Goal: Task Accomplishment & Management: Manage account settings

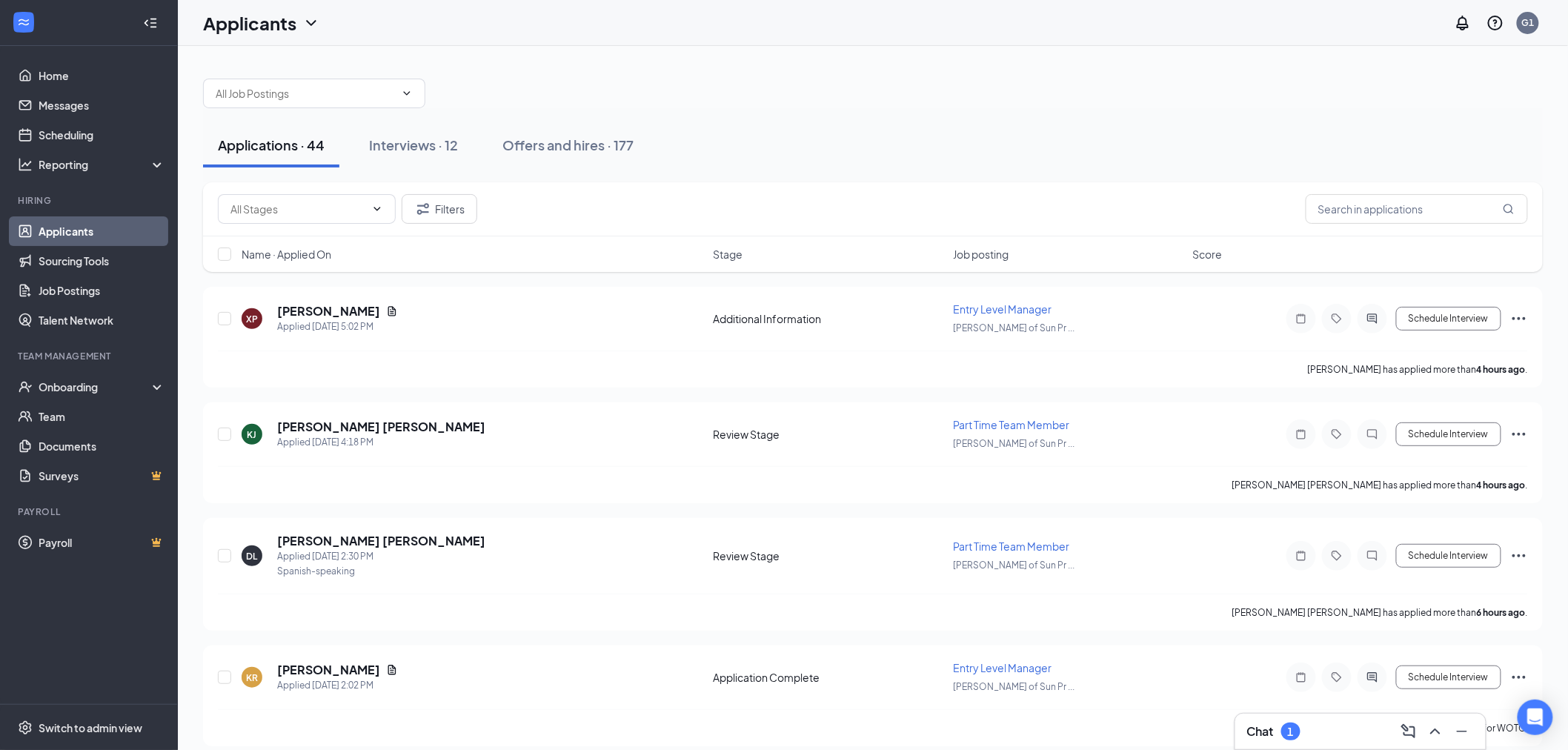
click at [1324, 734] on div "Chat 1" at bounding box center [1360, 732] width 227 height 24
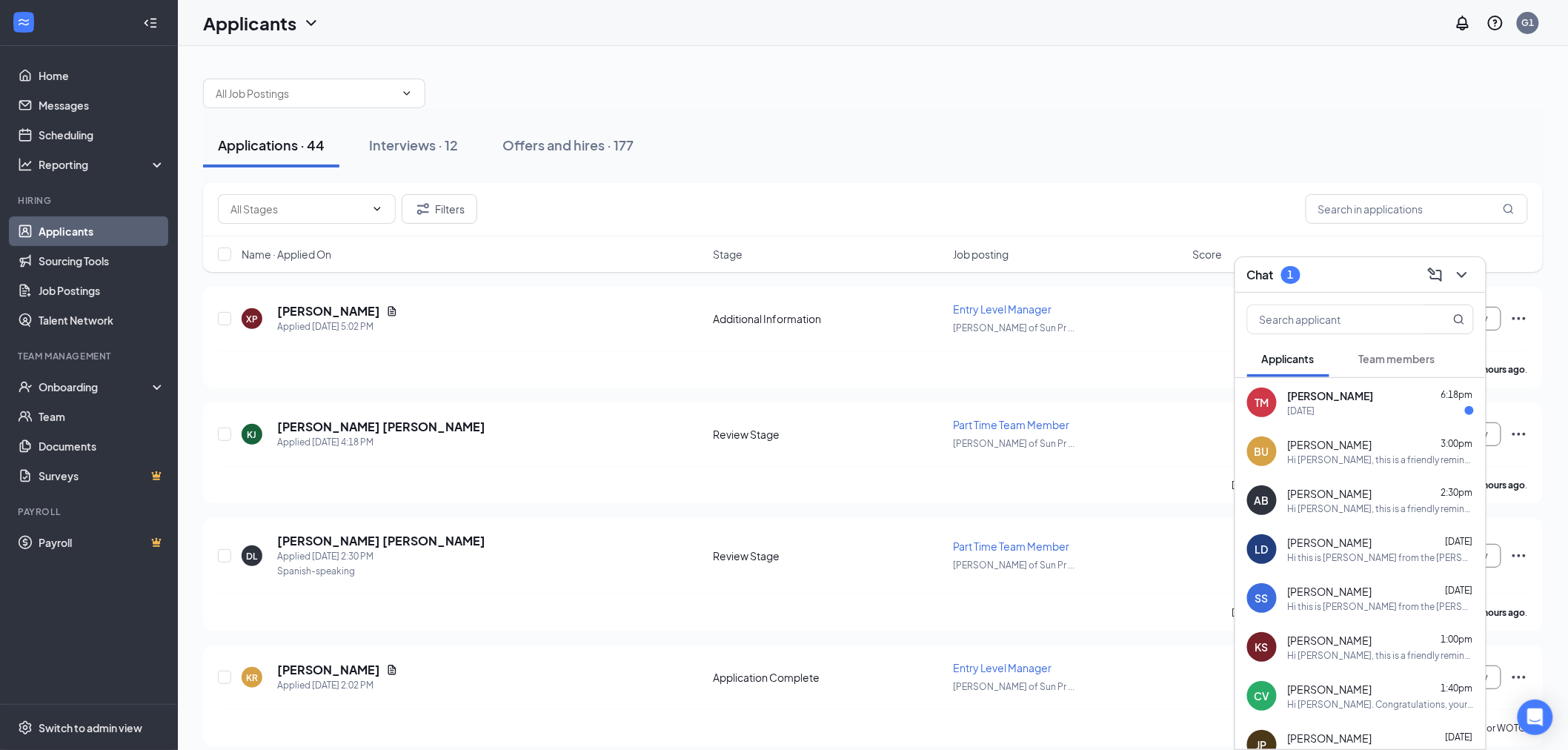
click at [1340, 400] on span "[PERSON_NAME]" at bounding box center [1331, 396] width 86 height 15
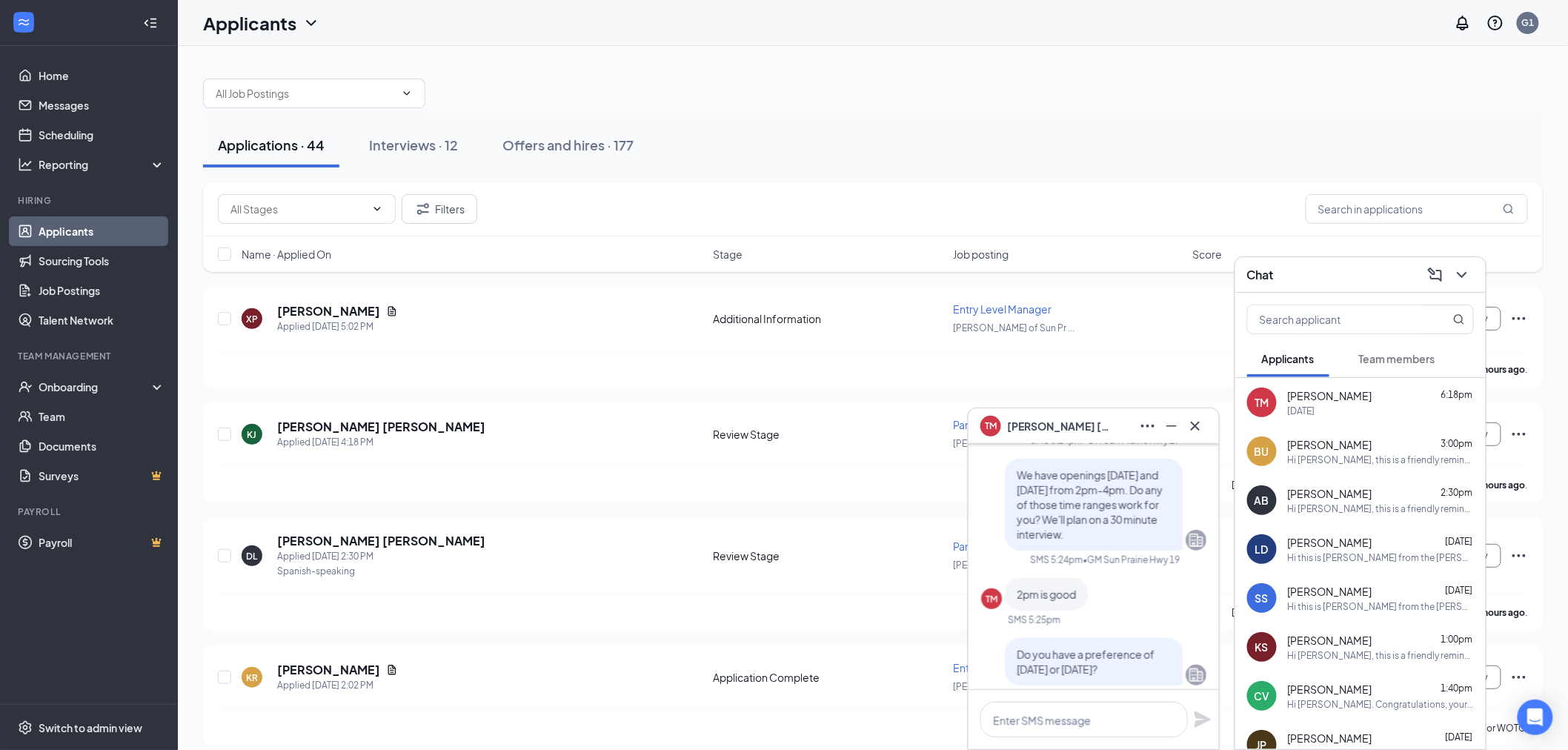
scroll to position [-164, 0]
click at [442, 141] on div "Interviews · 12" at bounding box center [413, 145] width 89 height 18
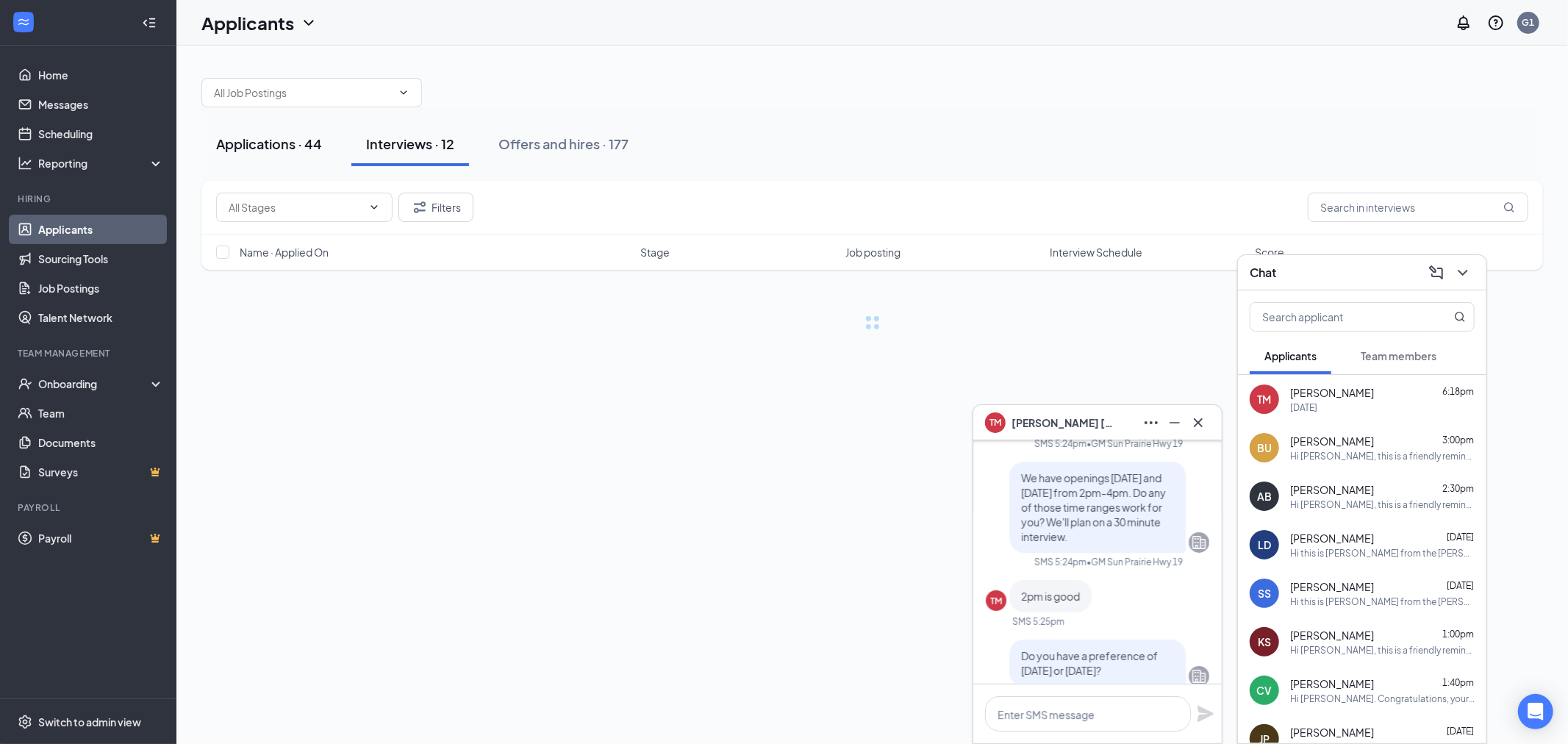
click at [284, 143] on div "Applications · 44" at bounding box center [268, 144] width 106 height 18
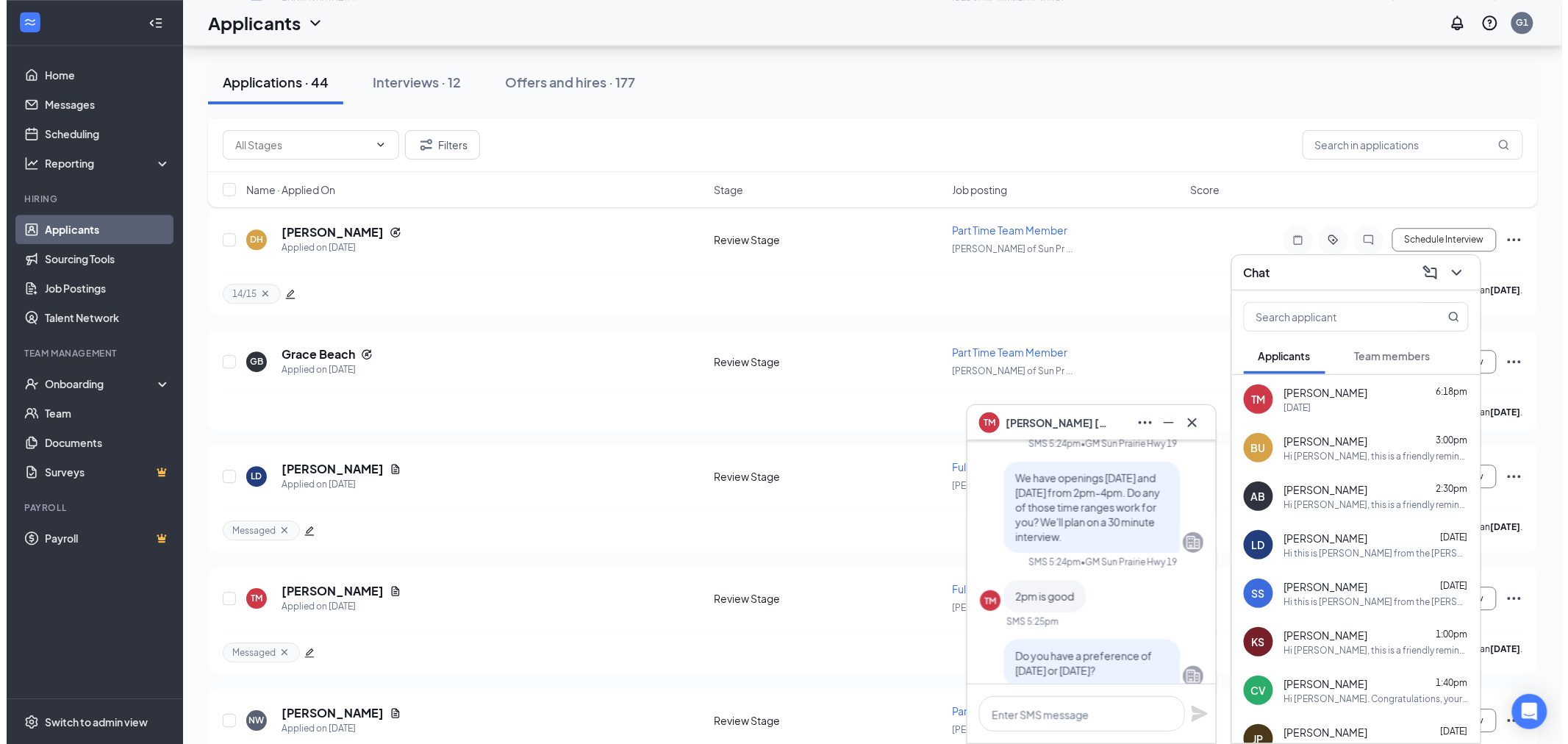
scroll to position [1689, 0]
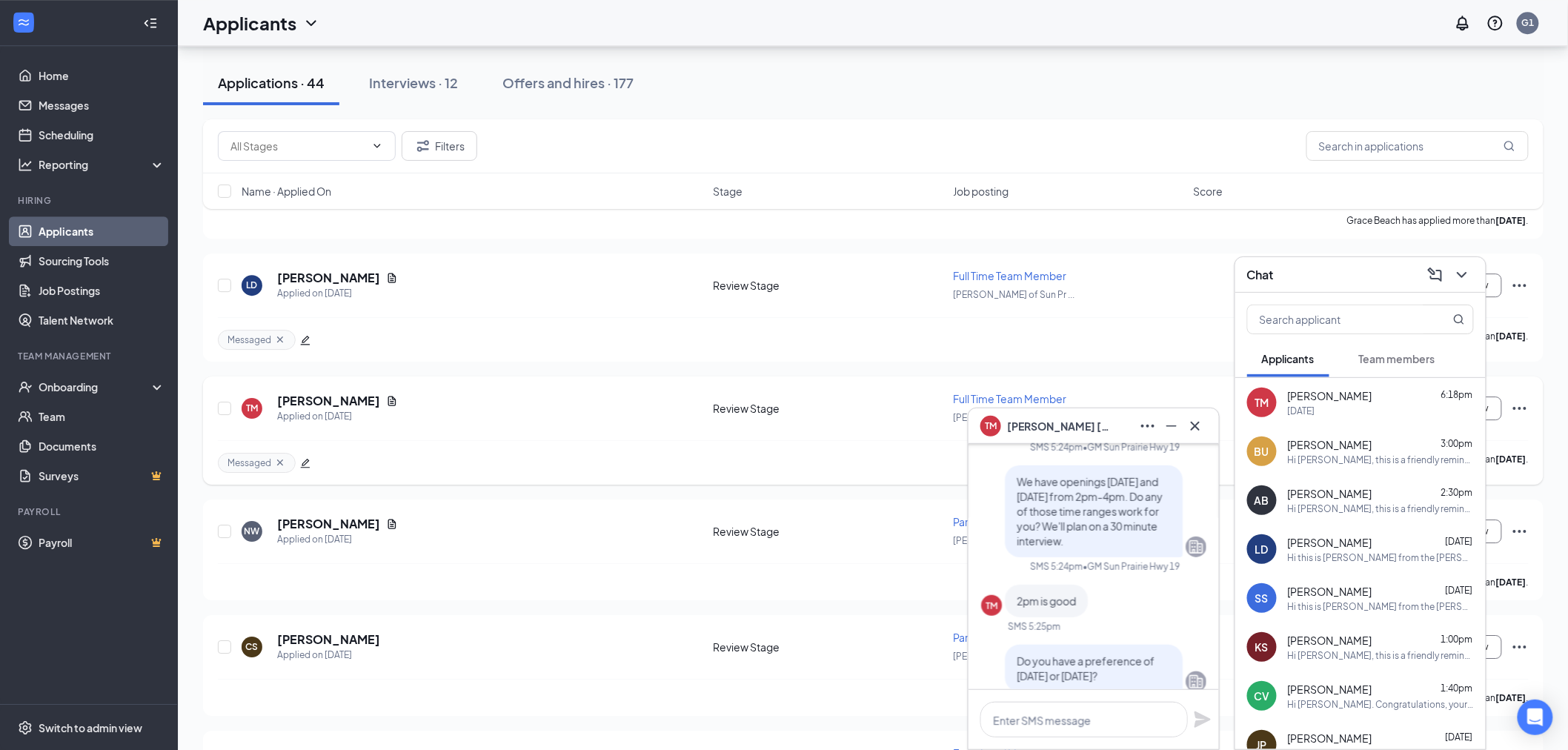
click at [261, 409] on div "TM [PERSON_NAME] Applied on [DATE]" at bounding box center [473, 409] width 462 height 31
click at [304, 409] on div "Applied on [DATE]" at bounding box center [338, 417] width 121 height 15
click at [331, 394] on h5 "[PERSON_NAME]" at bounding box center [328, 401] width 103 height 17
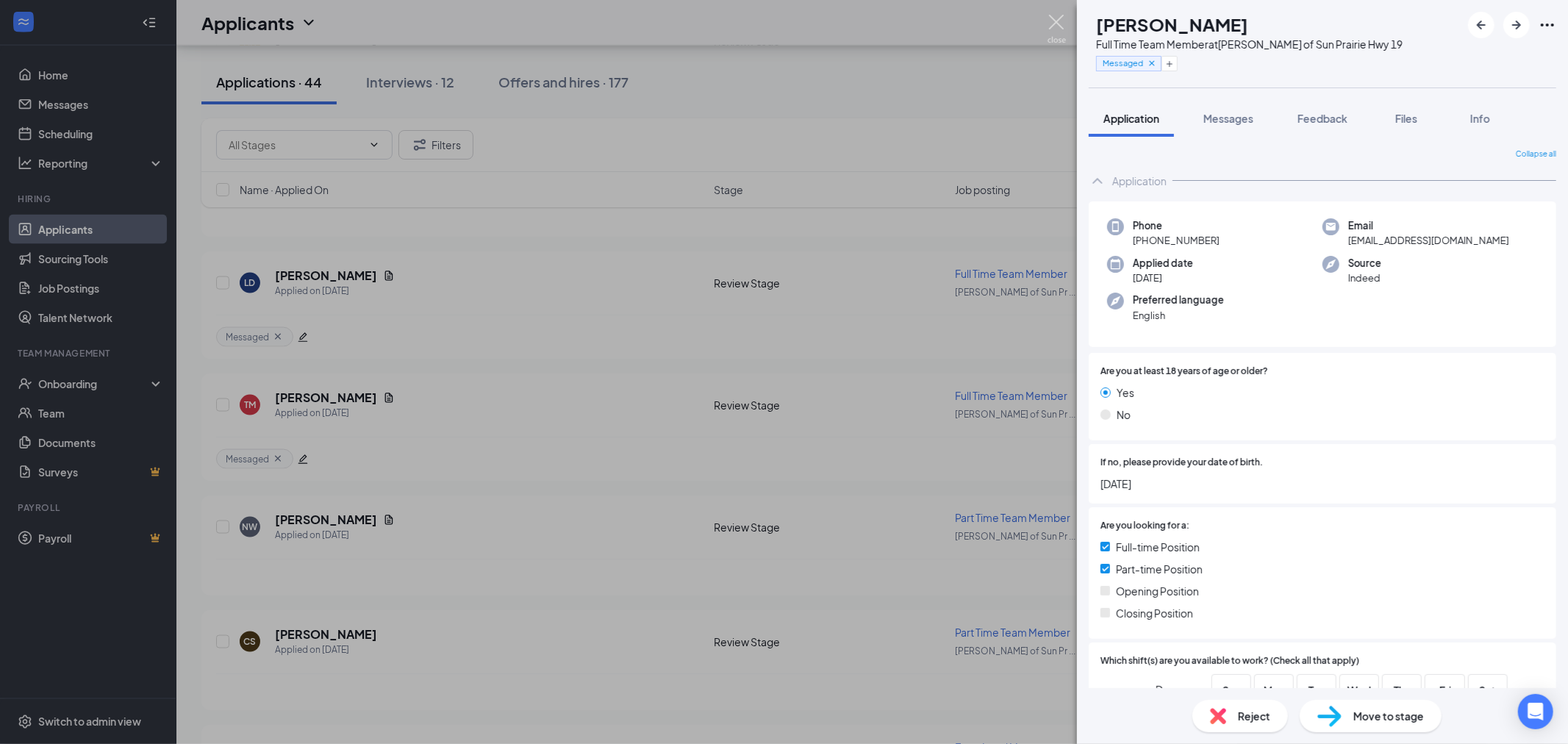
click at [1059, 29] on img at bounding box center [1057, 28] width 18 height 28
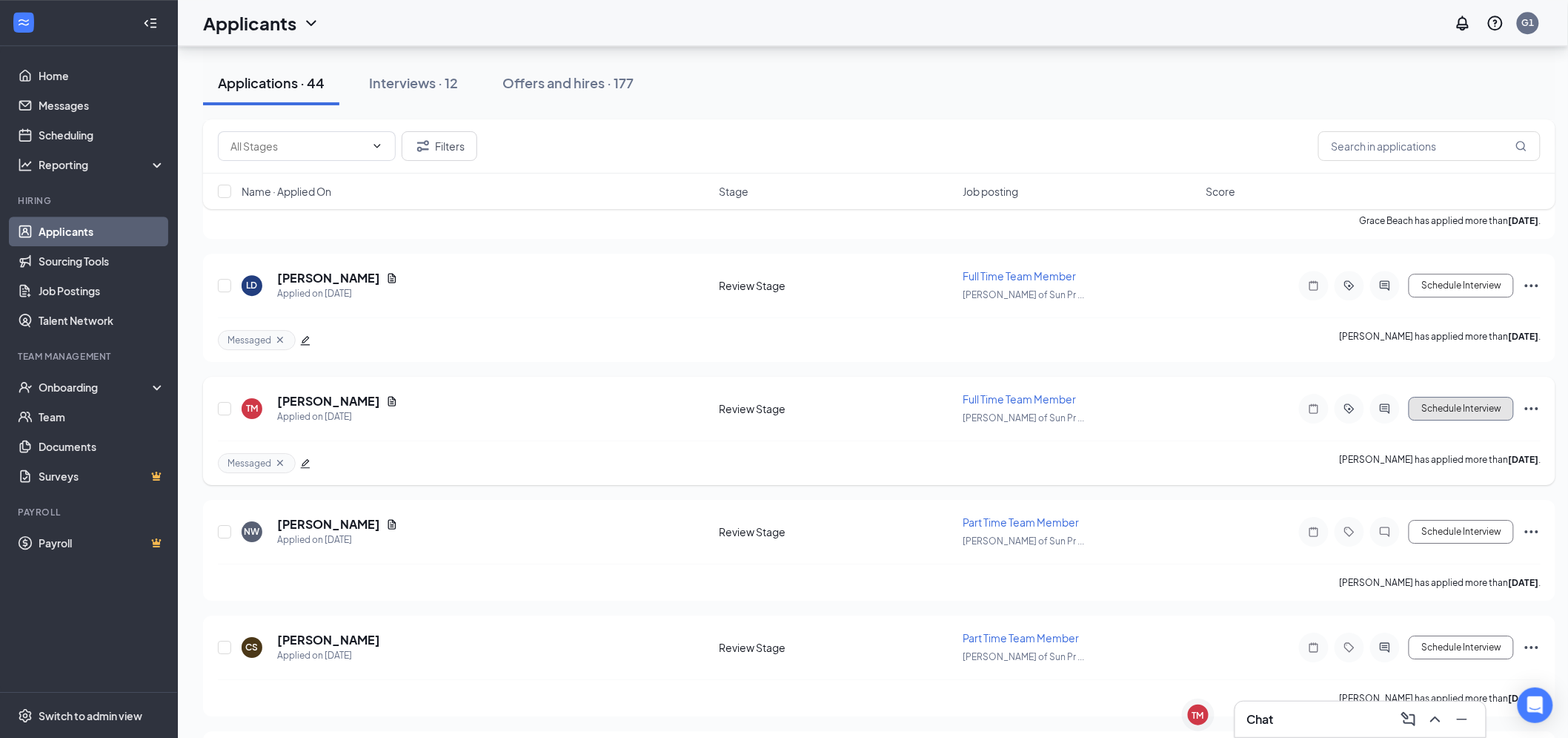
click at [1489, 404] on button "Schedule Interview" at bounding box center [1461, 408] width 106 height 24
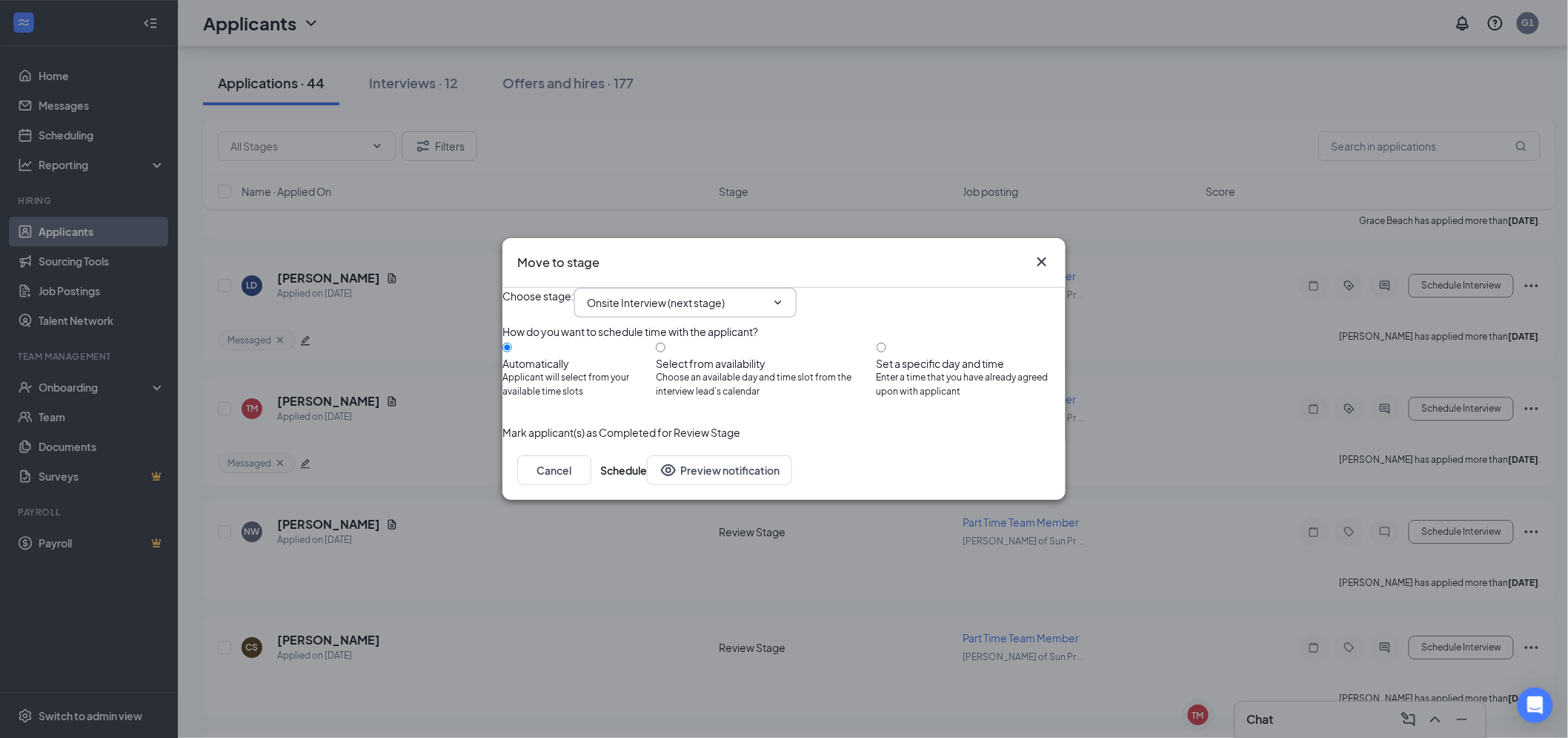
click at [775, 295] on span "Onsite Interview (next stage)" at bounding box center [685, 302] width 222 height 29
click at [886, 343] on input "Set a specific day and time Enter a time that you have already agreed upon with…" at bounding box center [881, 347] width 9 height 9
radio input "true"
radio input "false"
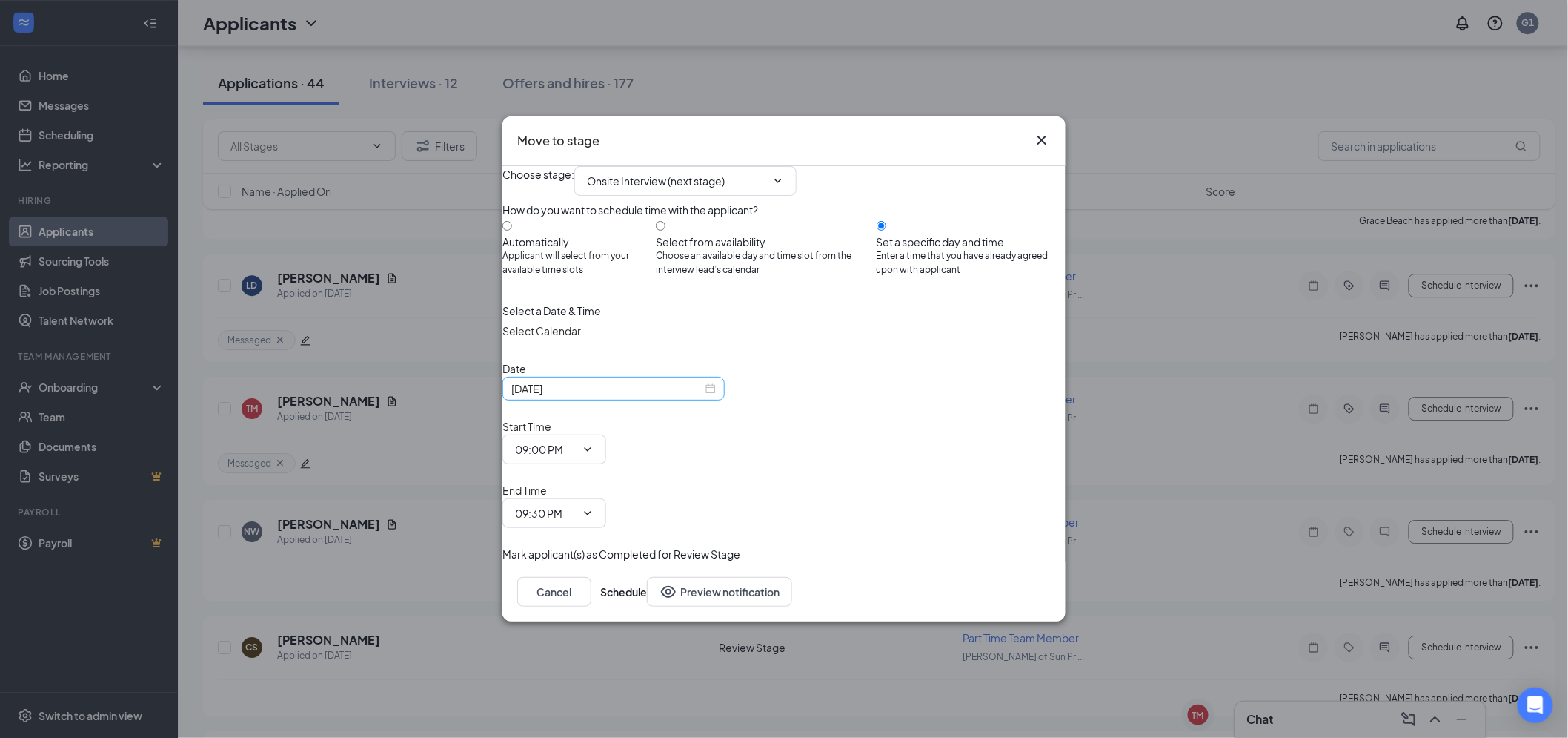
click at [716, 397] on div "[DATE]" at bounding box center [613, 388] width 205 height 17
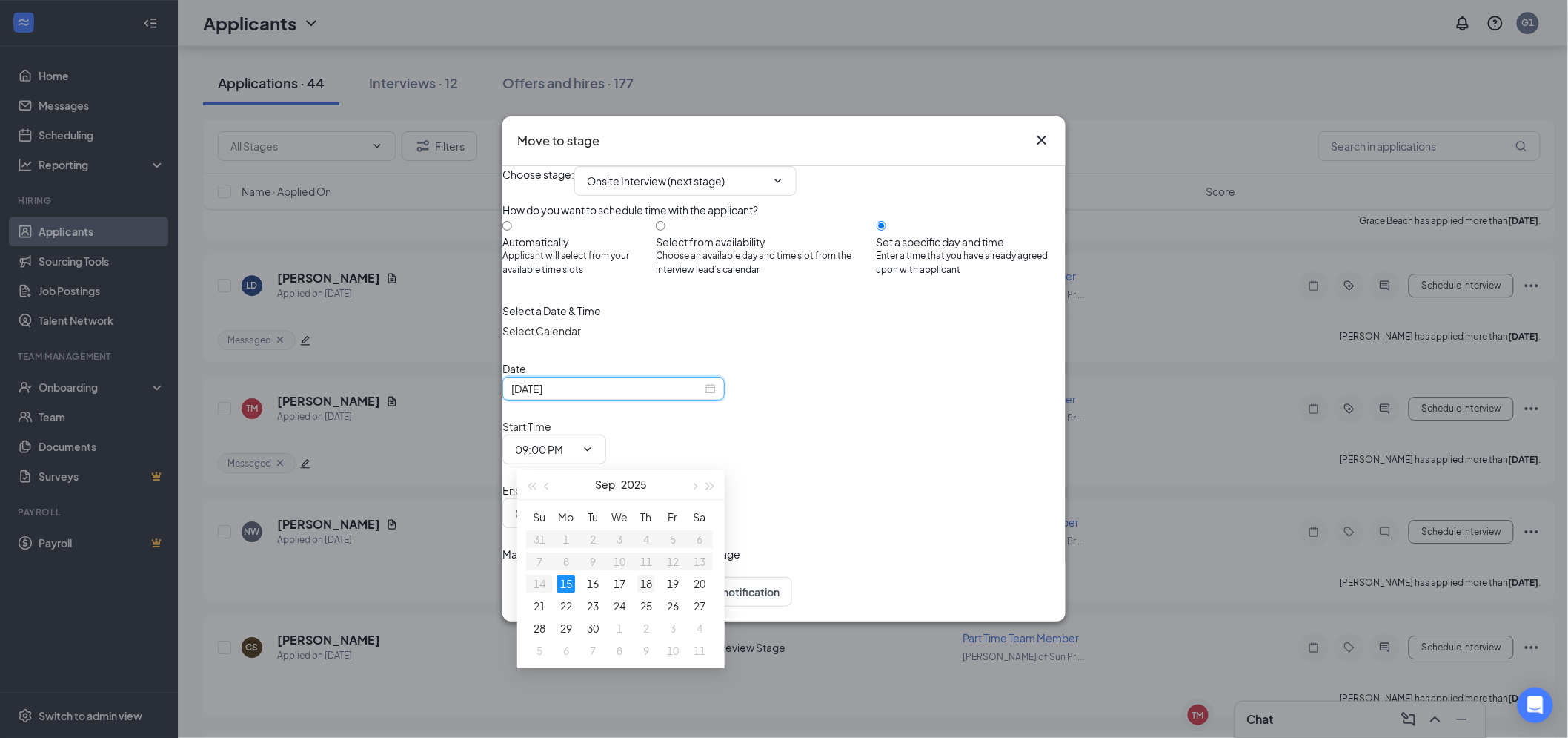
type input "[DATE]"
click at [649, 579] on div "18" at bounding box center [645, 583] width 17 height 17
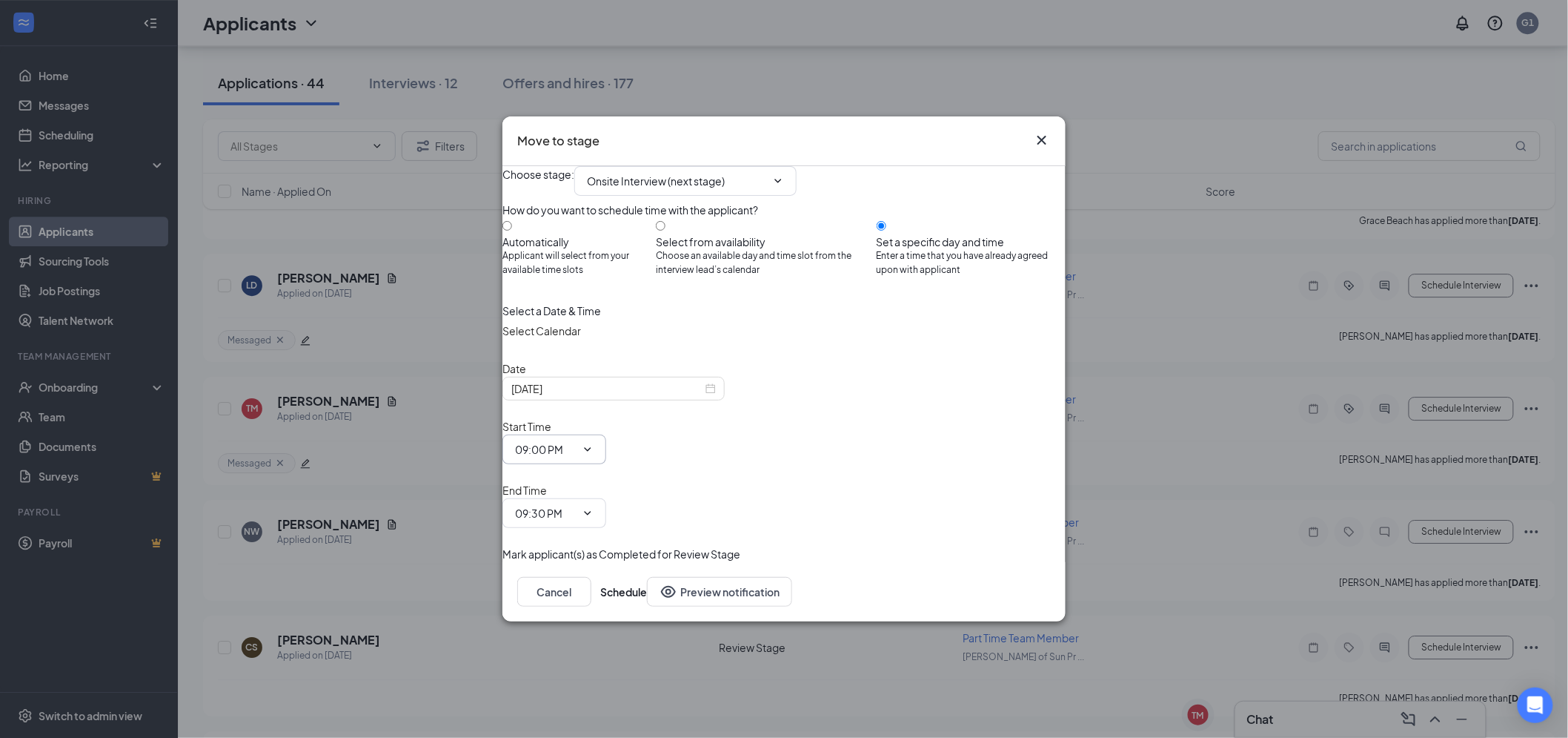
click at [594, 455] on icon "ChevronDown" at bounding box center [587, 449] width 12 height 12
click at [575, 449] on input "09:00 PM" at bounding box center [545, 449] width 61 height 17
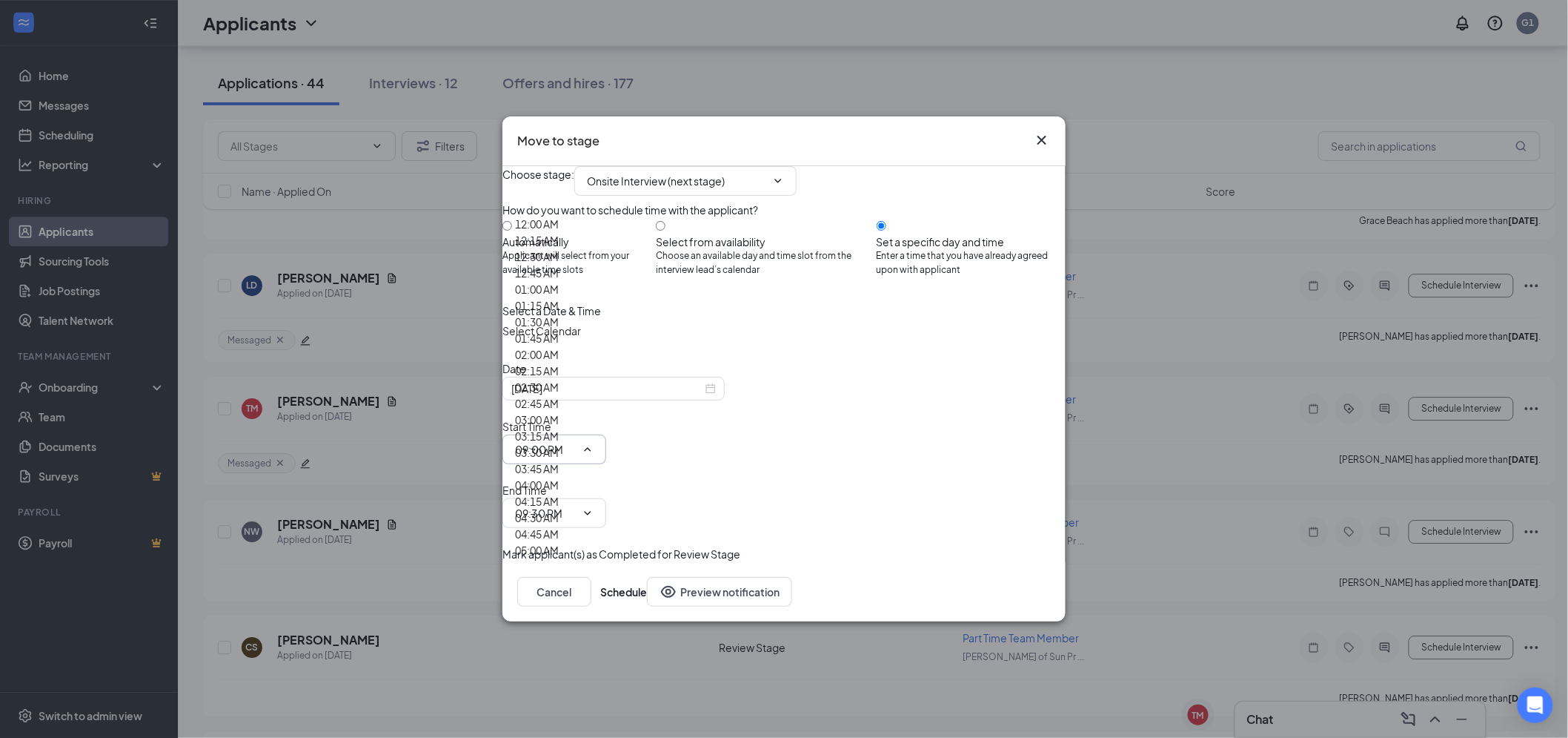
scroll to position [1812, 0]
type input "02:00 PM"
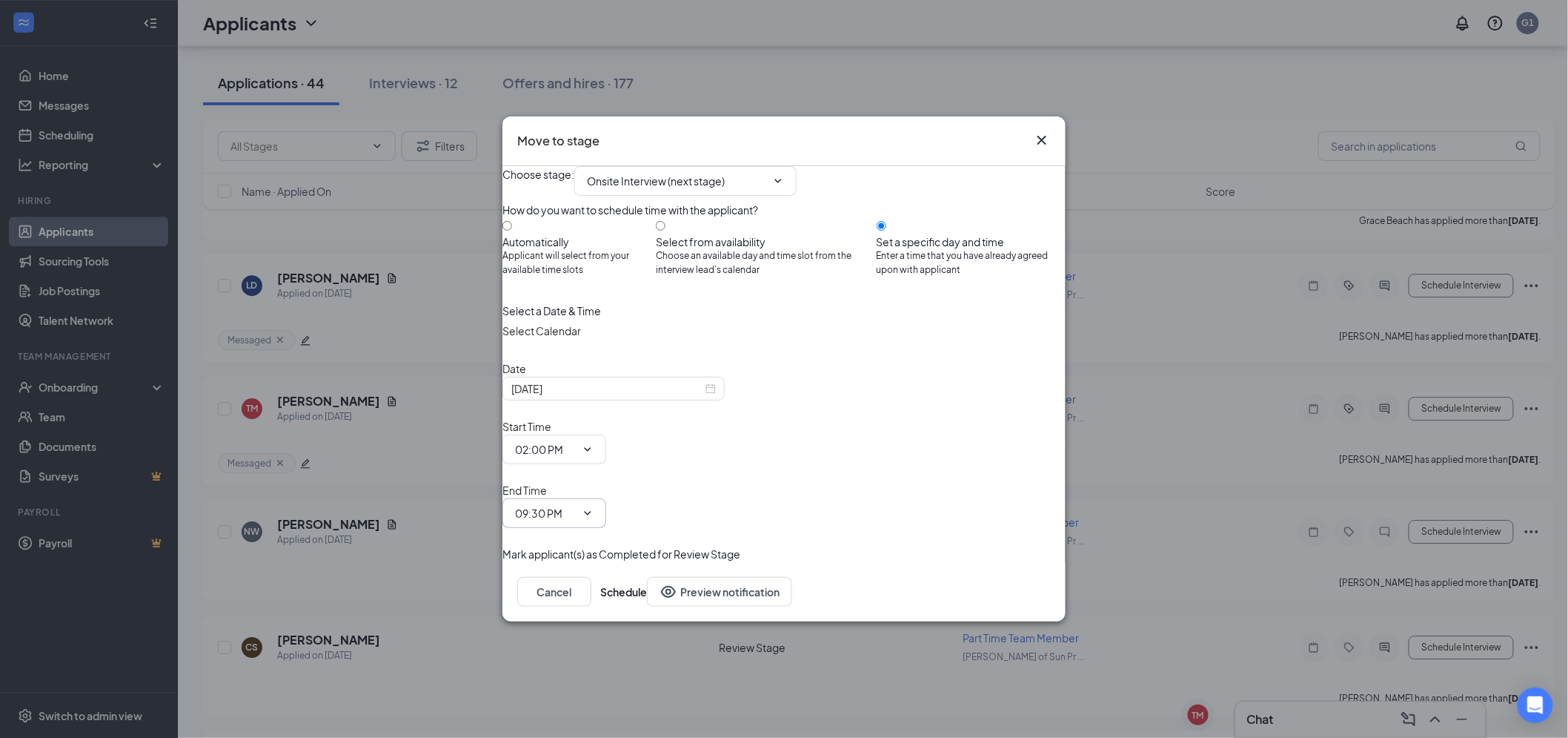
drag, startPoint x: 930, startPoint y: 435, endPoint x: 929, endPoint y: 442, distance: 7.1
click at [606, 482] on div "End Time 09:30 PM" at bounding box center [554, 505] width 104 height 46
click at [606, 498] on span "09:30 PM" at bounding box center [554, 513] width 104 height 29
click at [575, 505] on input "09:30 PM" at bounding box center [545, 513] width 61 height 17
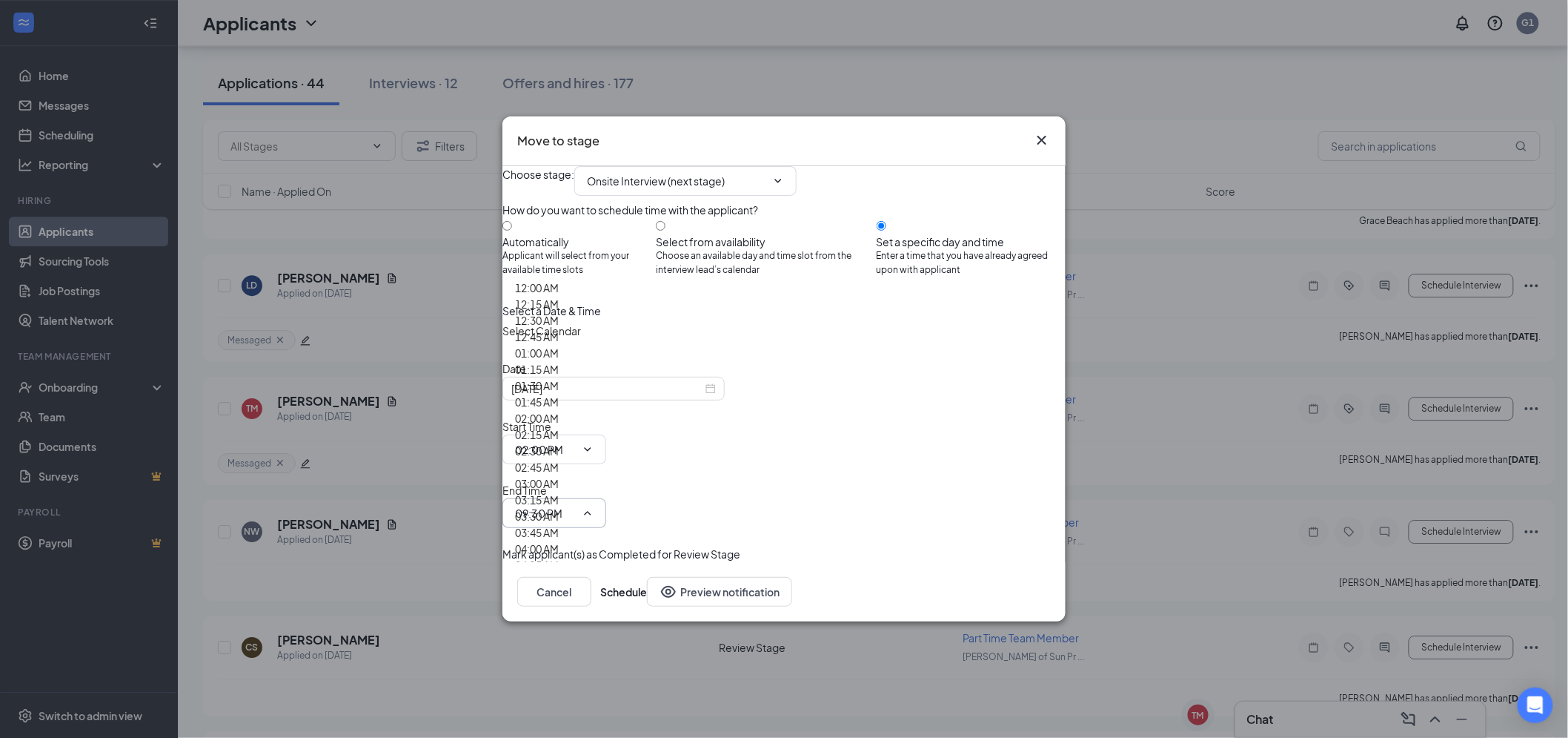
scroll to position [1976, 0]
type input "02:30 PM"
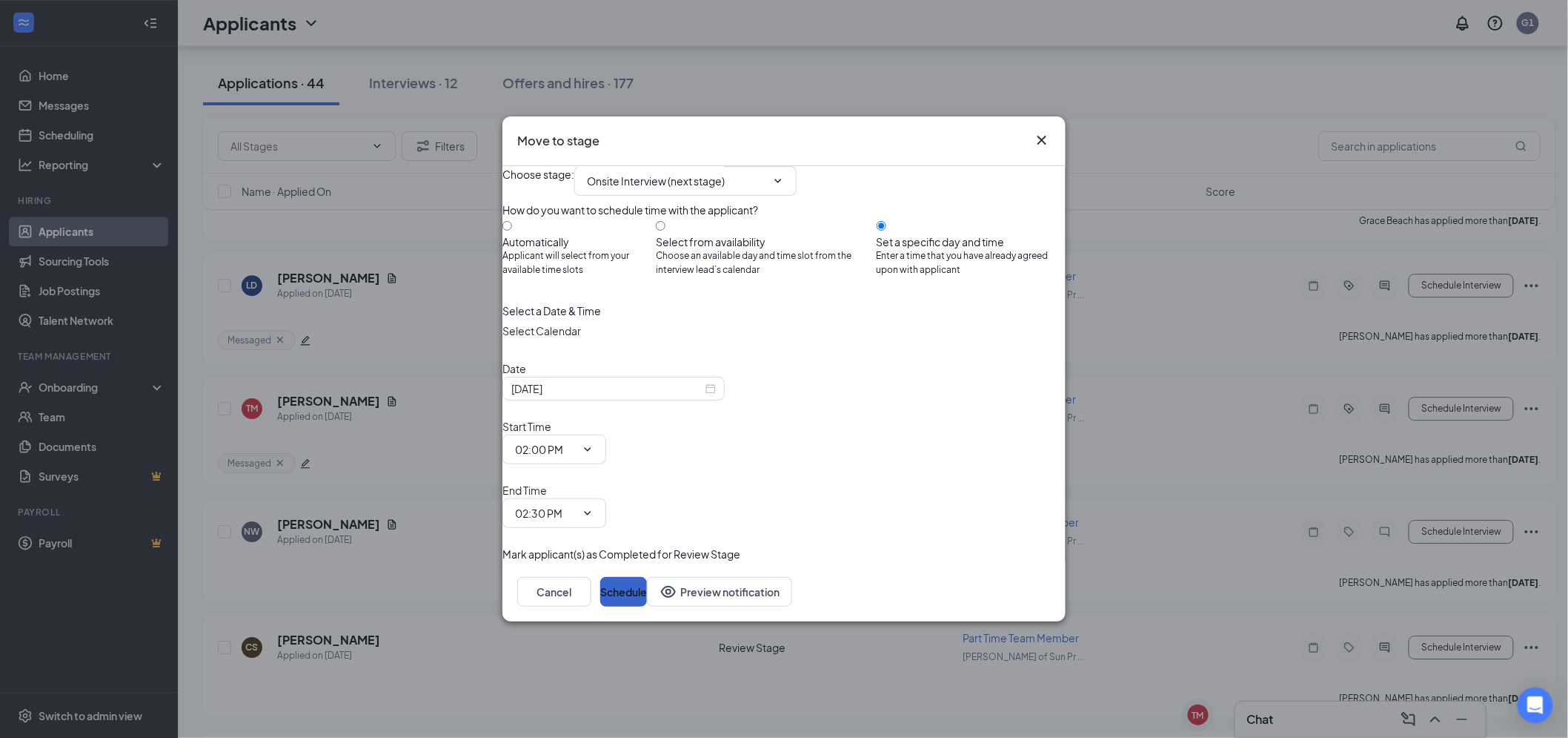
click at [647, 576] on button "Schedule" at bounding box center [623, 591] width 47 height 29
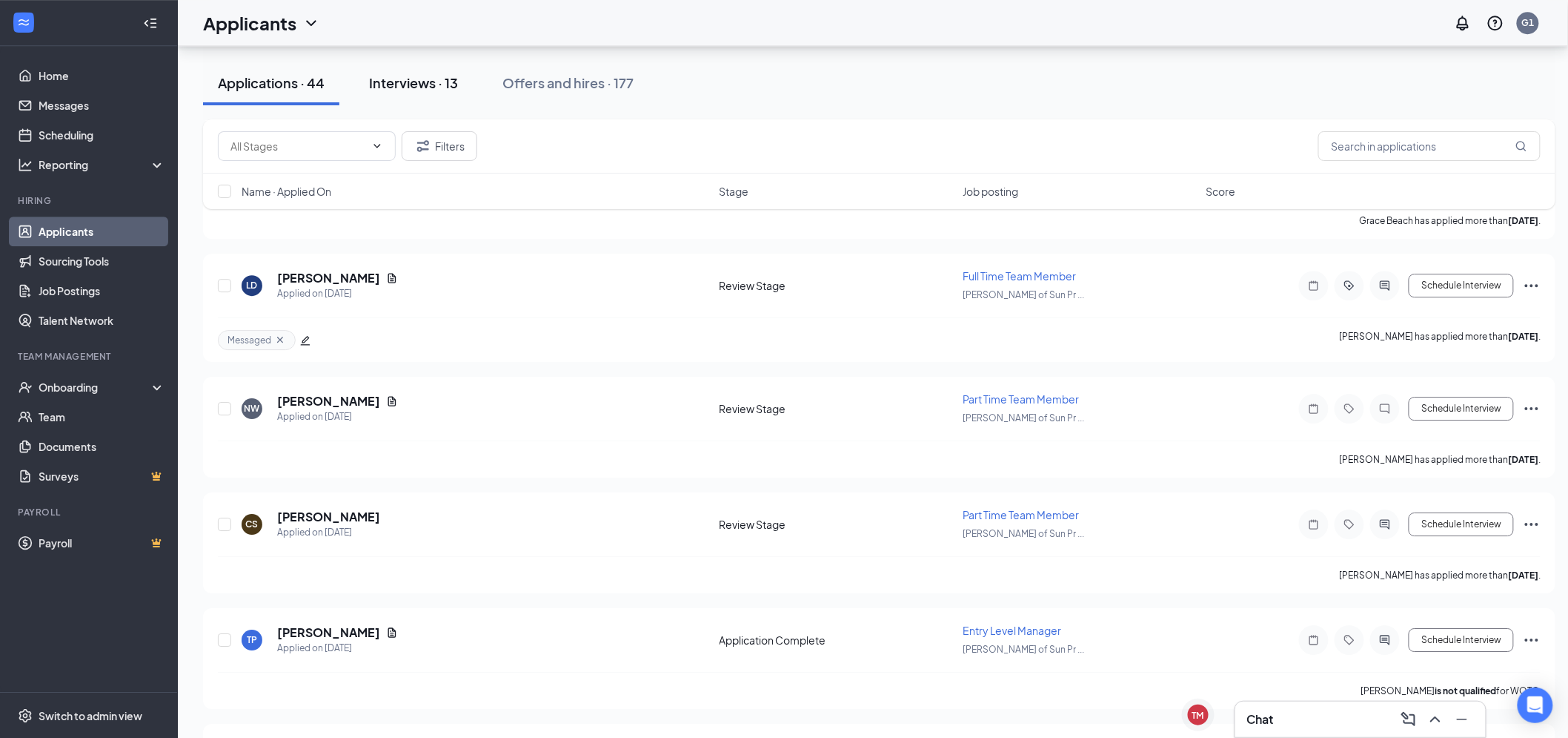
click at [448, 74] on div "Interviews · 13" at bounding box center [413, 83] width 89 height 18
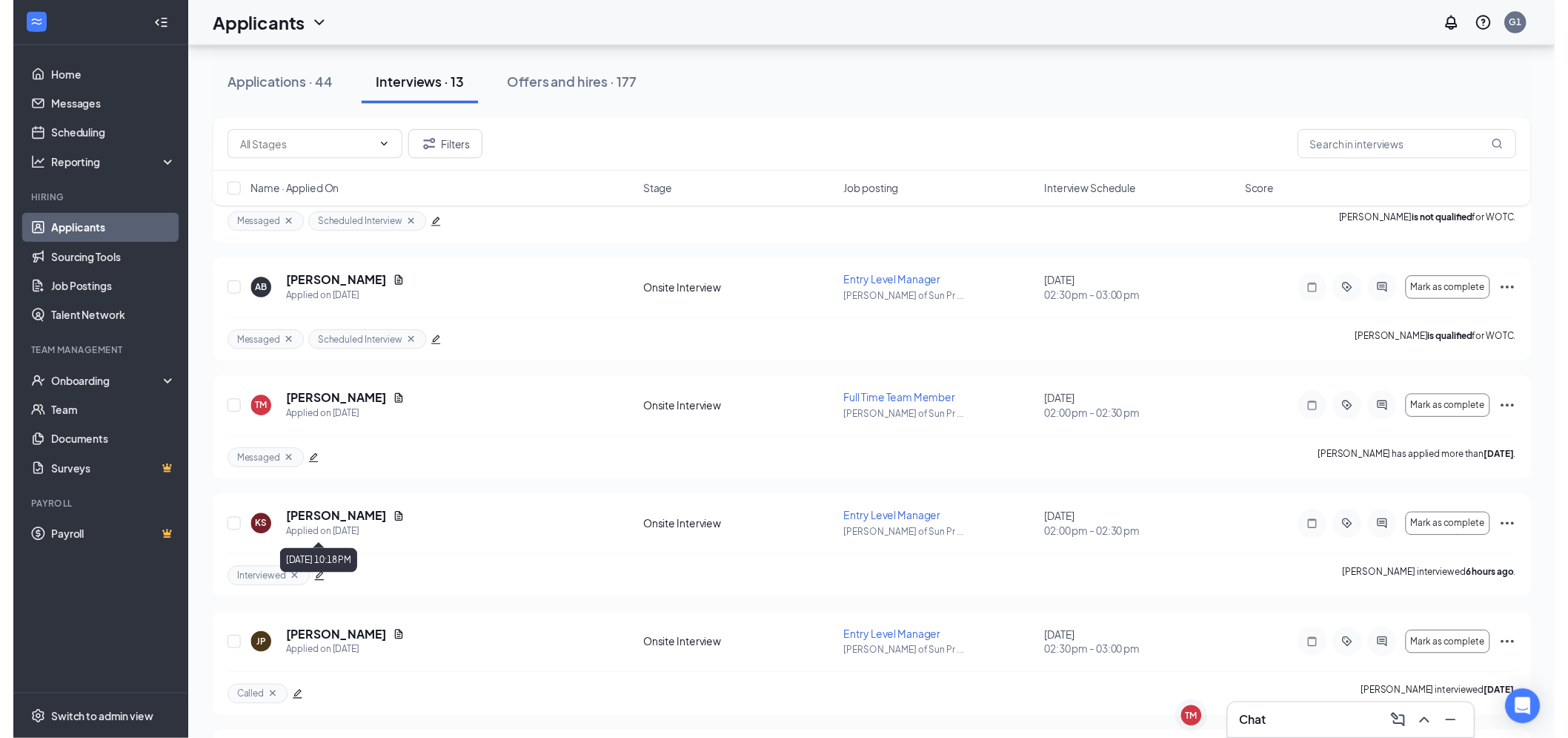
scroll to position [164, 0]
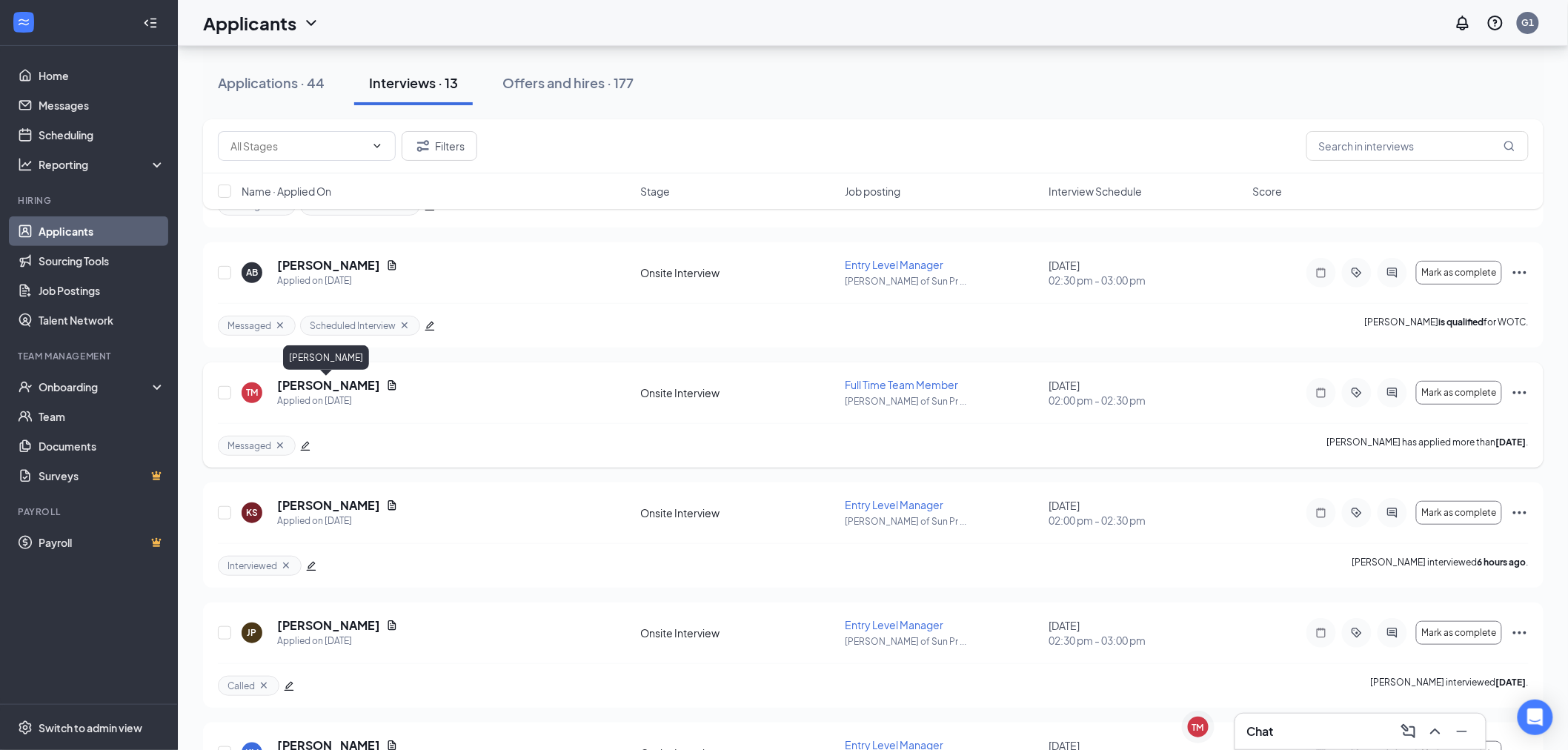
click at [306, 382] on h5 "[PERSON_NAME]" at bounding box center [328, 386] width 103 height 17
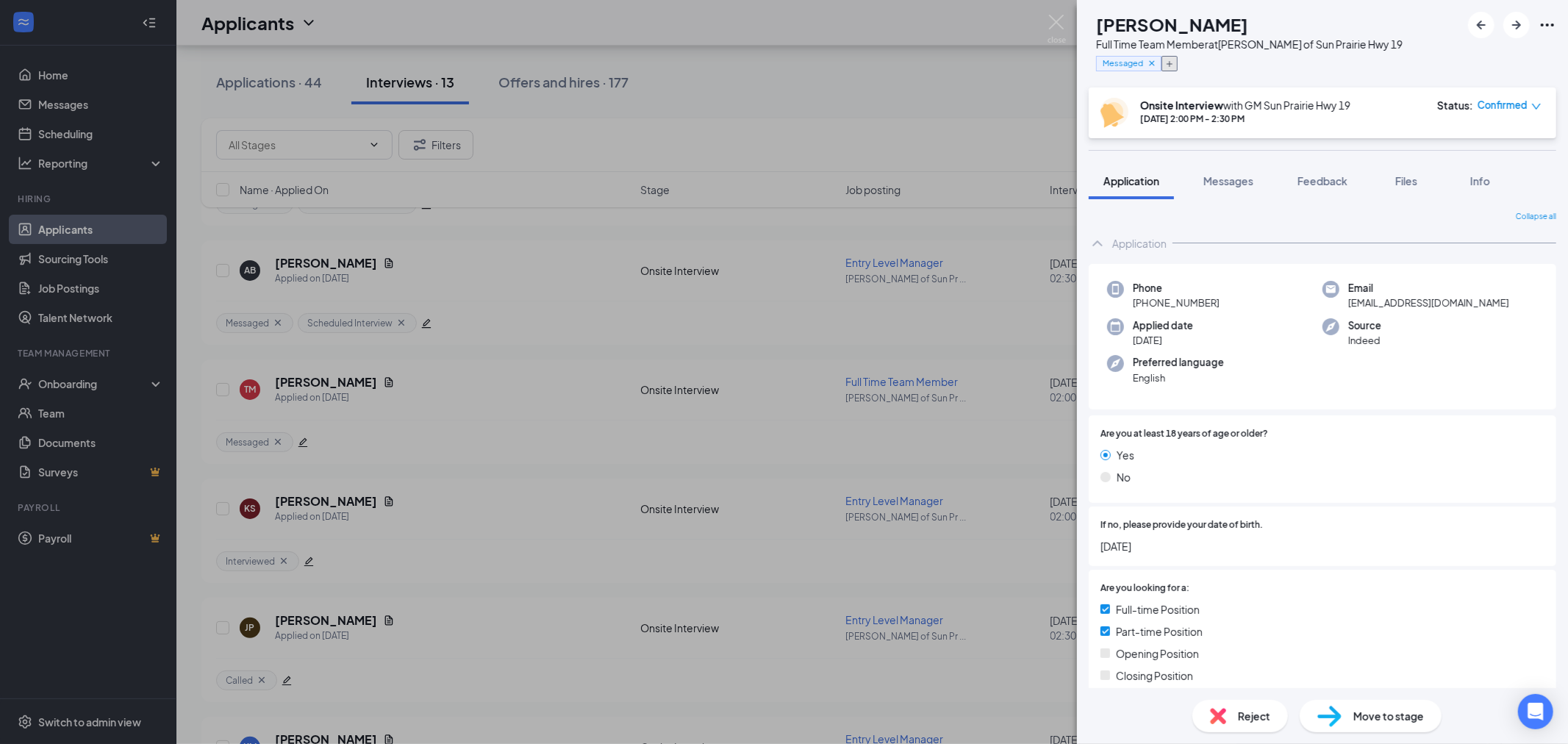
click at [1174, 65] on icon "Plus" at bounding box center [1169, 64] width 9 height 9
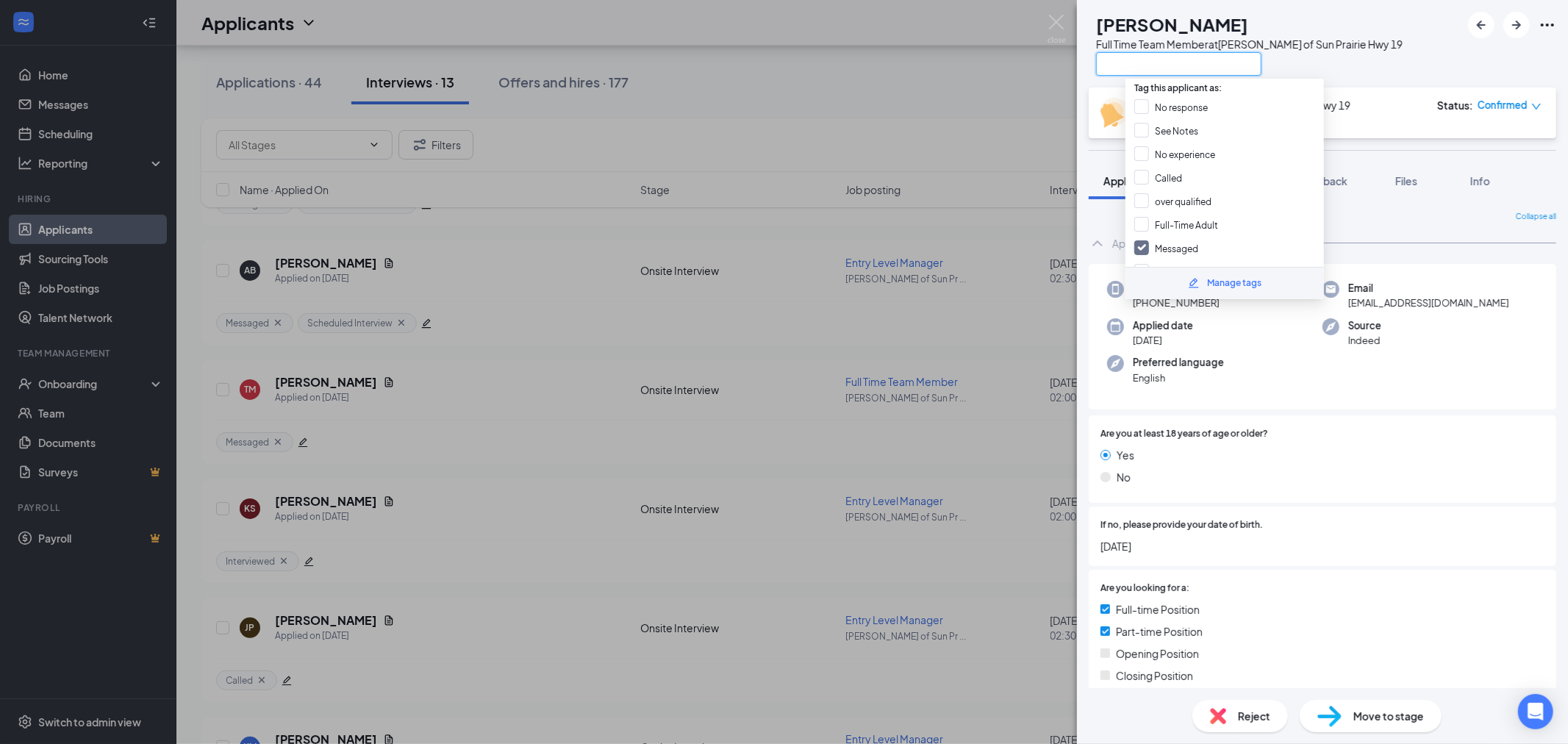
click at [1149, 67] on input "text" at bounding box center [1179, 64] width 166 height 24
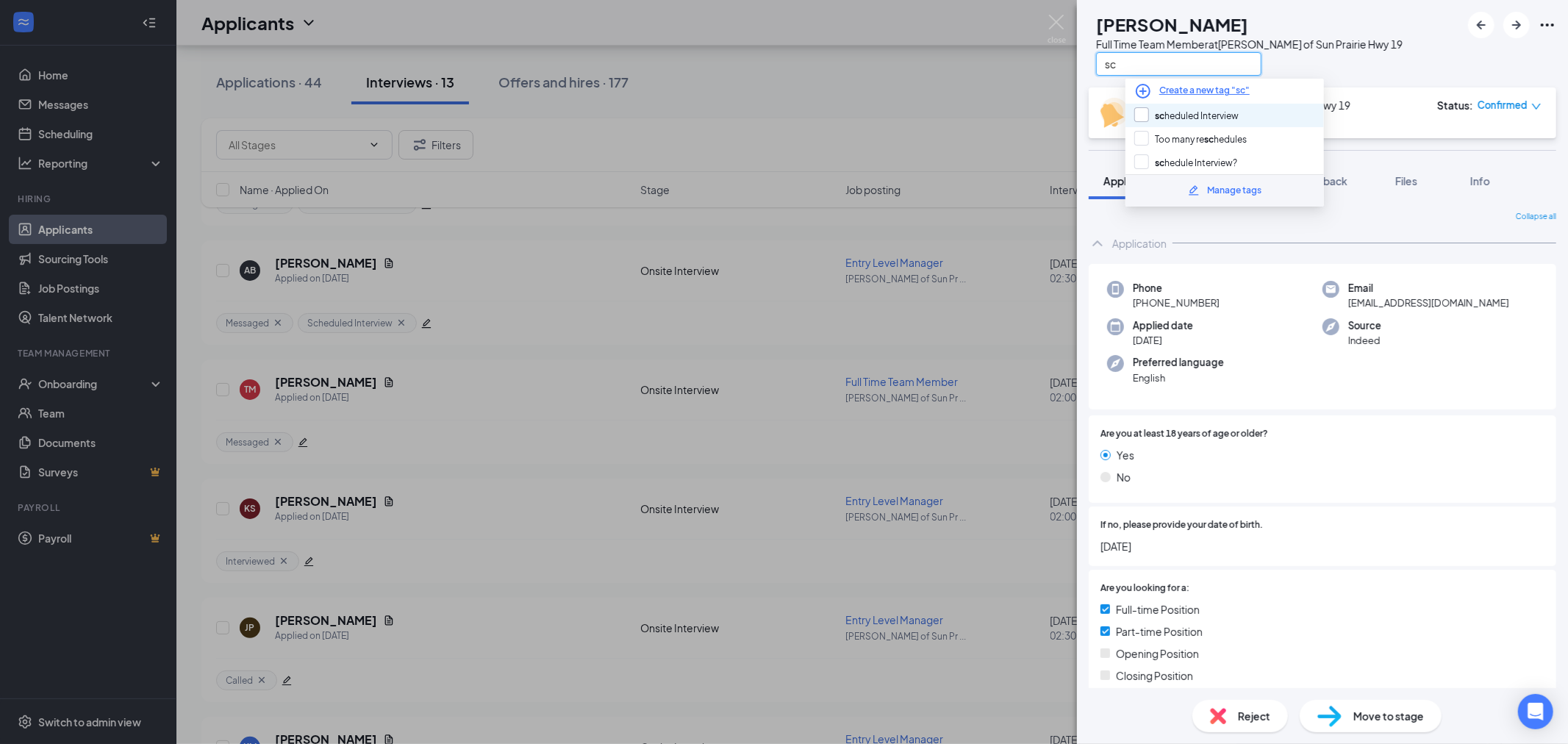
type input "sc"
click at [1204, 115] on input "sc heduled Interview" at bounding box center [1186, 116] width 105 height 16
checkbox input "true"
click at [951, 86] on div "TM [PERSON_NAME] Full Time Team Member at [PERSON_NAME] of [GEOGRAPHIC_DATA] Hw…" at bounding box center [784, 372] width 1568 height 744
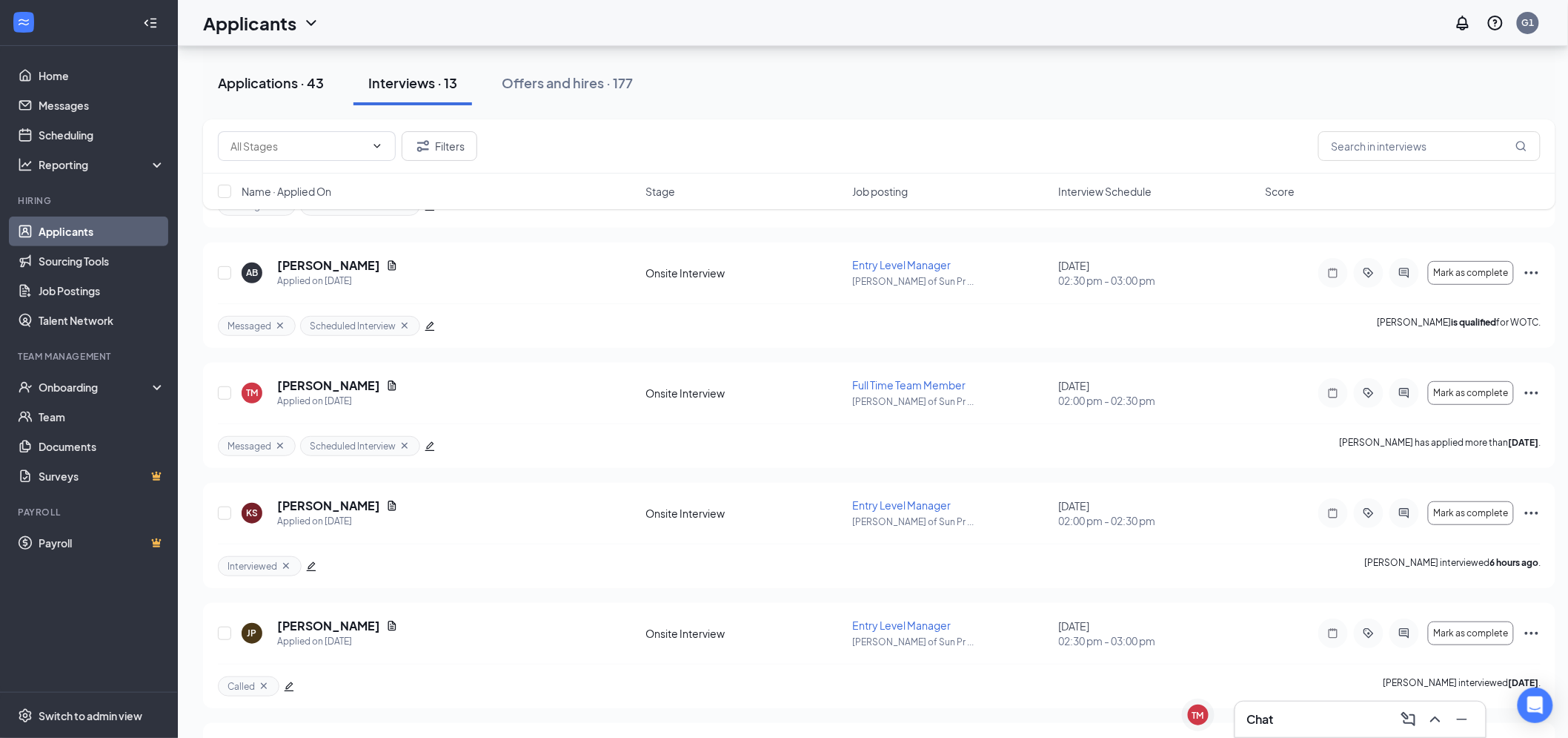
click at [269, 72] on button "Applications · 43" at bounding box center [271, 83] width 136 height 44
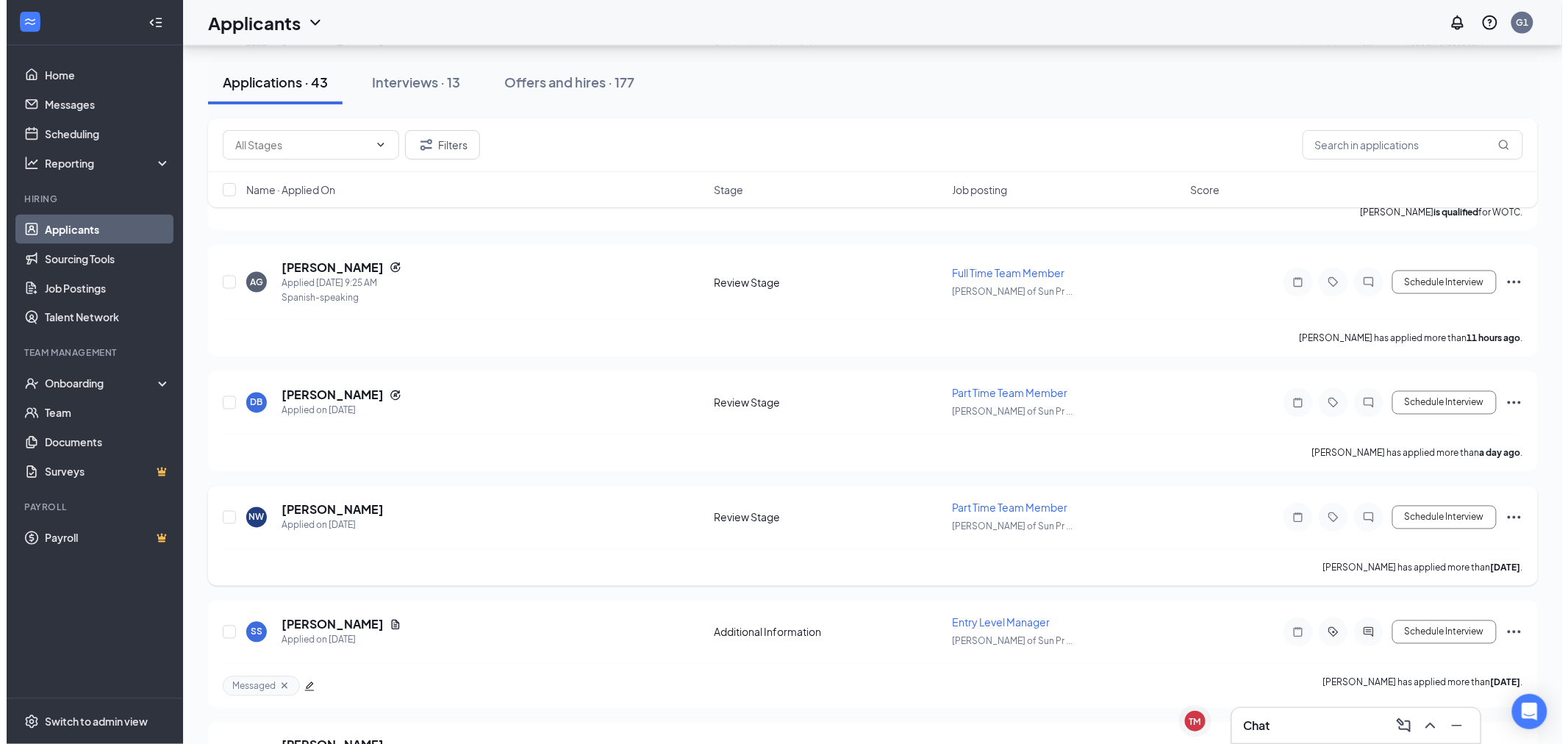
scroll to position [1362, 0]
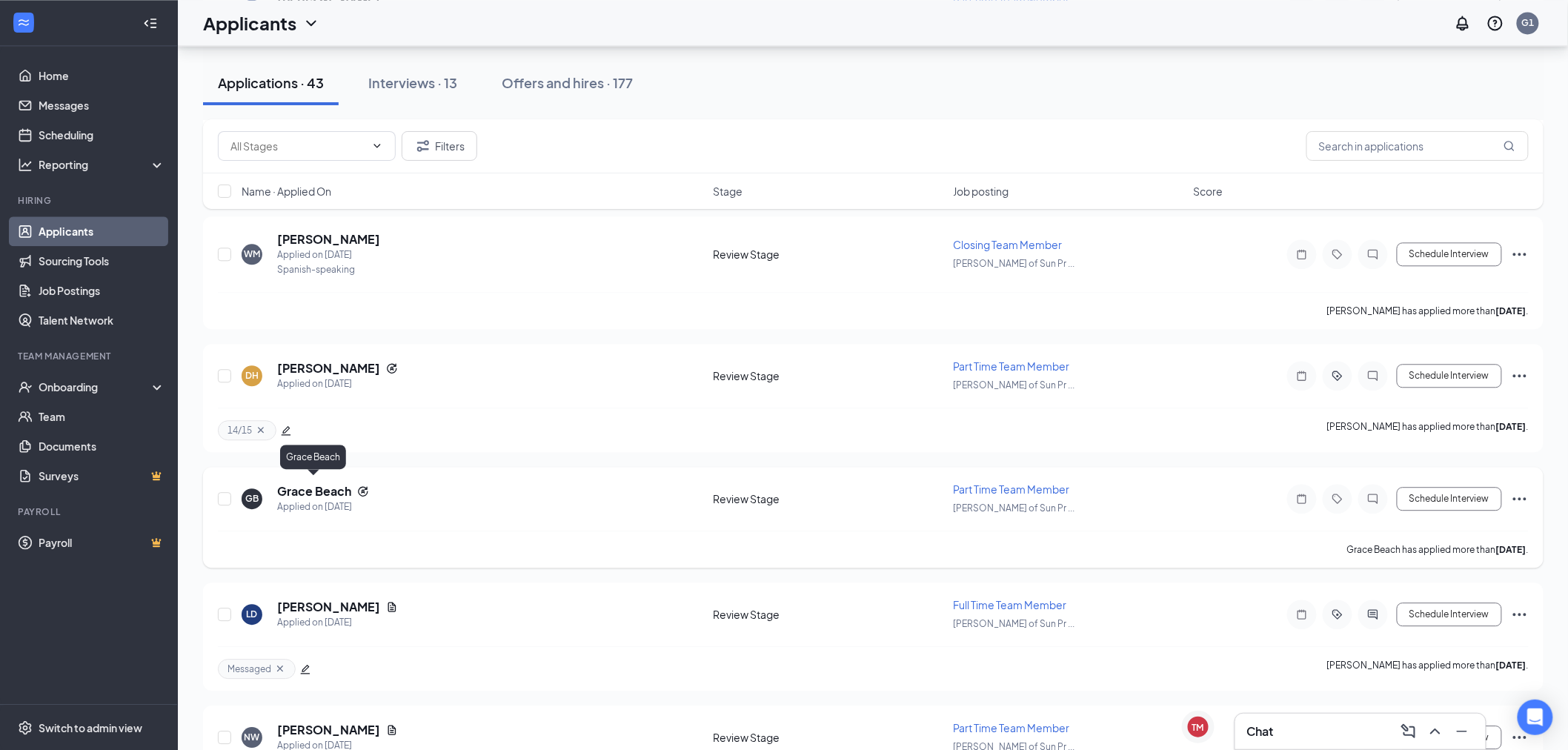
click at [333, 487] on h5 "Grace Beach" at bounding box center [314, 492] width 74 height 17
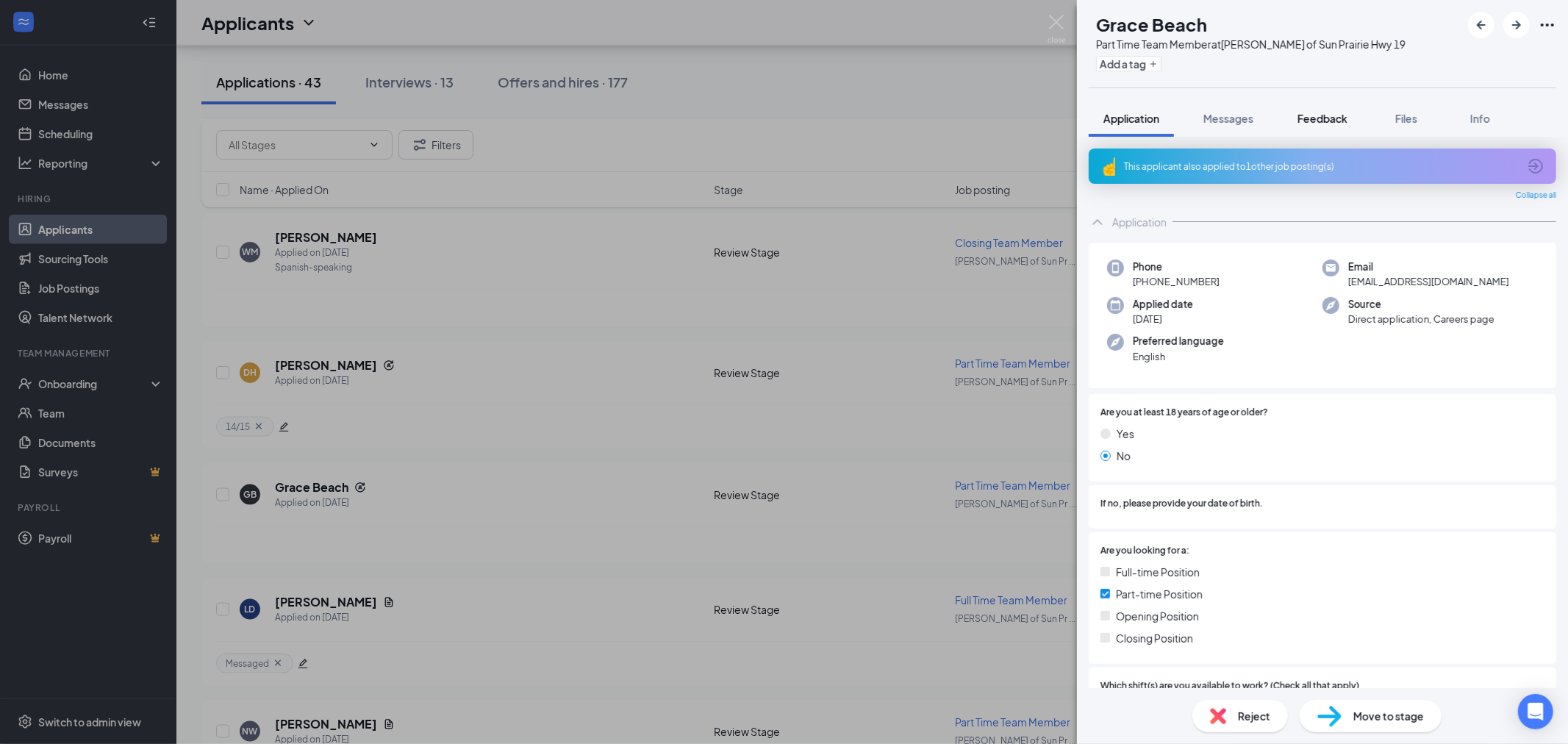
click at [1316, 117] on span "Feedback" at bounding box center [1321, 118] width 50 height 14
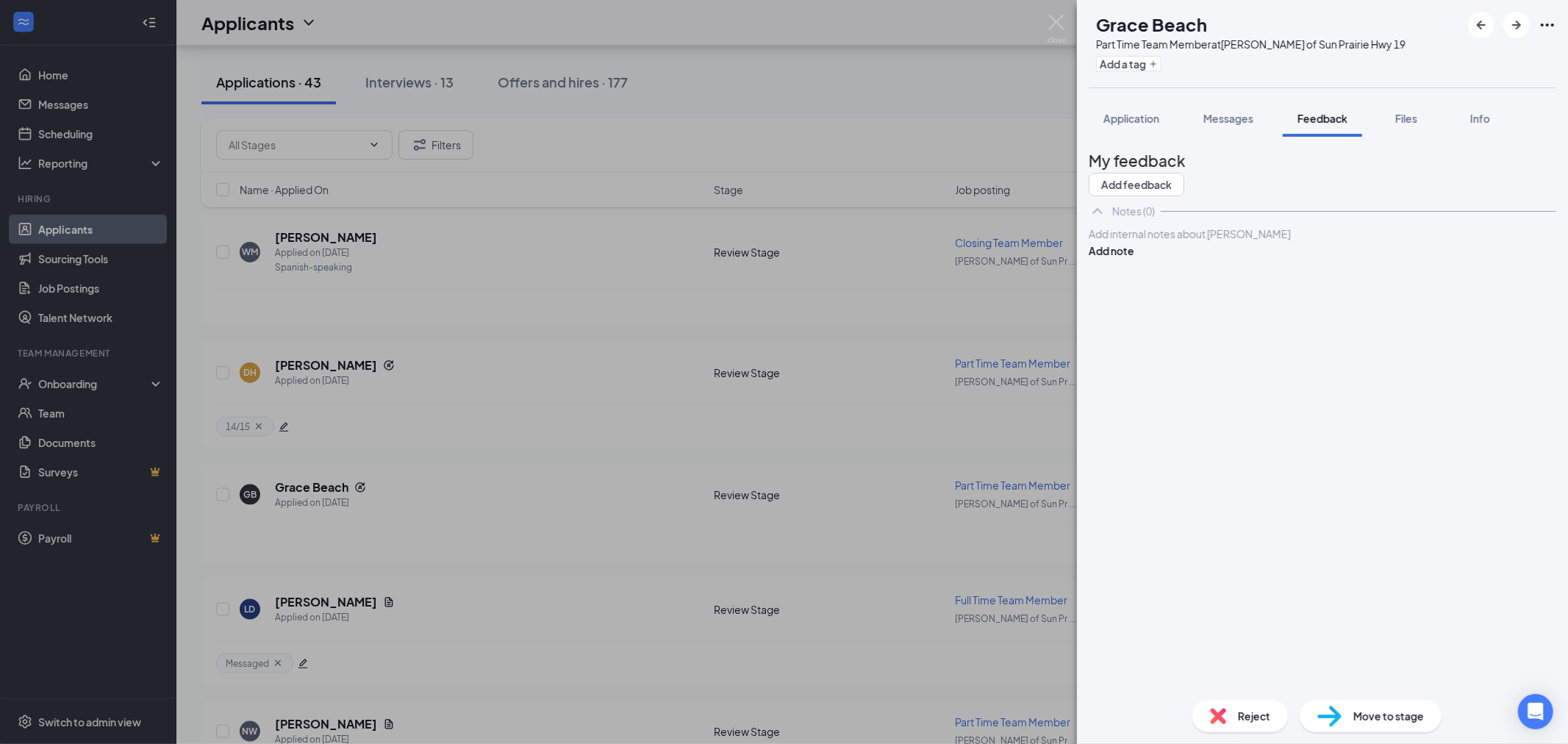
click at [1140, 125] on div "Application" at bounding box center [1130, 118] width 56 height 15
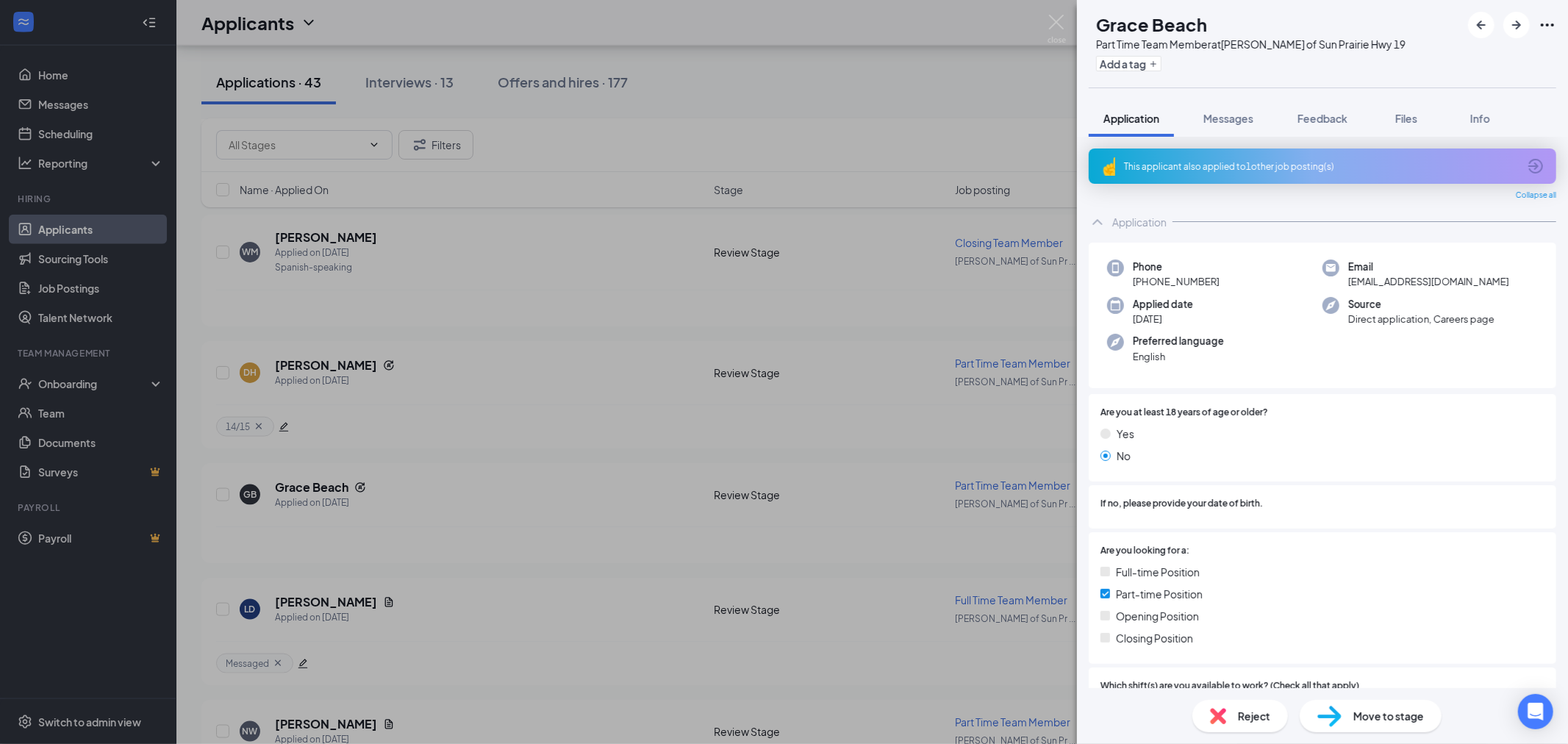
drag, startPoint x: 718, startPoint y: 442, endPoint x: 693, endPoint y: 447, distance: 25.5
click at [719, 442] on div "GB Grace Beach Part Time Team Member at [PERSON_NAME] of [GEOGRAPHIC_DATA] 19 A…" at bounding box center [784, 372] width 1568 height 744
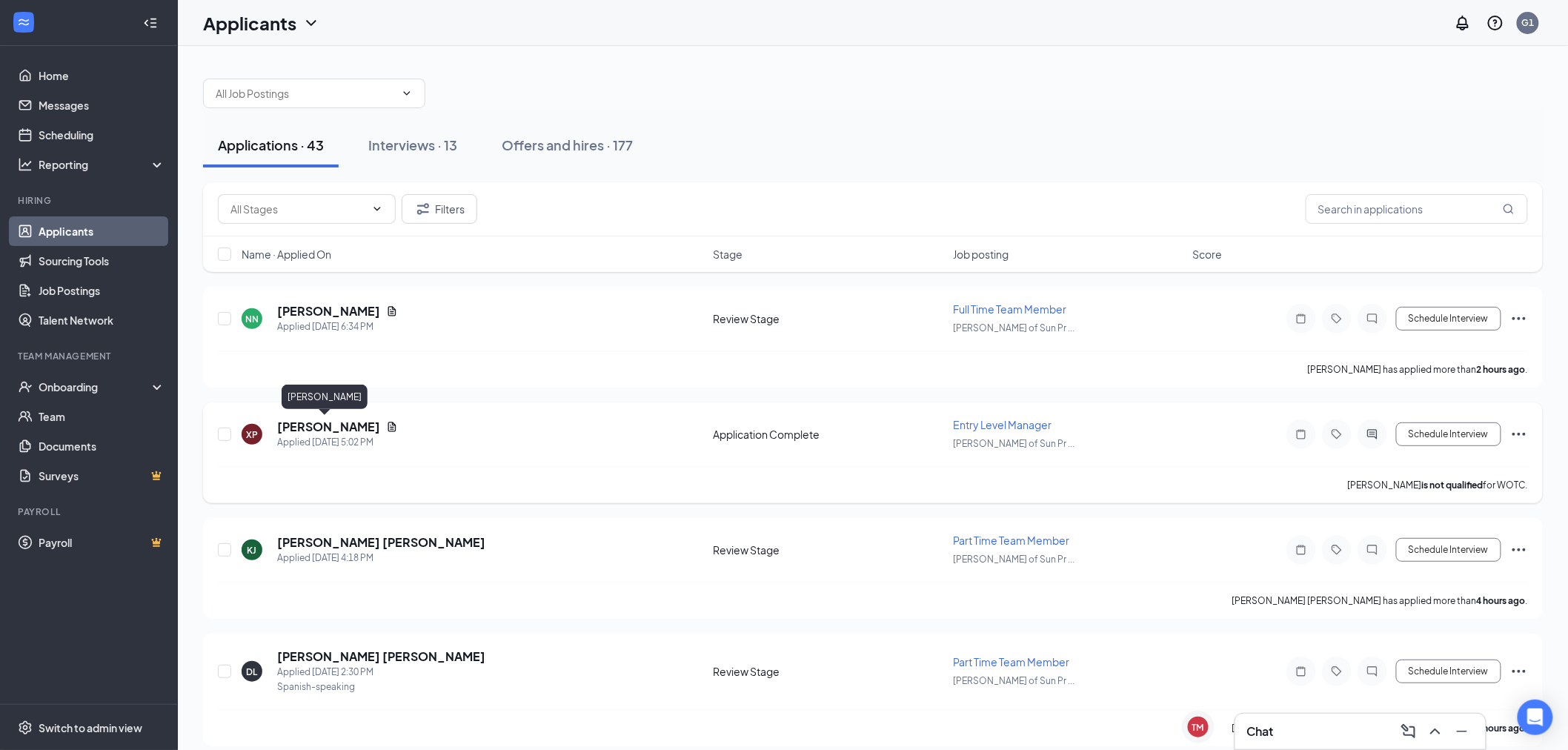
click at [345, 423] on h5 "[PERSON_NAME]" at bounding box center [328, 427] width 103 height 17
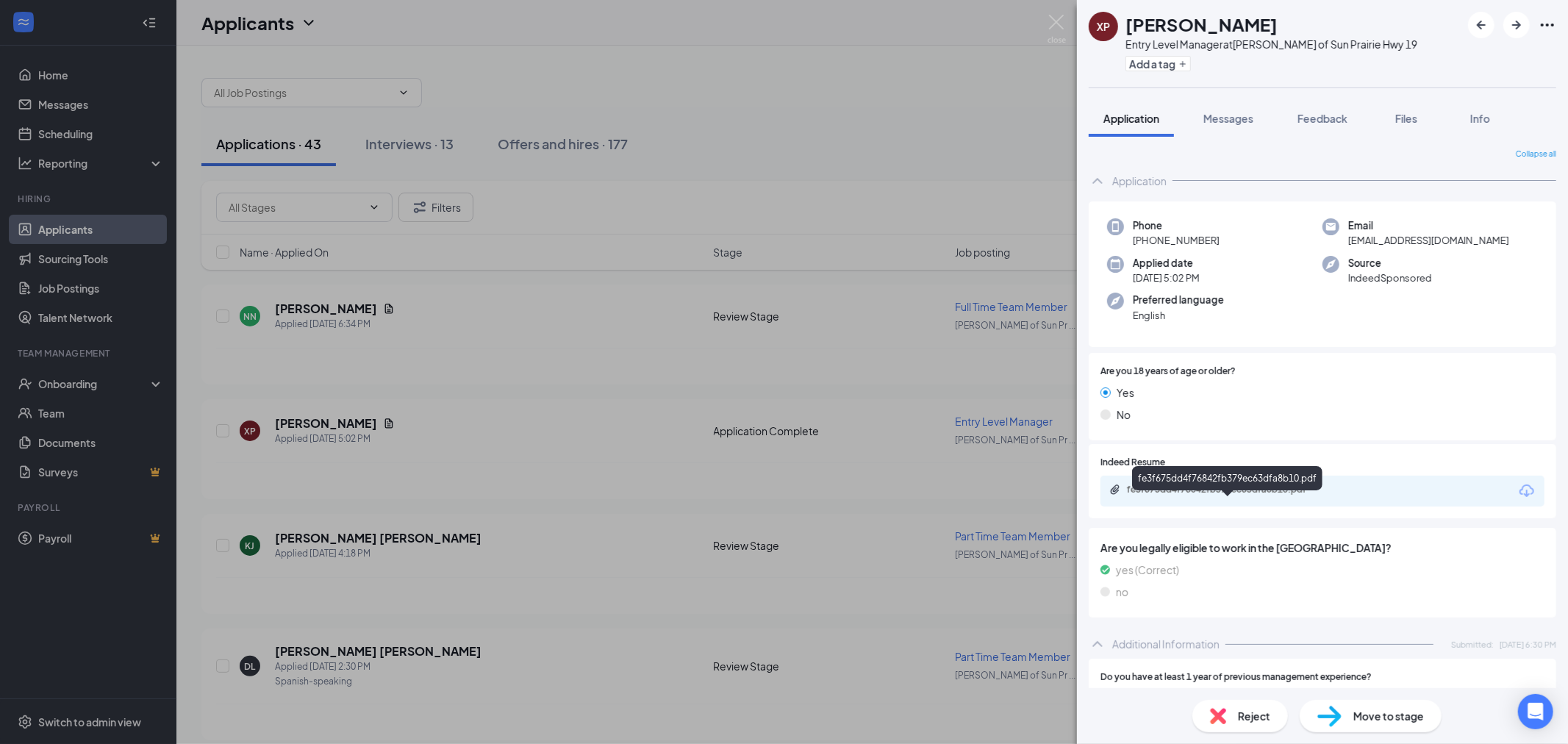
click at [1297, 495] on div "fe3f675dd4f76842fb379ec63dfa8b10.pdf" at bounding box center [1229, 489] width 206 height 12
click at [1243, 506] on div "fe3f675dd4f76842fb379ec63dfa8b10.pdf" at bounding box center [1322, 491] width 444 height 31
click at [1210, 495] on div "fe3f675dd4f76842fb379ec63dfa8b10.pdf" at bounding box center [1229, 489] width 206 height 12
click at [1142, 59] on button "Add a tag" at bounding box center [1158, 63] width 66 height 15
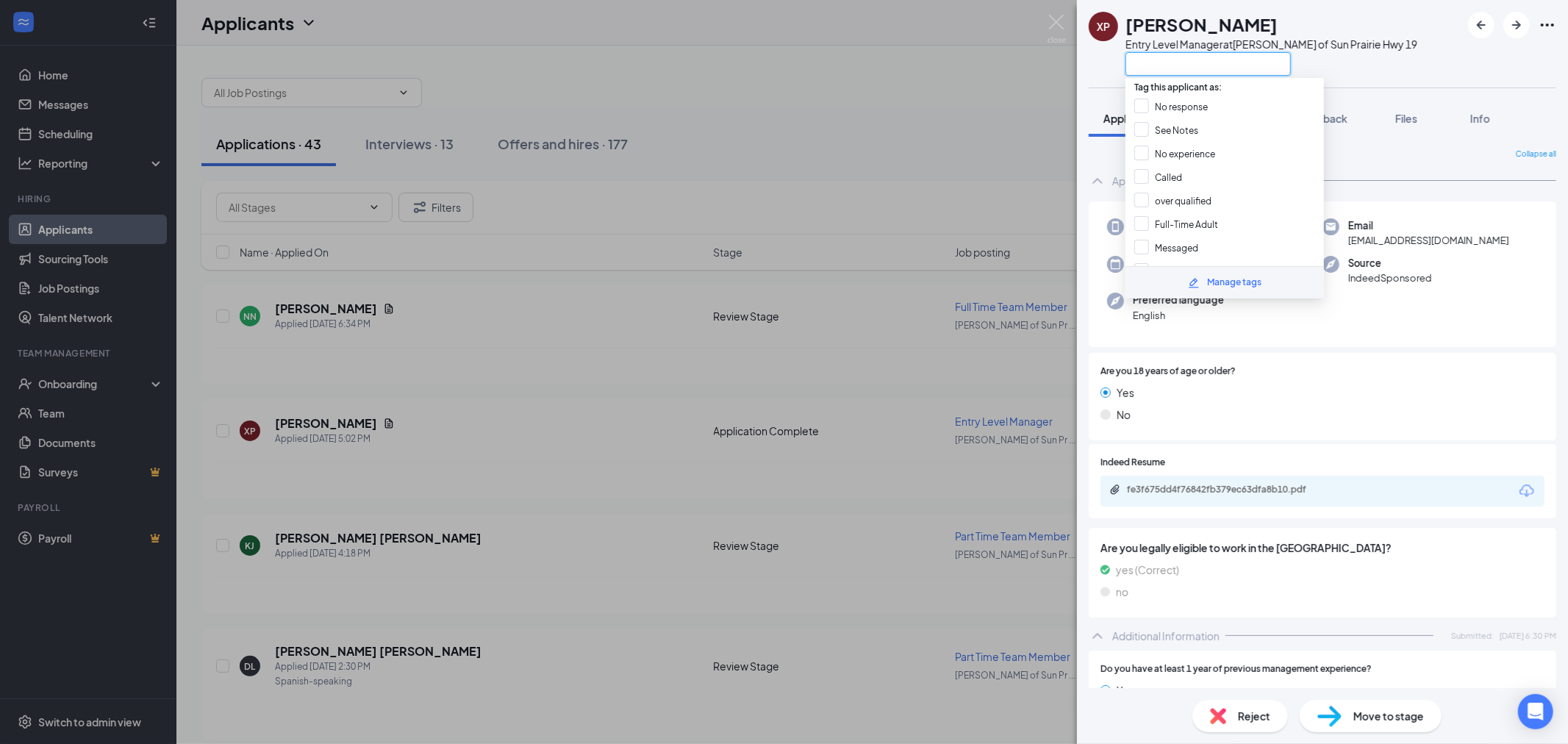
click at [1213, 59] on input "text" at bounding box center [1208, 64] width 166 height 24
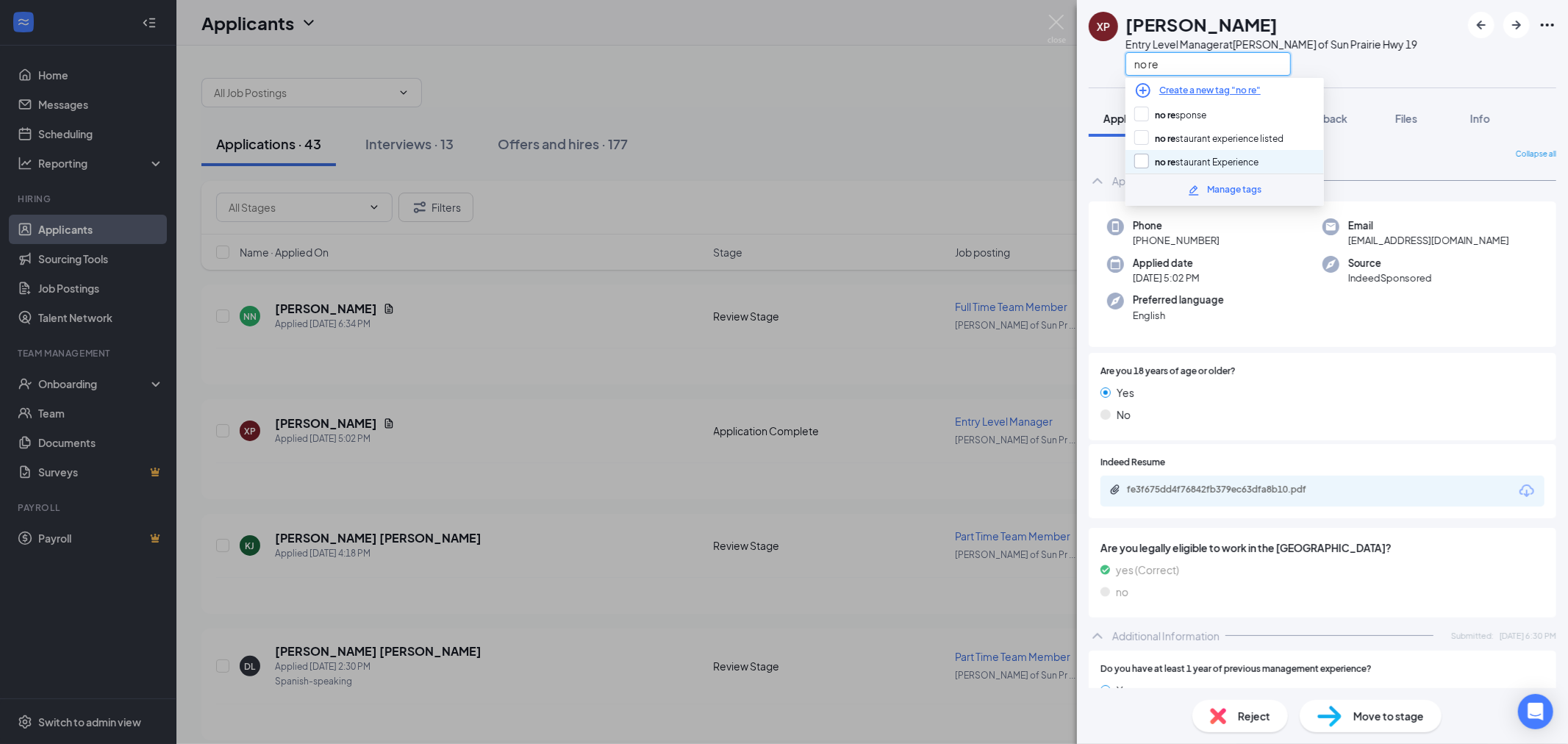
type input "no re"
click at [1201, 154] on input "no re staurant Experience" at bounding box center [1196, 162] width 124 height 16
checkbox input "true"
click at [946, 109] on div "XP [PERSON_NAME] Entry Level Manager at [GEOGRAPHIC_DATA][PERSON_NAME] of [GEOG…" at bounding box center [784, 372] width 1568 height 744
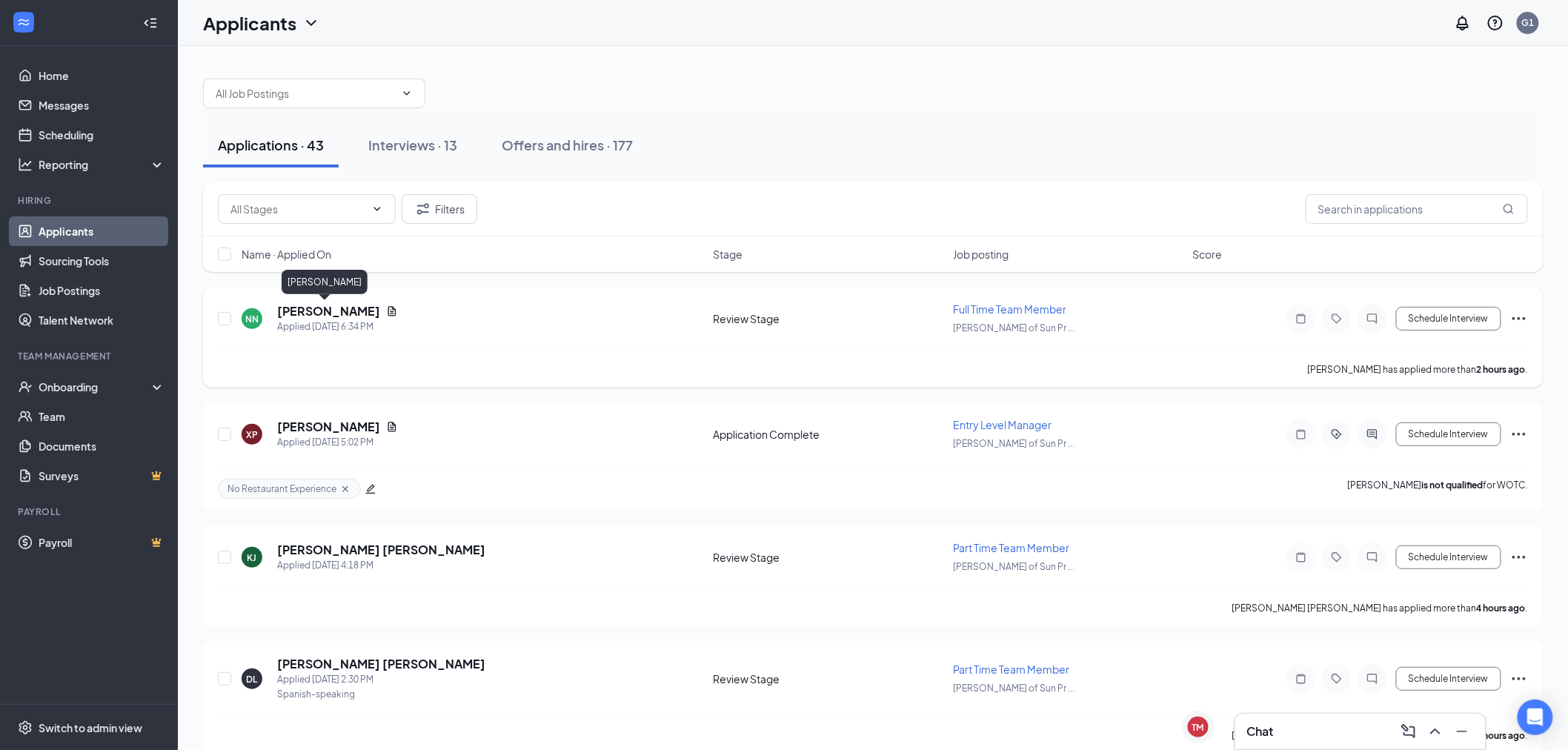
click at [327, 308] on h5 "[PERSON_NAME]" at bounding box center [328, 311] width 103 height 17
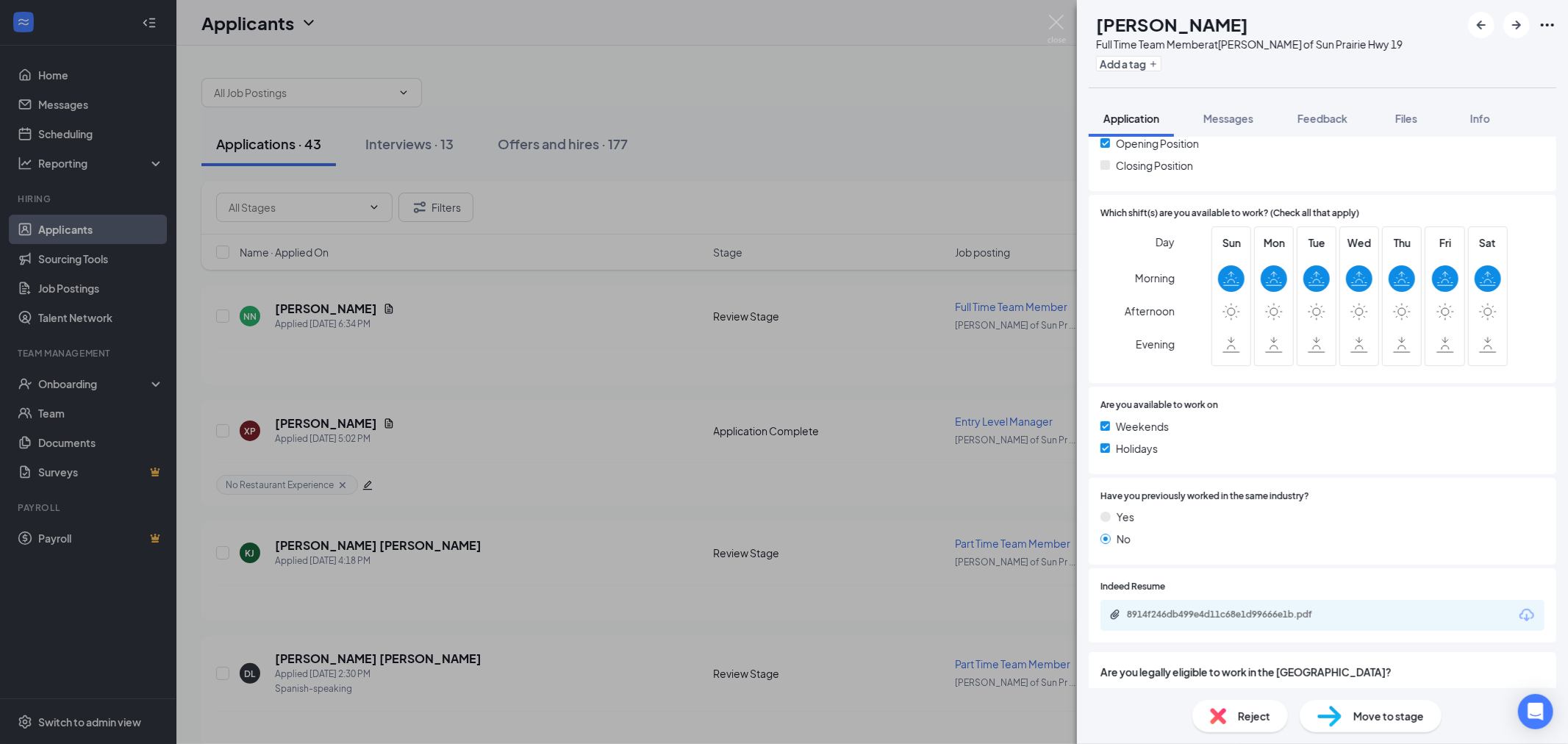
scroll to position [408, 0]
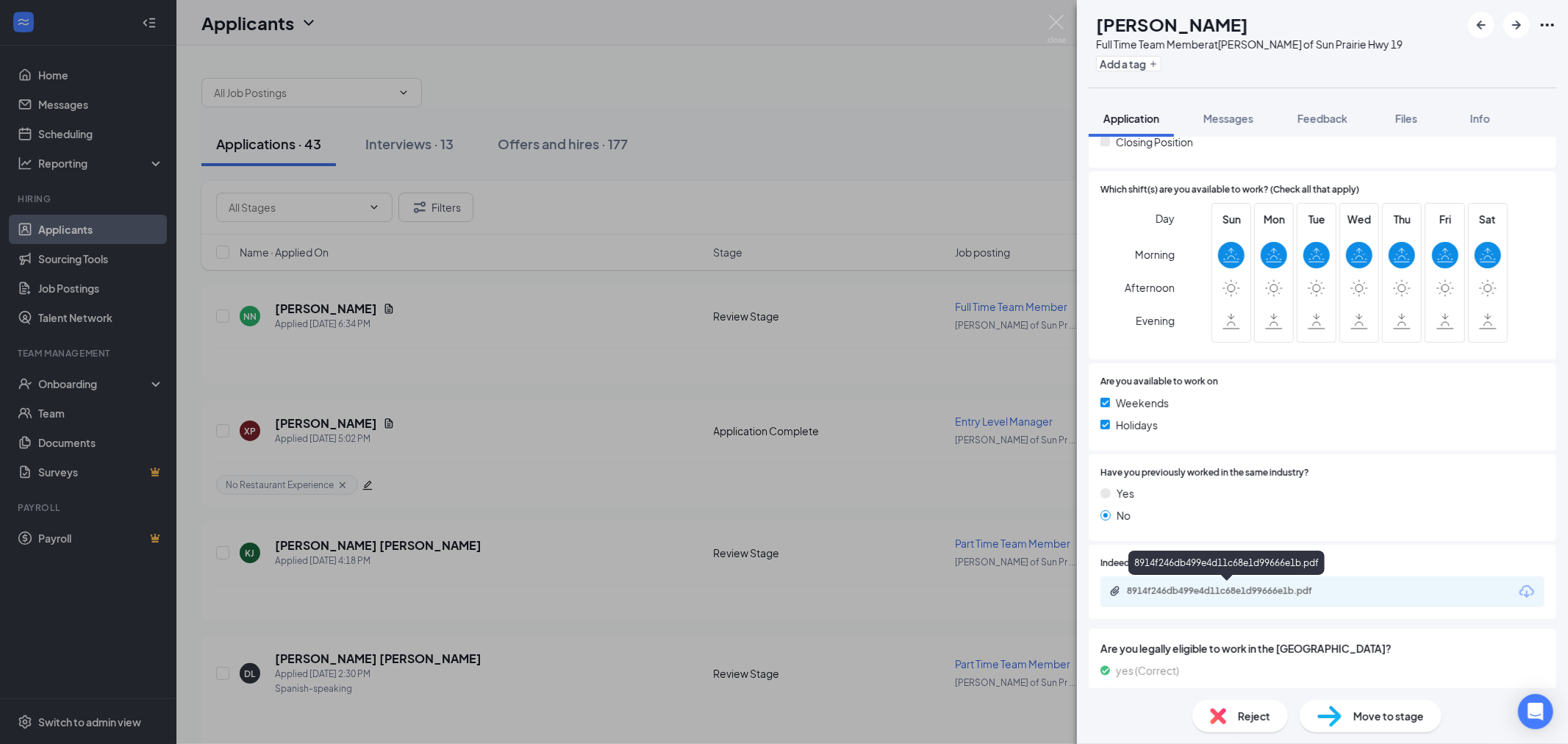
click at [1204, 590] on div "8914f246db499e4d11c68e1d99666e1b.pdf" at bounding box center [1229, 591] width 206 height 12
drag, startPoint x: 1059, startPoint y: 17, endPoint x: 908, endPoint y: 344, distance: 360.2
click at [1060, 17] on img at bounding box center [1057, 28] width 18 height 28
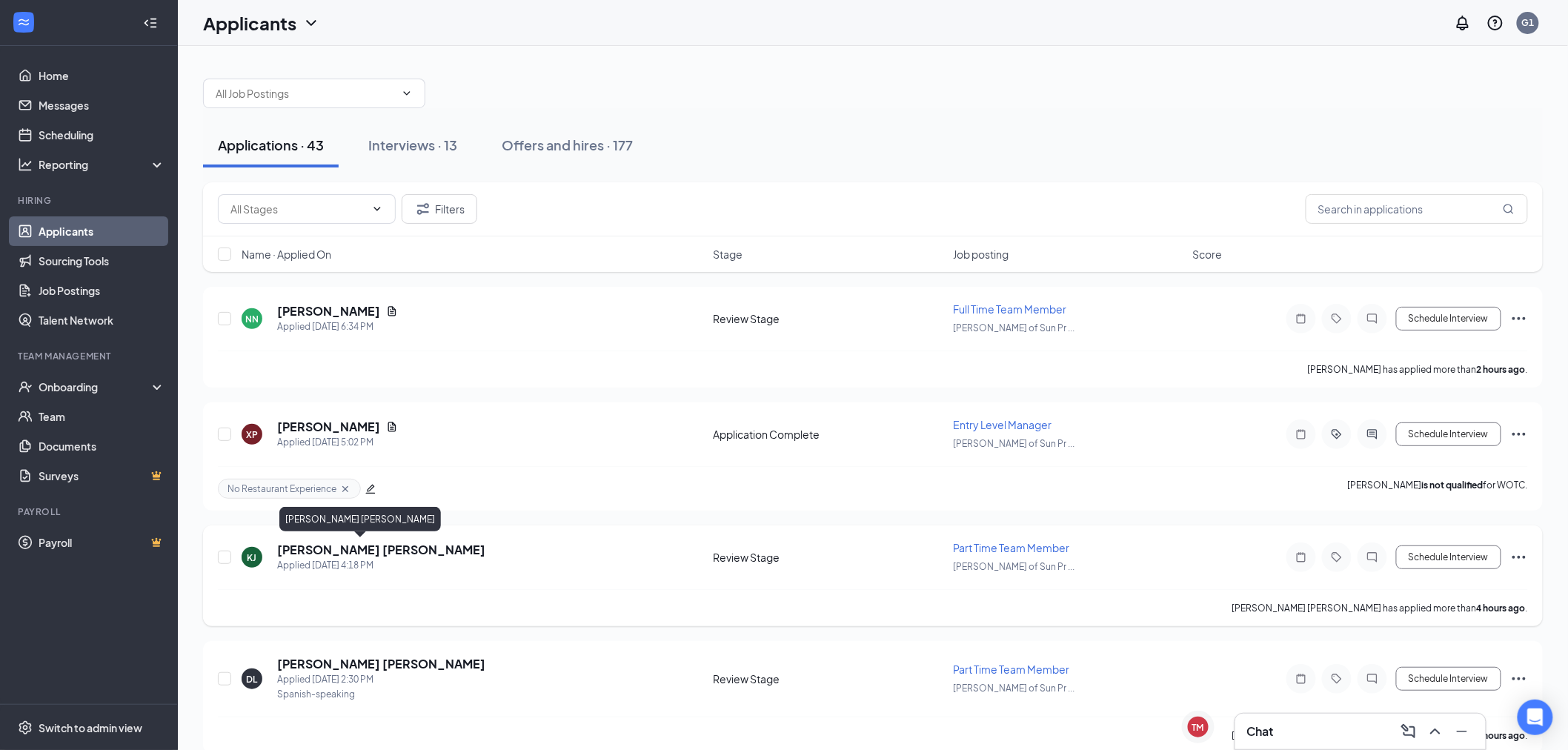
click at [312, 551] on h5 "[PERSON_NAME] [PERSON_NAME]" at bounding box center [381, 550] width 208 height 17
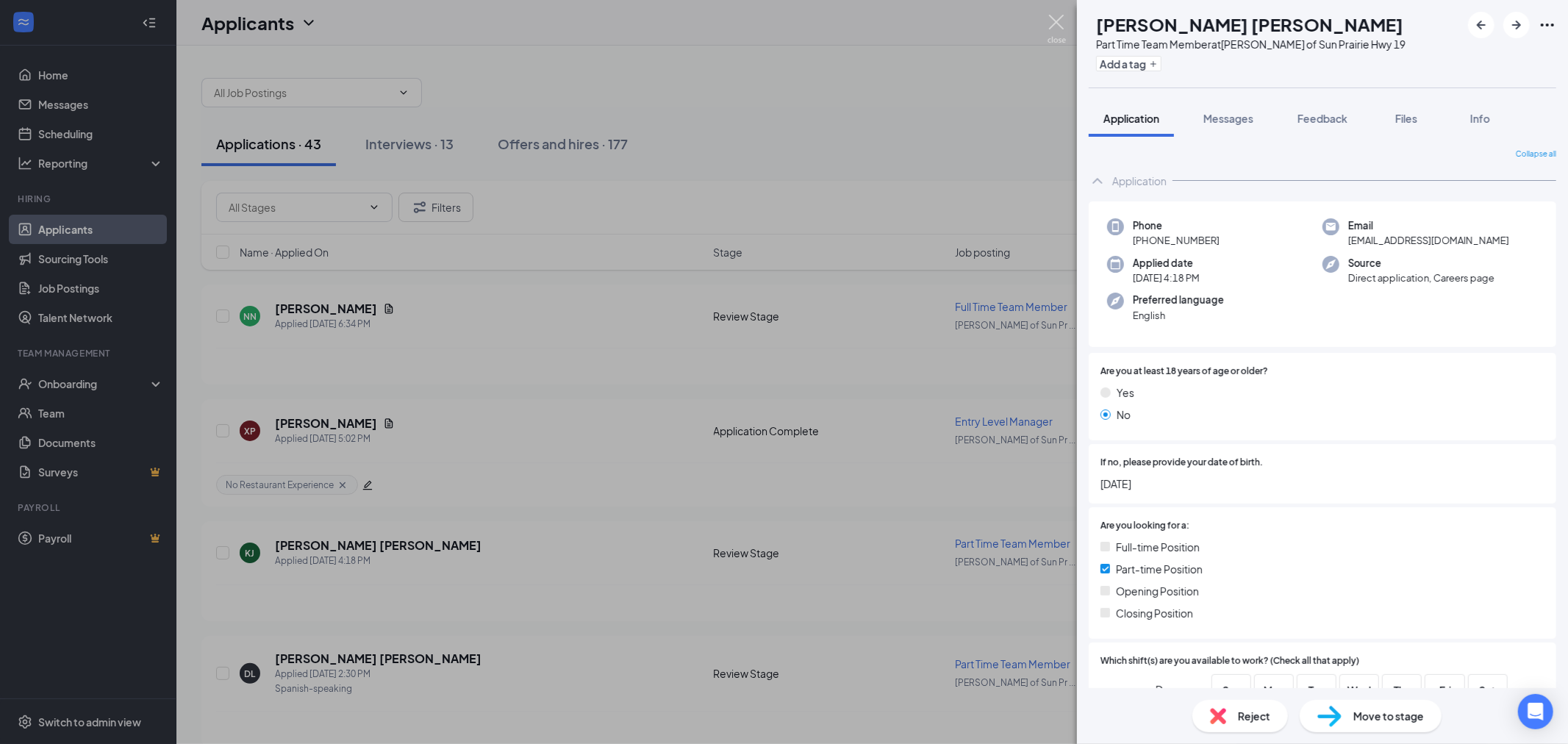
click at [1059, 37] on img at bounding box center [1057, 28] width 18 height 28
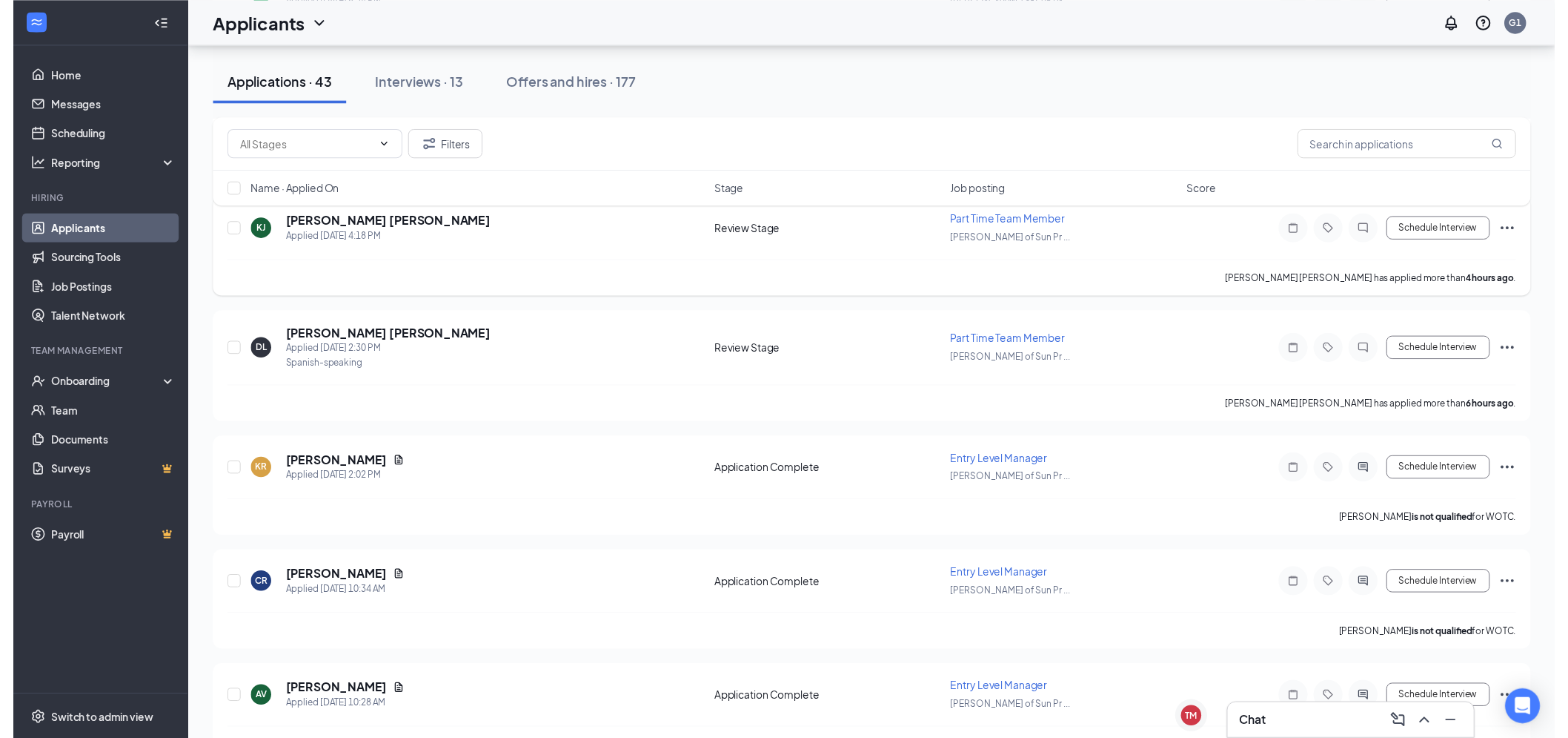
scroll to position [330, 0]
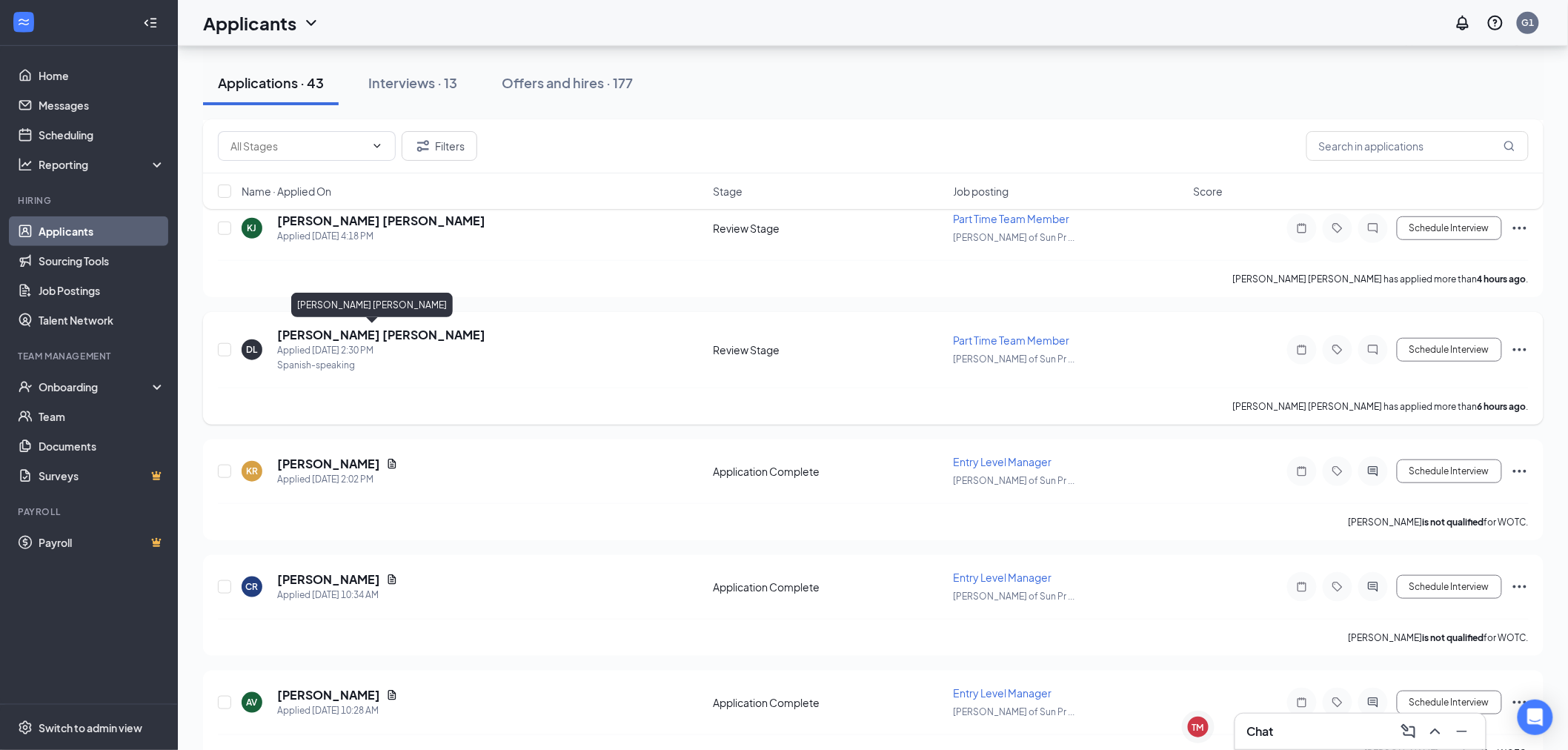
drag, startPoint x: 345, startPoint y: 331, endPoint x: 358, endPoint y: 389, distance: 59.4
click at [345, 332] on h5 "[PERSON_NAME] [PERSON_NAME]" at bounding box center [381, 335] width 208 height 17
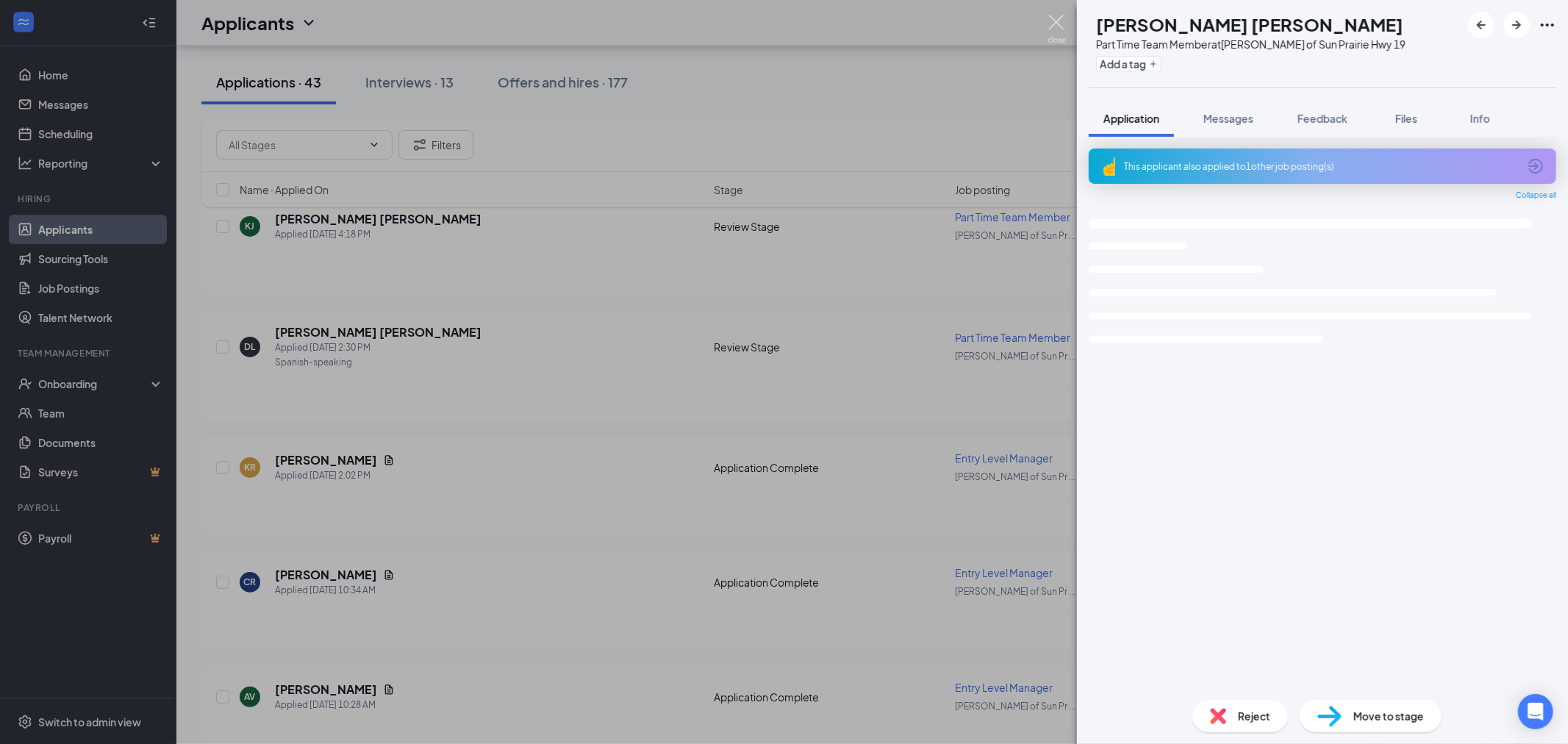
click at [1063, 23] on img at bounding box center [1057, 28] width 18 height 28
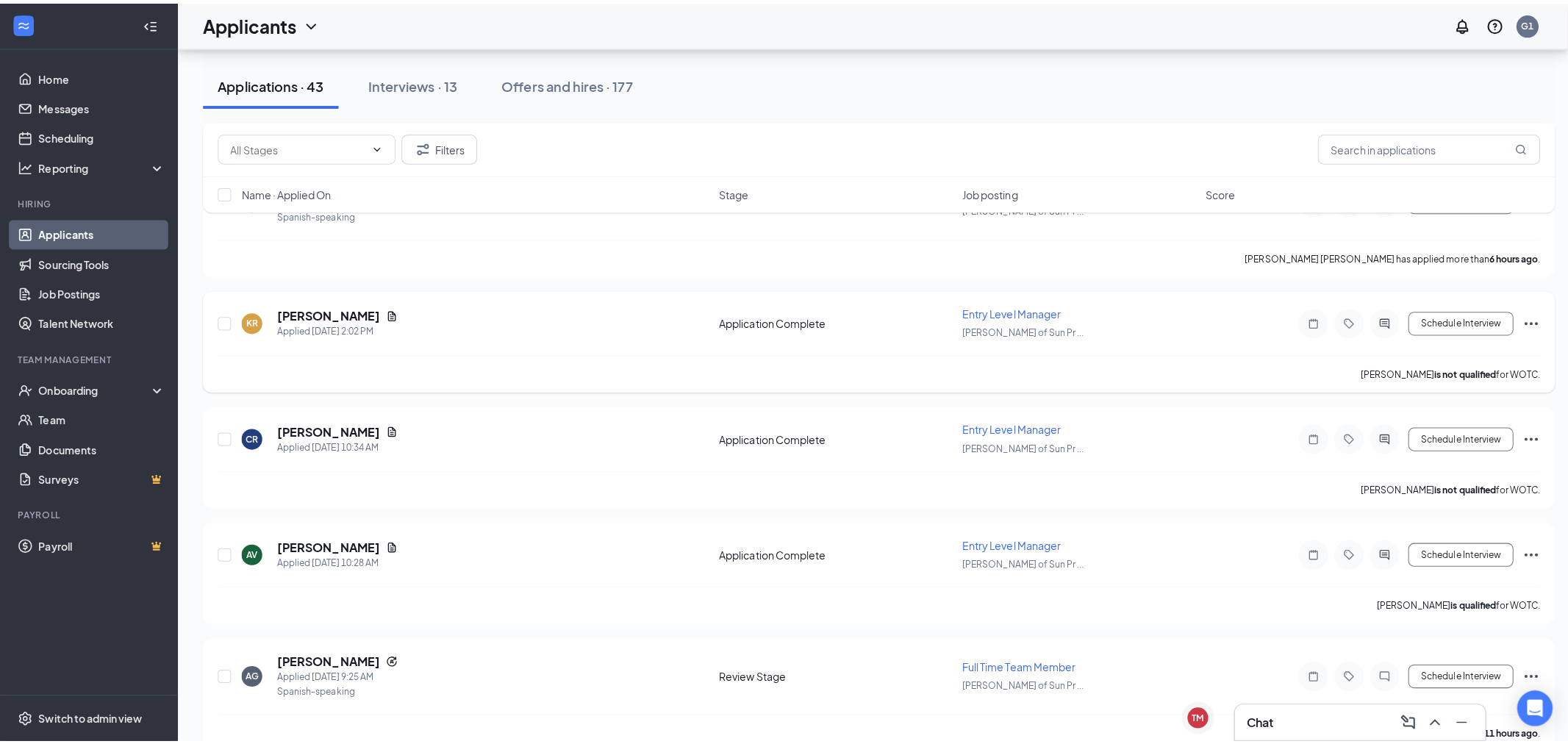
scroll to position [490, 0]
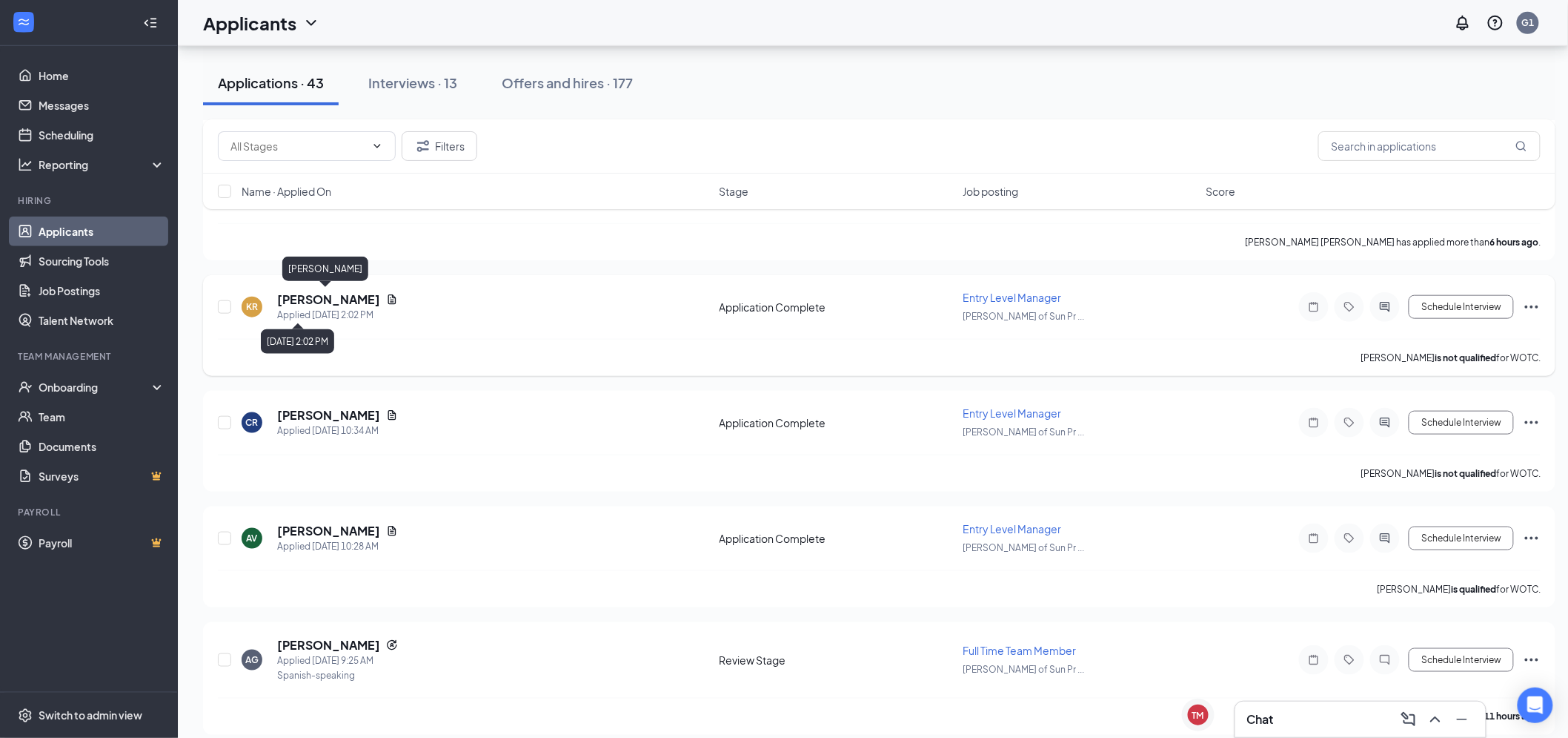
click at [339, 302] on h5 "[PERSON_NAME]" at bounding box center [328, 299] width 103 height 17
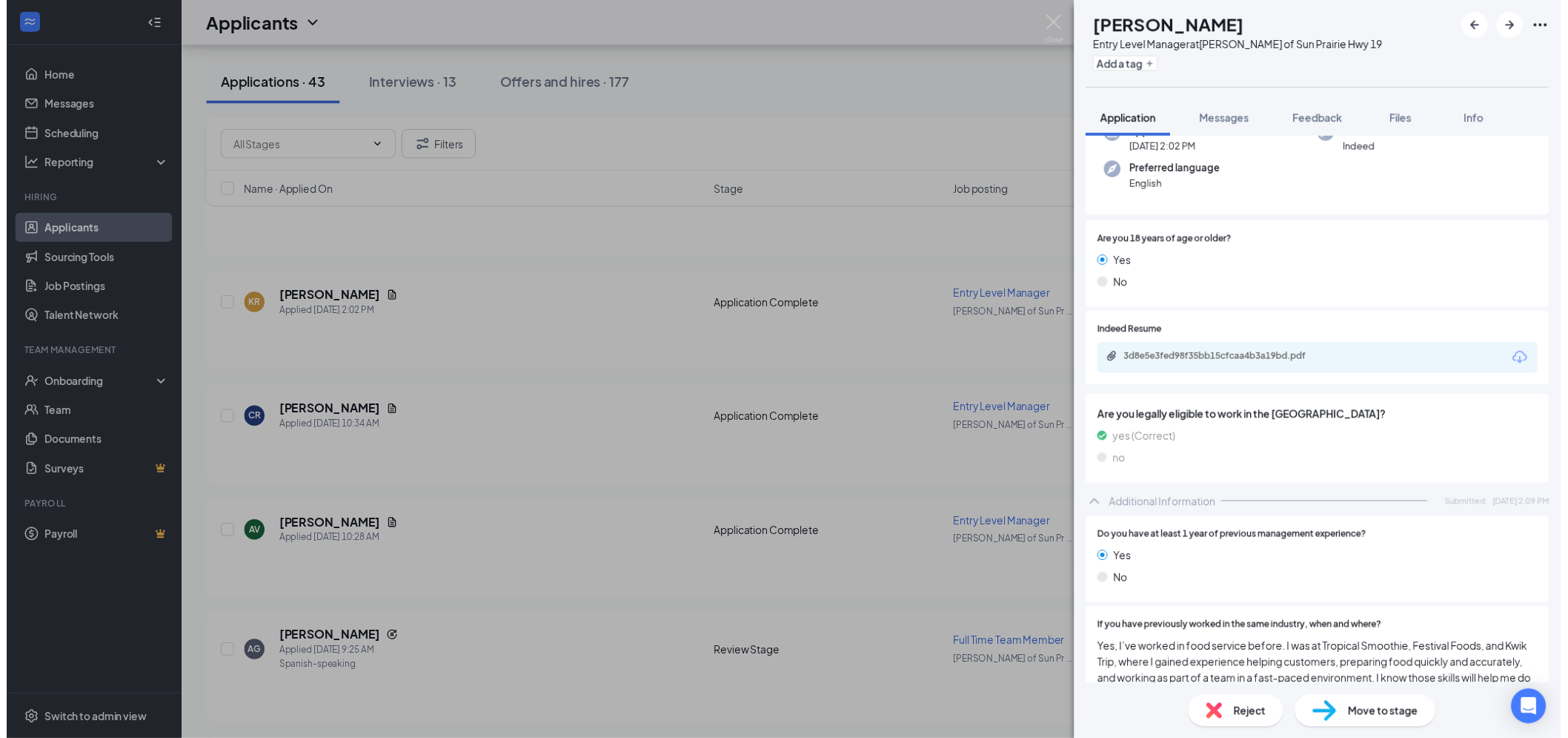
scroll to position [164, 0]
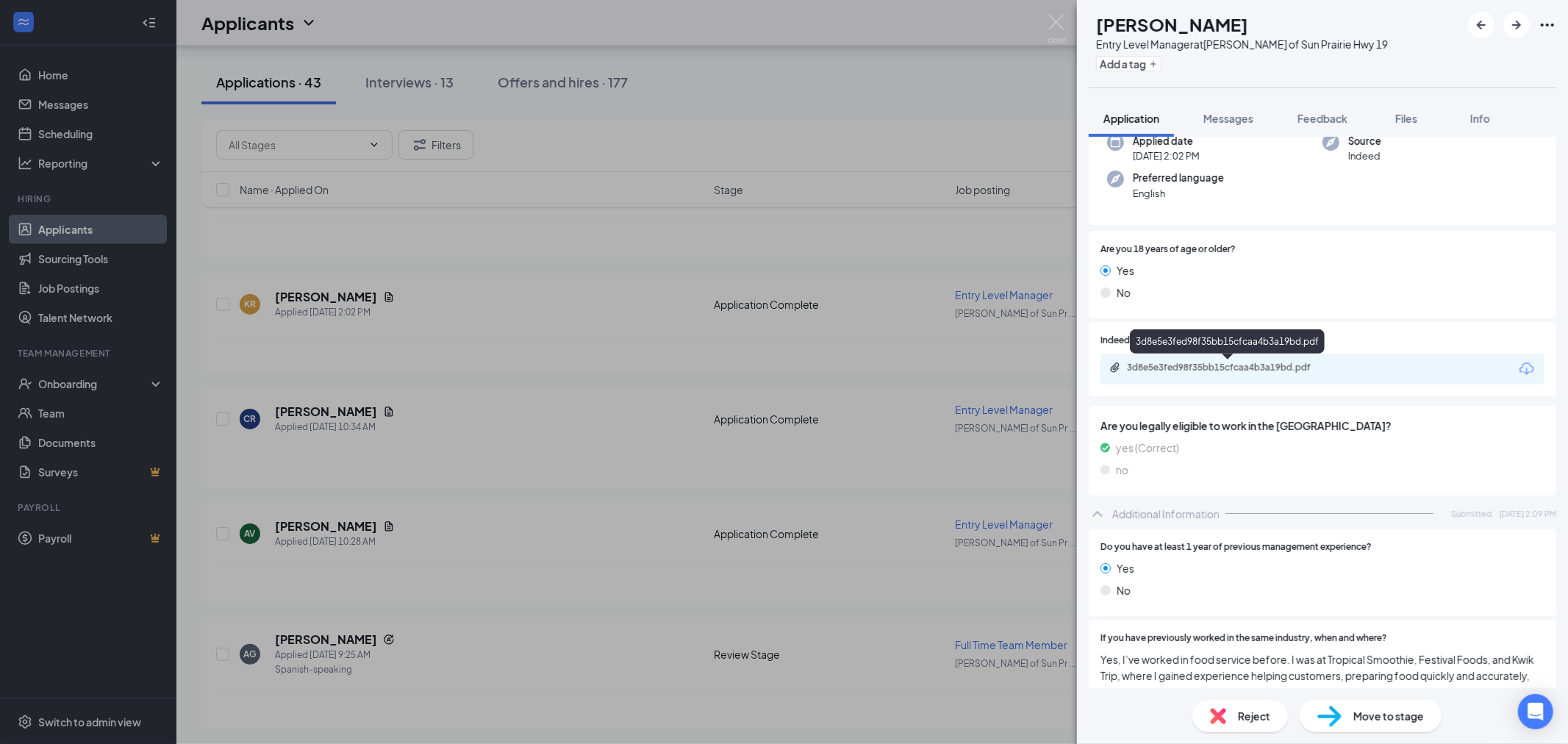
click at [1261, 361] on div "3d8e5e3fed98f35bb15cfcaa4b3a19bd.pdf" at bounding box center [1322, 369] width 444 height 31
click at [1292, 366] on div "3d8e5e3fed98f35bb15cfcaa4b3a19bd.pdf" at bounding box center [1229, 367] width 206 height 12
click at [1059, 33] on img at bounding box center [1057, 28] width 18 height 28
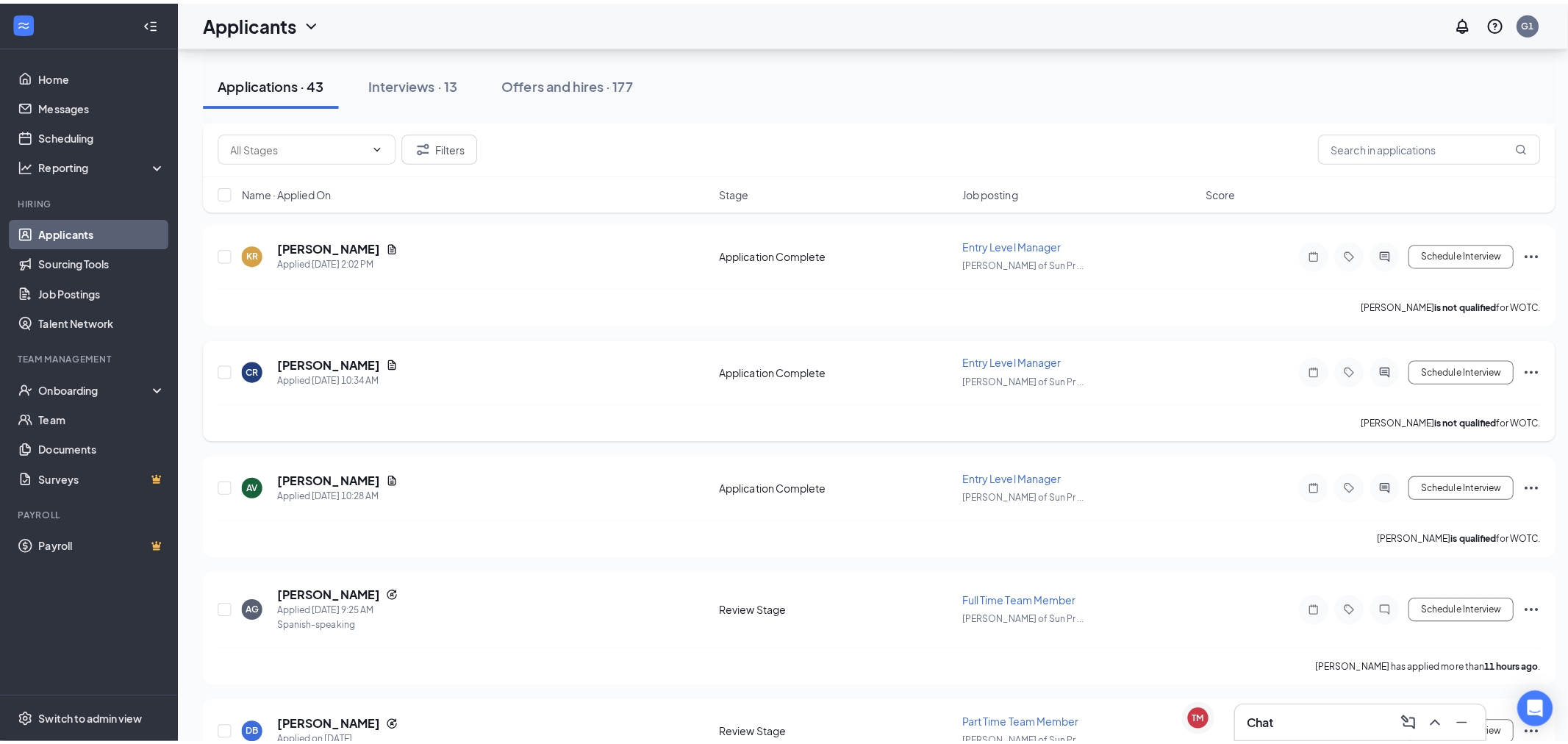
scroll to position [571, 0]
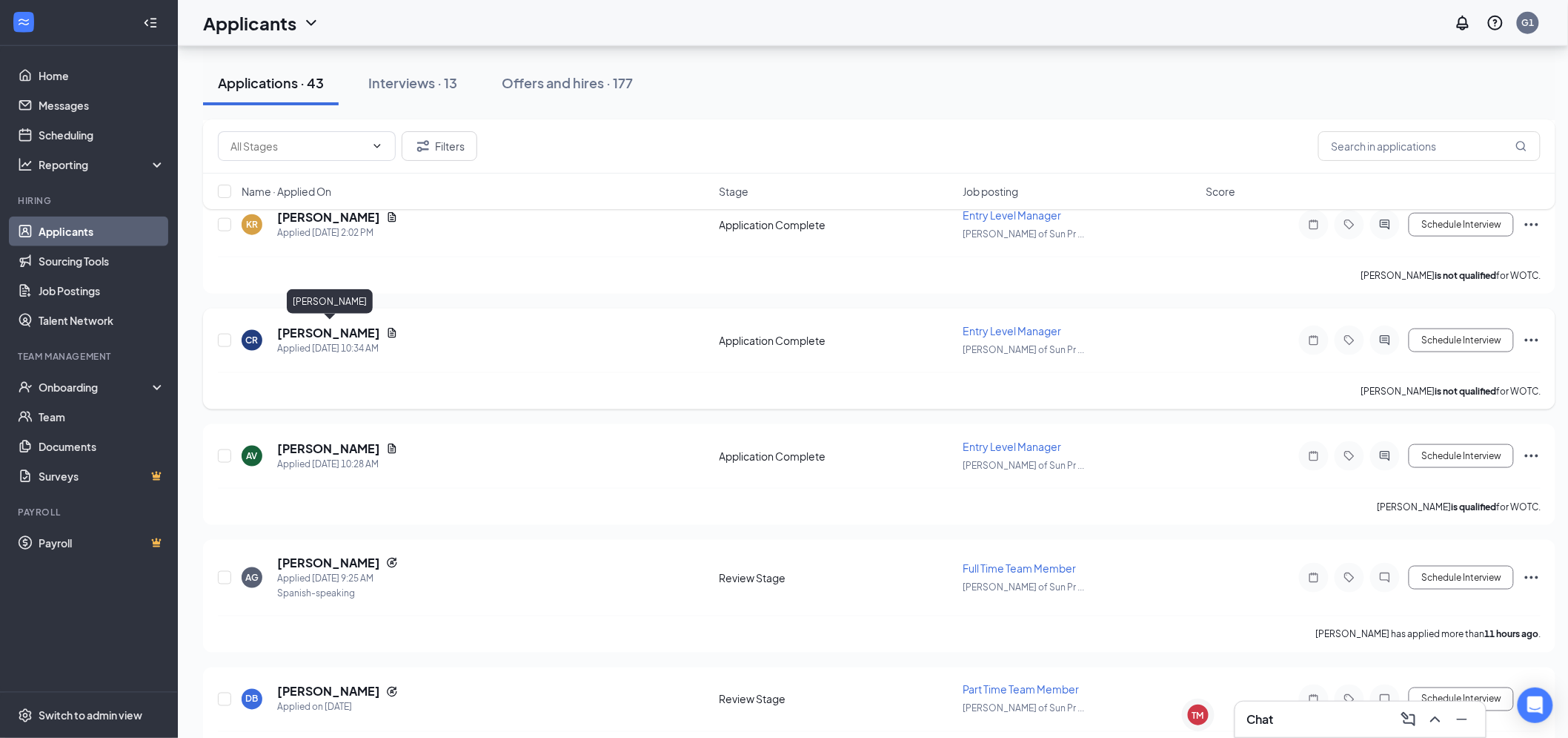
click at [380, 329] on h5 "[PERSON_NAME]" at bounding box center [328, 333] width 103 height 17
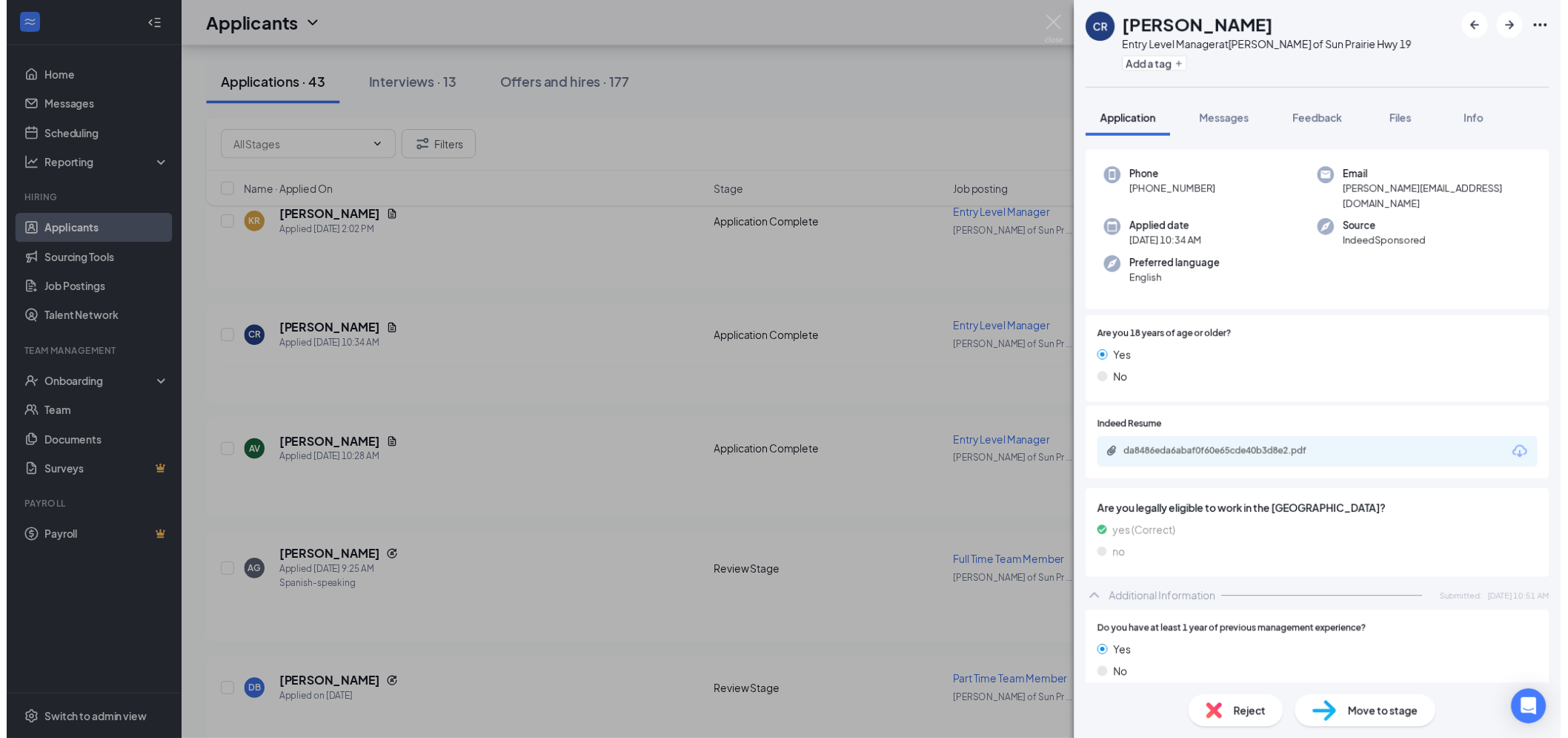
scroll to position [83, 0]
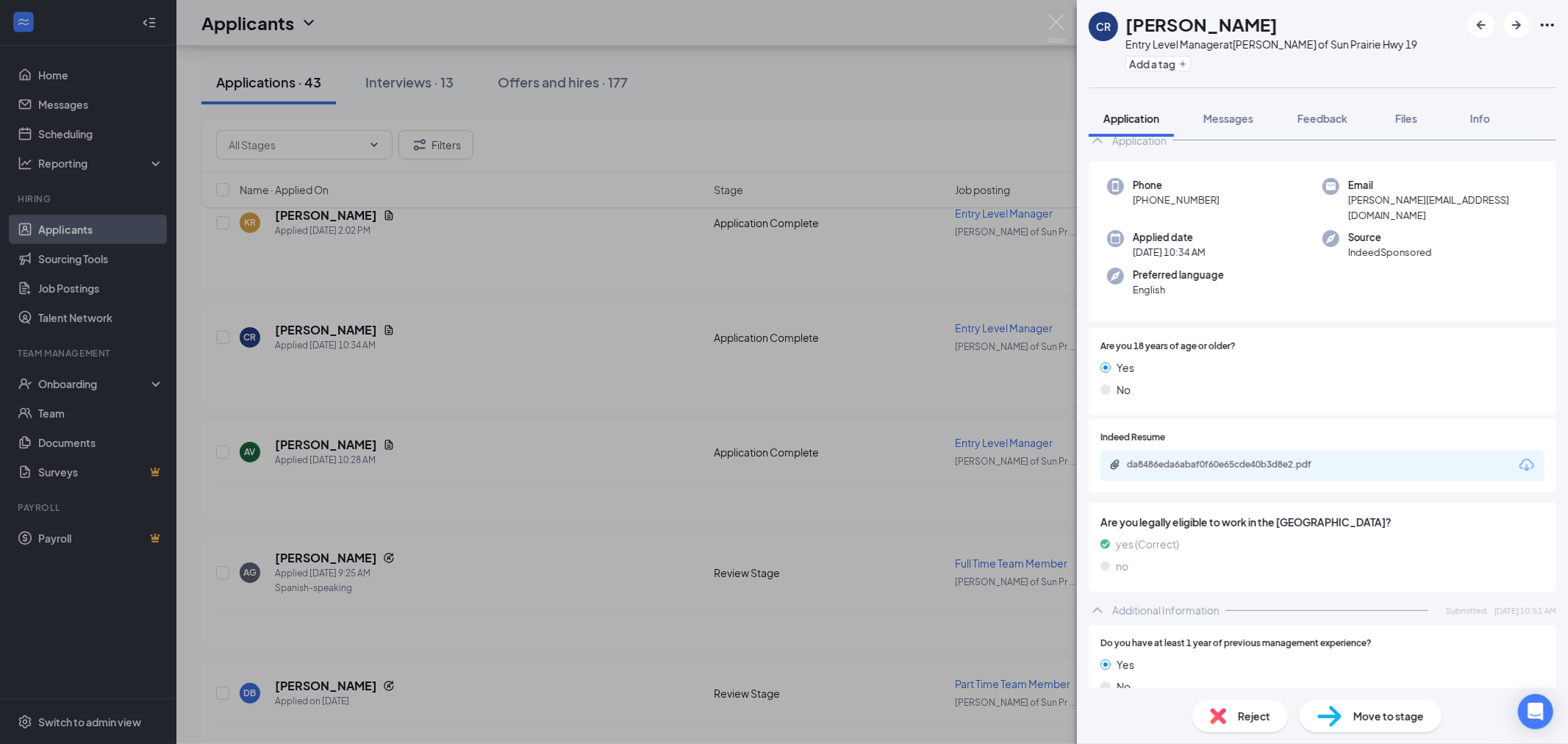
click at [1262, 458] on div "da8486eda6abaf0f60e65cde40b3d8e2.pdf" at bounding box center [1322, 465] width 444 height 31
click at [1262, 459] on div "da8486eda6abaf0f60e65cde40b3d8e2.pdf" at bounding box center [1229, 464] width 206 height 12
click at [1321, 459] on div "da8486eda6abaf0f60e65cde40b3d8e2.pdf" at bounding box center [1229, 464] width 206 height 12
click at [1158, 66] on button "Add a tag" at bounding box center [1158, 63] width 66 height 15
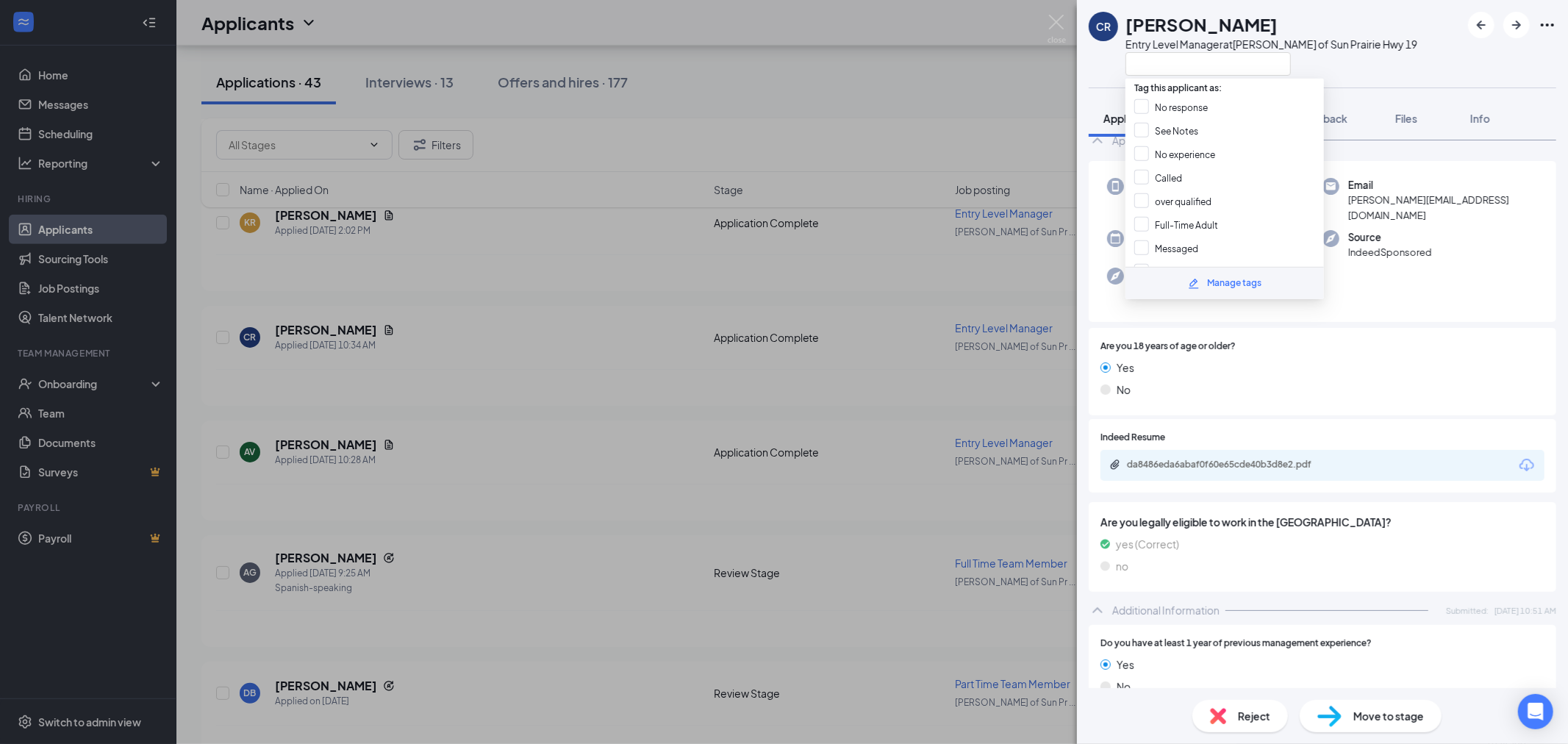
click at [1087, 87] on div "CR [PERSON_NAME] Entry Level Manager at [PERSON_NAME] of [GEOGRAPHIC_DATA] 19" at bounding box center [1321, 44] width 491 height 87
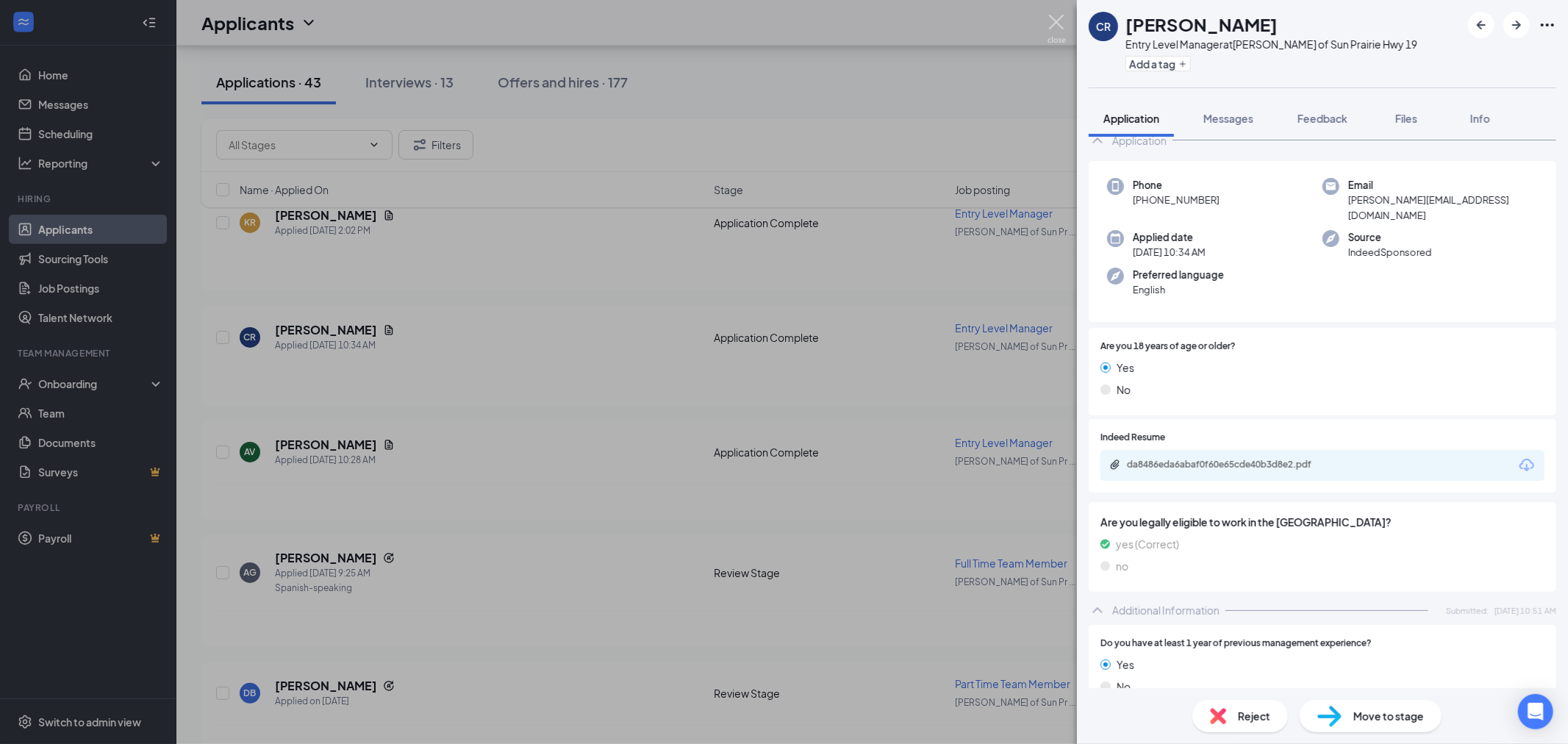
click at [1055, 19] on img at bounding box center [1057, 28] width 18 height 28
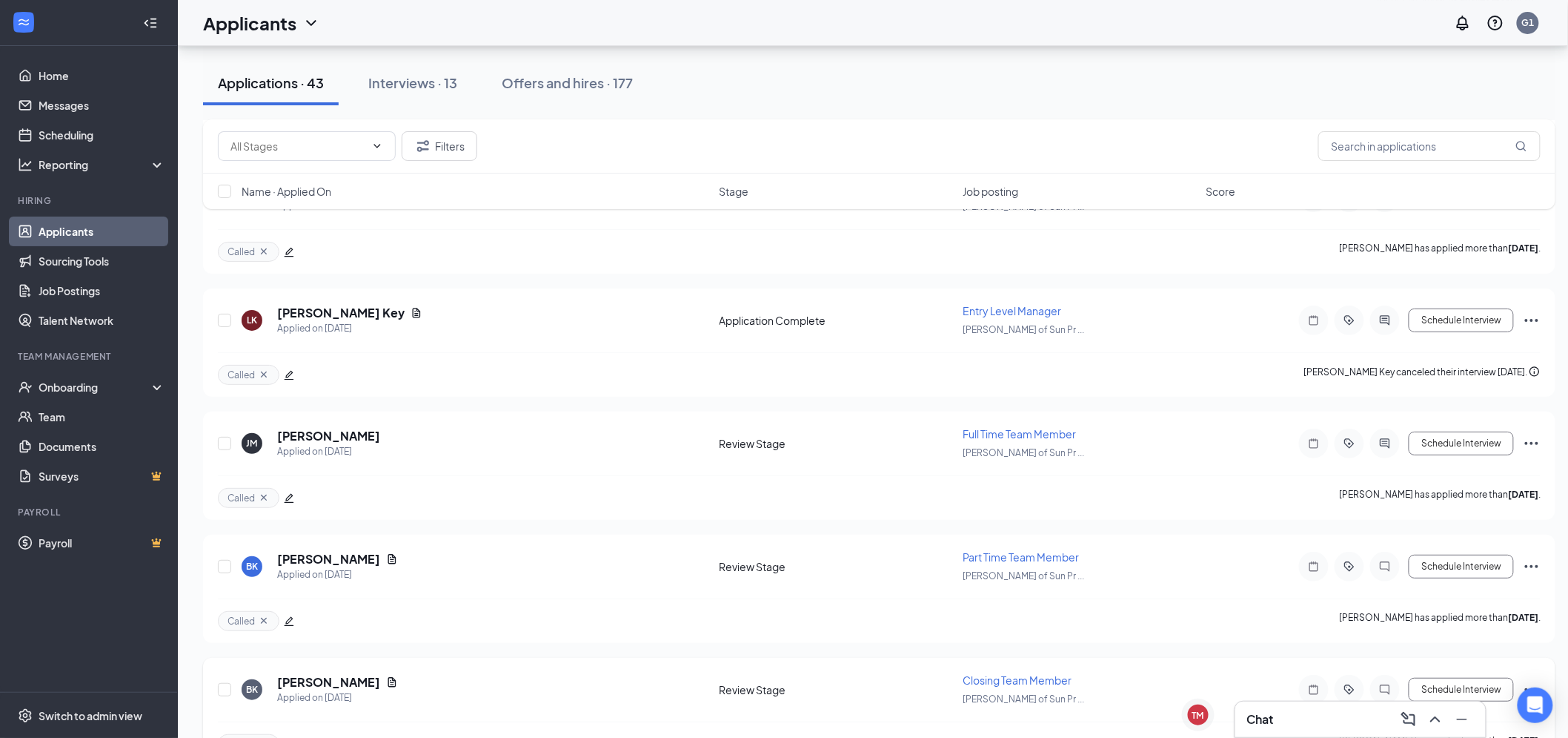
scroll to position [4692, 0]
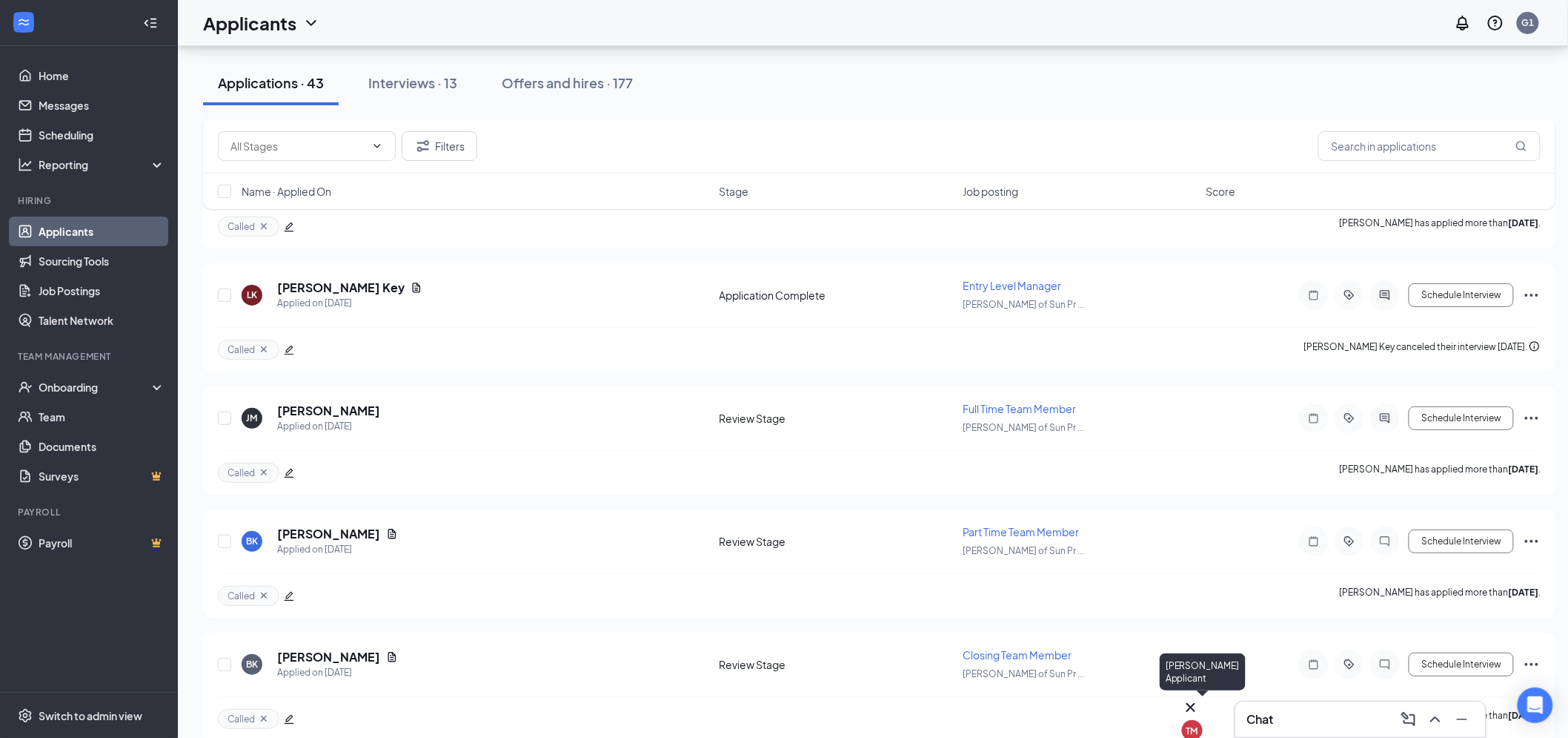
click at [1196, 724] on div "TM" at bounding box center [1192, 731] width 12 height 13
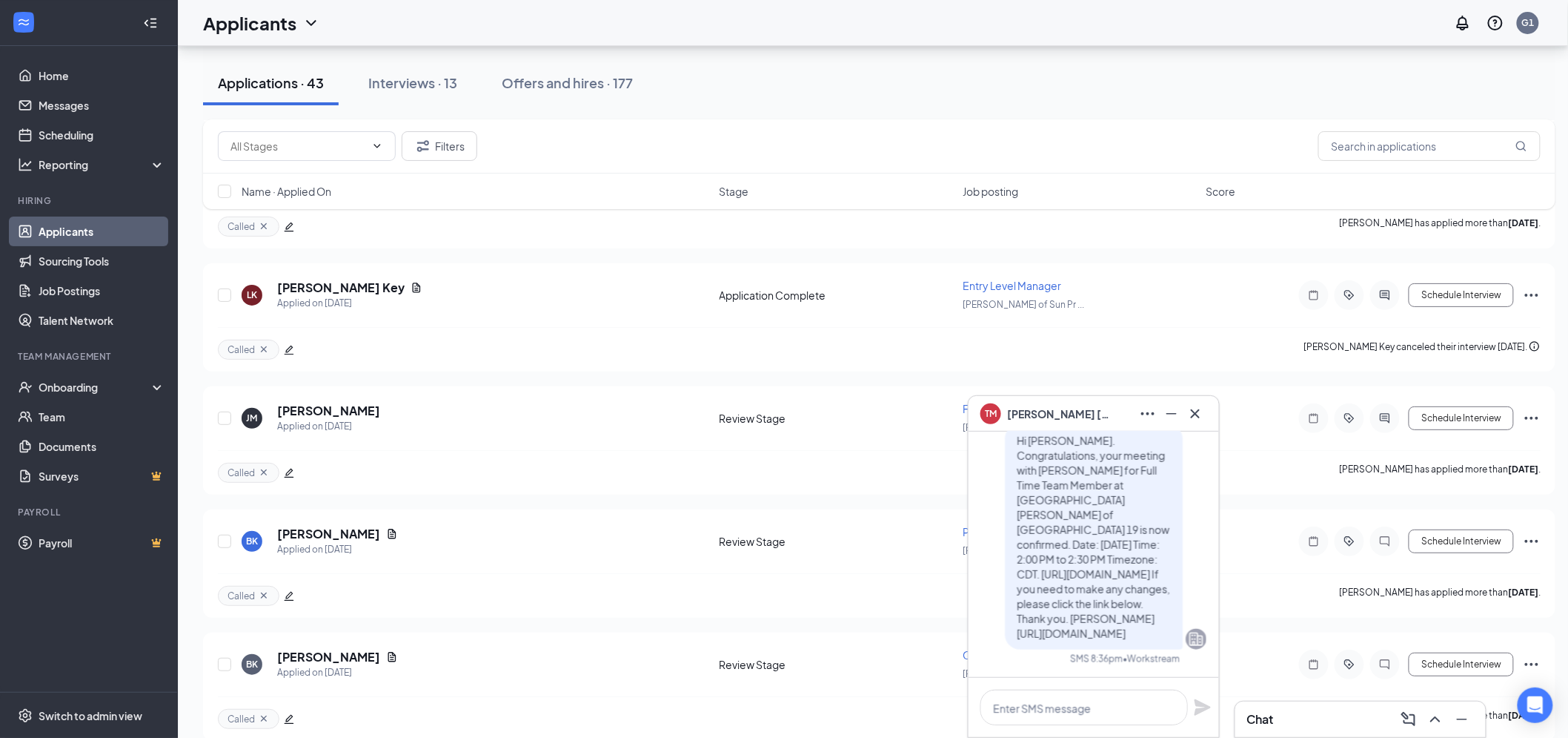
click at [1207, 406] on div at bounding box center [1195, 414] width 24 height 24
click at [1195, 411] on icon "Cross" at bounding box center [1195, 413] width 17 height 17
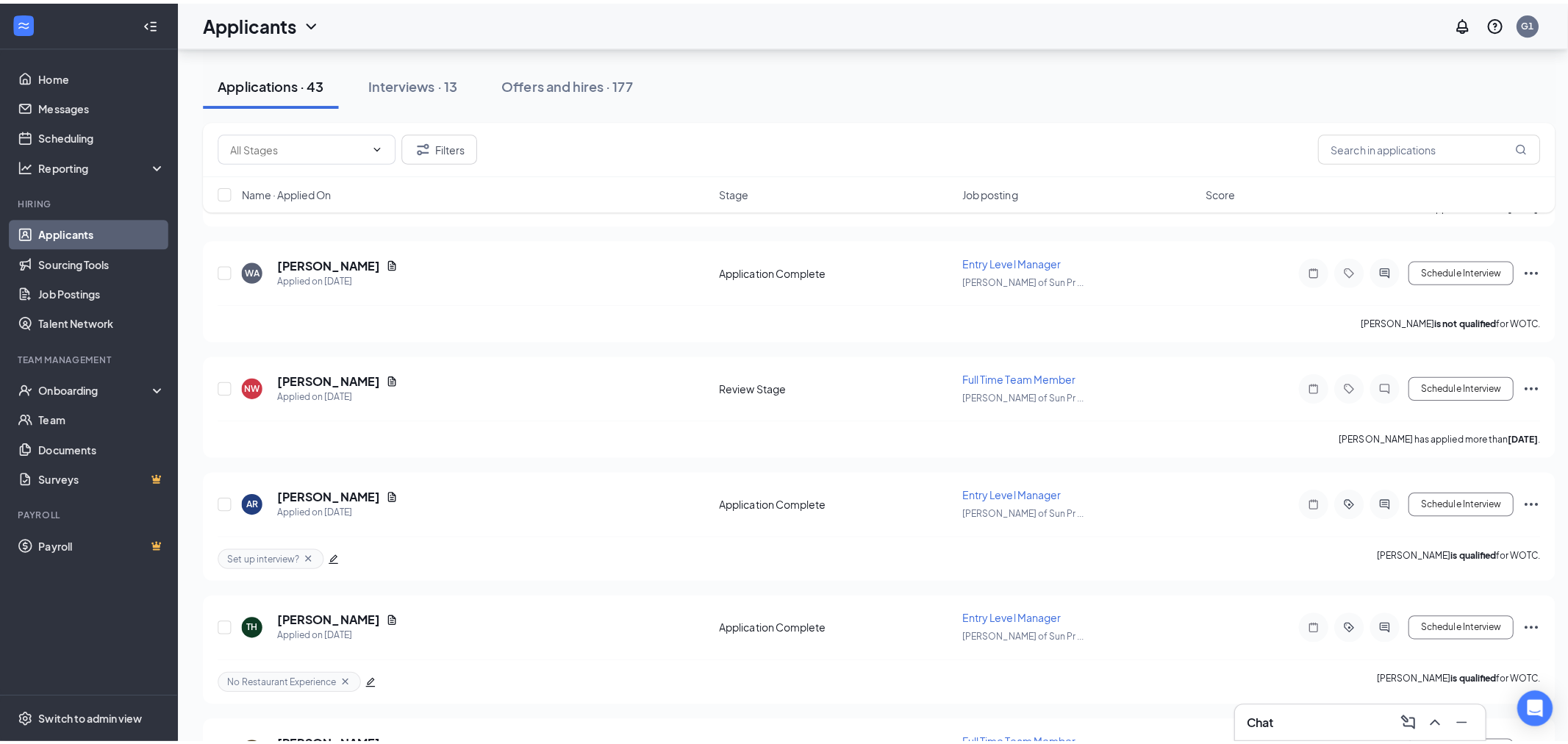
scroll to position [4083, 0]
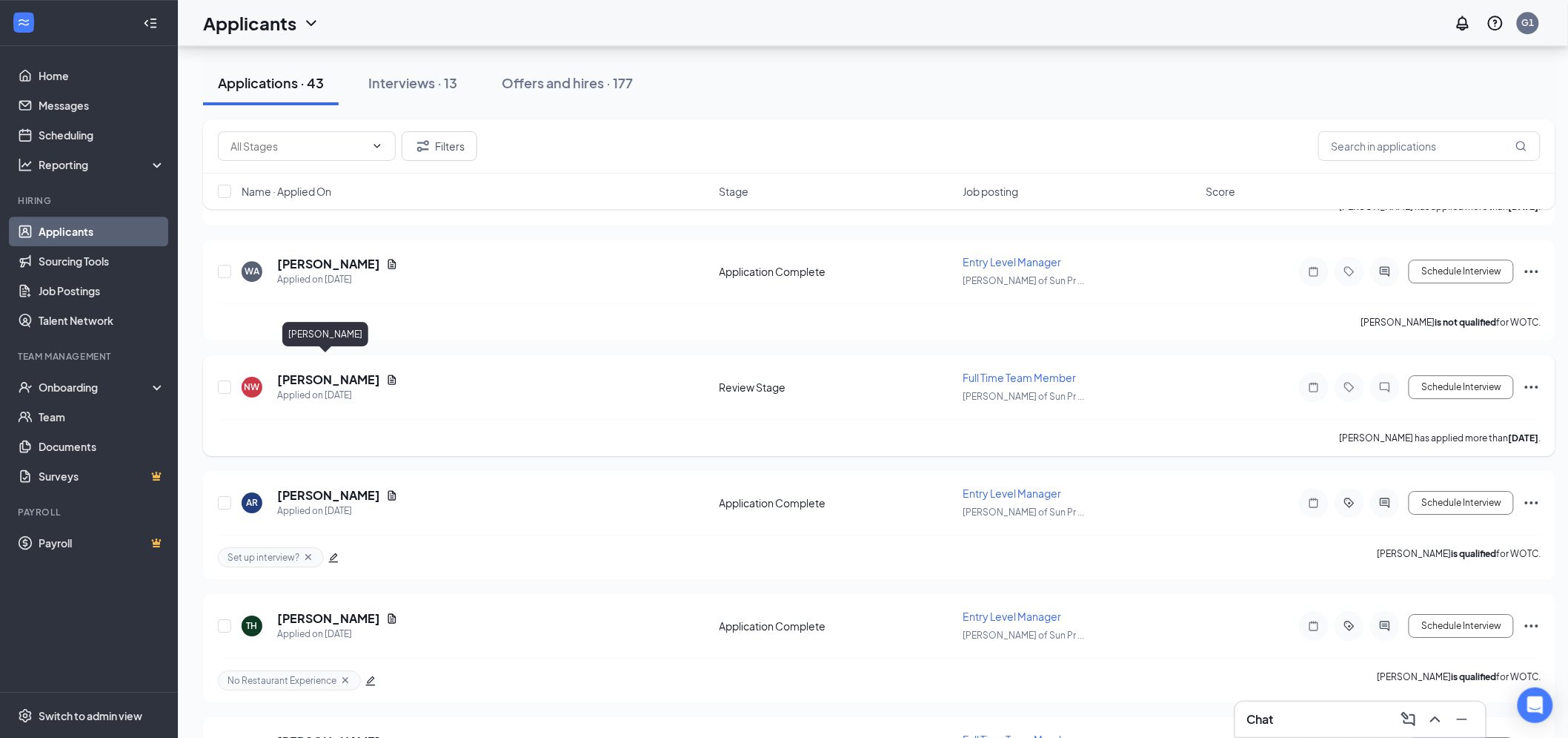
click at [345, 372] on h5 "[PERSON_NAME]" at bounding box center [328, 380] width 103 height 17
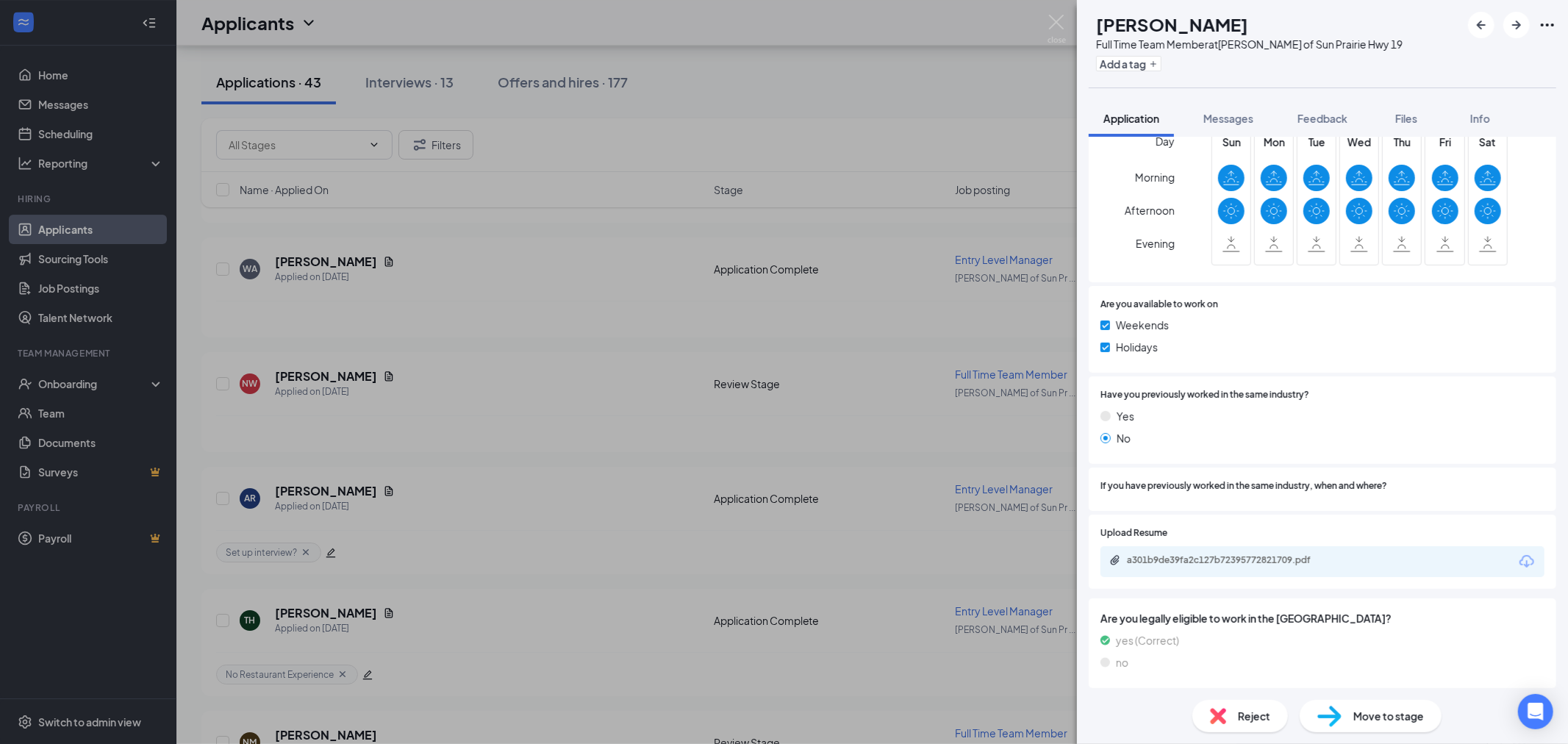
scroll to position [576, 0]
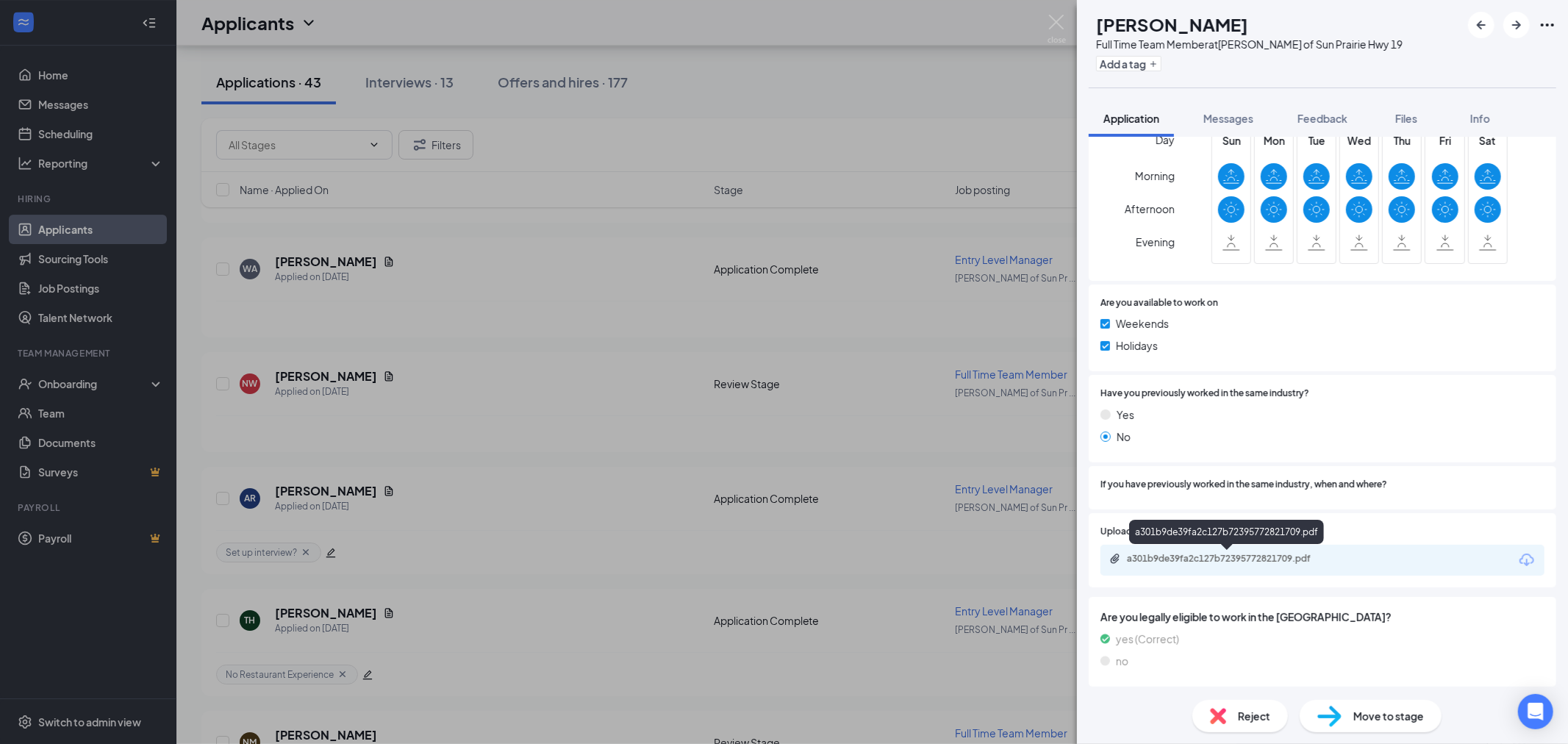
click at [1257, 560] on div "a301b9de39fa2c127b72395772821709.pdf" at bounding box center [1229, 558] width 206 height 12
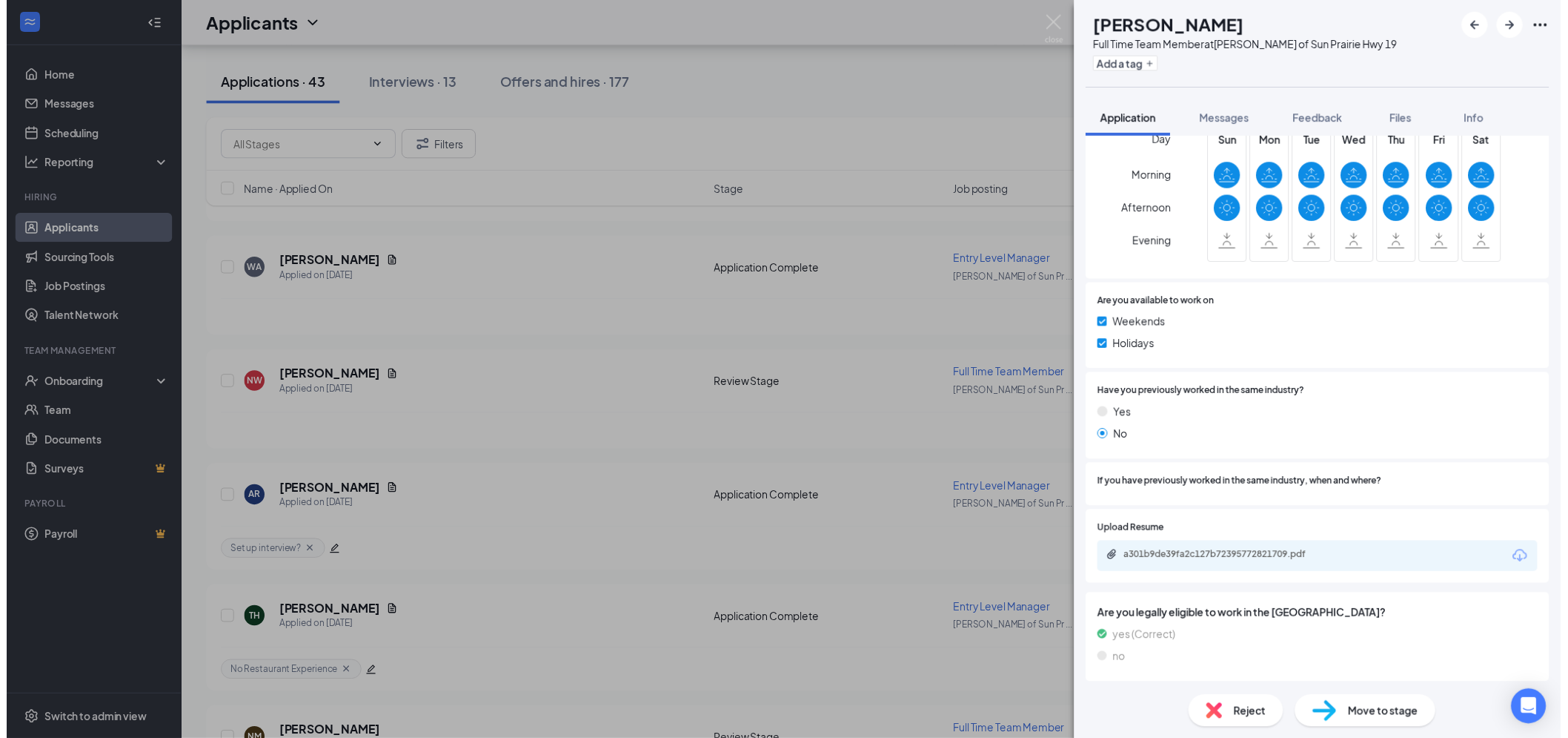
scroll to position [574, 0]
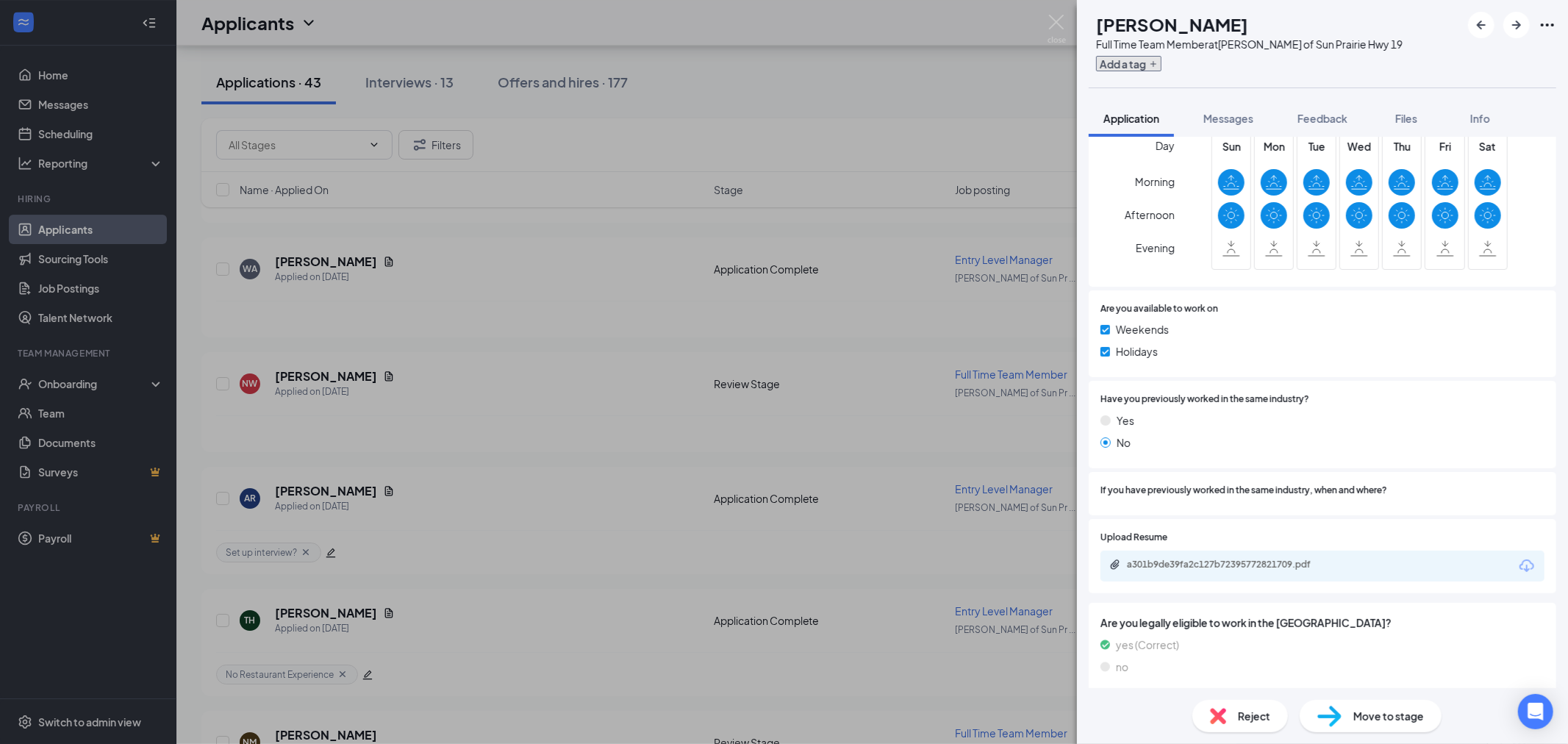
click at [1158, 64] on icon "Plus" at bounding box center [1153, 64] width 9 height 9
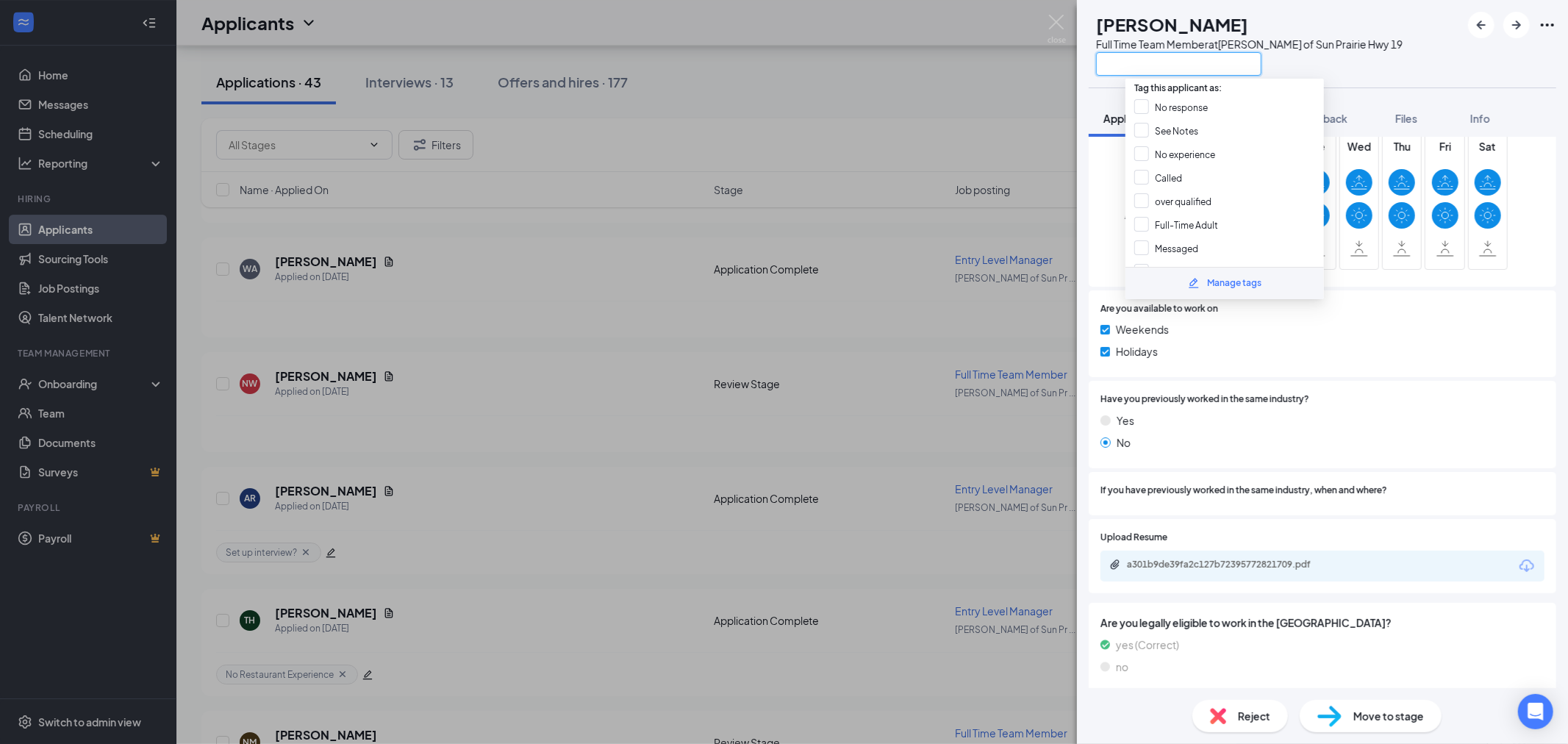
click at [1147, 54] on input "text" at bounding box center [1179, 64] width 166 height 24
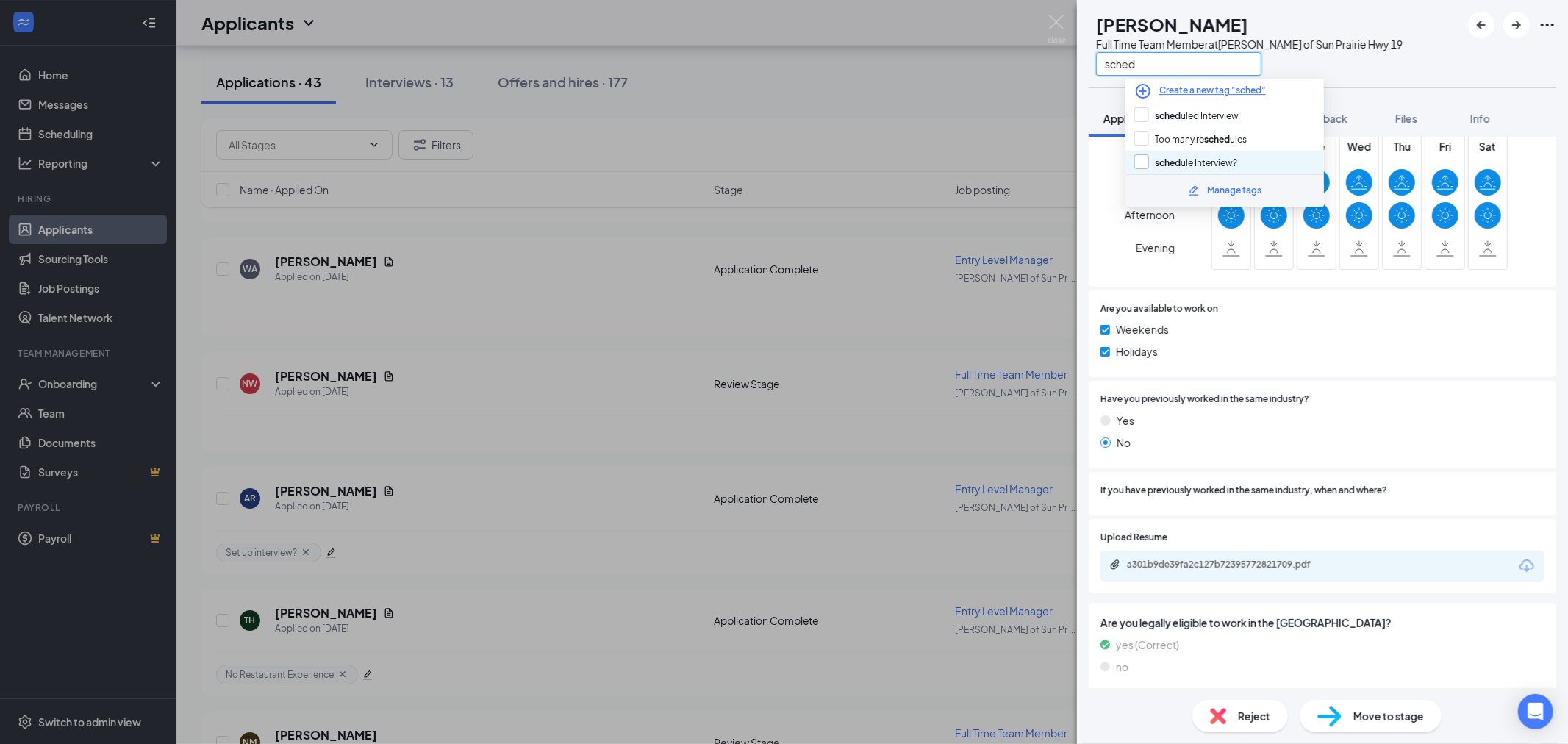
type input "sched"
click at [1142, 158] on input "sched ule Interview?" at bounding box center [1185, 163] width 103 height 16
checkbox input "true"
click at [977, 98] on div "NW [PERSON_NAME] Full Time Team Member at [PERSON_NAME] of Sun Prairie Hwy 19 s…" at bounding box center [784, 372] width 1568 height 744
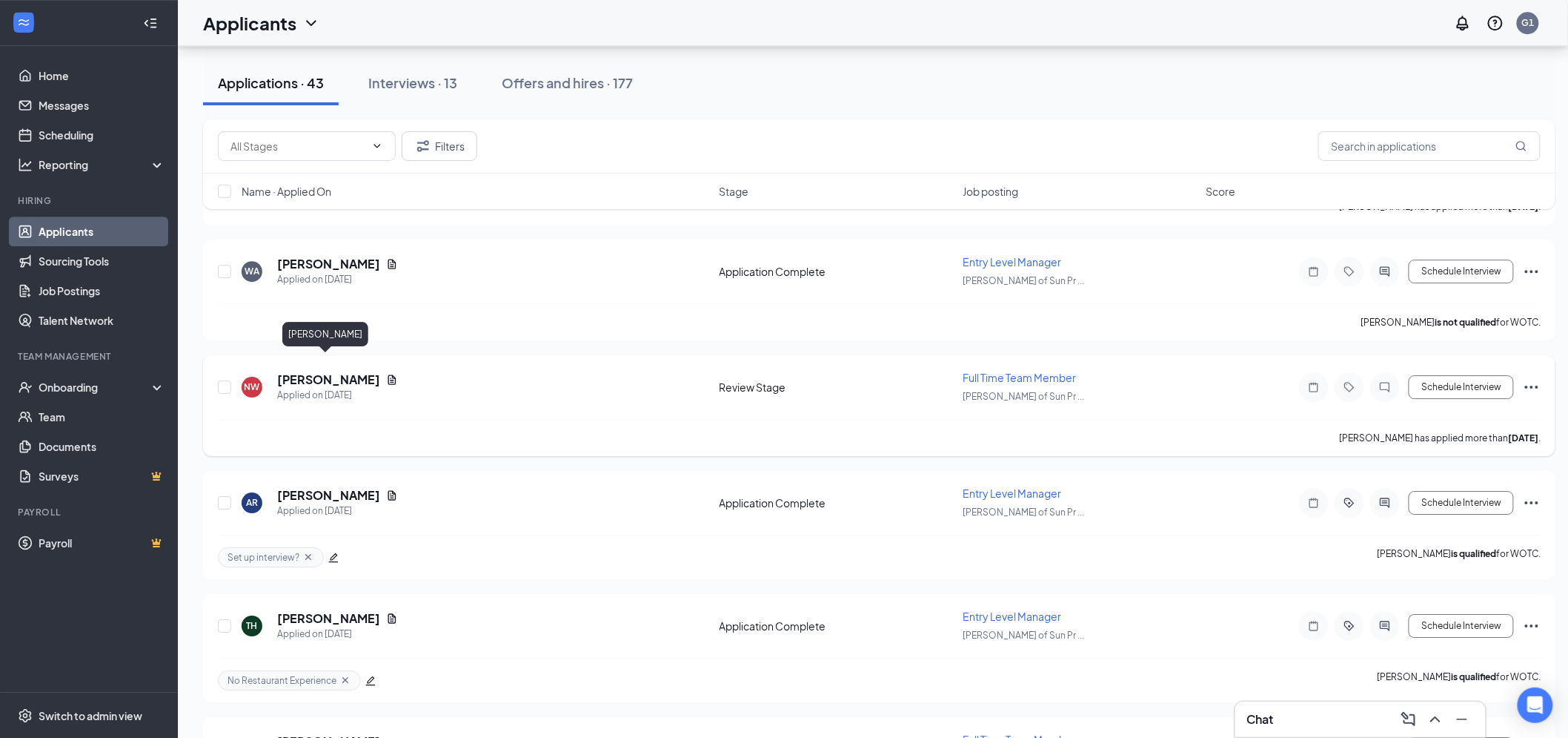
click at [327, 372] on h5 "[PERSON_NAME]" at bounding box center [328, 380] width 103 height 17
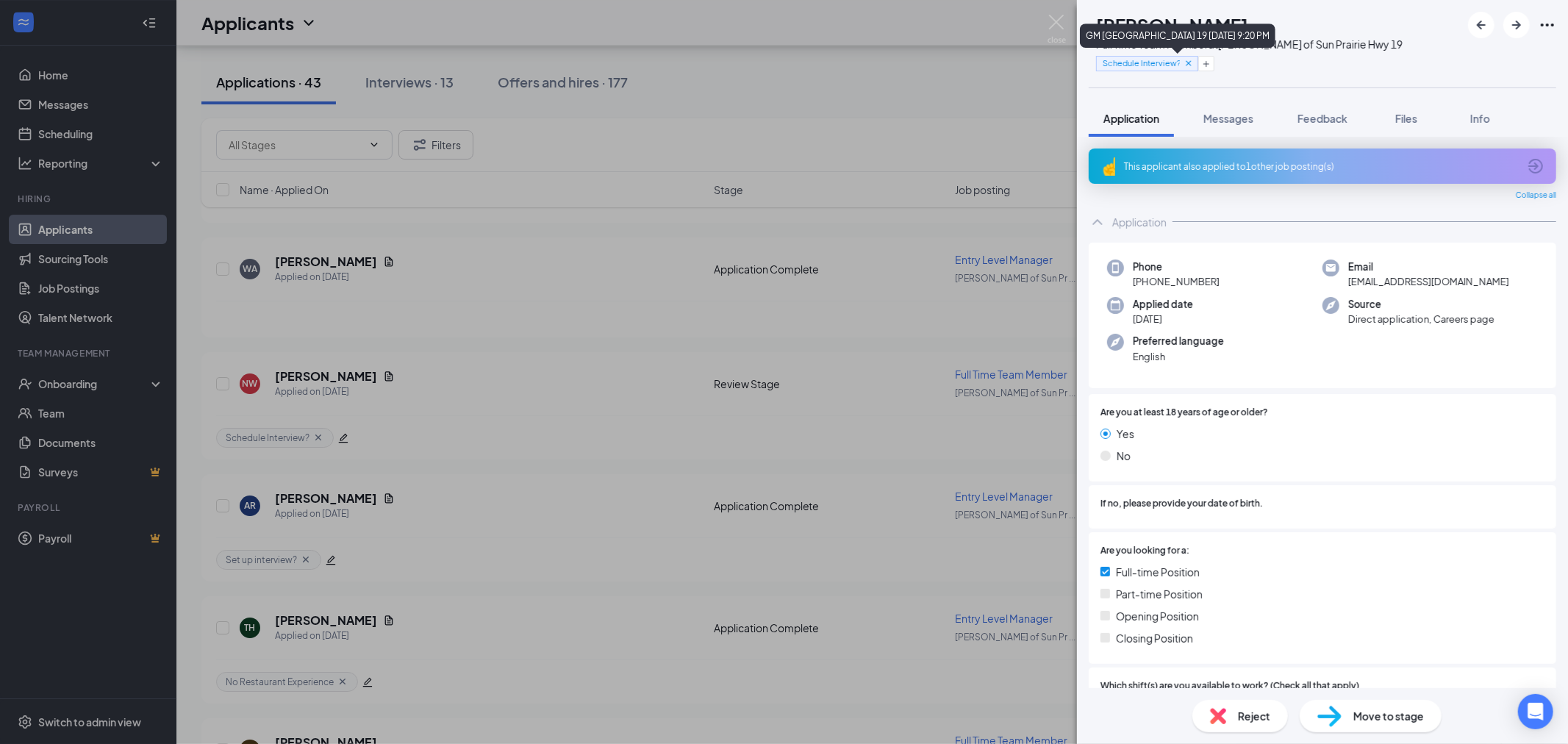
click at [1193, 65] on icon "Cross" at bounding box center [1188, 63] width 10 height 10
click at [1161, 69] on button "Add a tag" at bounding box center [1128, 63] width 66 height 15
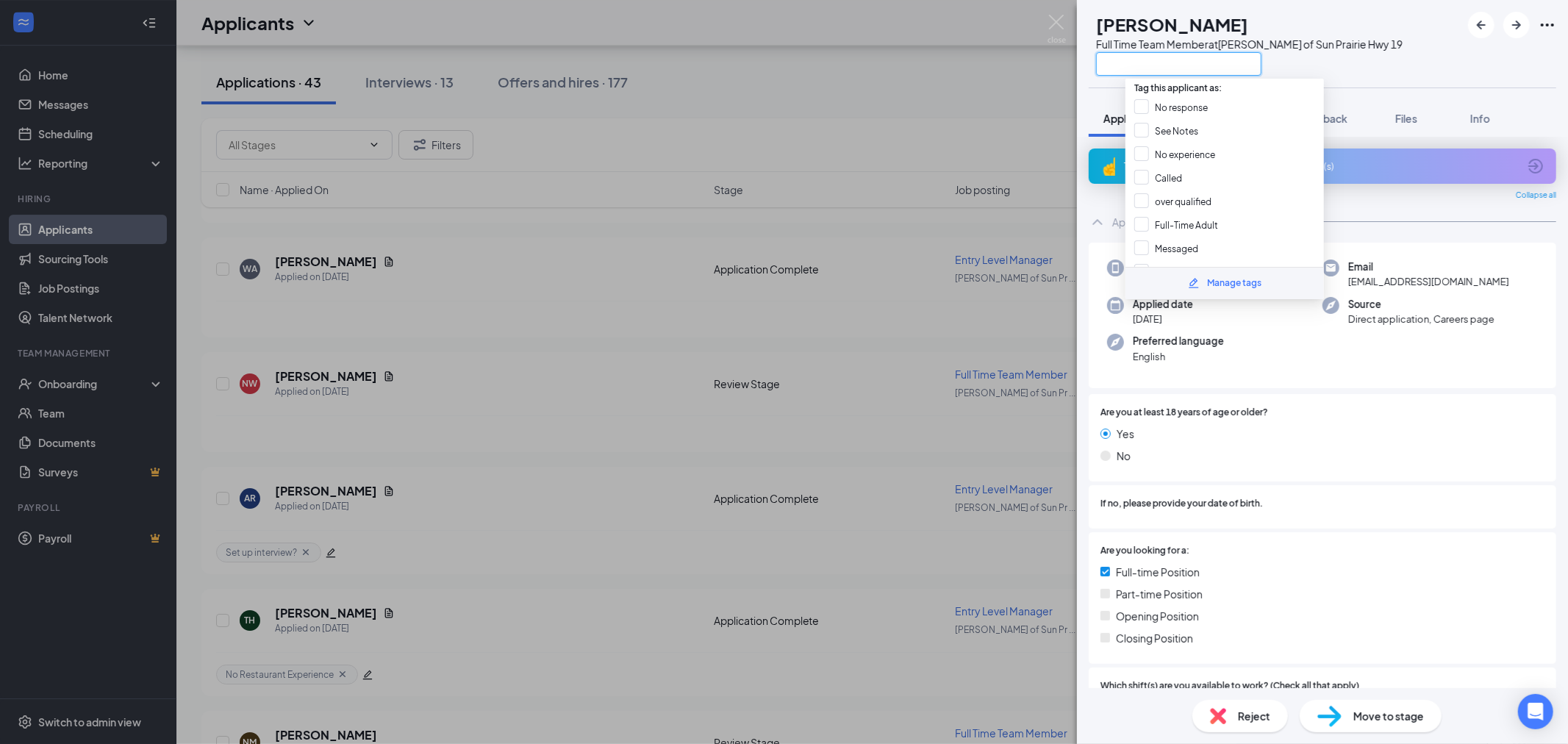
click at [1168, 71] on input "text" at bounding box center [1179, 64] width 166 height 24
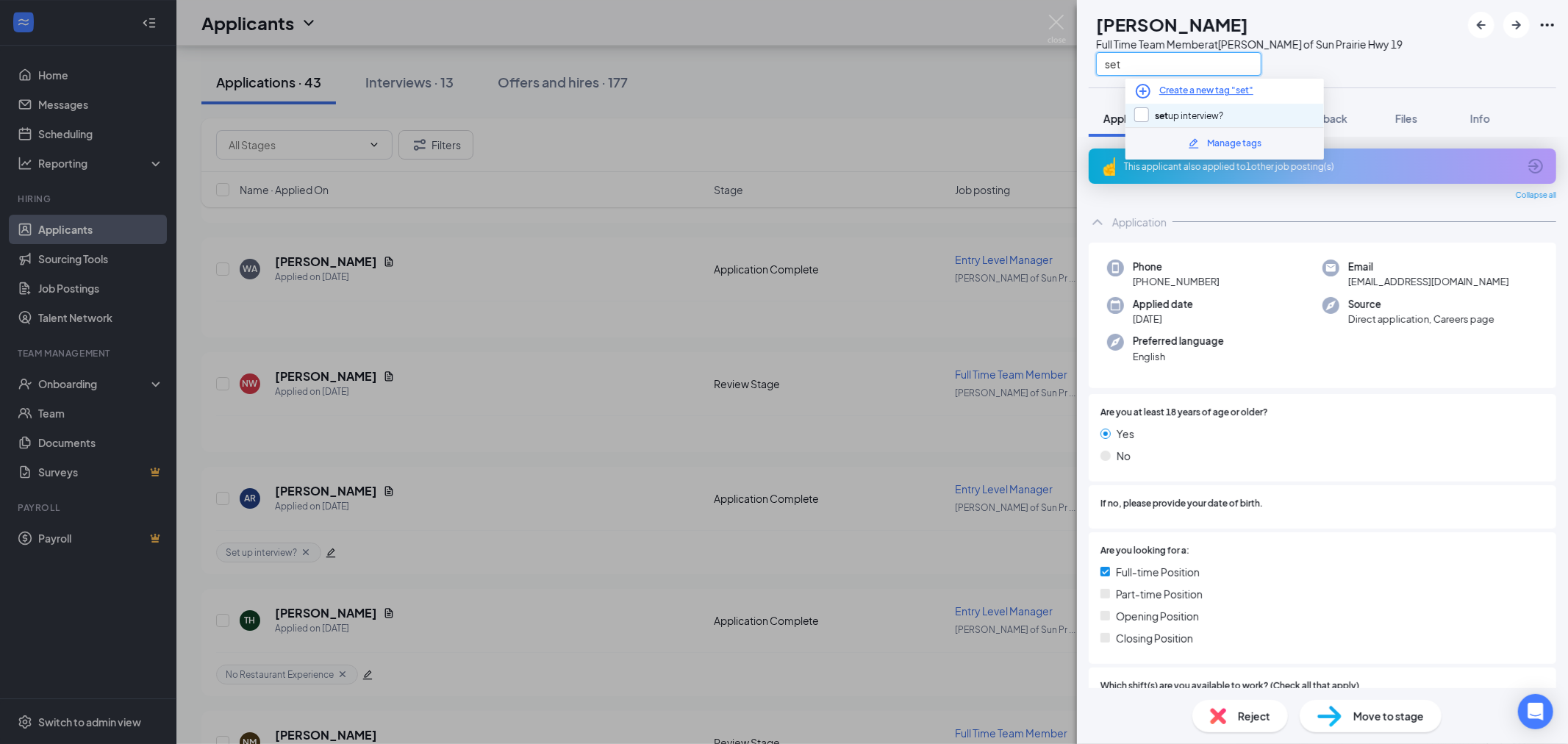
type input "set"
click at [1173, 114] on input "set up interview?" at bounding box center [1179, 116] width 89 height 16
checkbox input "true"
click at [1059, 93] on div "NW [PERSON_NAME] Full Time Team Member at [PERSON_NAME] of Sun Prairie Hwy 19 s…" at bounding box center [784, 372] width 1568 height 744
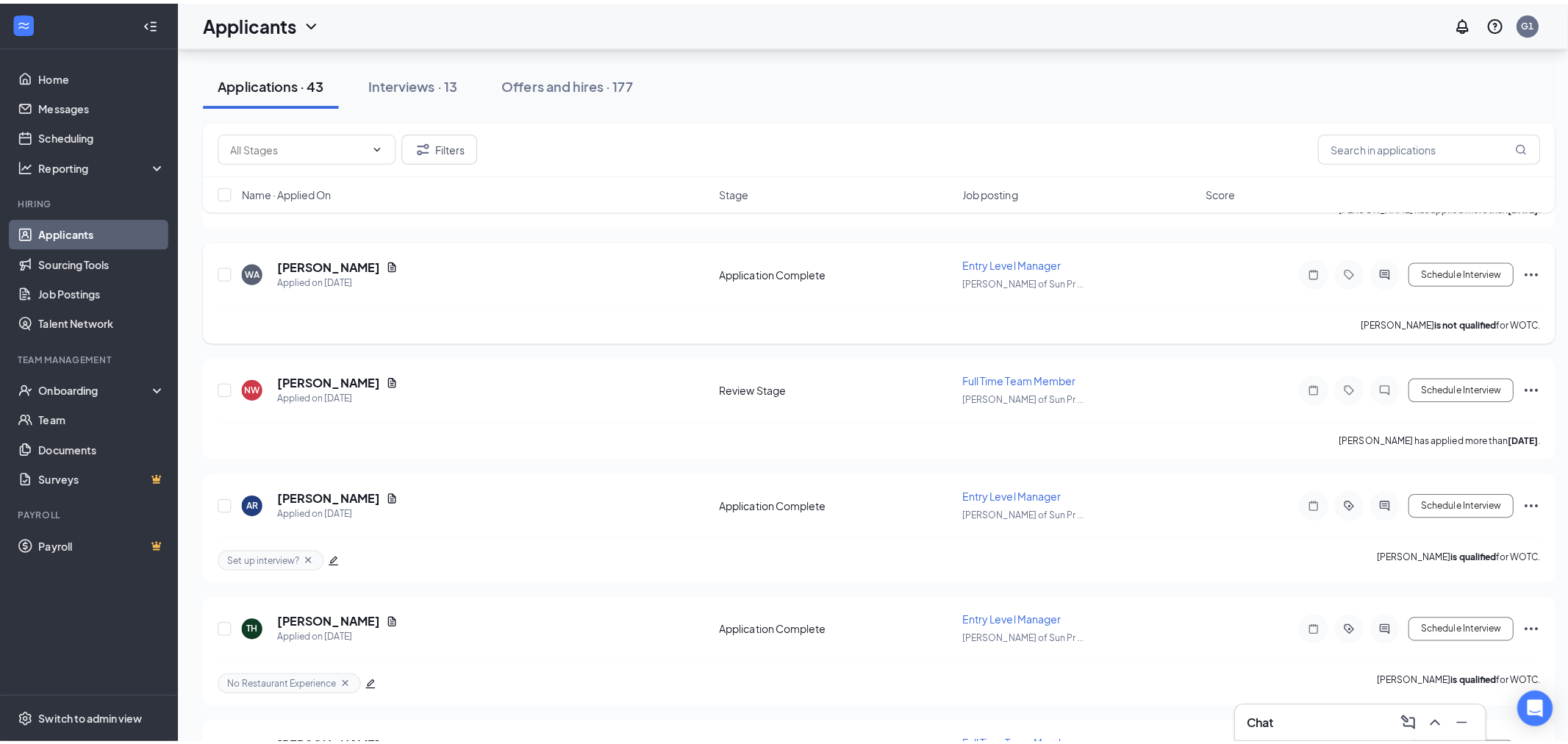
scroll to position [3919, 0]
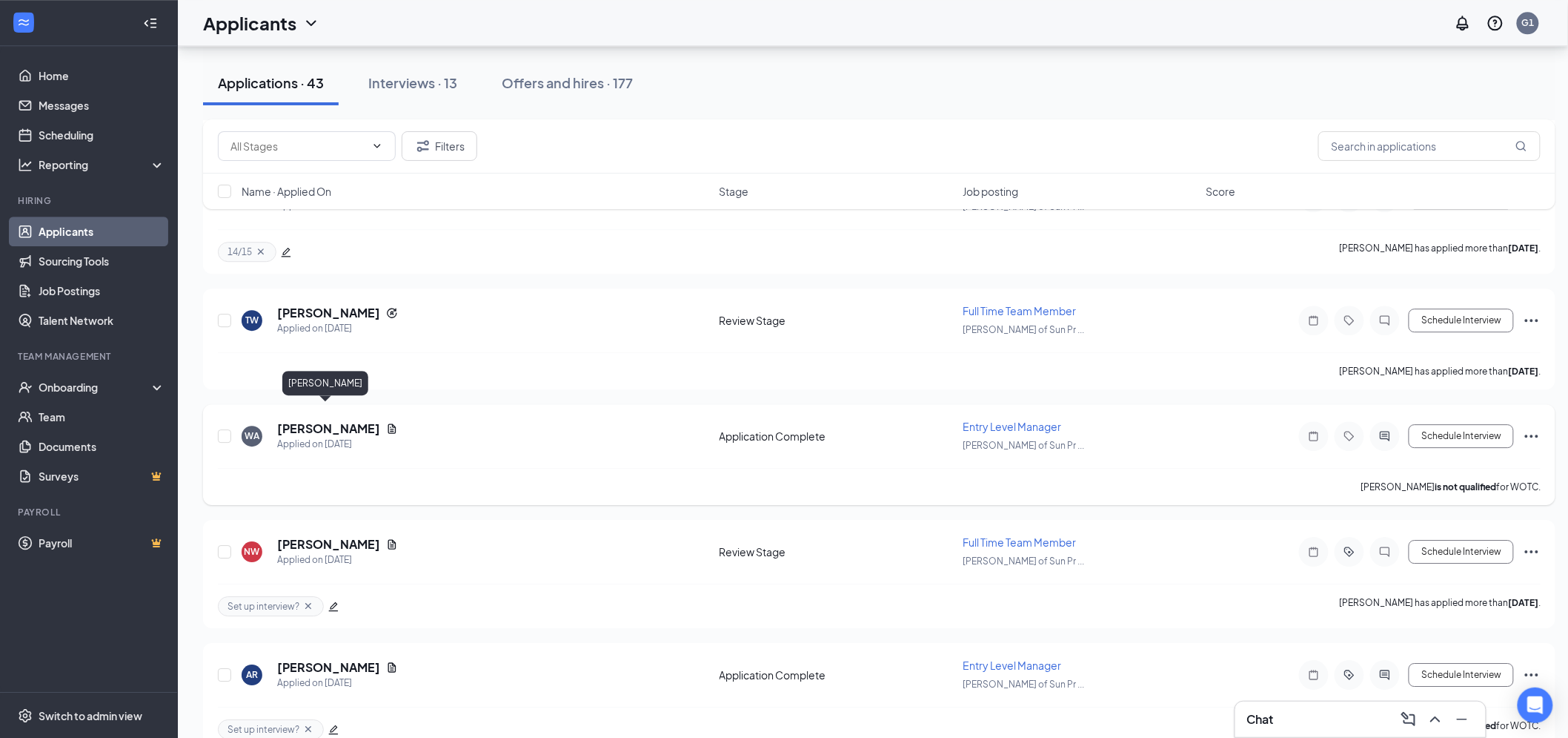
click at [338, 420] on h5 "[PERSON_NAME]" at bounding box center [328, 429] width 103 height 17
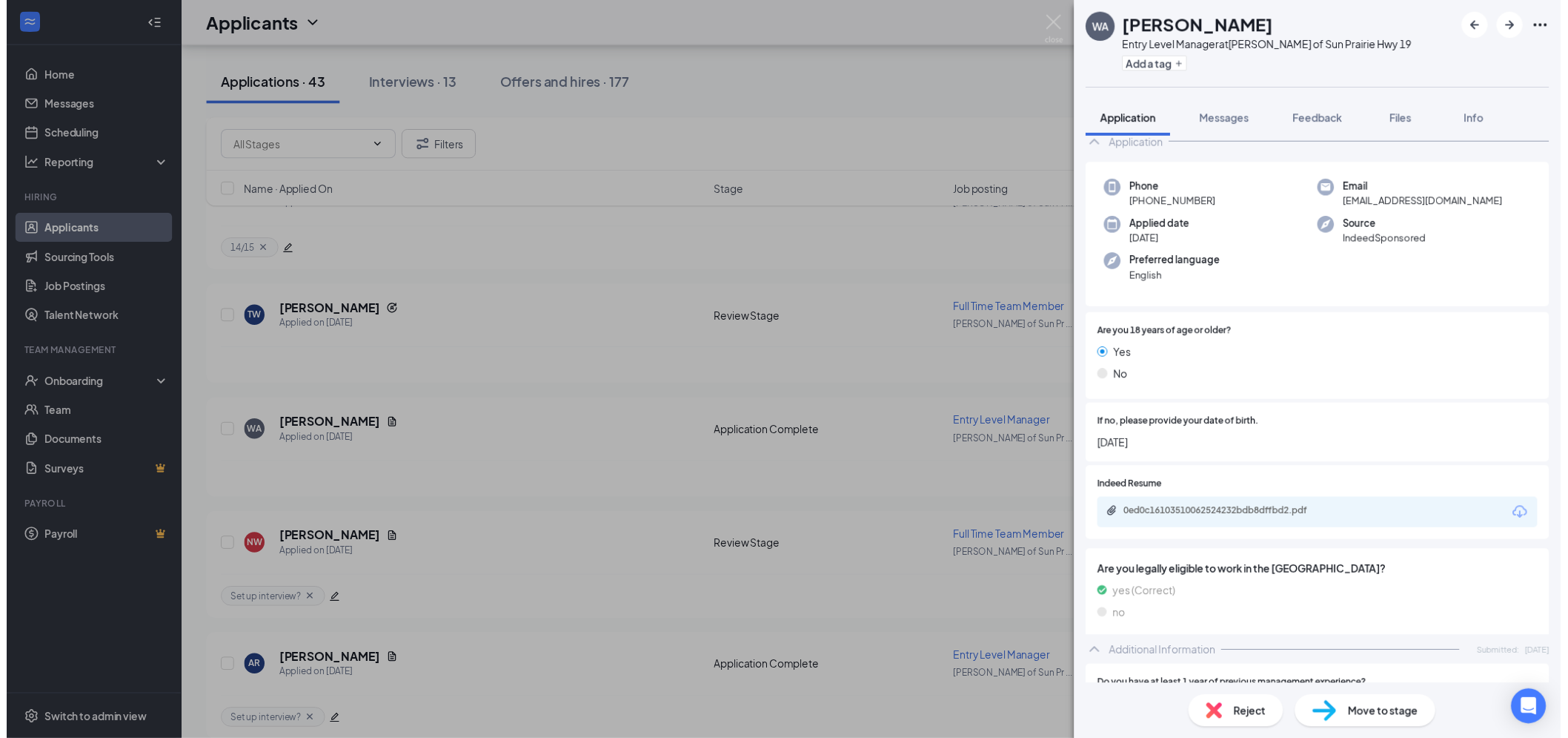
scroll to position [164, 0]
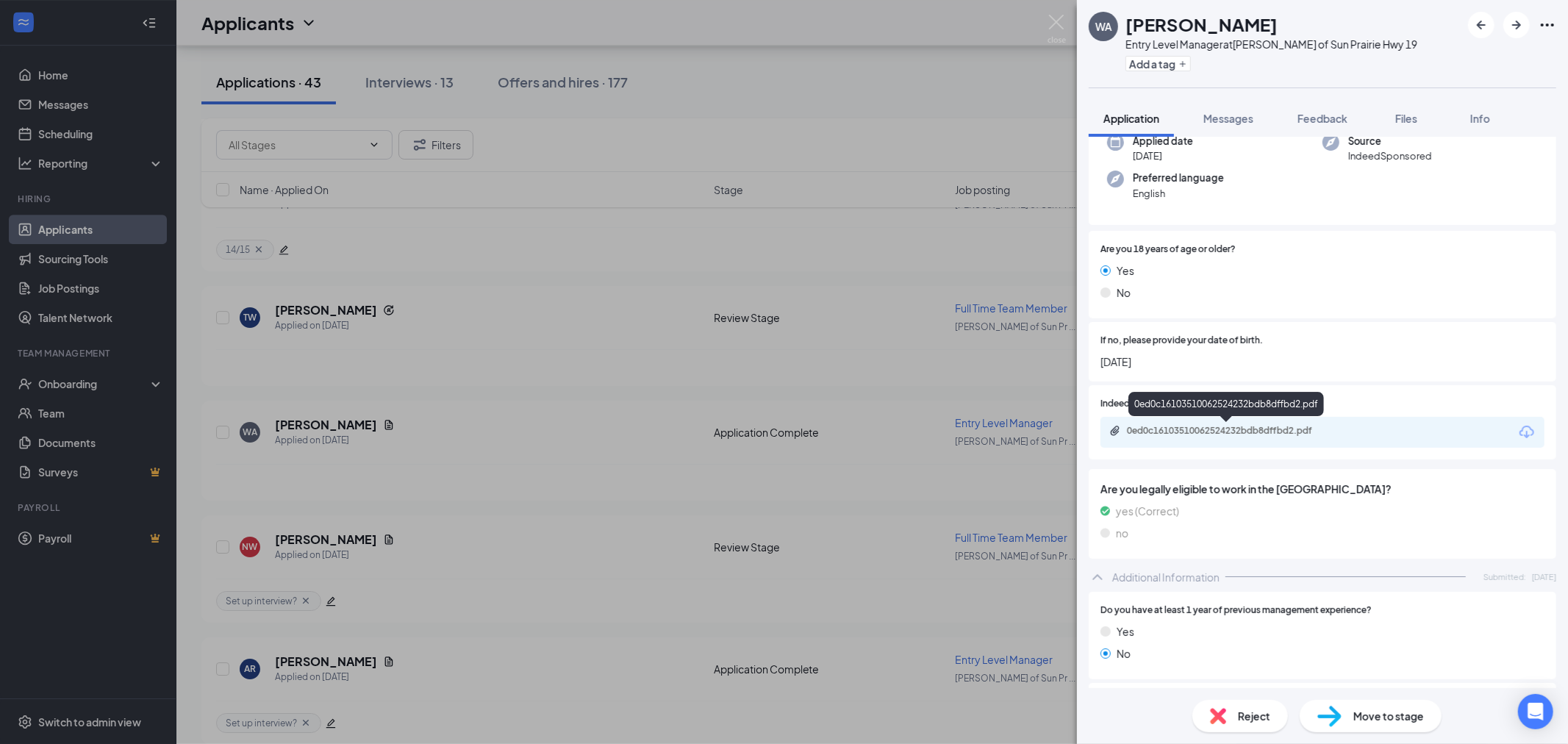
click at [1173, 427] on div "0ed0c16103510062524232bdb8dffbd2.pdf" at bounding box center [1229, 431] width 206 height 12
drag, startPoint x: 1058, startPoint y: 21, endPoint x: 1098, endPoint y: 168, distance: 152.3
click at [1060, 21] on img at bounding box center [1057, 28] width 18 height 28
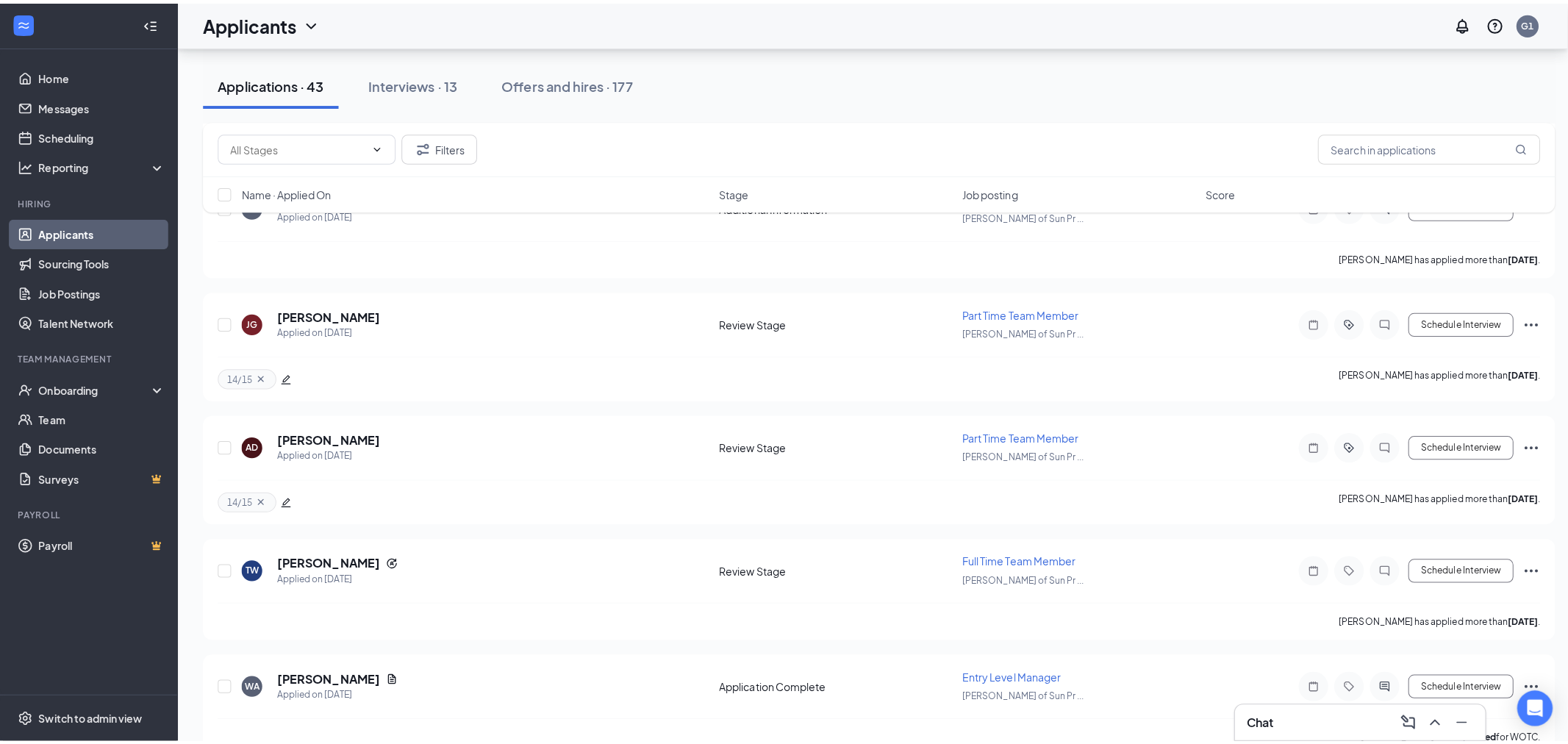
scroll to position [3511, 0]
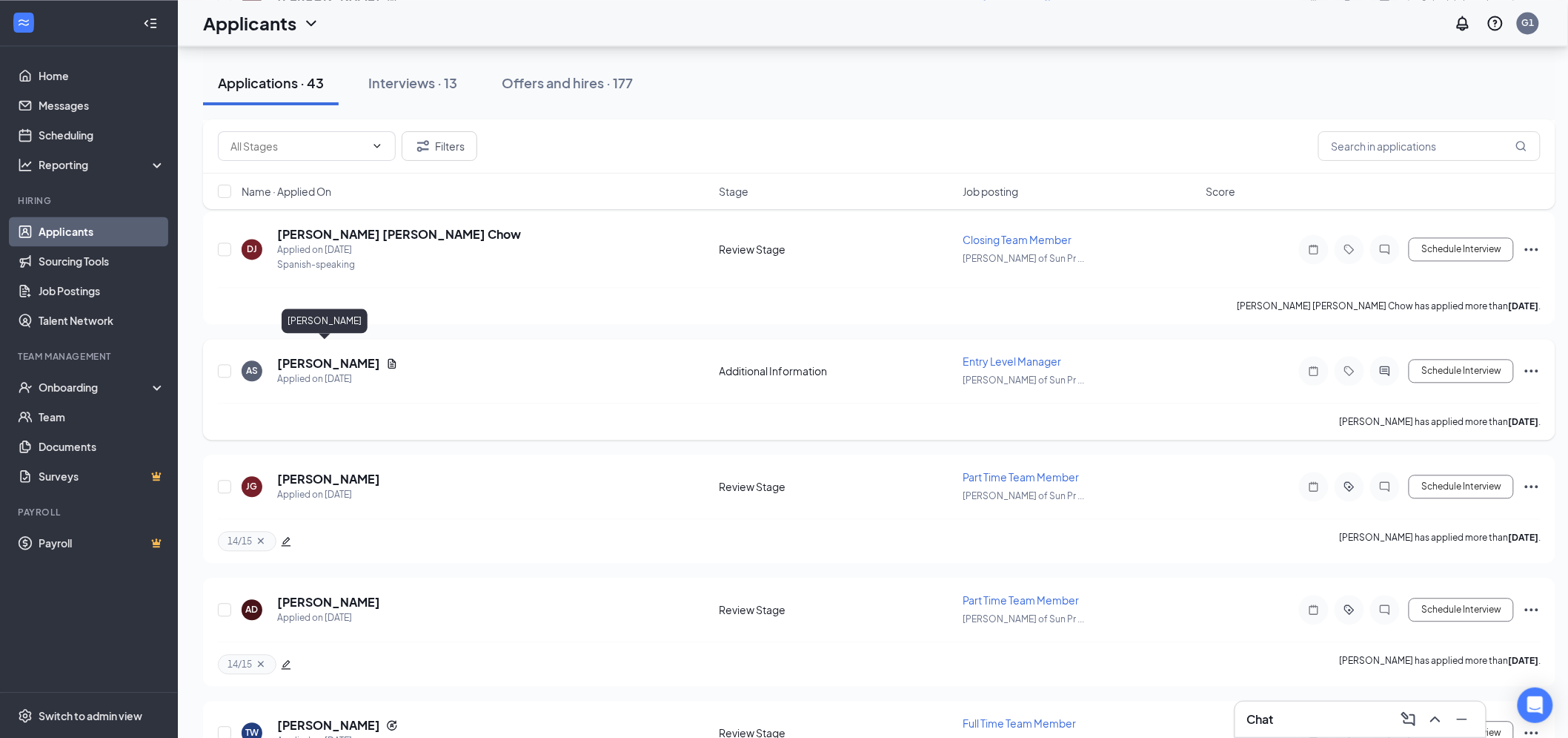
click at [296, 355] on h5 "[PERSON_NAME]" at bounding box center [328, 363] width 103 height 17
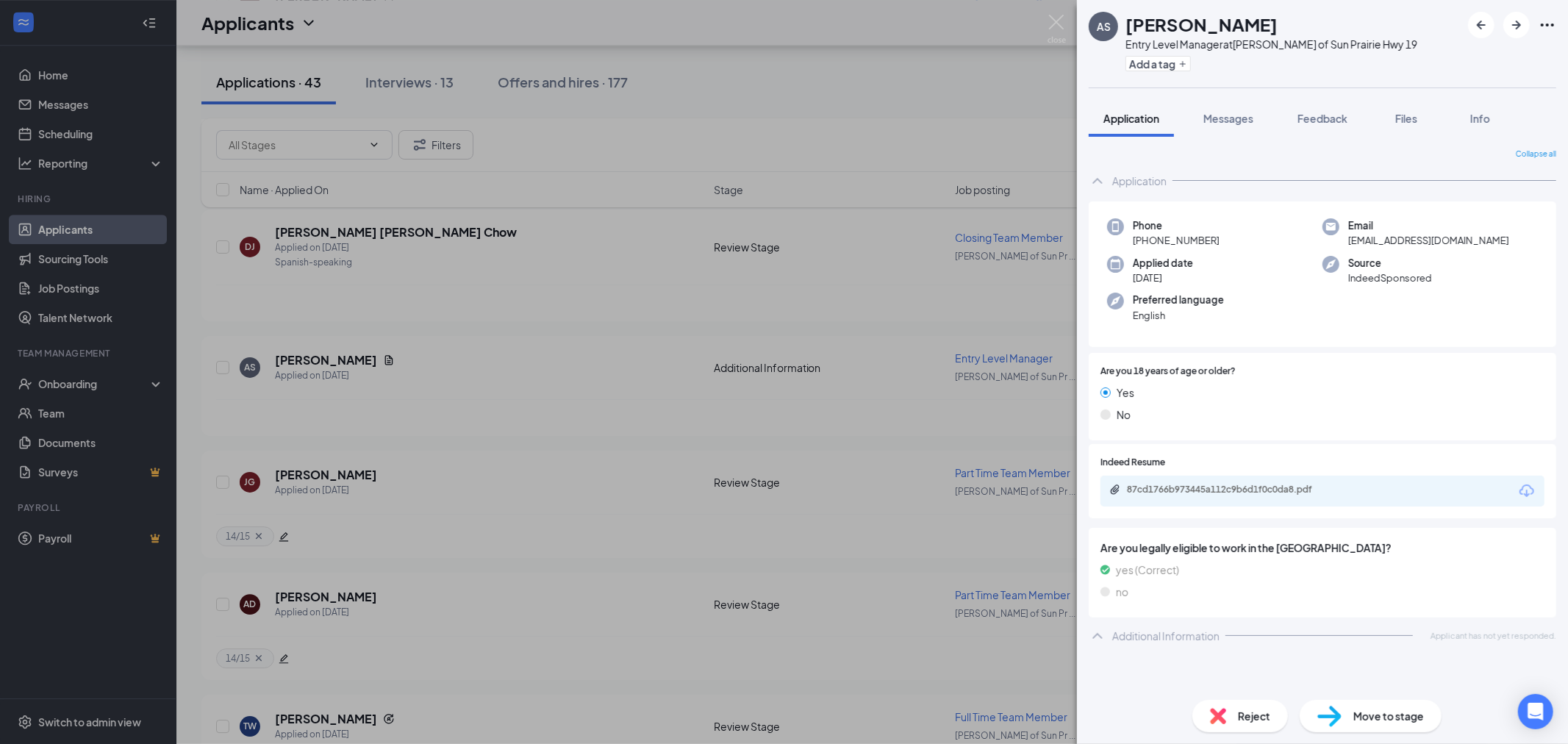
click at [1324, 562] on div "yes (Correct)" at bounding box center [1322, 570] width 444 height 16
click at [1159, 628] on div "Additional Information" at bounding box center [1166, 636] width 107 height 15
click at [1167, 643] on div "Additional Information Applicant has not yet responded." at bounding box center [1322, 636] width 468 height 29
click at [1213, 136] on button "Messages" at bounding box center [1228, 118] width 79 height 36
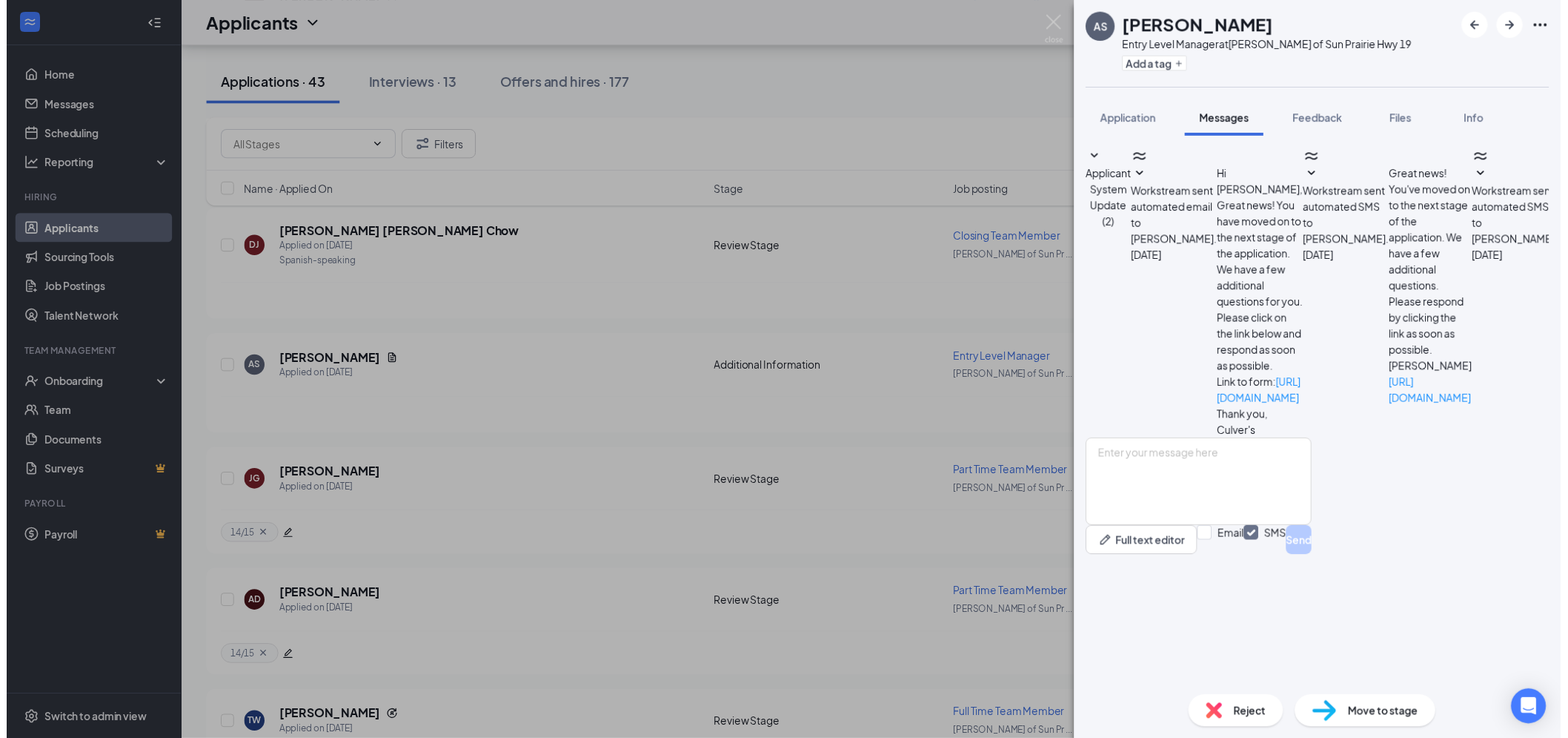
scroll to position [68, 0]
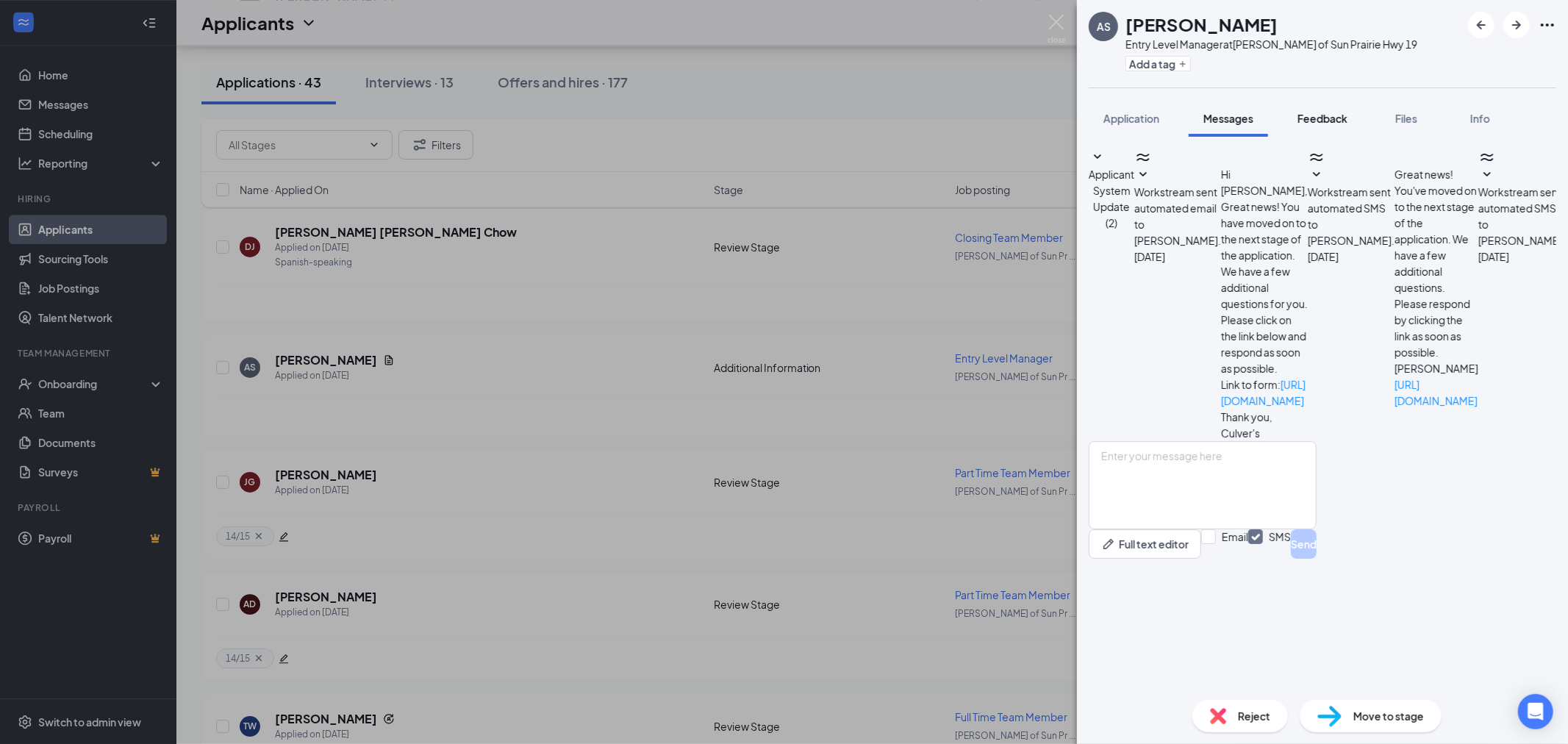
click at [1333, 108] on button "Feedback" at bounding box center [1321, 118] width 79 height 36
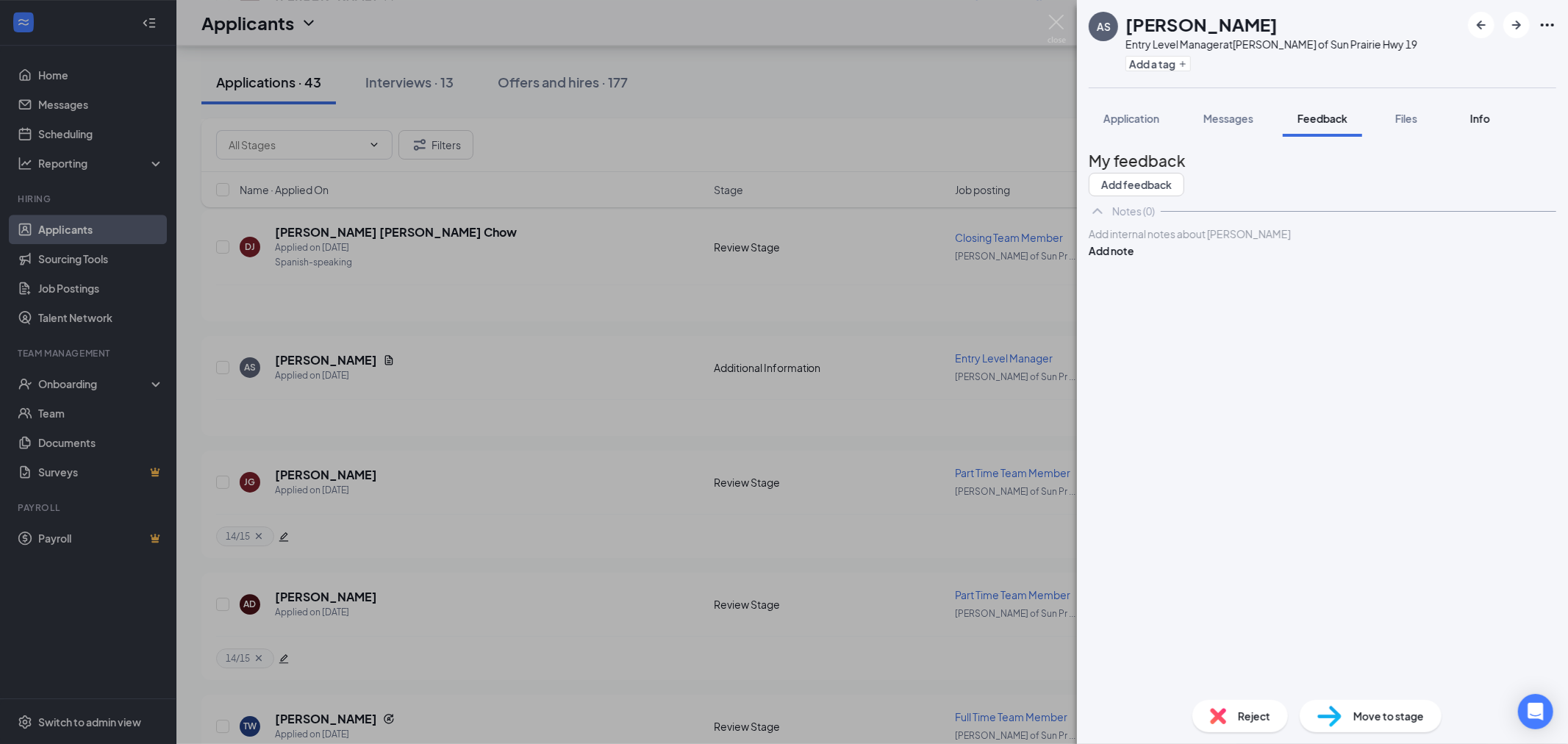
click at [1487, 118] on span "Info" at bounding box center [1480, 118] width 20 height 14
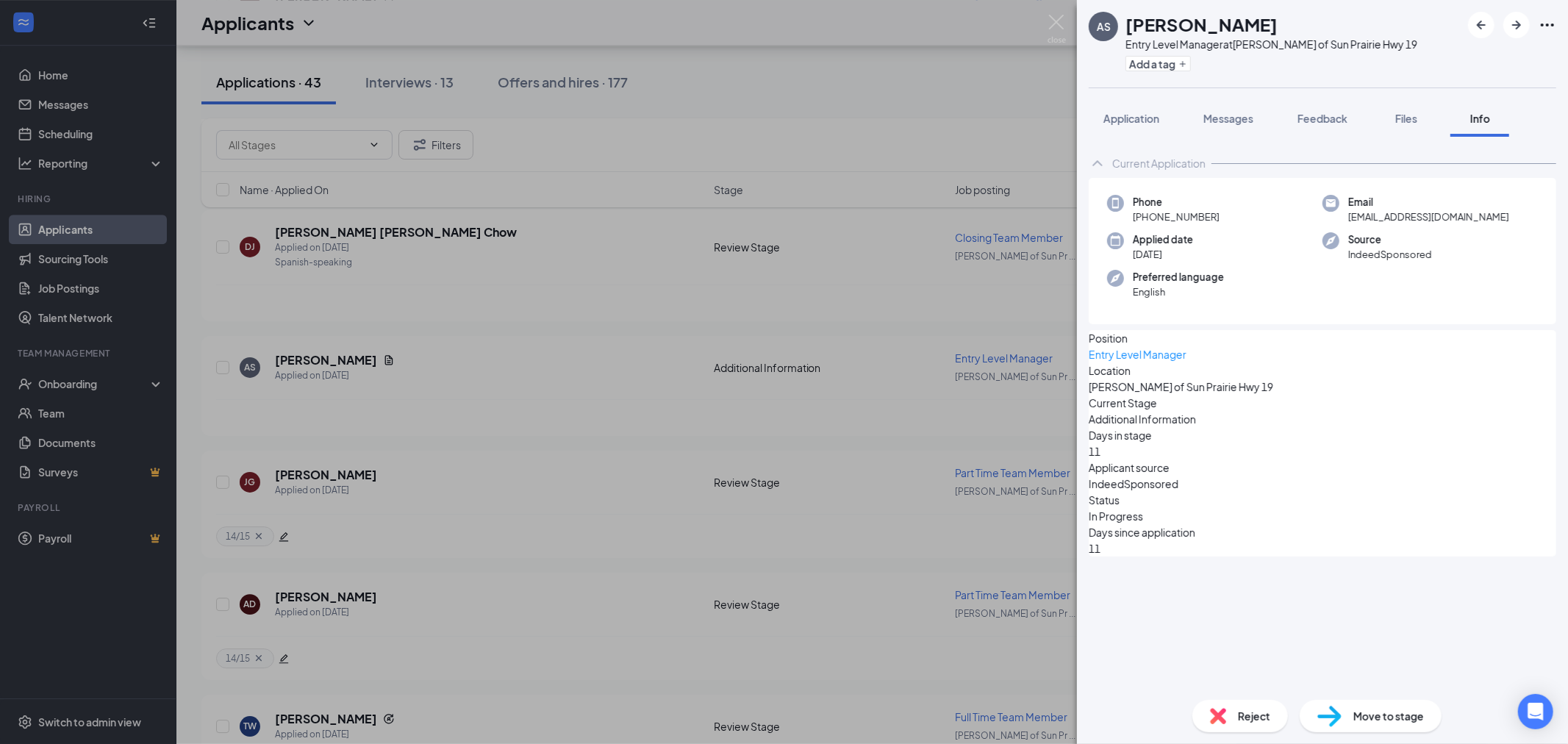
click at [930, 304] on div "AS [PERSON_NAME] Entry Level Manager at [PERSON_NAME] of [GEOGRAPHIC_DATA] 19 A…" at bounding box center [784, 372] width 1568 height 744
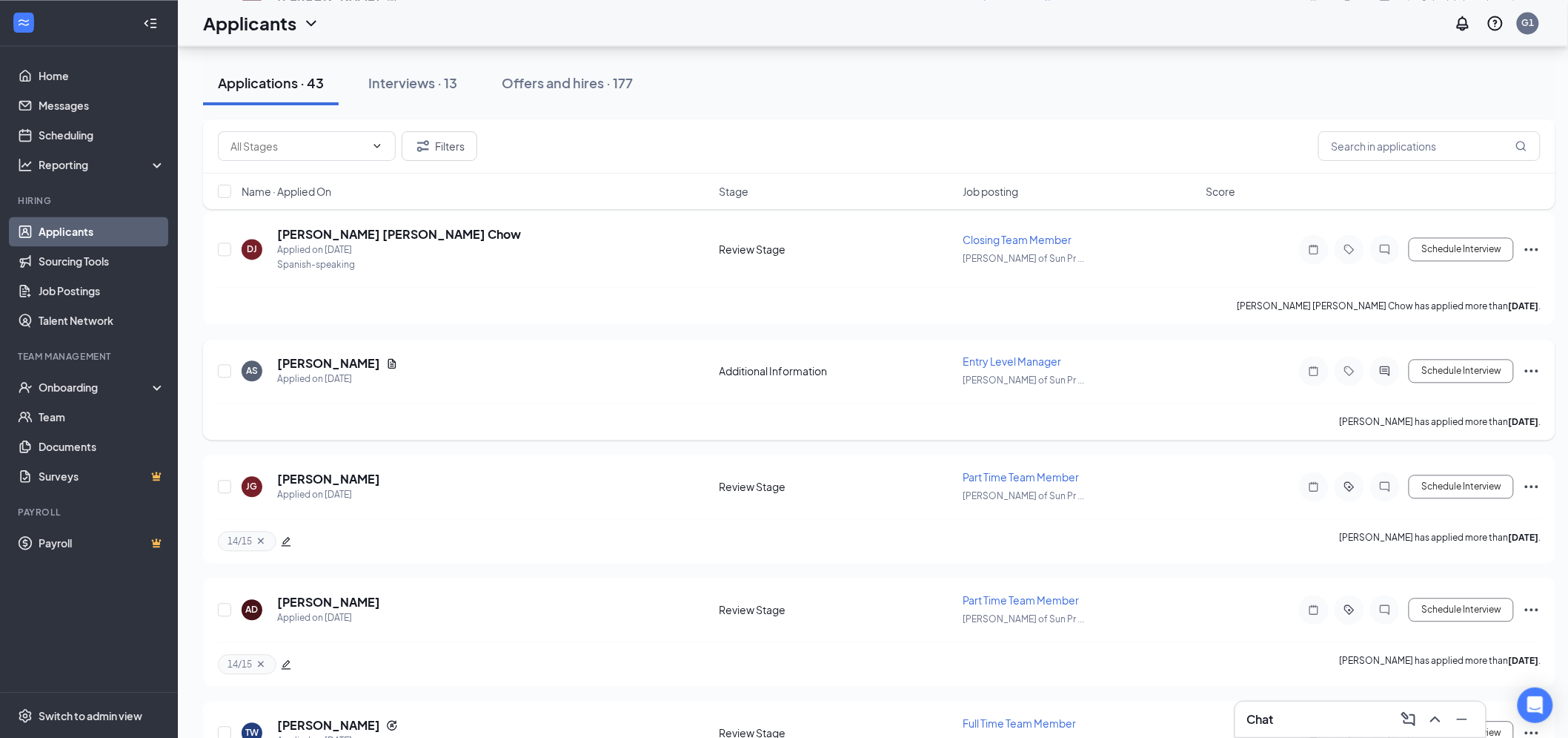
click at [420, 383] on div "AS [PERSON_NAME] Applied on [DATE] Additional Information Entry Level Manager […" at bounding box center [878, 377] width 1322 height 49
click at [1235, 379] on div "AS [PERSON_NAME] Applied on [DATE] Additional Information Entry Level Manager […" at bounding box center [878, 377] width 1322 height 49
click at [337, 355] on h5 "[PERSON_NAME]" at bounding box center [328, 363] width 103 height 17
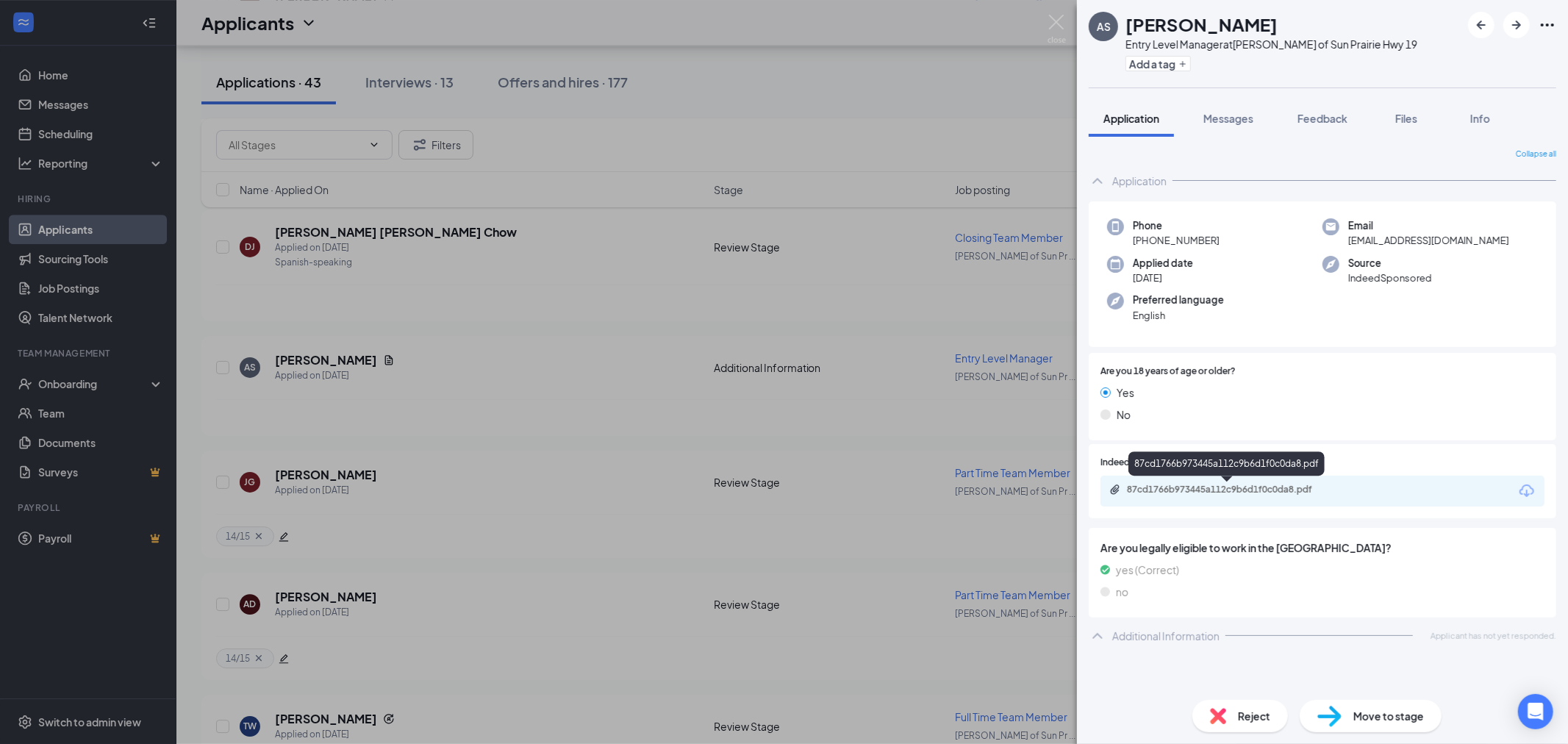
click at [1272, 487] on div "87cd1766b973445a112c9b6d1f0c0da8.pdf" at bounding box center [1229, 489] width 206 height 12
click at [478, 370] on div "AS [PERSON_NAME] Entry Level Manager at [PERSON_NAME] of [GEOGRAPHIC_DATA] 19 A…" at bounding box center [784, 372] width 1568 height 744
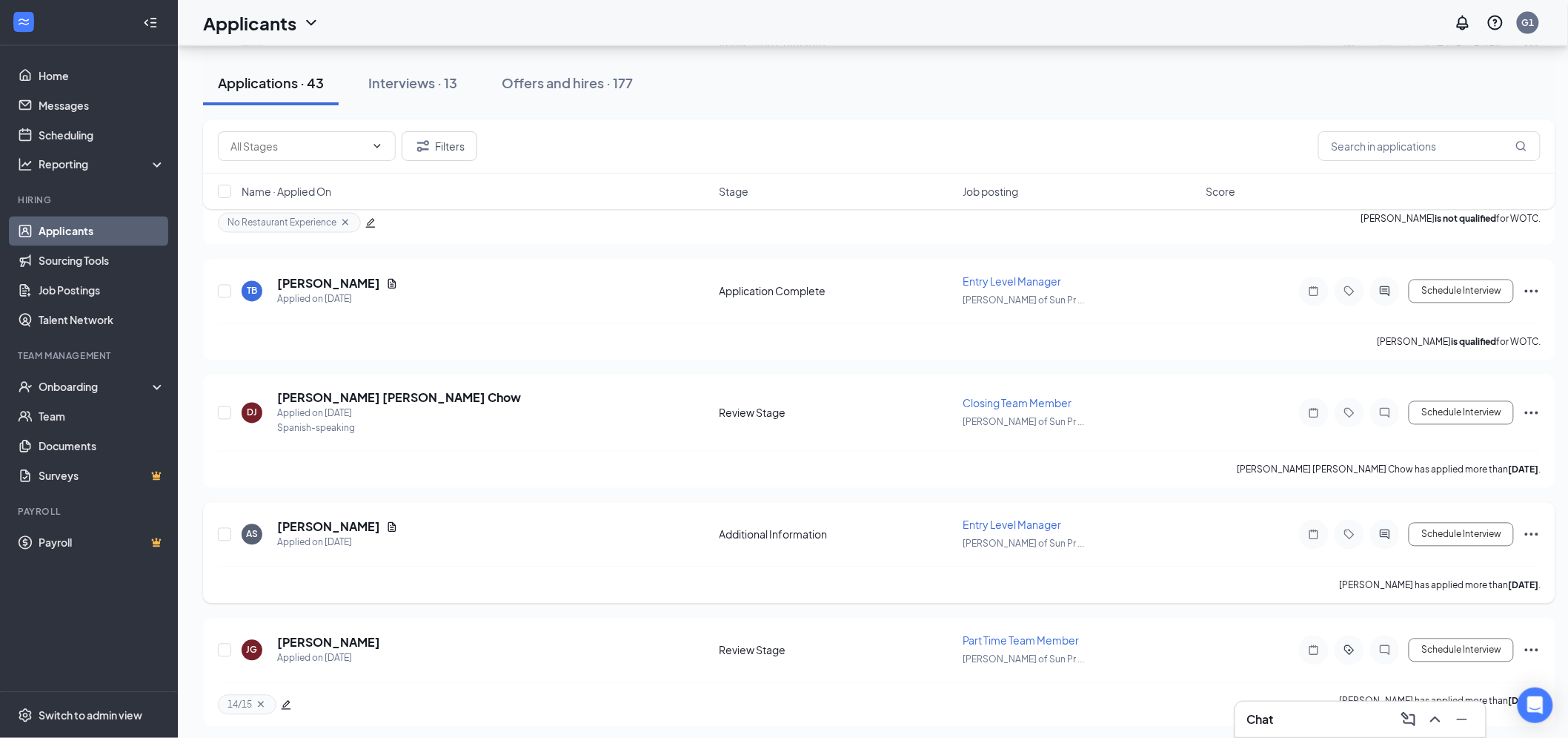
scroll to position [3374, 0]
click at [612, 90] on div "Offers and hires · 177" at bounding box center [567, 83] width 131 height 18
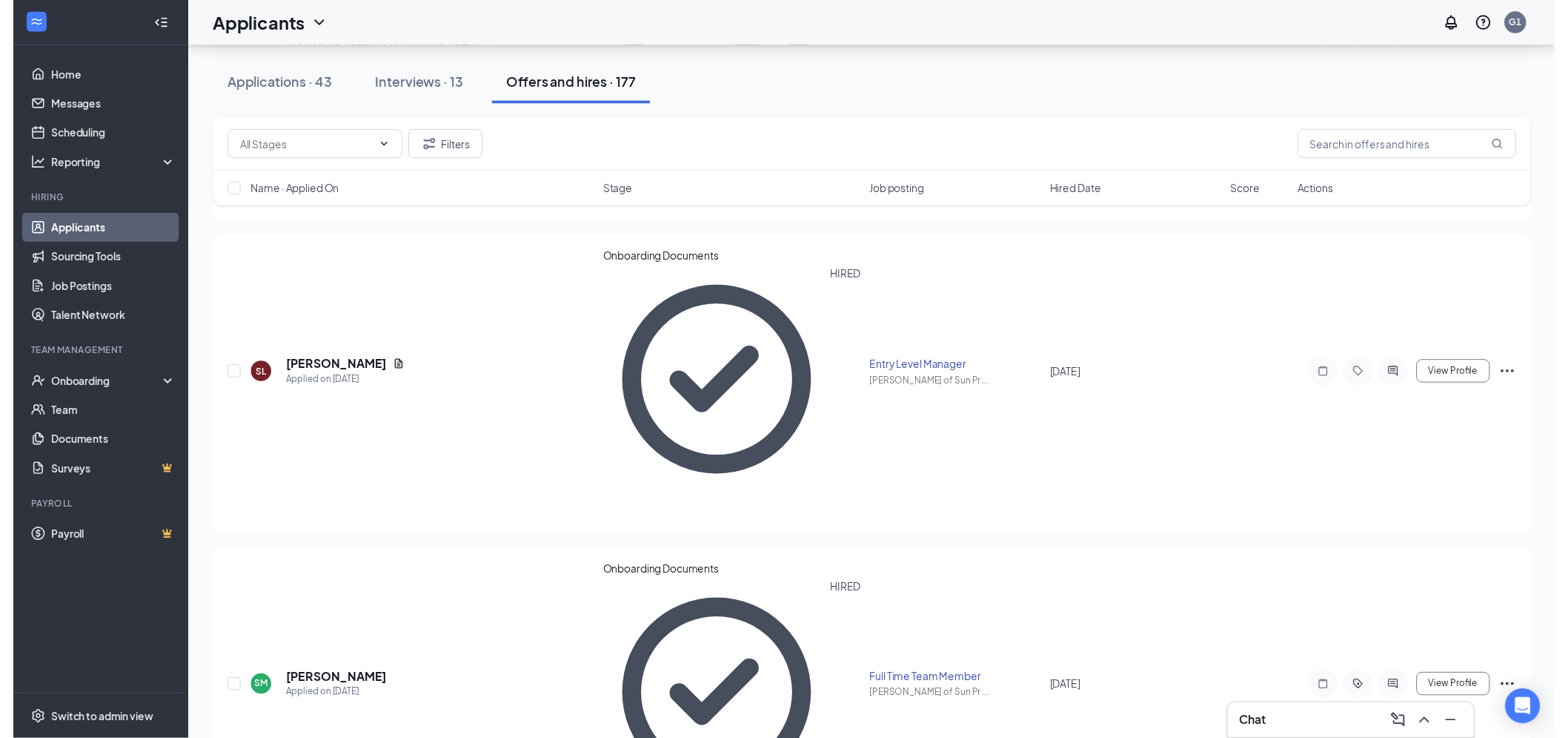
scroll to position [576, 0]
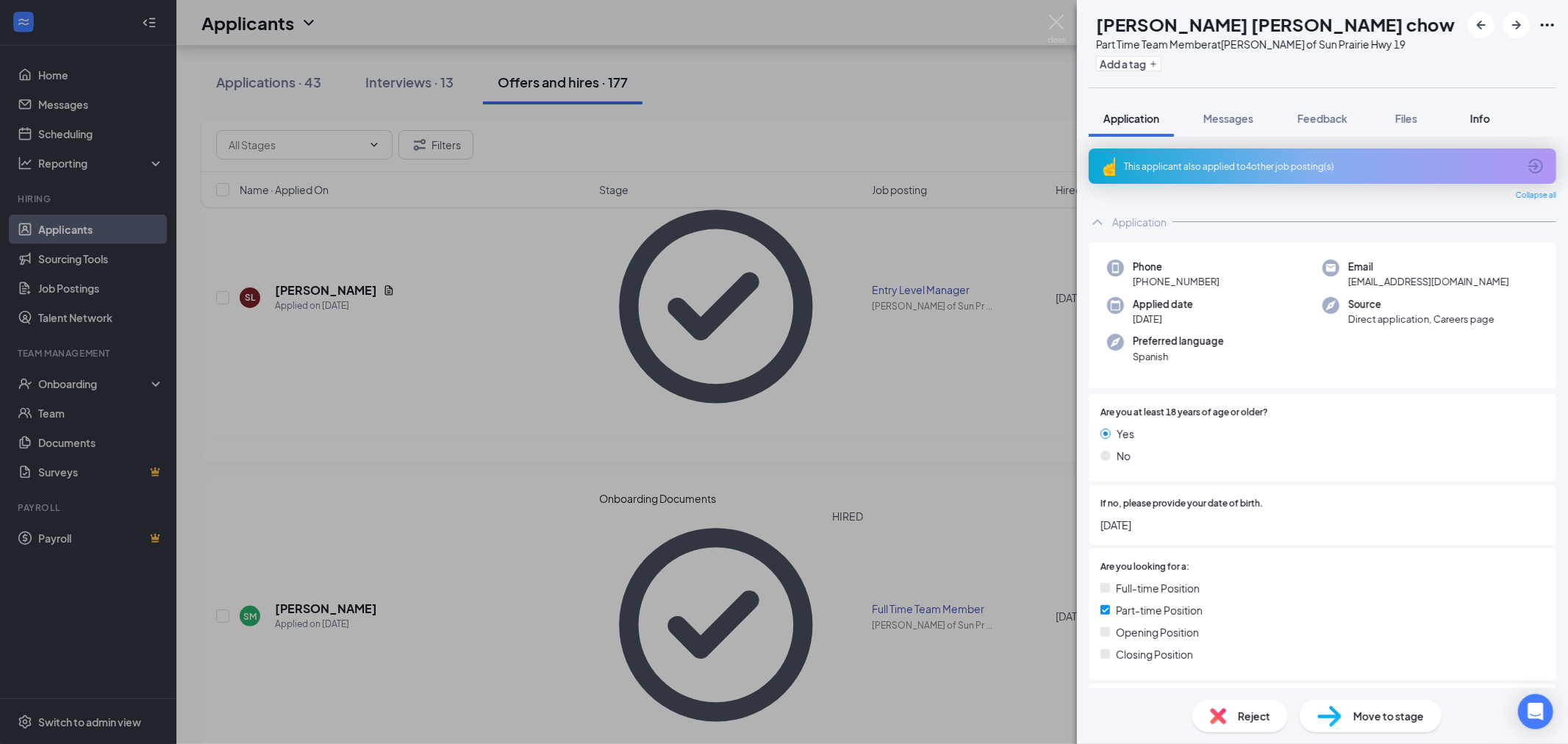
click at [1473, 116] on span "Info" at bounding box center [1480, 118] width 20 height 14
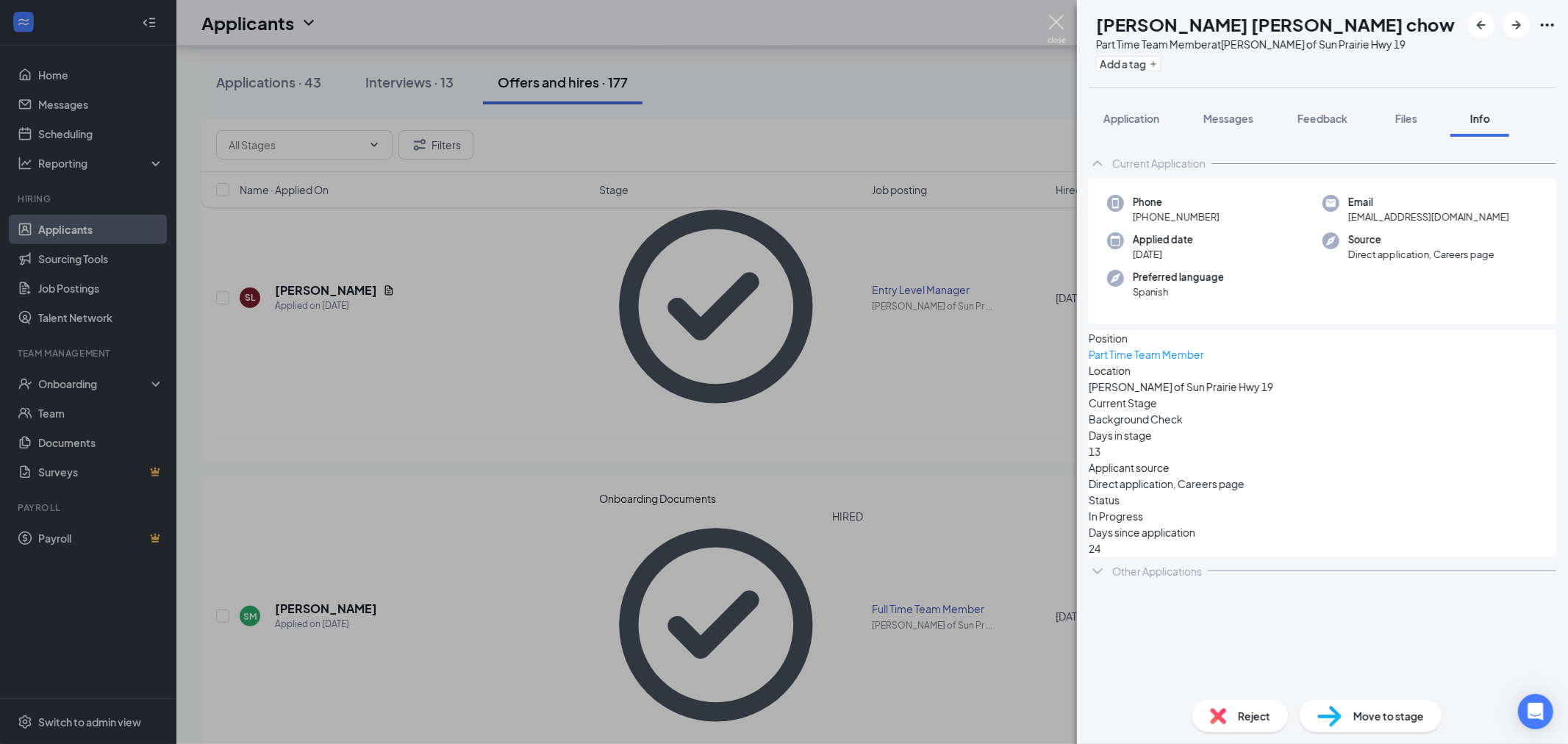
click at [1052, 24] on img at bounding box center [1057, 28] width 18 height 28
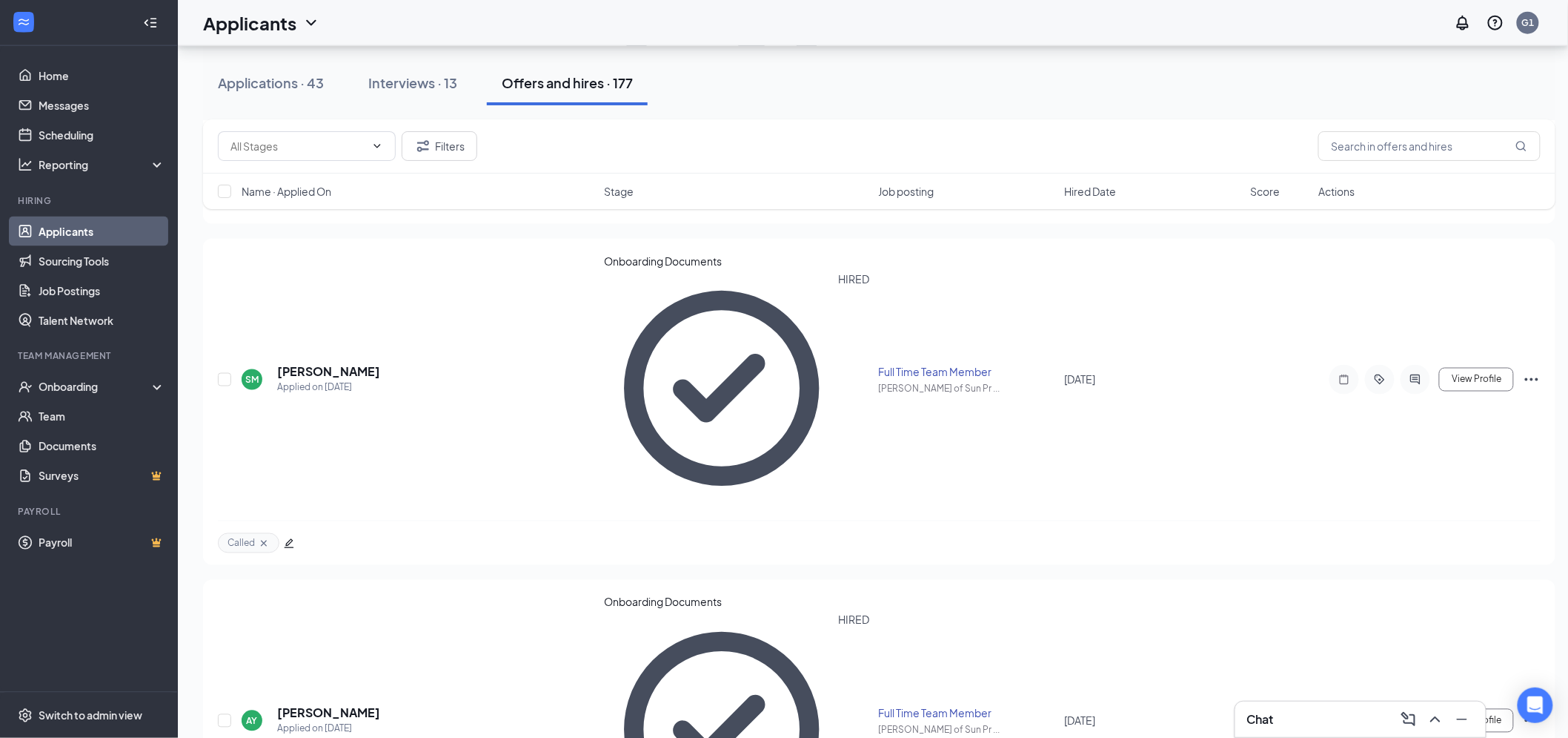
scroll to position [823, 0]
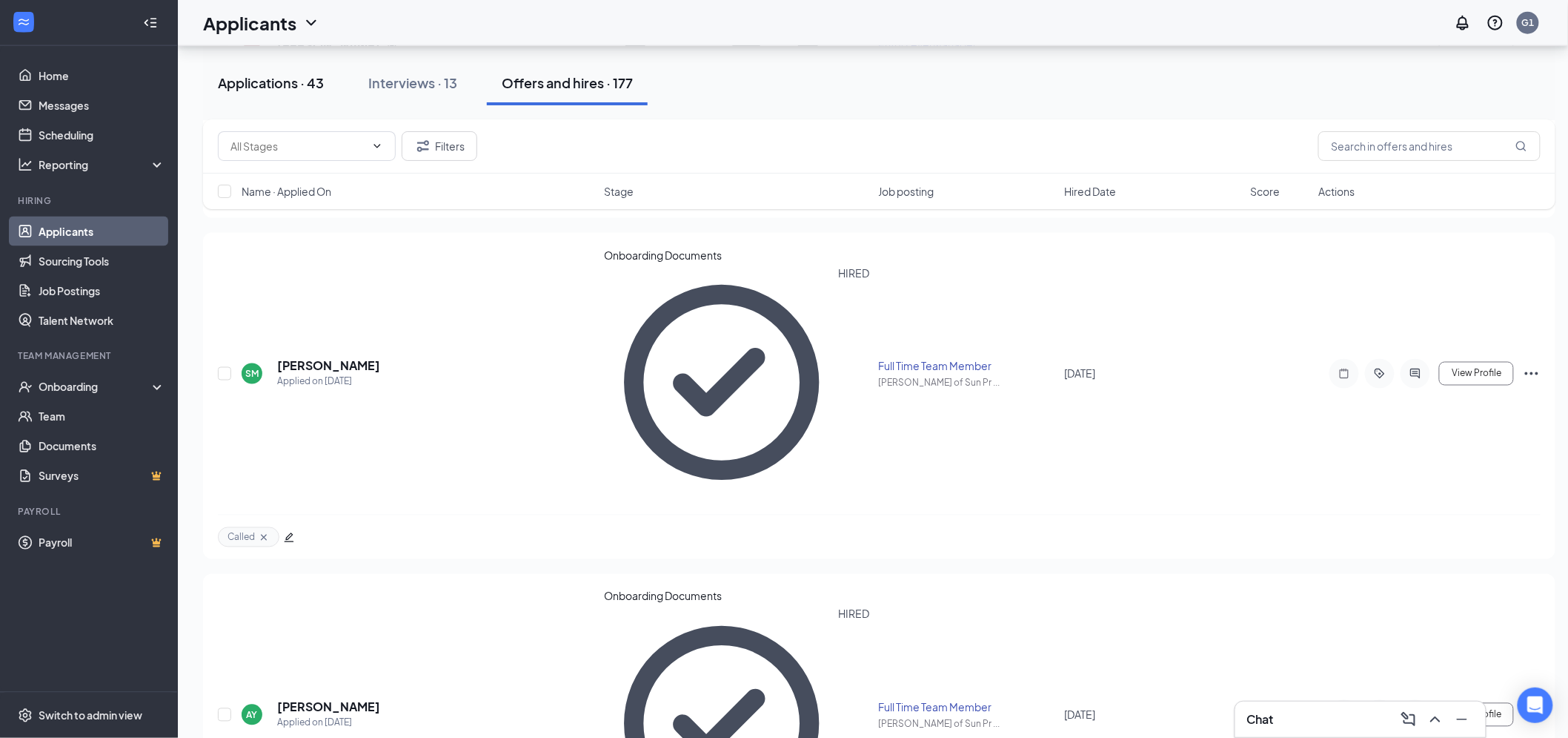
click at [261, 86] on div "Applications · 43" at bounding box center [270, 83] width 106 height 18
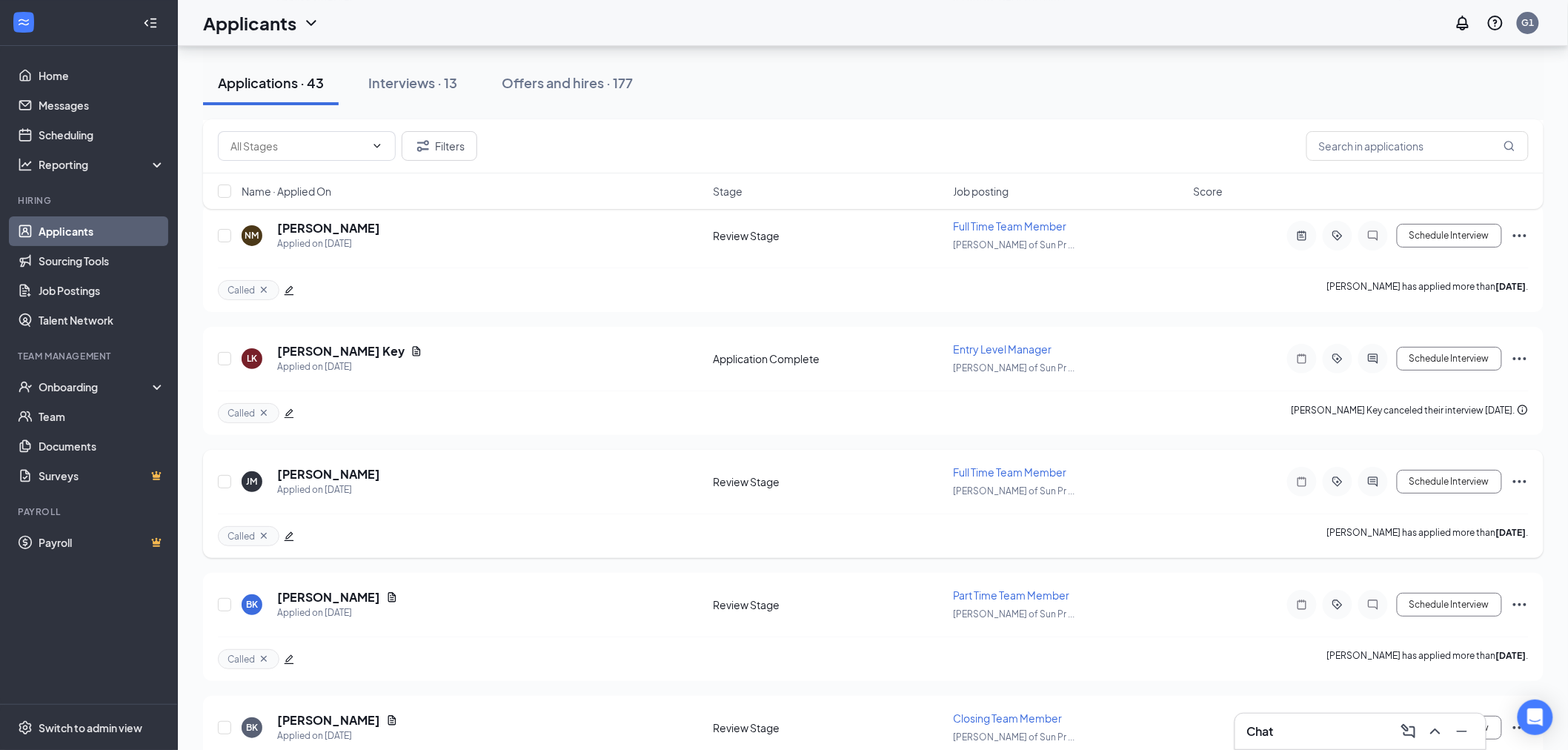
scroll to position [4687, 0]
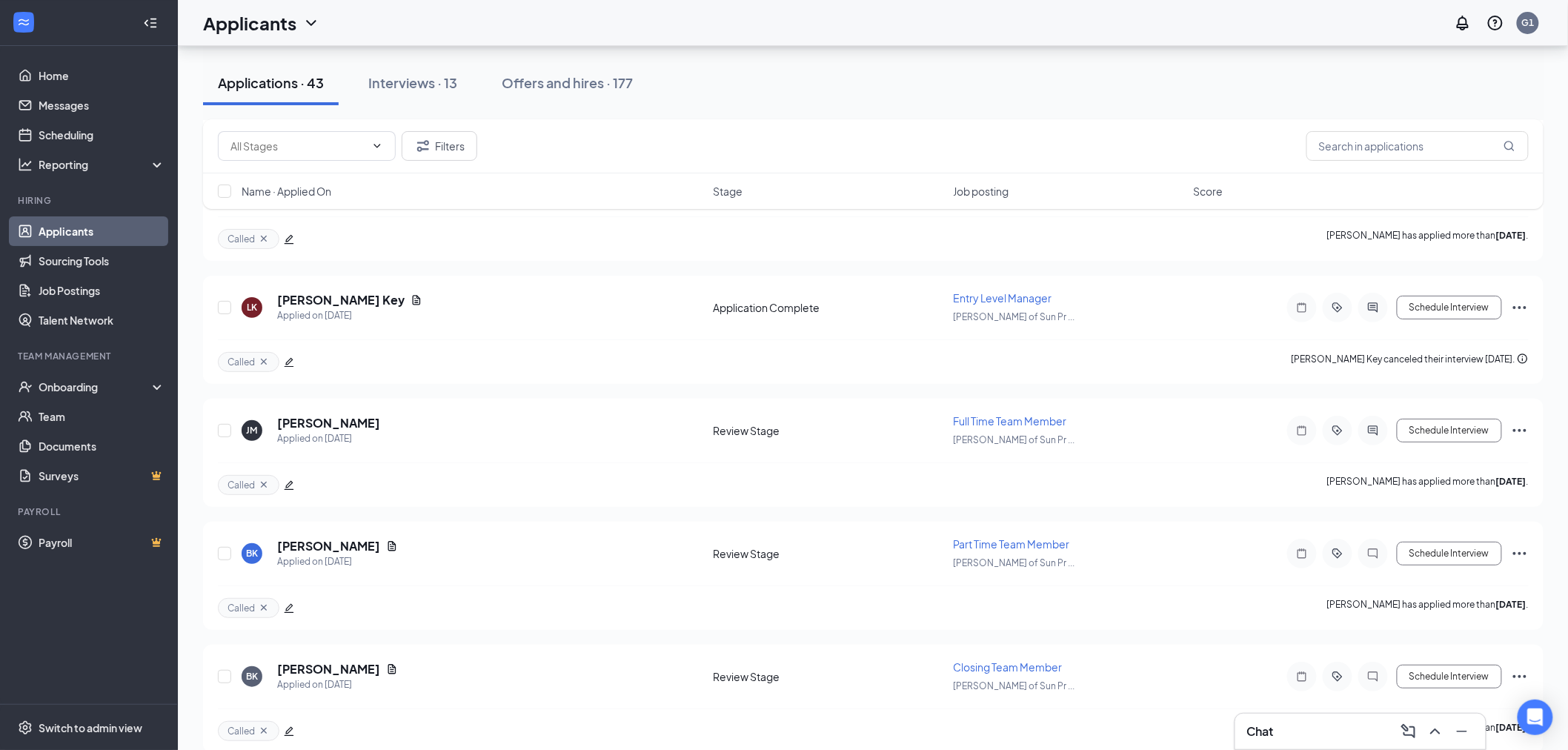
click at [1247, 737] on div "Chat" at bounding box center [1360, 732] width 227 height 24
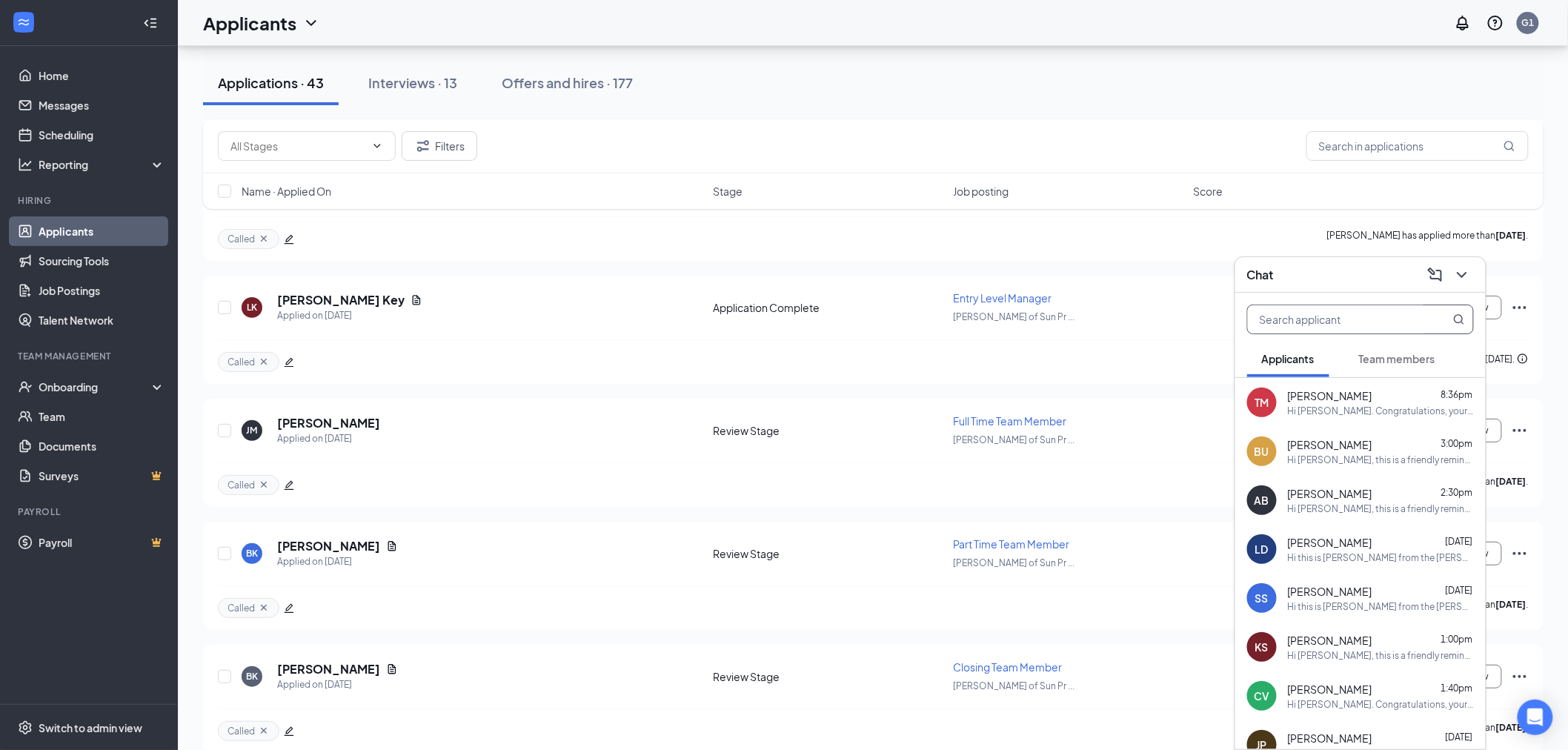
click at [1371, 328] on input "text" at bounding box center [1335, 319] width 175 height 28
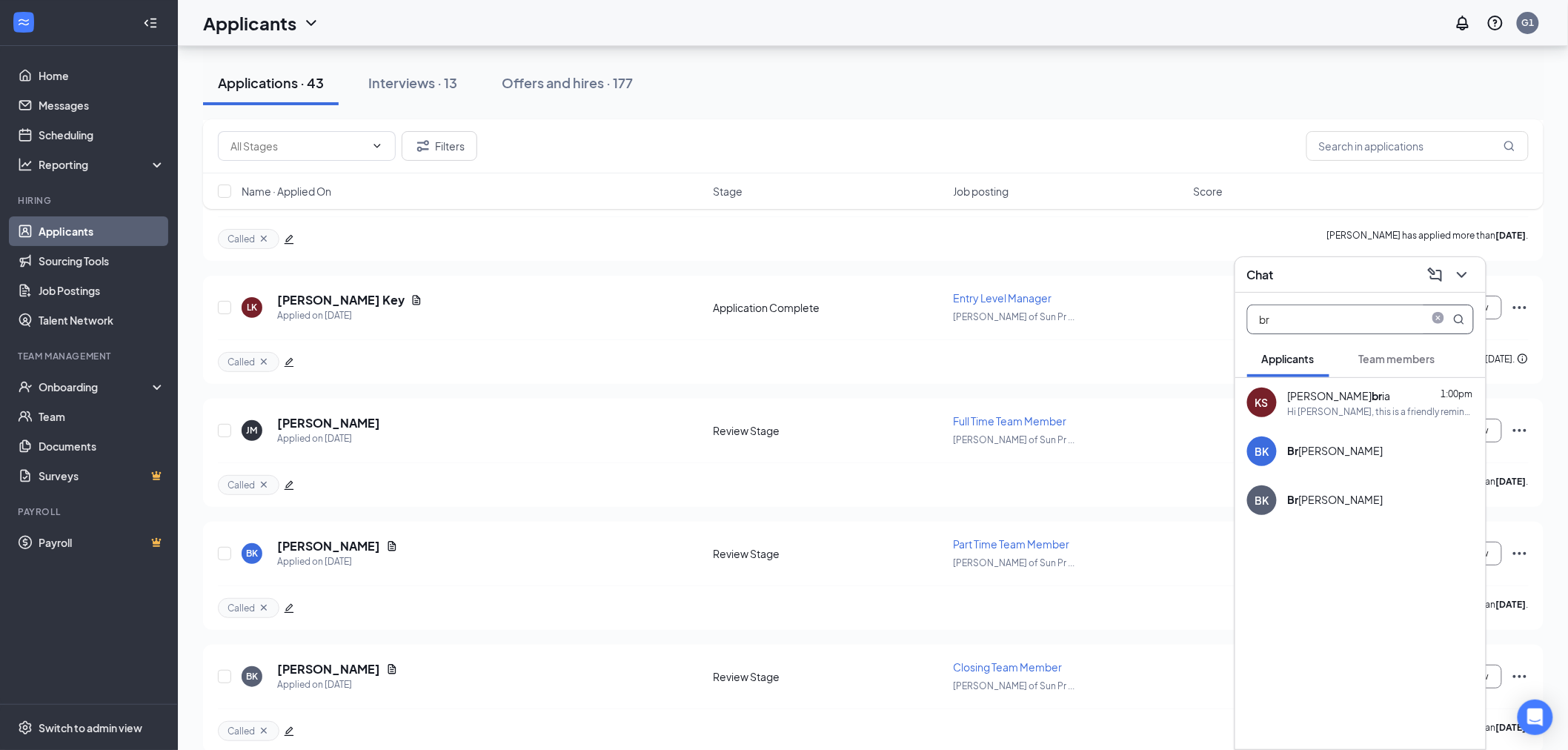
type input "b"
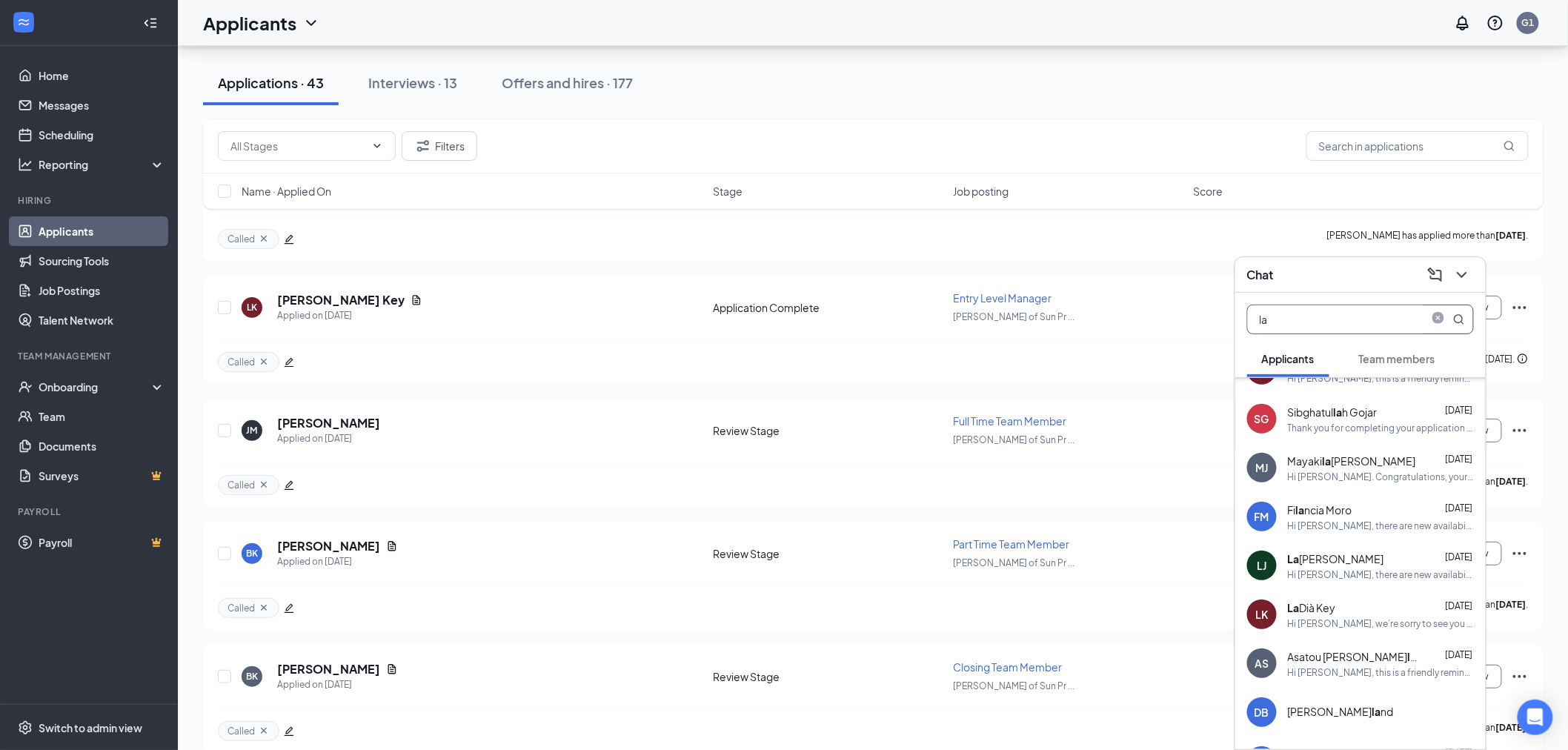
scroll to position [83, 0]
type input "la"
click at [1345, 625] on div "Hi [PERSON_NAME], we’re sorry to see you go! Your meeting with [PERSON_NAME] fo…" at bounding box center [1381, 623] width 186 height 13
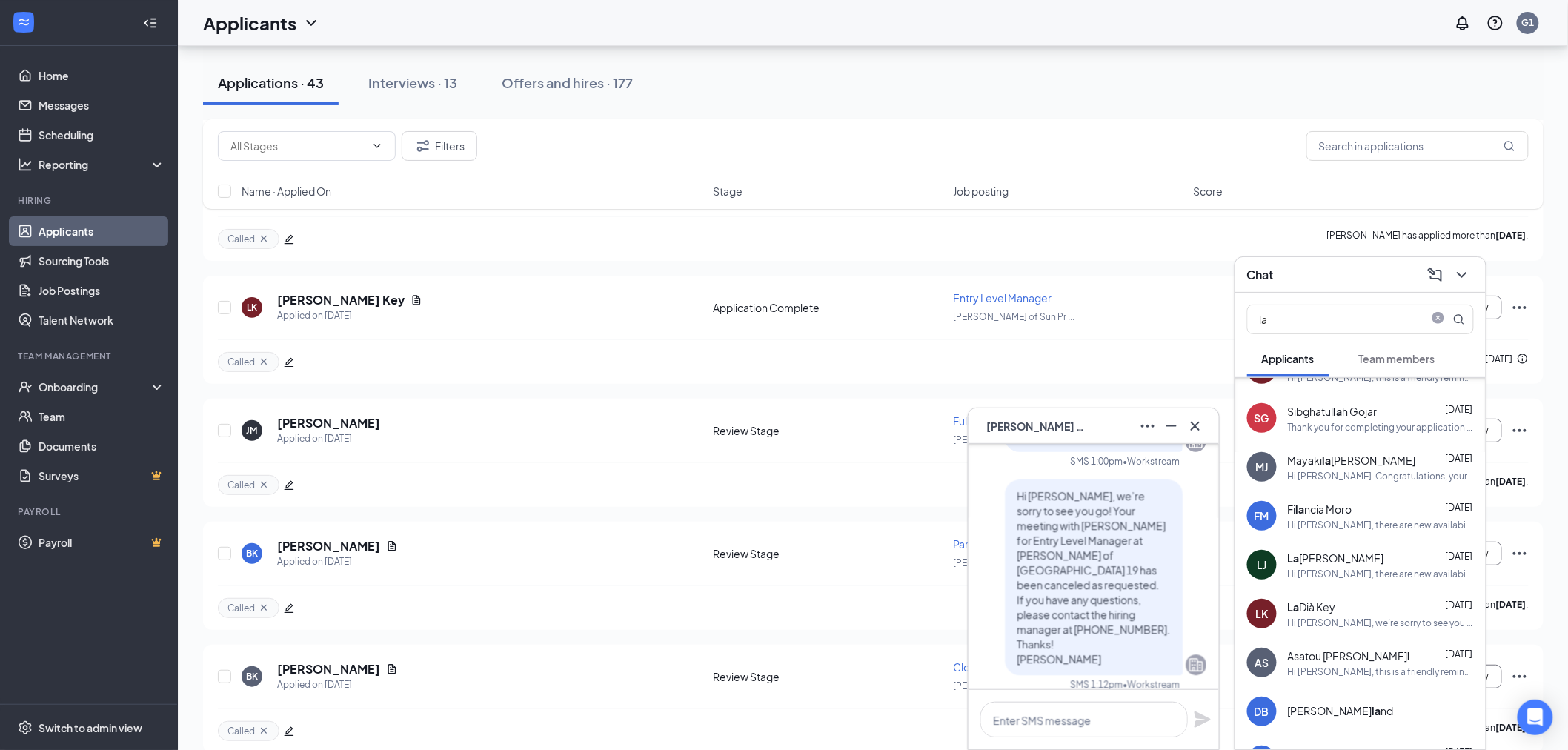
scroll to position [0, 0]
click at [1441, 315] on icon "close-circle" at bounding box center [1438, 319] width 12 height 12
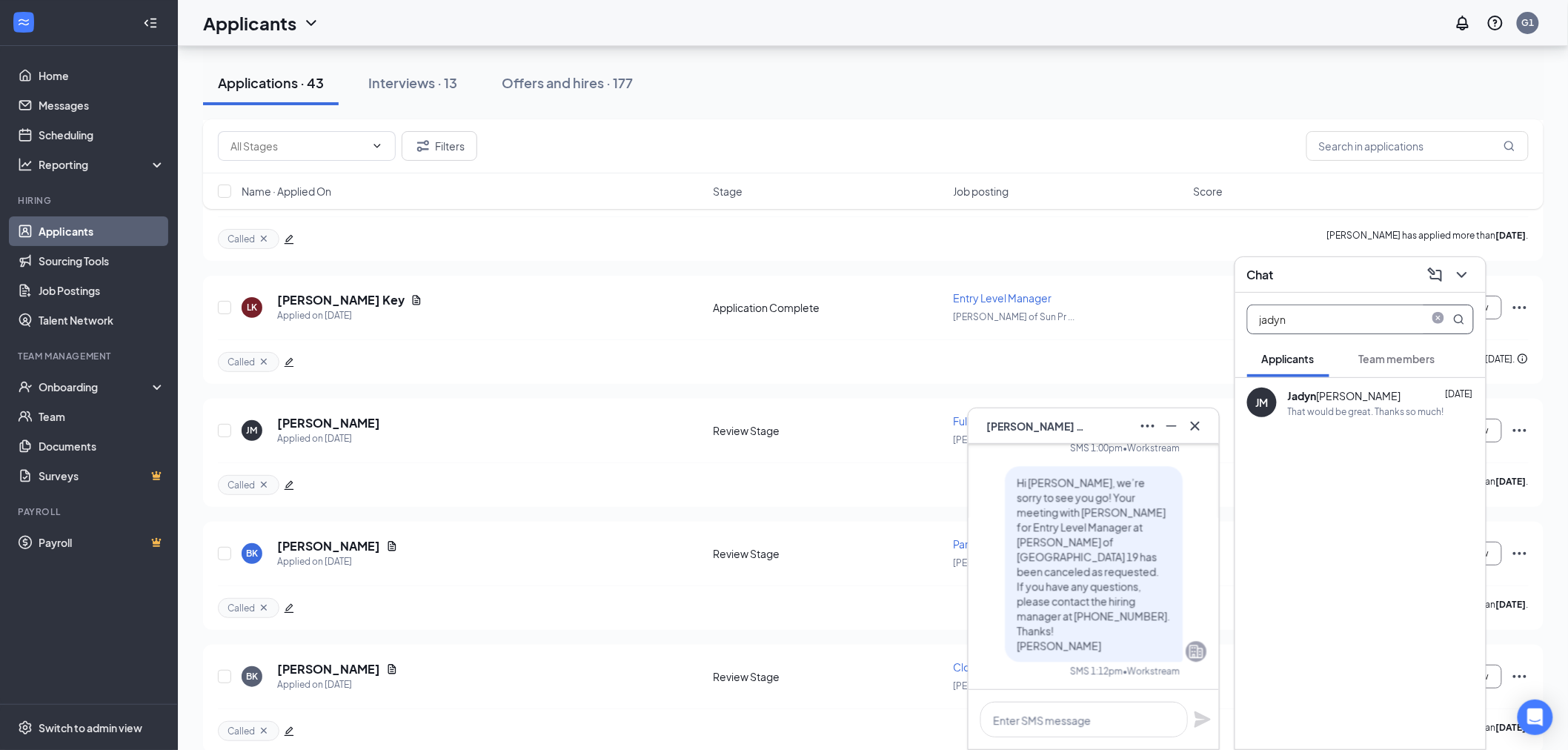
type input "jadyn"
click at [1354, 401] on div "[PERSON_NAME] [DATE]" at bounding box center [1381, 396] width 186 height 17
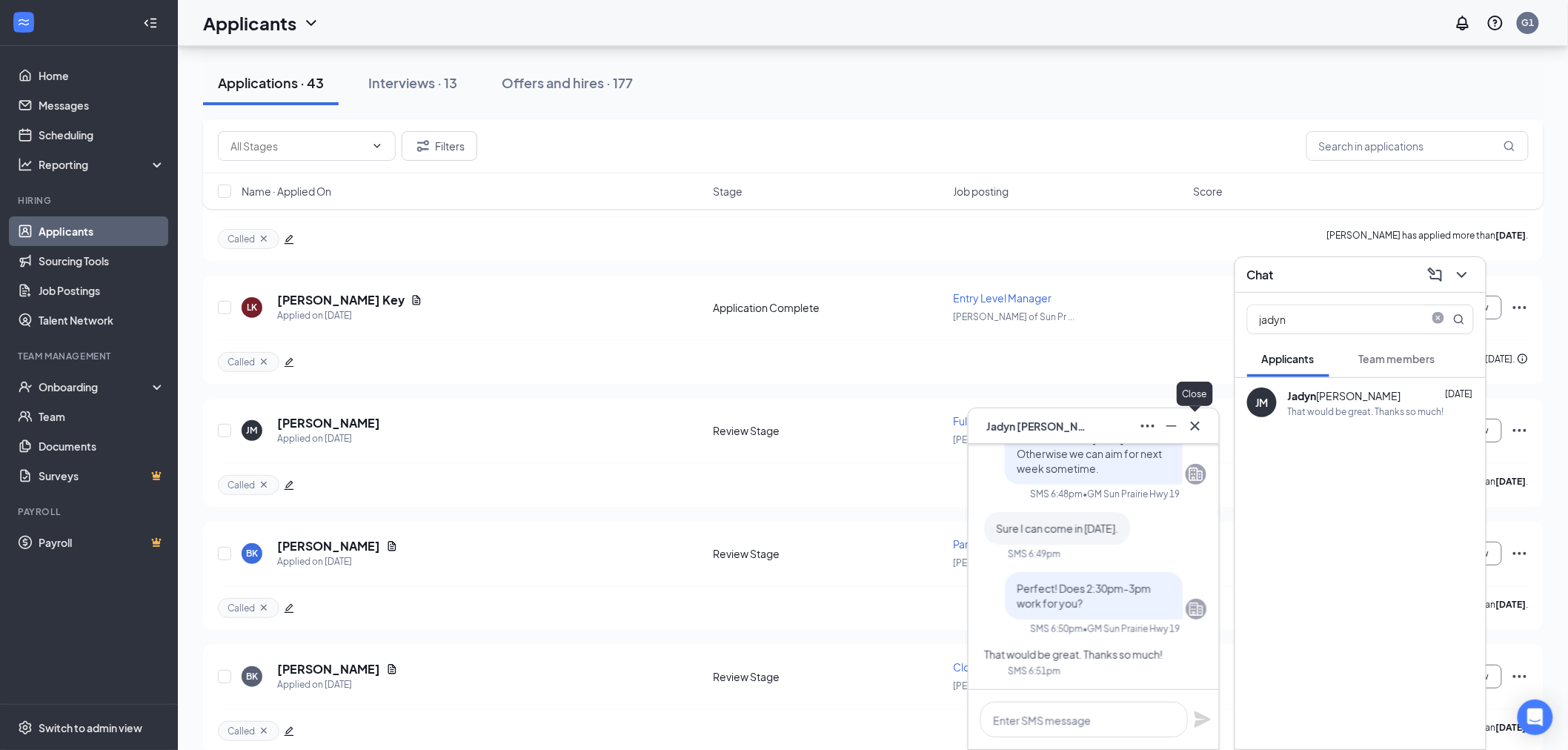
click at [1191, 429] on icon "Cross" at bounding box center [1195, 426] width 17 height 17
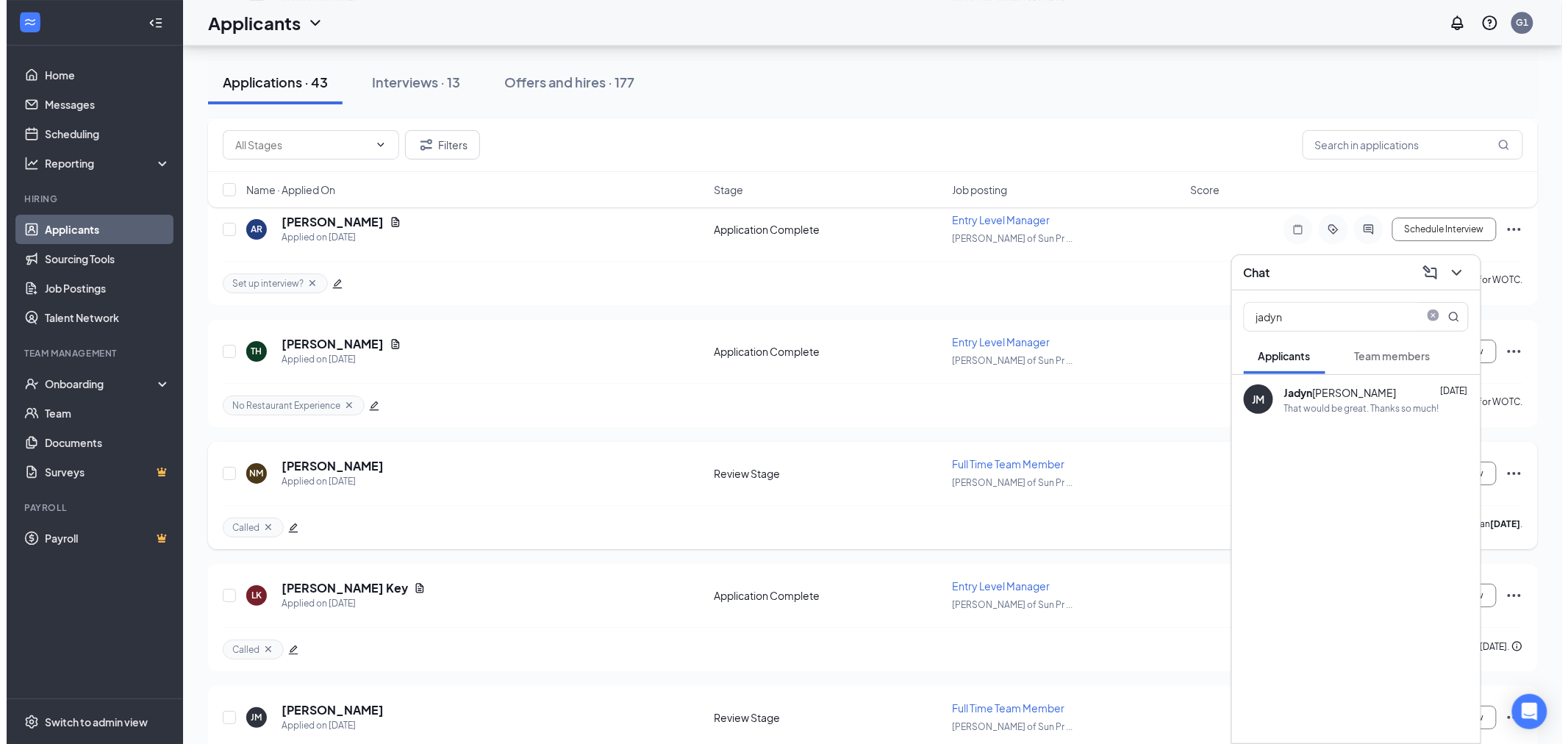
scroll to position [4323, 0]
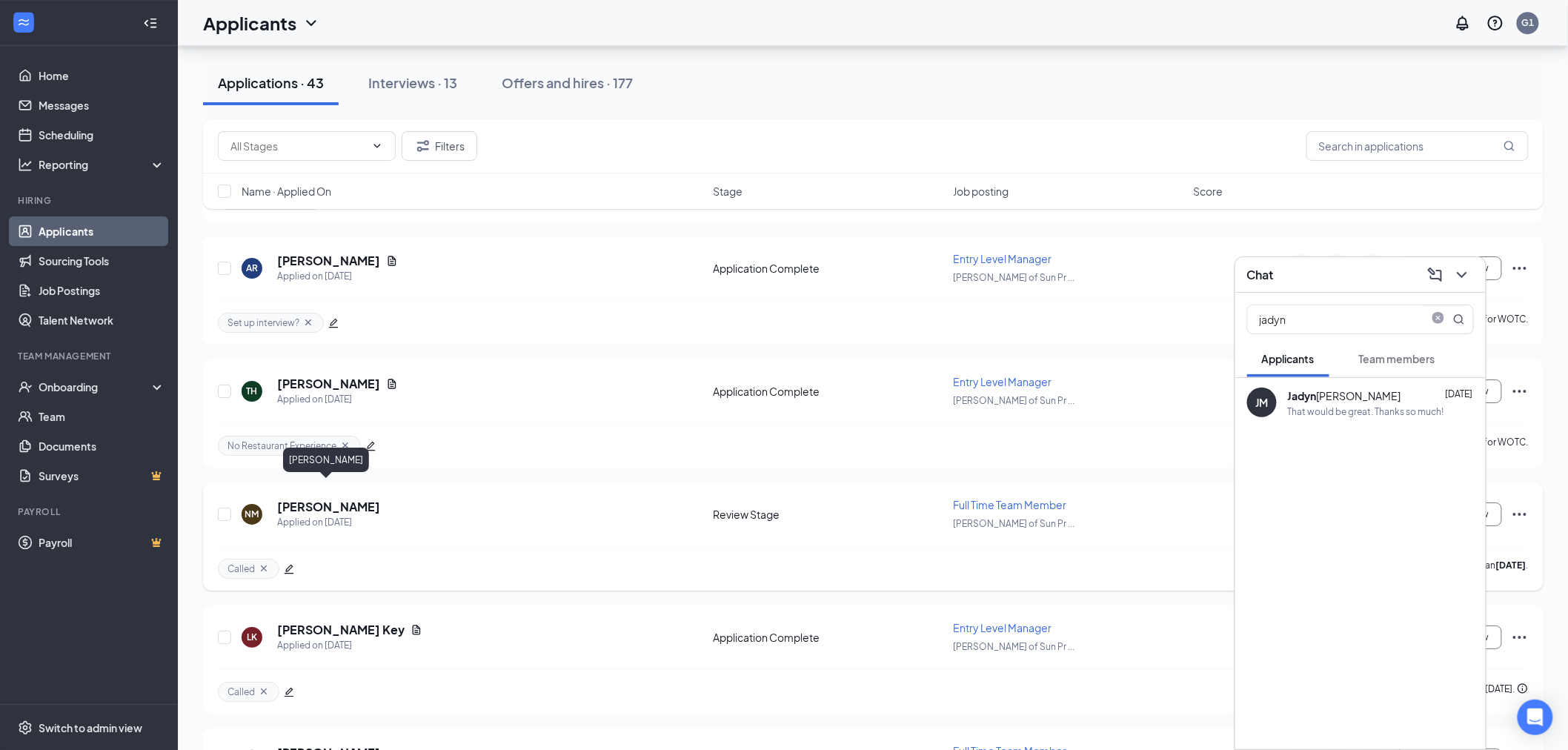
click at [347, 498] on h5 "[PERSON_NAME]" at bounding box center [328, 507] width 103 height 17
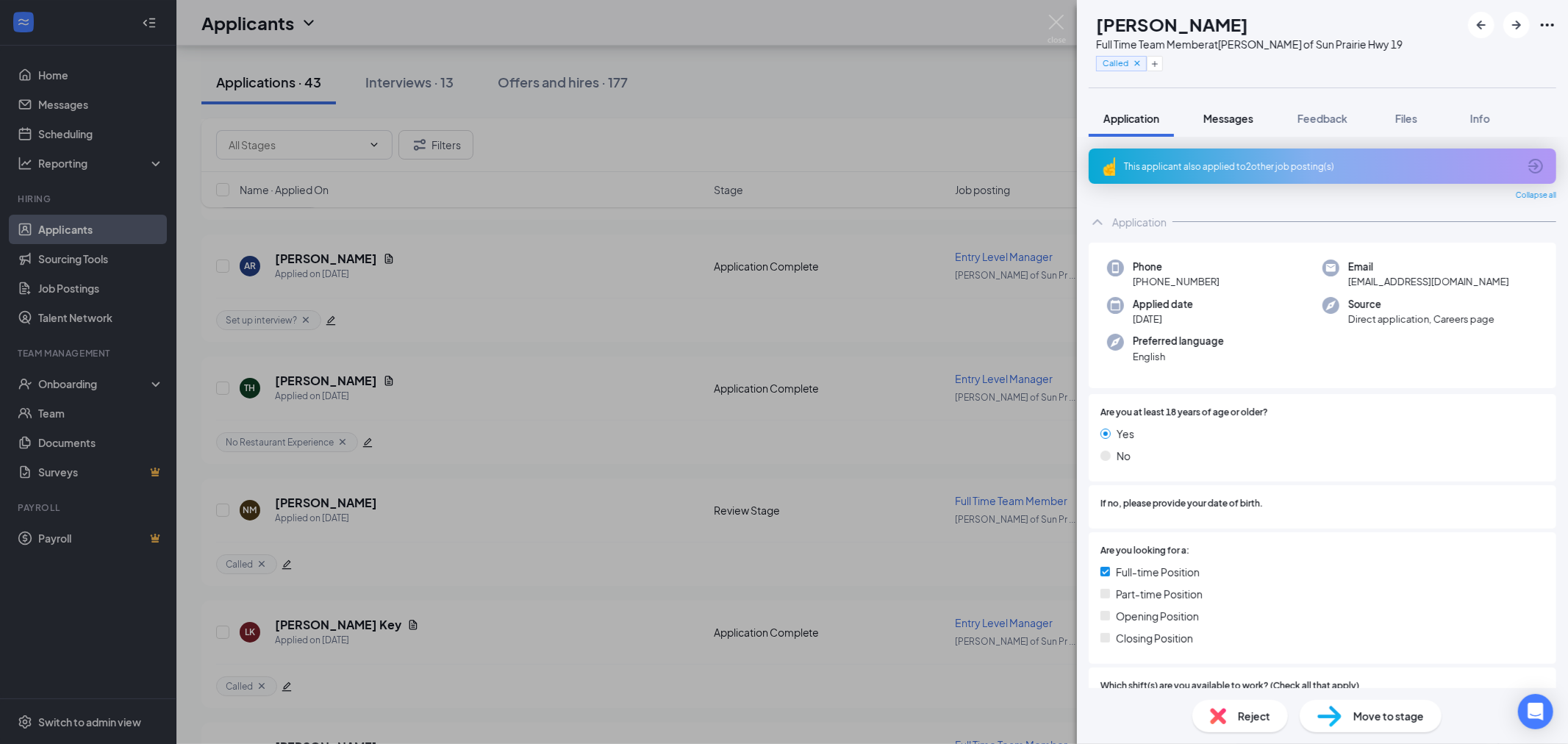
click at [1243, 105] on button "Messages" at bounding box center [1228, 118] width 79 height 36
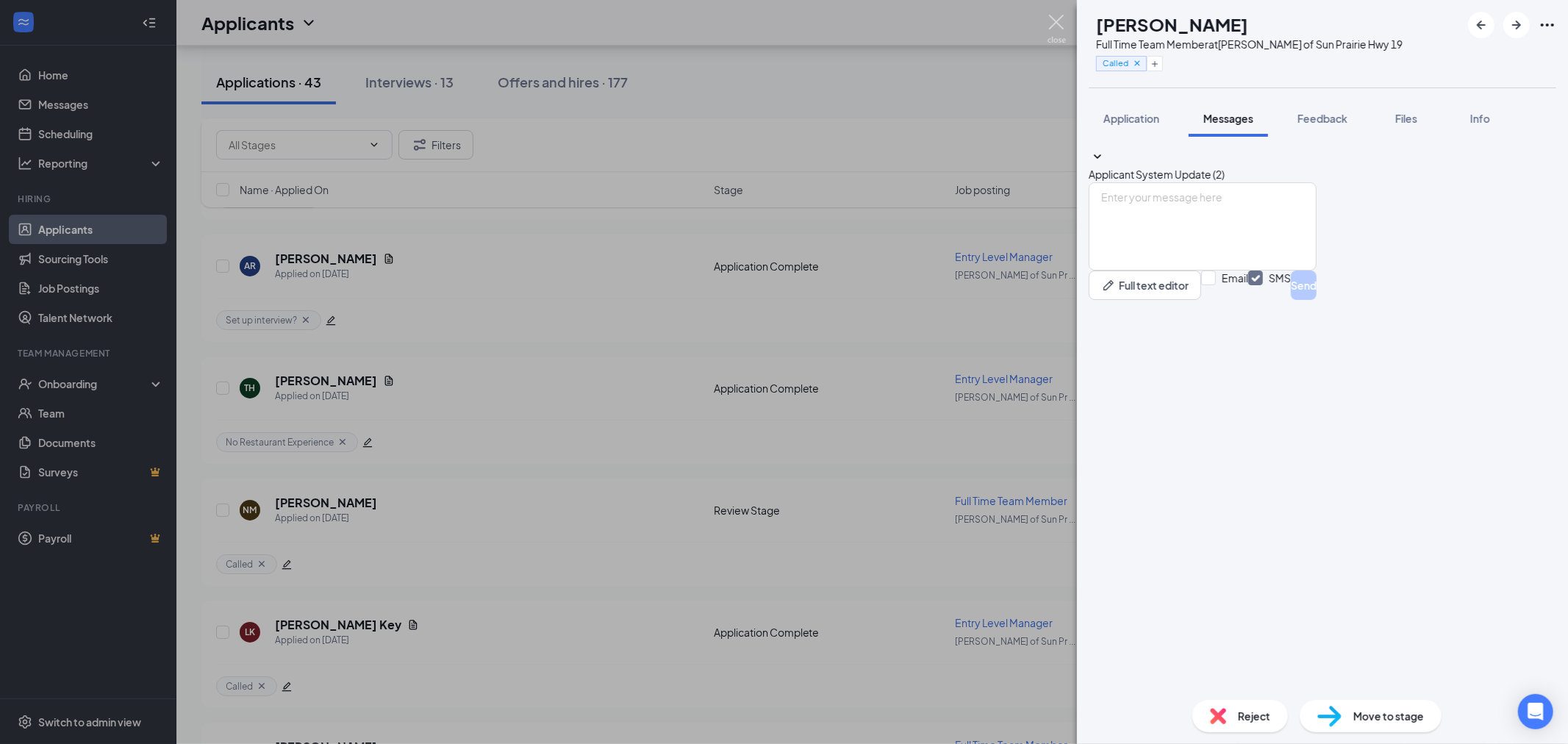
click at [1058, 37] on img at bounding box center [1057, 28] width 18 height 28
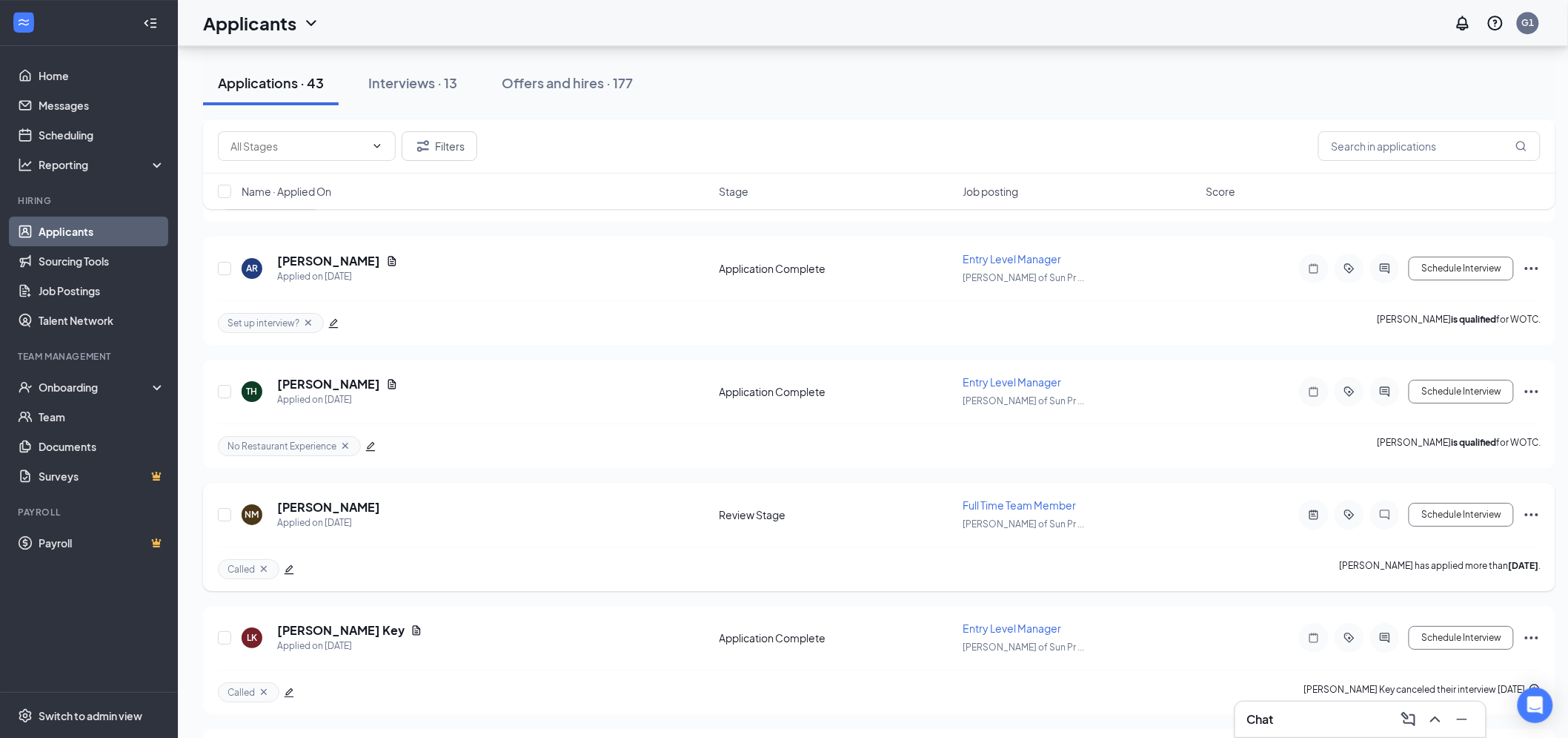
click at [416, 498] on div "NM [PERSON_NAME] Applied on [DATE]" at bounding box center [475, 514] width 469 height 31
click at [328, 498] on h5 "[PERSON_NAME]" at bounding box center [328, 507] width 103 height 17
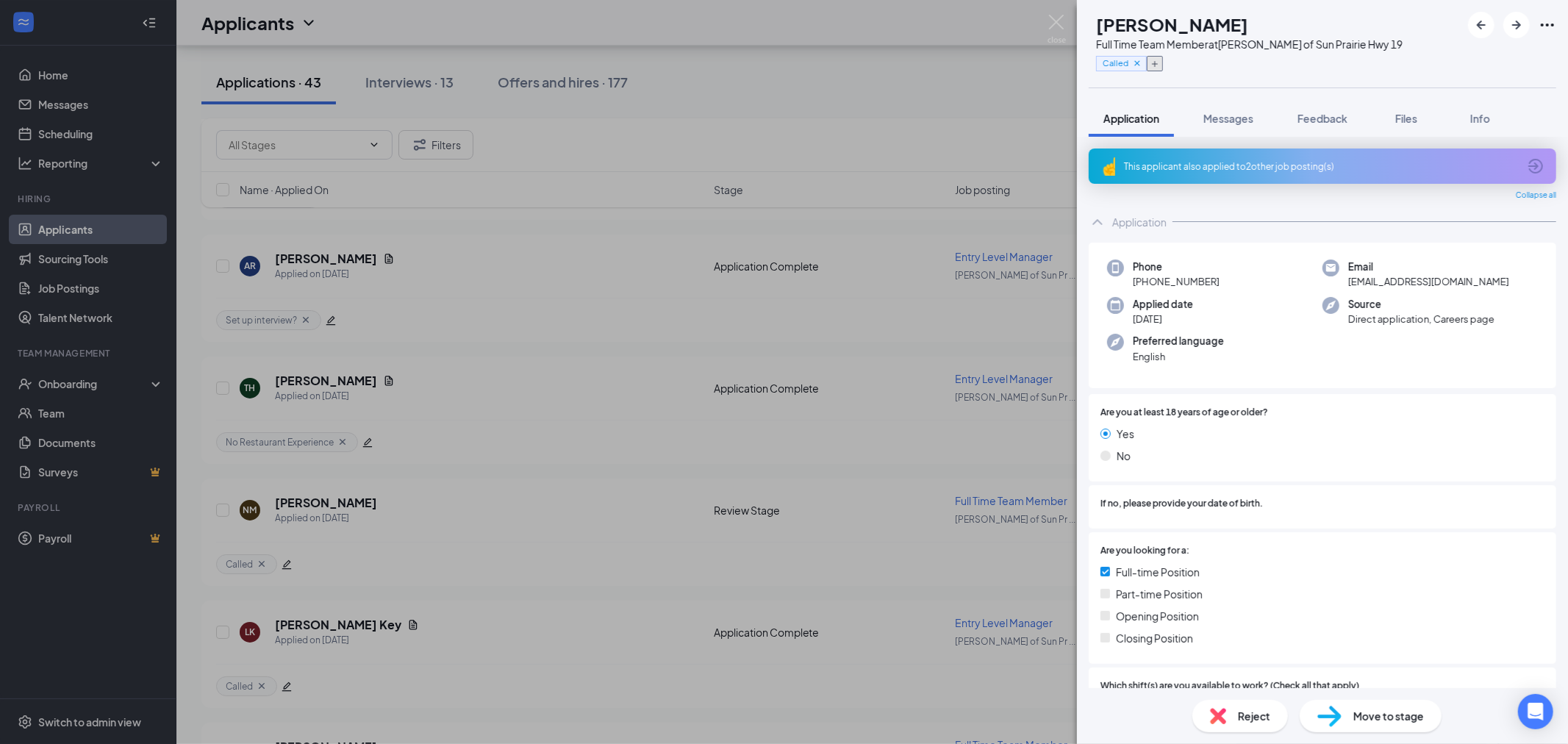
click at [1159, 60] on icon "Plus" at bounding box center [1155, 64] width 9 height 9
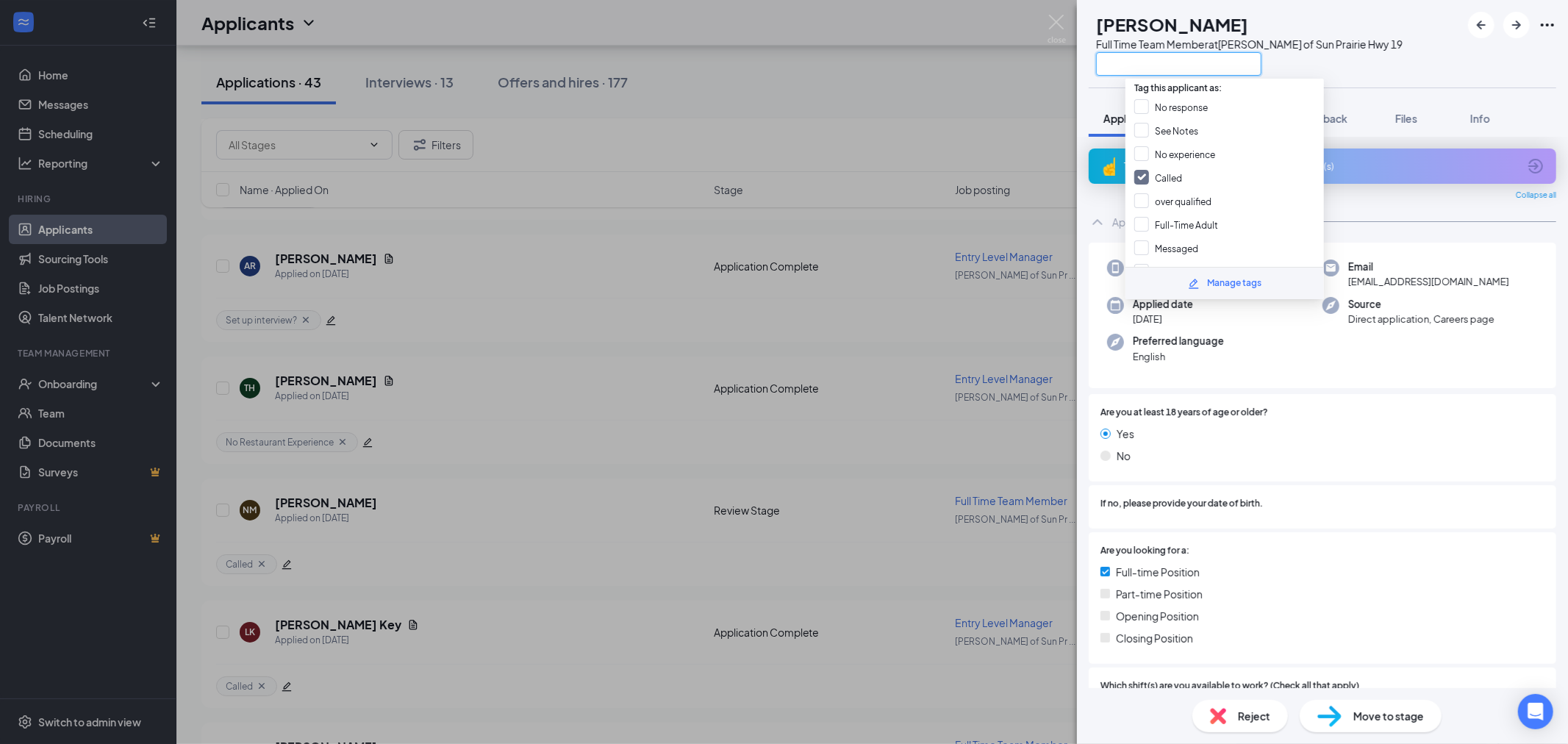
click at [1187, 60] on input "text" at bounding box center [1179, 64] width 166 height 24
click at [1183, 101] on input "No response" at bounding box center [1170, 107] width 74 height 16
checkbox input "true"
click at [840, 105] on div "NM [PERSON_NAME] Full Time Team Member at [PERSON_NAME] of Sun Prairie Hwy 19 A…" at bounding box center [784, 372] width 1568 height 744
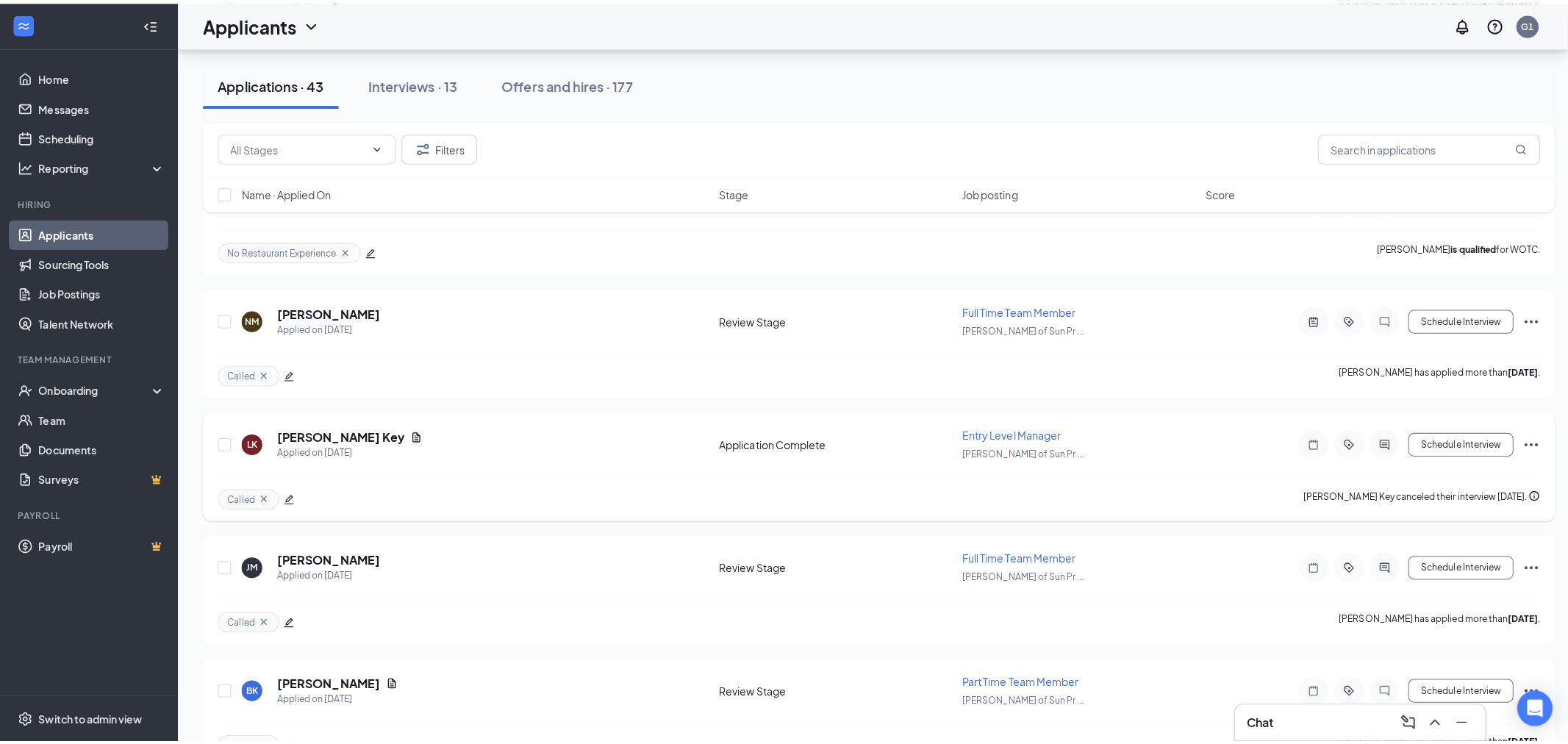
scroll to position [4568, 0]
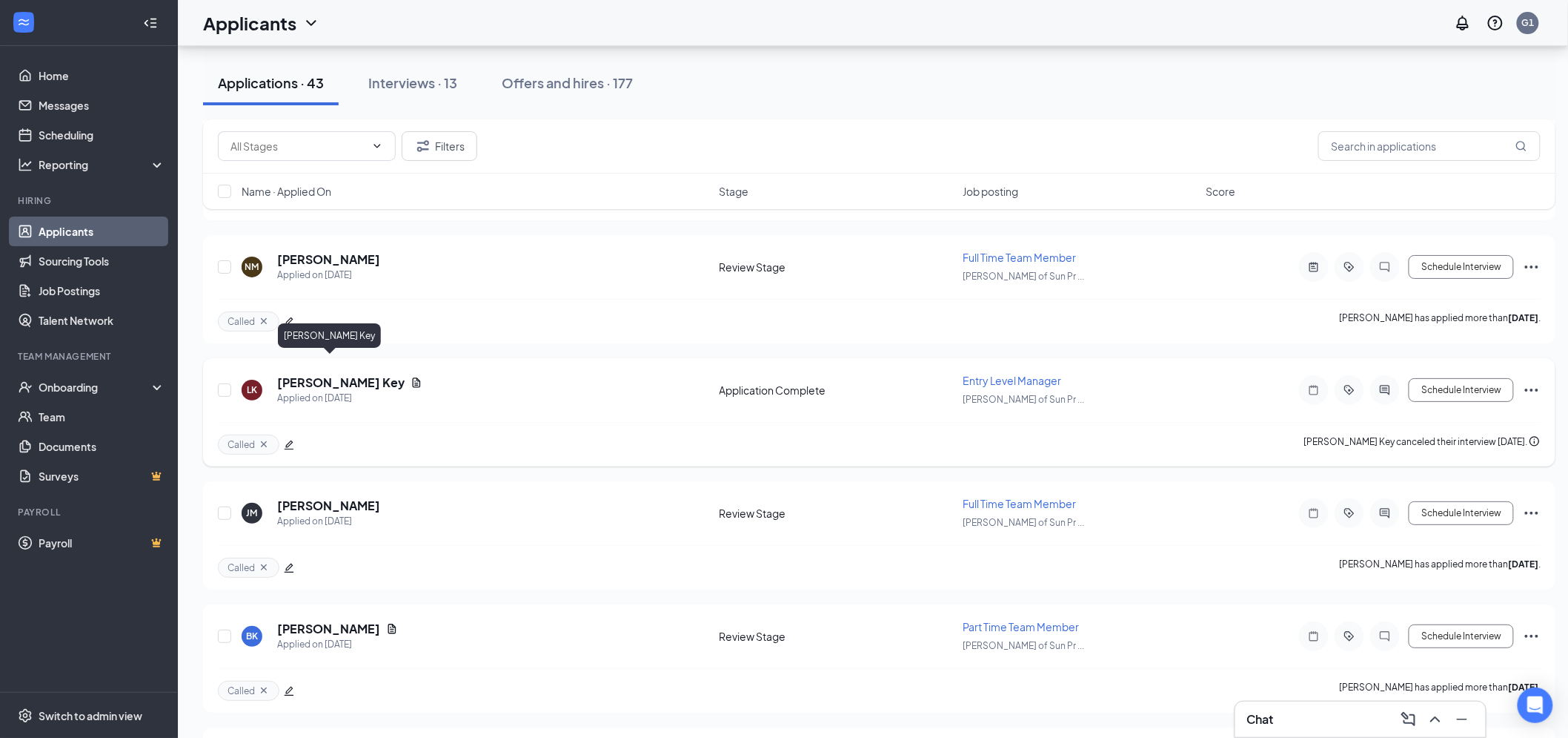
click at [312, 375] on h5 "[PERSON_NAME] Key" at bounding box center [340, 383] width 128 height 17
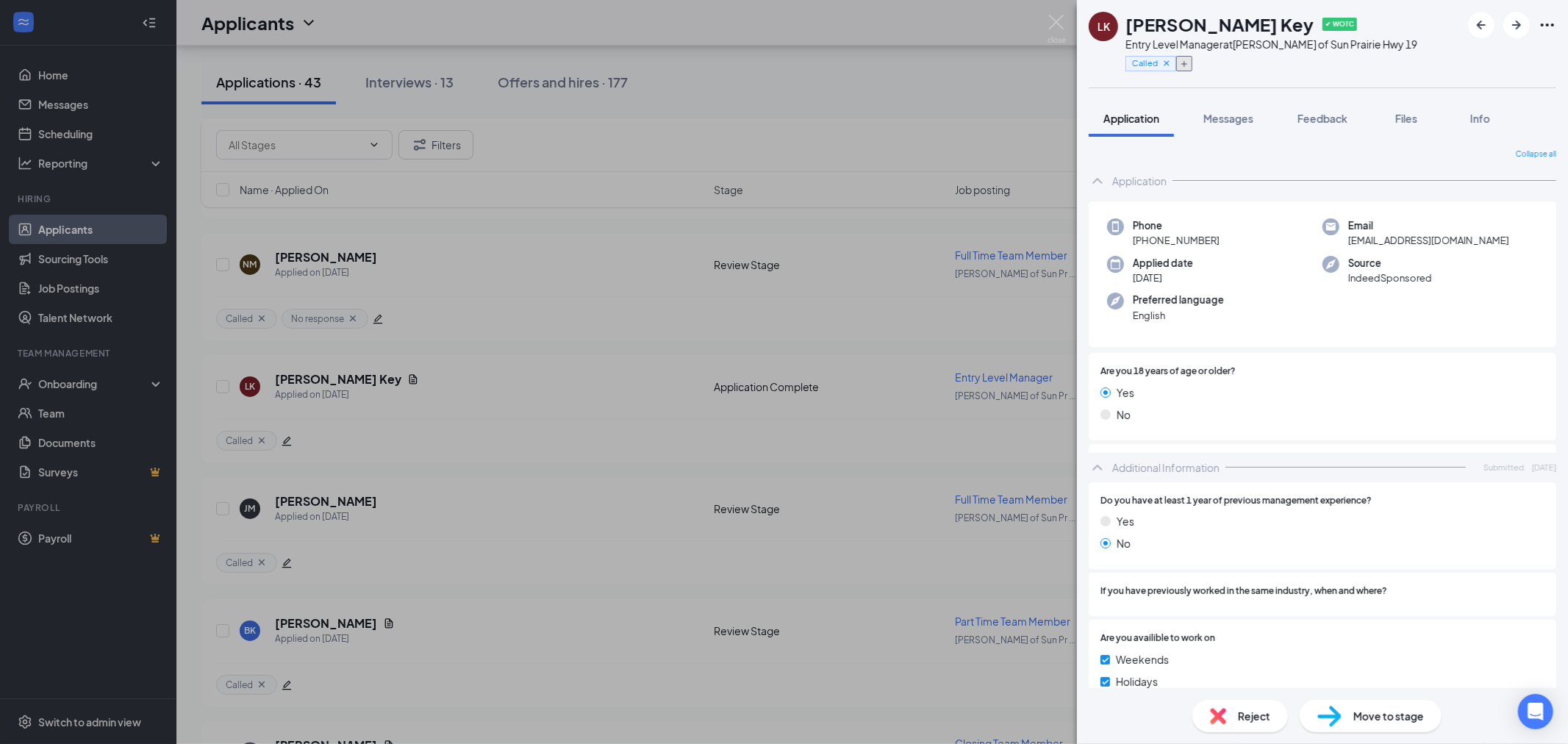
click at [1185, 66] on icon "Plus" at bounding box center [1184, 64] width 9 height 9
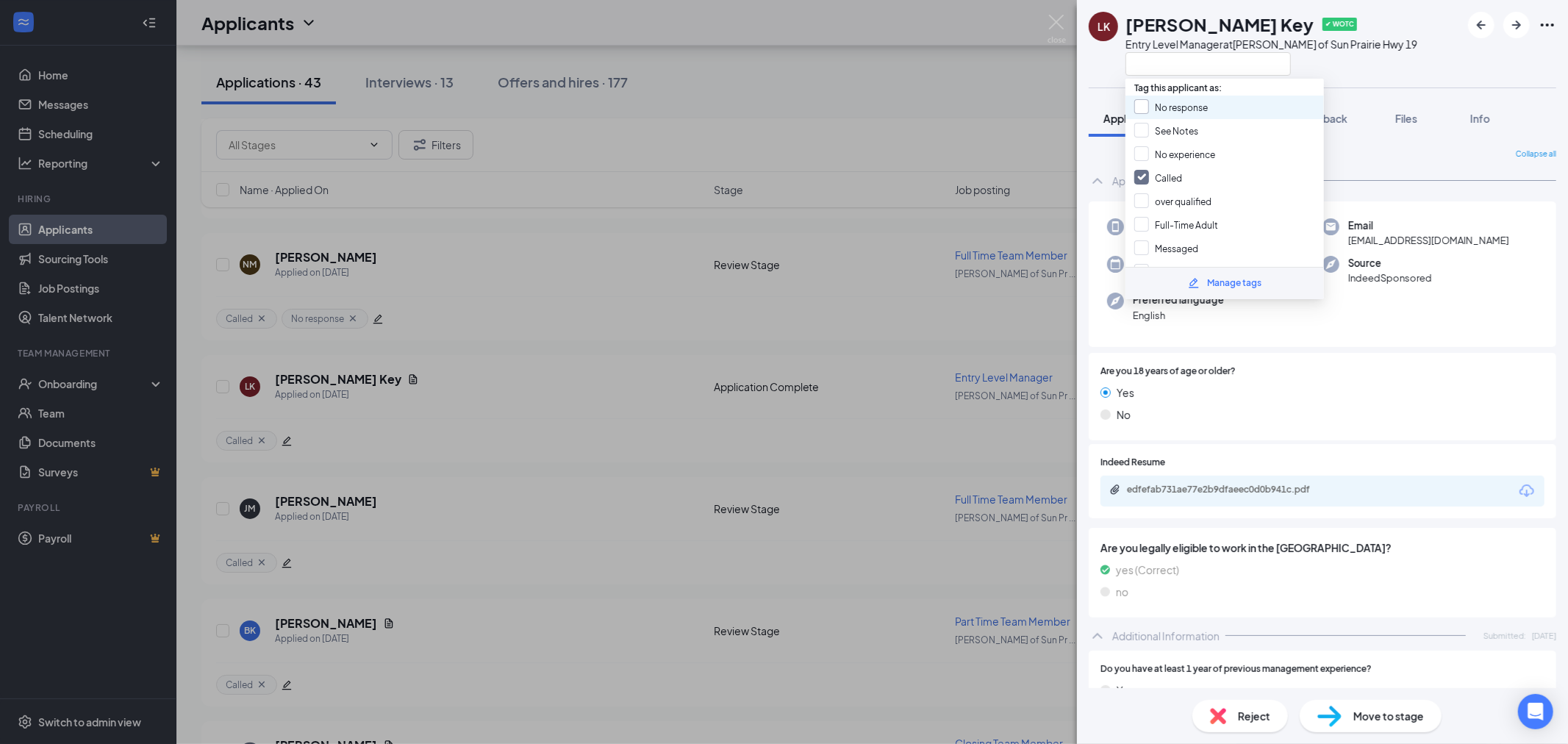
click at [1171, 109] on input "No response" at bounding box center [1170, 107] width 74 height 16
checkbox input "true"
click at [994, 87] on div "[PERSON_NAME] Key ✔ WOTC Entry Level Manager at [PERSON_NAME] of Sun Prairie Hw…" at bounding box center [784, 372] width 1568 height 744
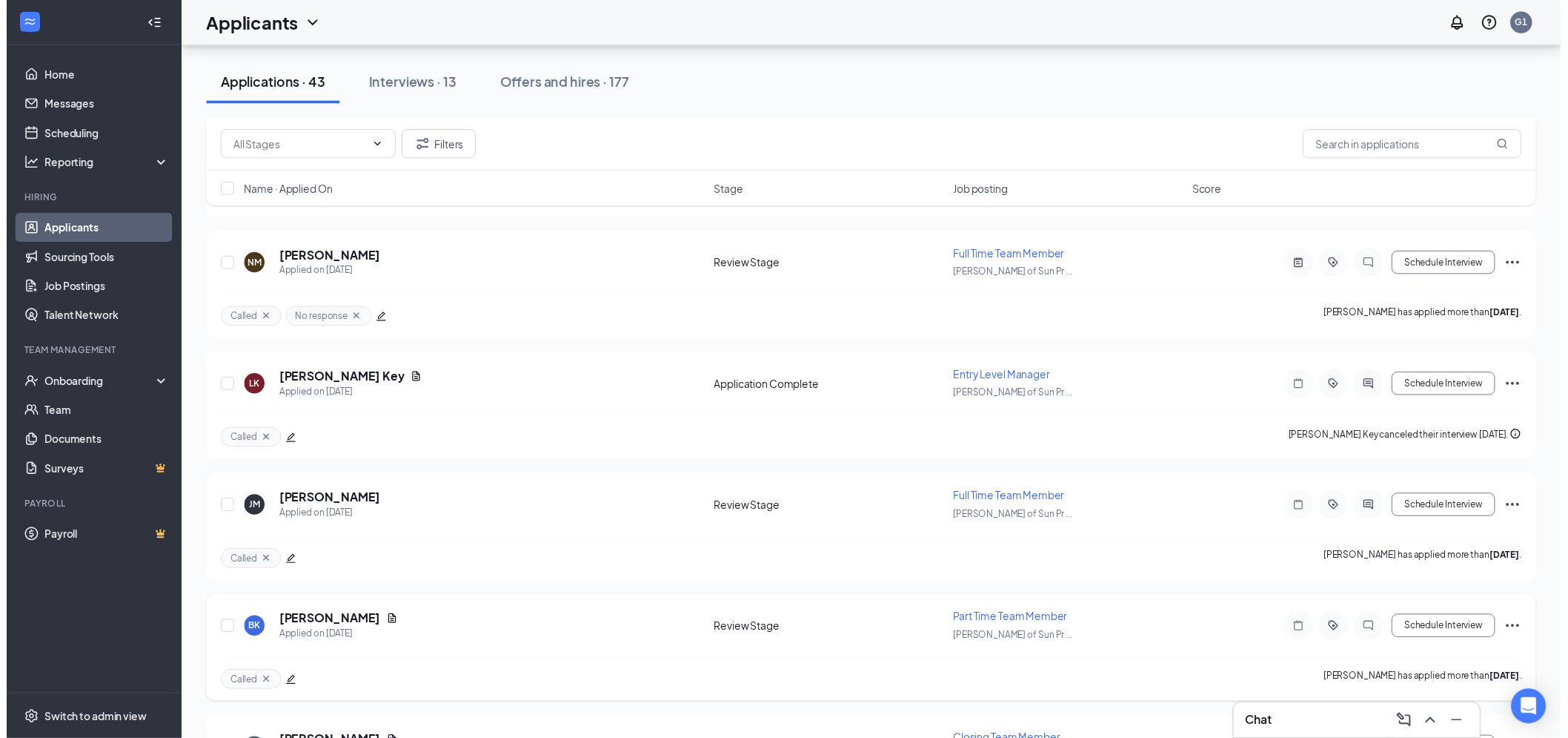
scroll to position [4700, 0]
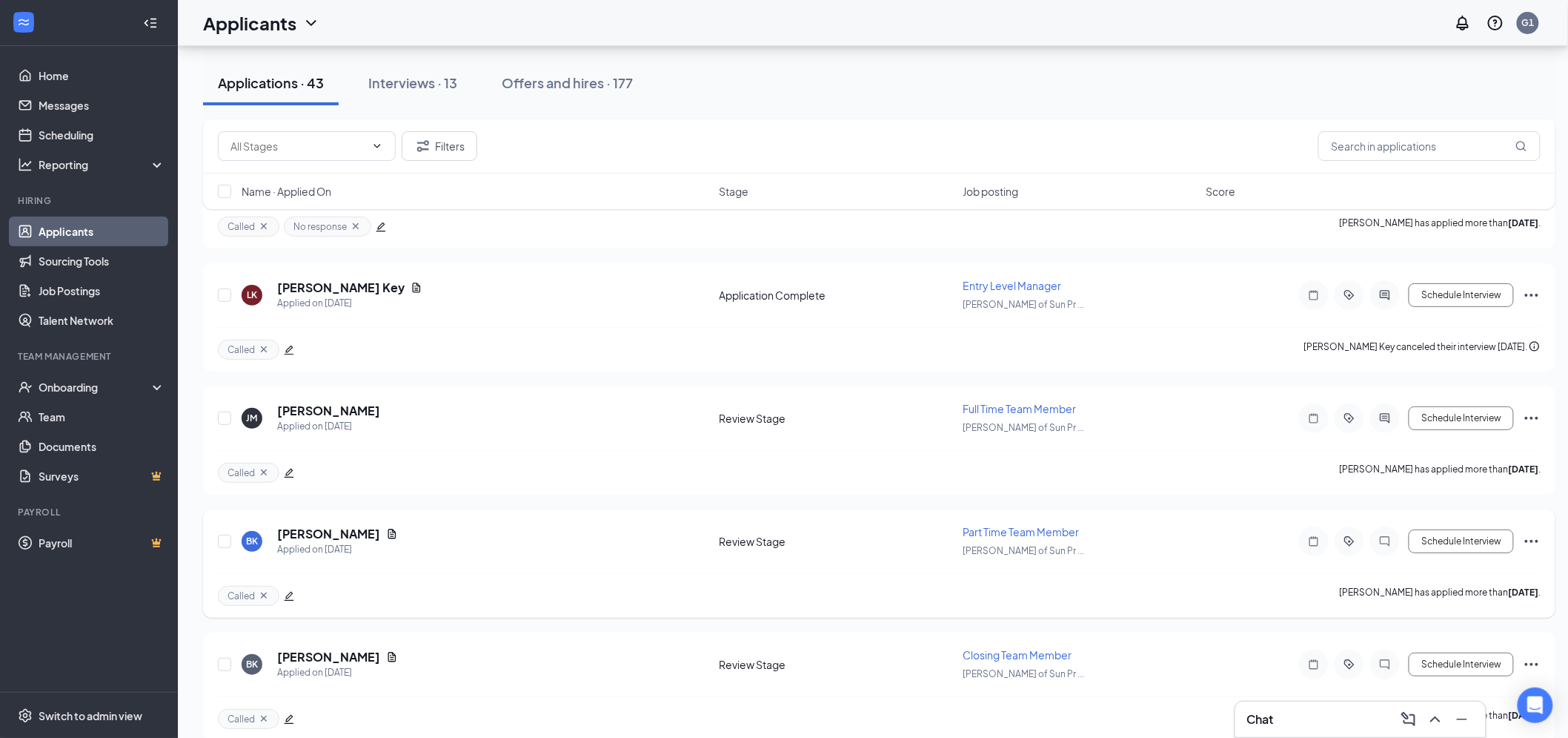
drag, startPoint x: 317, startPoint y: 517, endPoint x: 351, endPoint y: 520, distance: 34.1
click at [317, 526] on h5 "[PERSON_NAME]" at bounding box center [328, 534] width 103 height 17
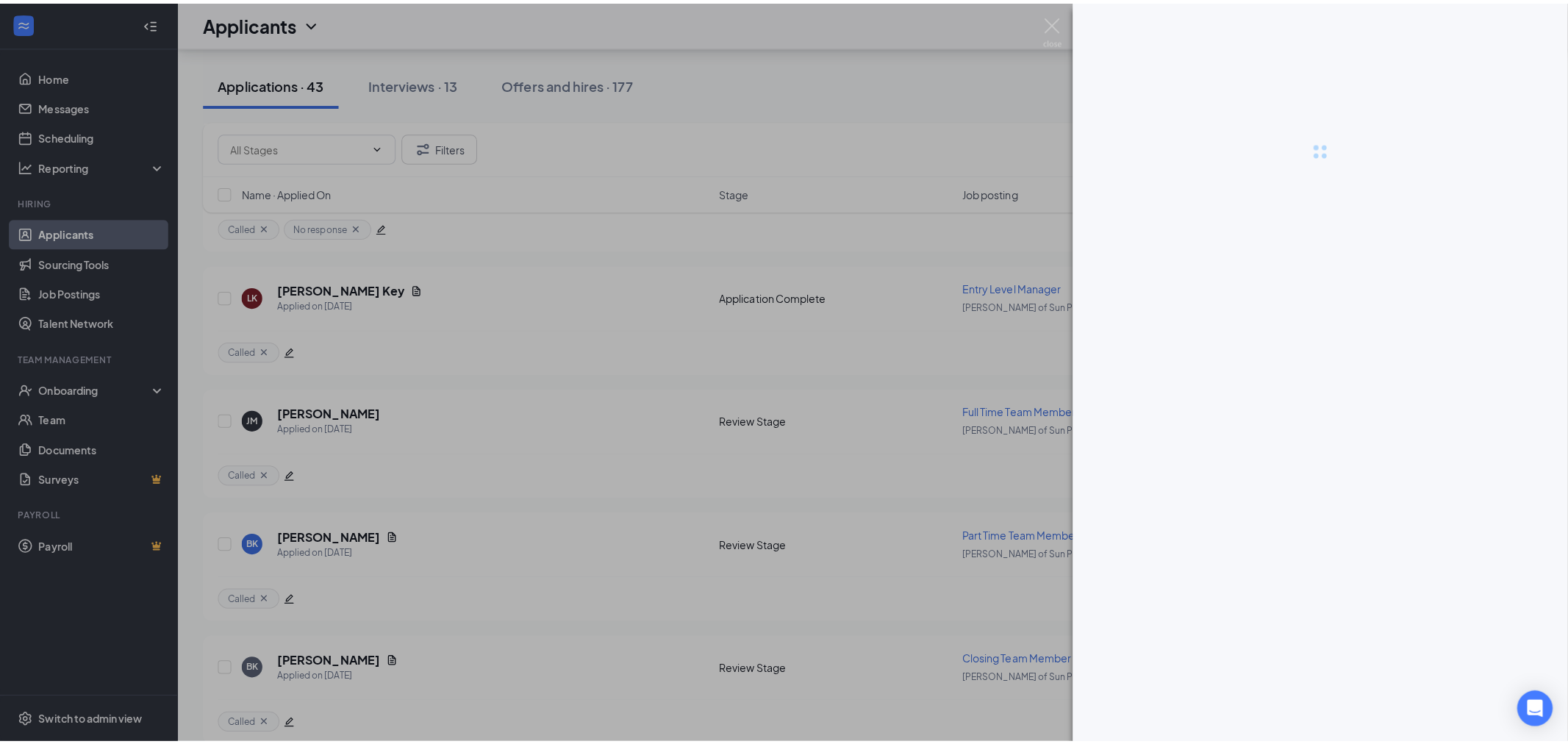
scroll to position [4650, 0]
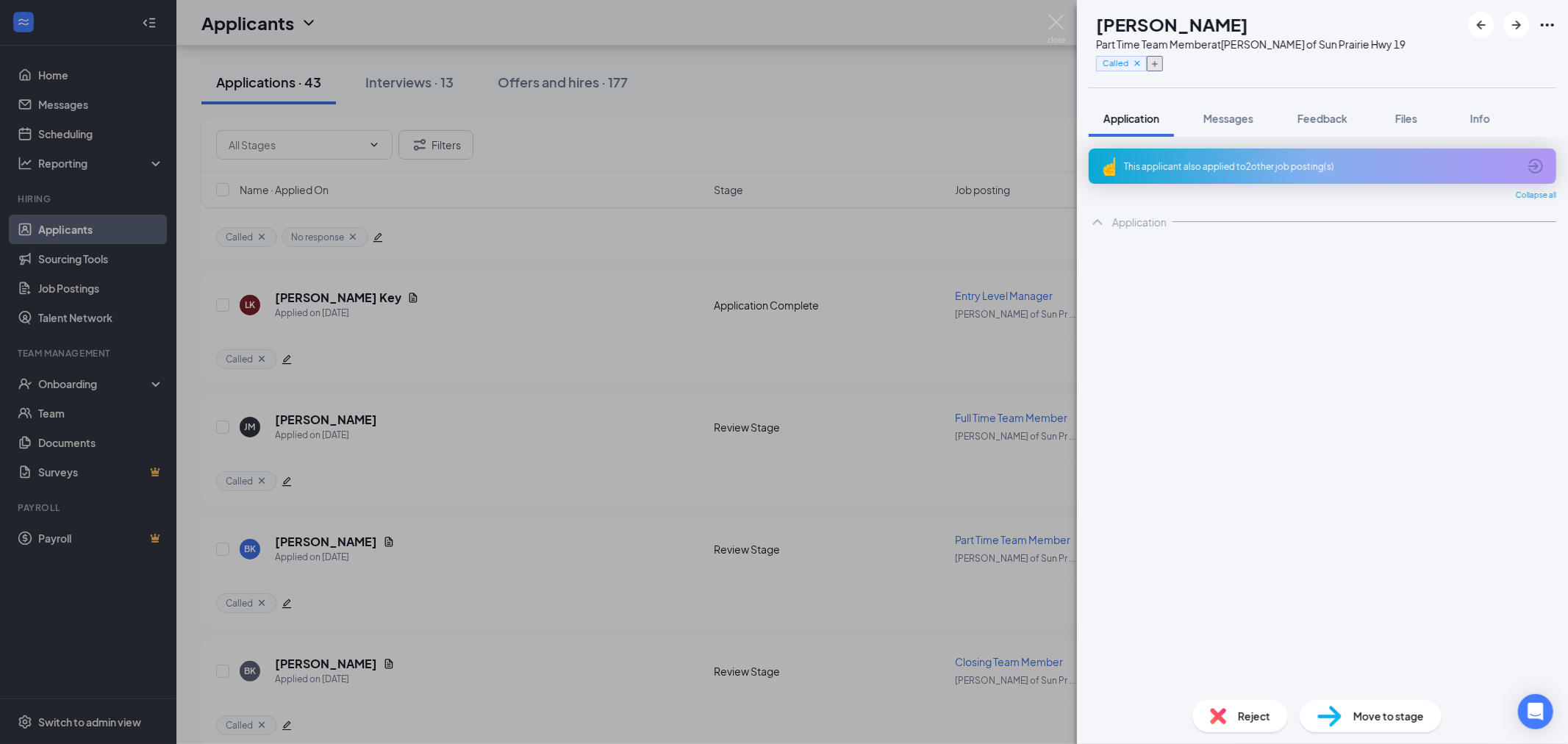
click at [1163, 71] on button "button" at bounding box center [1155, 63] width 16 height 15
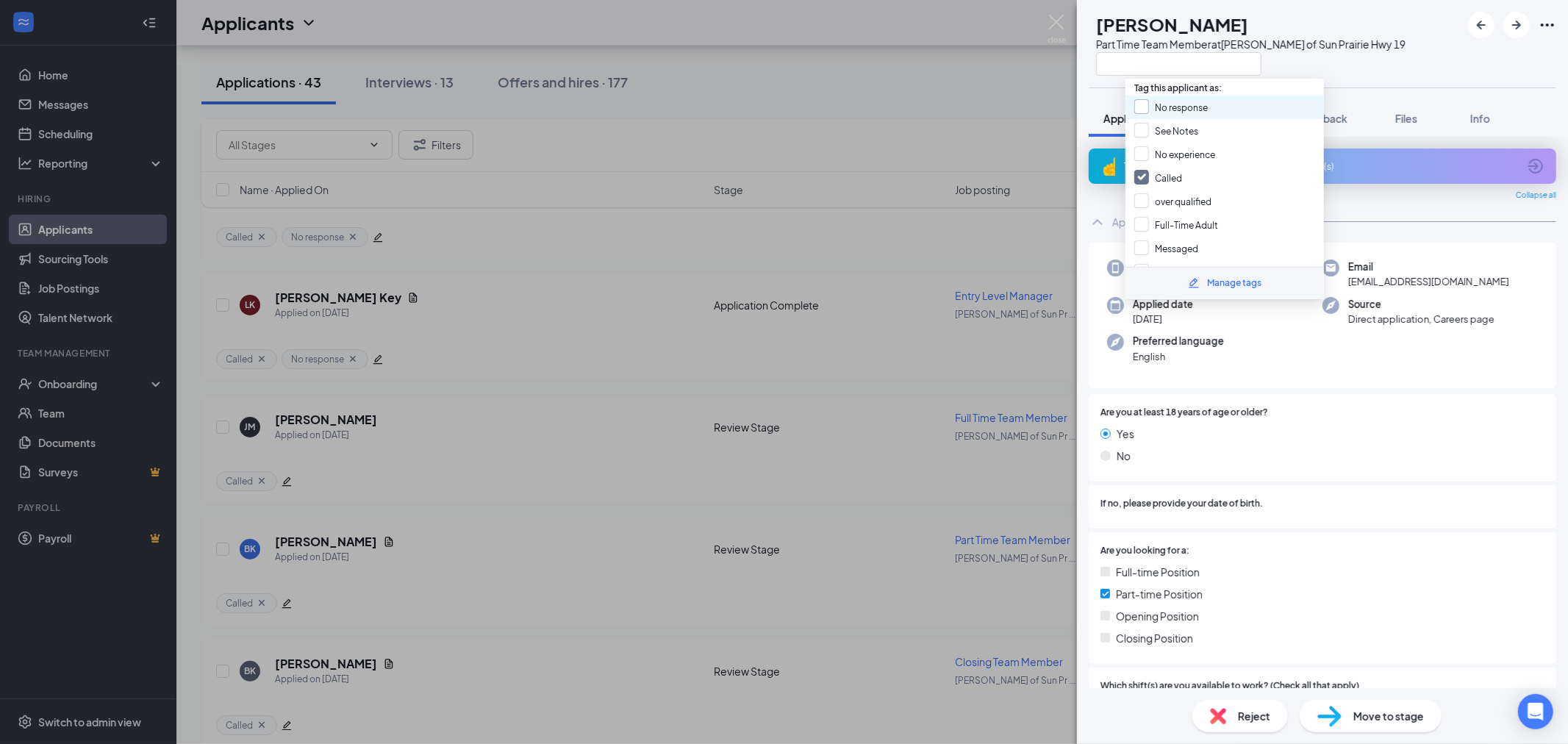
click at [1189, 104] on input "No response" at bounding box center [1170, 107] width 74 height 16
checkbox input "true"
drag, startPoint x: 865, startPoint y: 93, endPoint x: 449, endPoint y: 510, distance: 589.0
click at [865, 92] on div "BK [PERSON_NAME] Part Time Team Member at [PERSON_NAME] of Sun Prairie Hwy 19 A…" at bounding box center [784, 372] width 1568 height 744
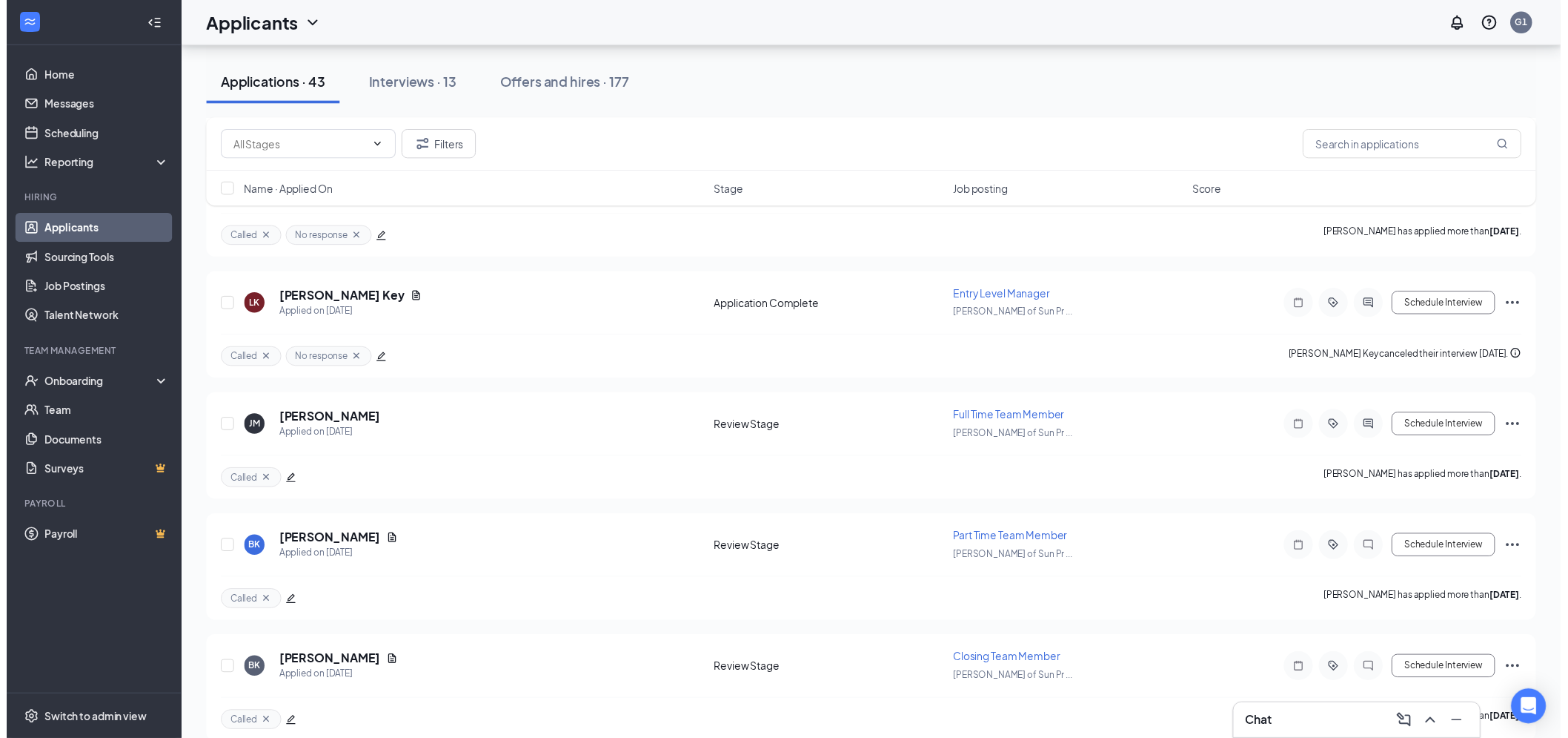
scroll to position [4700, 0]
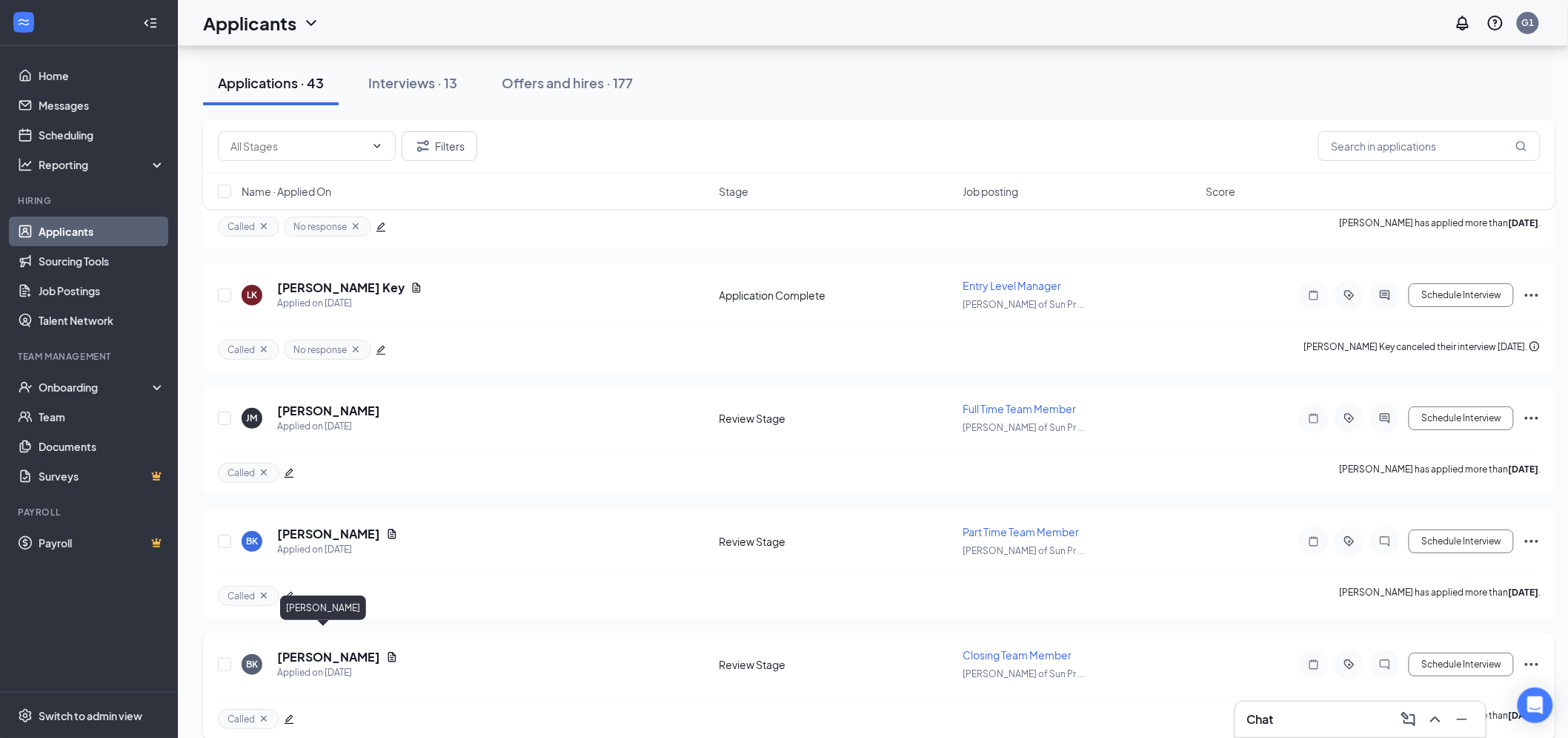
click at [306, 649] on h5 "[PERSON_NAME]" at bounding box center [328, 657] width 103 height 17
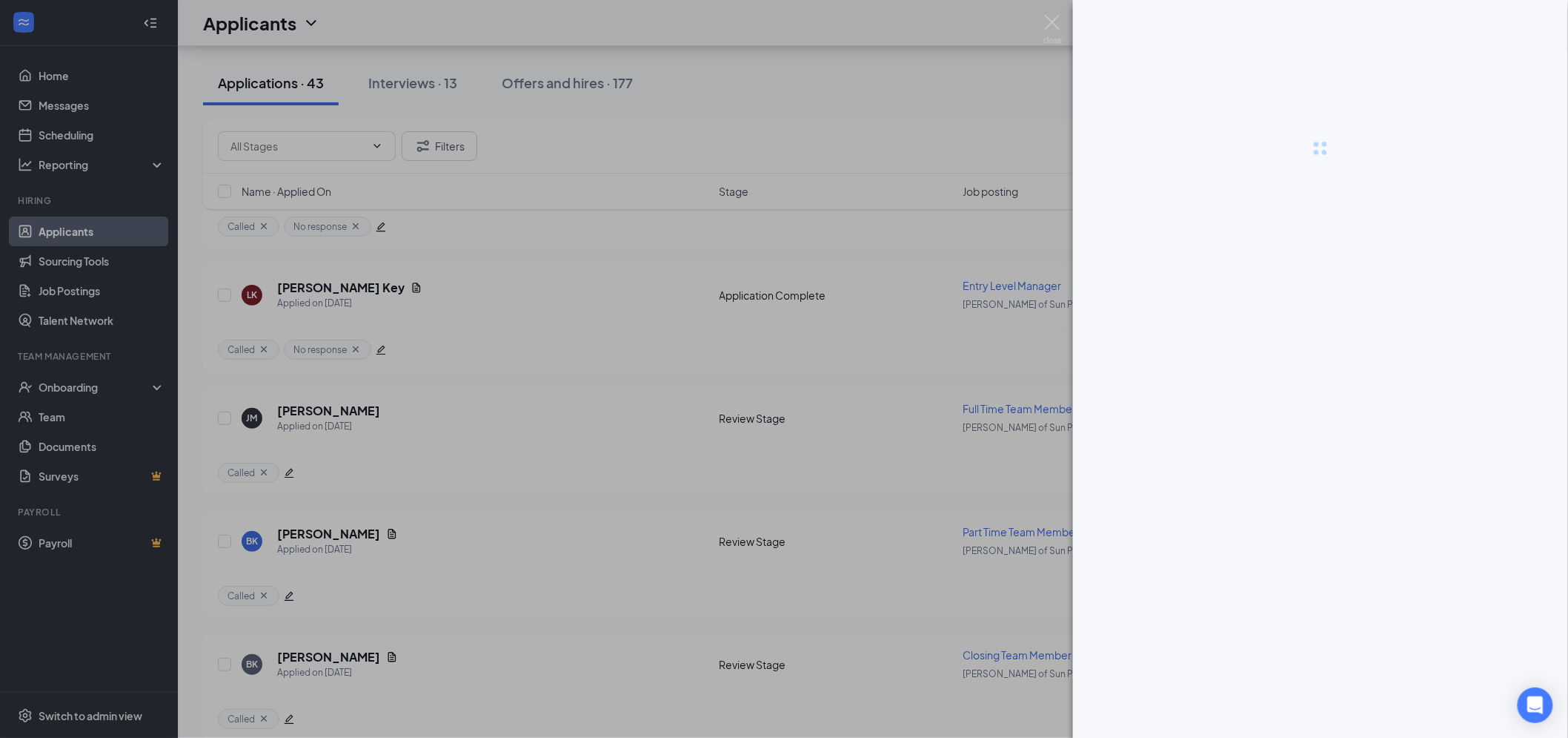
scroll to position [4687, 0]
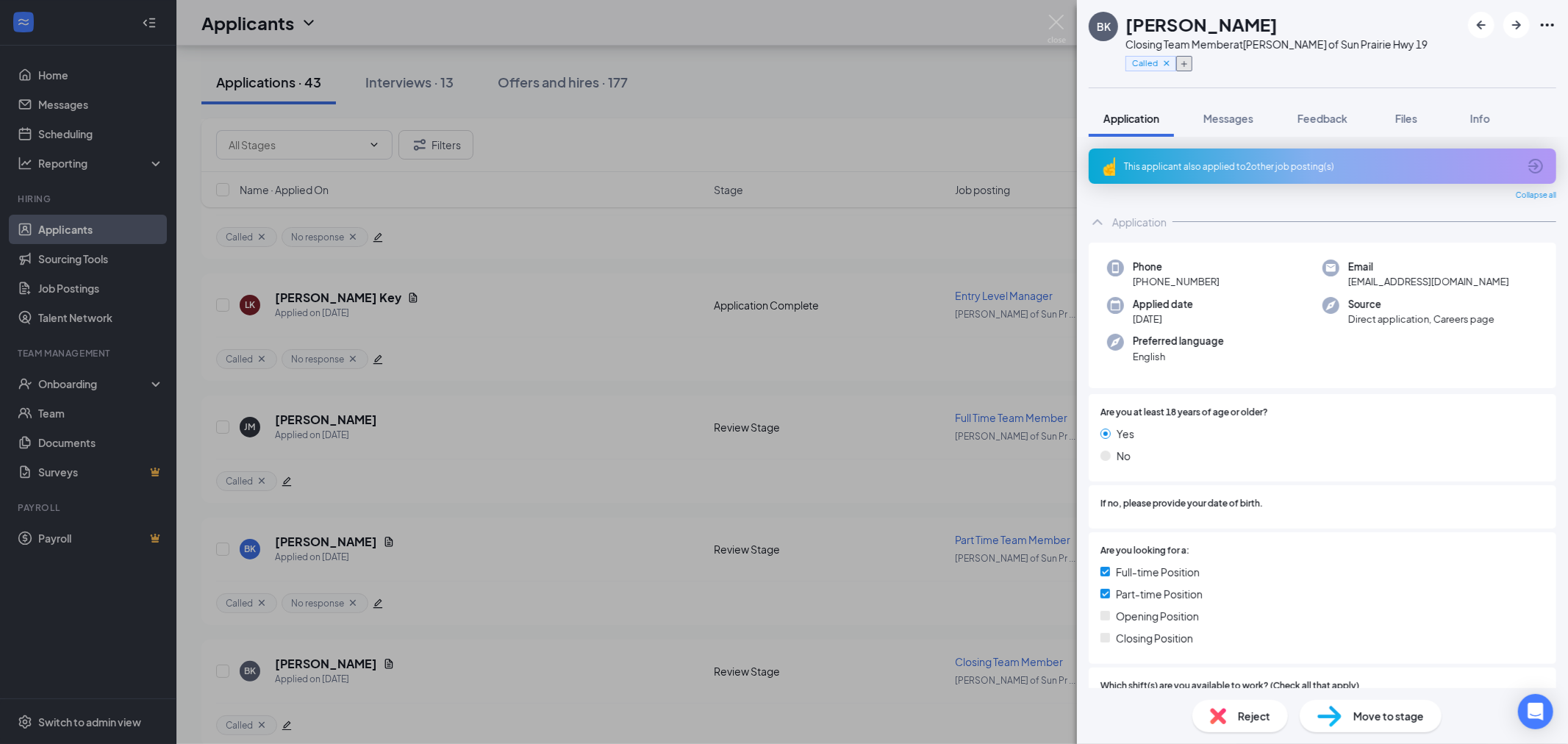
click at [1183, 68] on button "button" at bounding box center [1184, 63] width 16 height 15
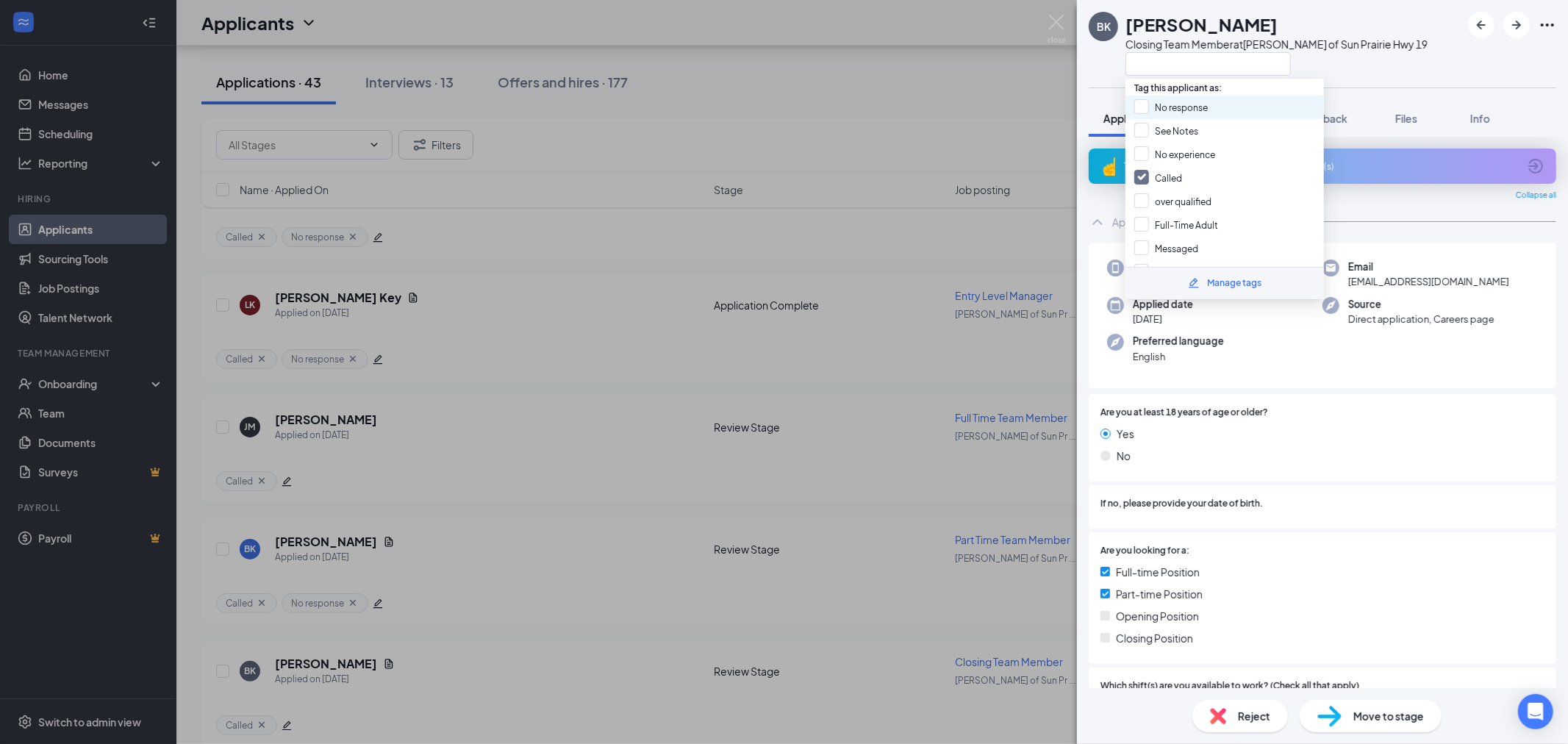
click at [1162, 97] on div "No response" at bounding box center [1224, 107] width 198 height 24
checkbox input "true"
click at [925, 82] on div "BK [PERSON_NAME] Closing Team Member at [PERSON_NAME] of Sun Prairie Hwy 19 App…" at bounding box center [784, 372] width 1568 height 744
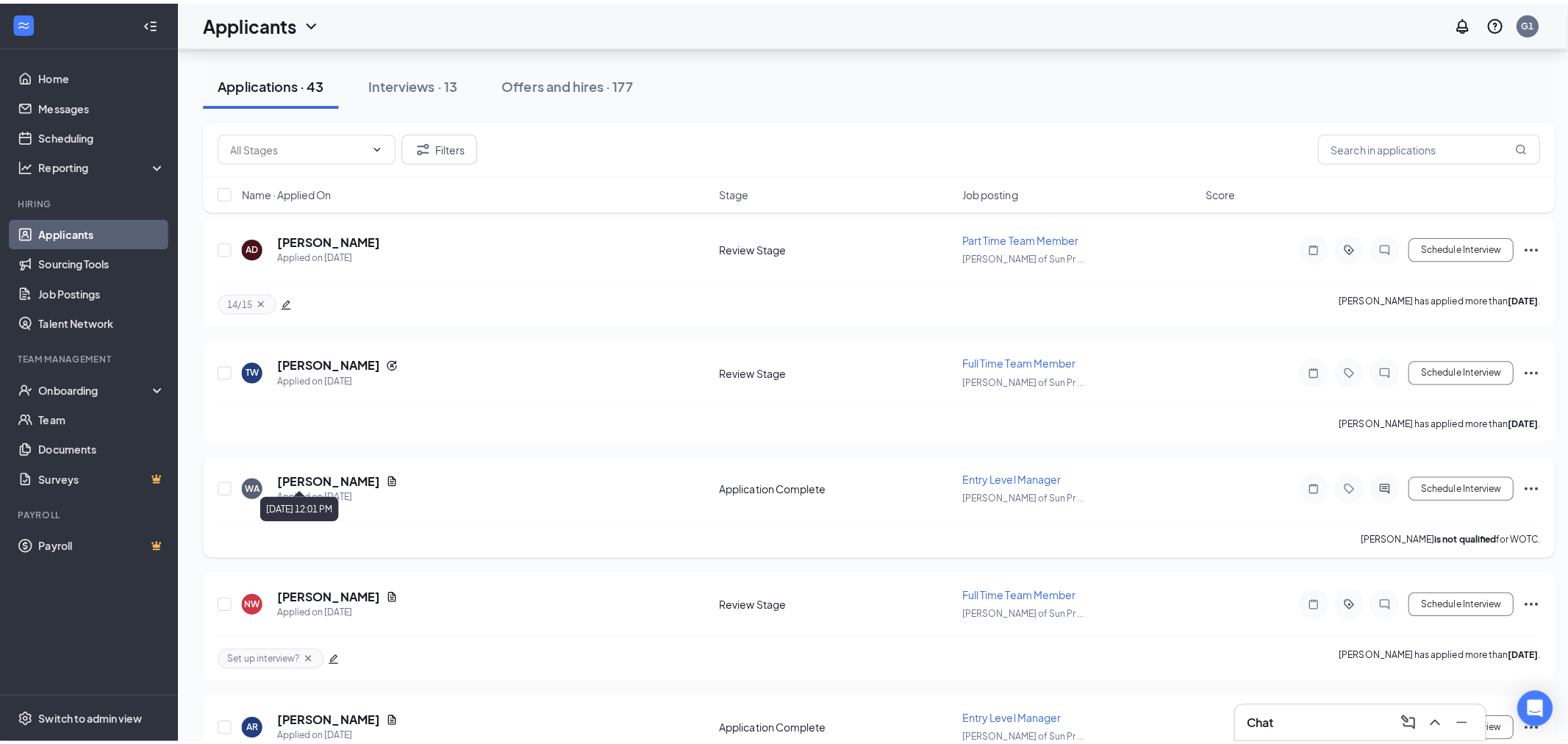
scroll to position [3833, 0]
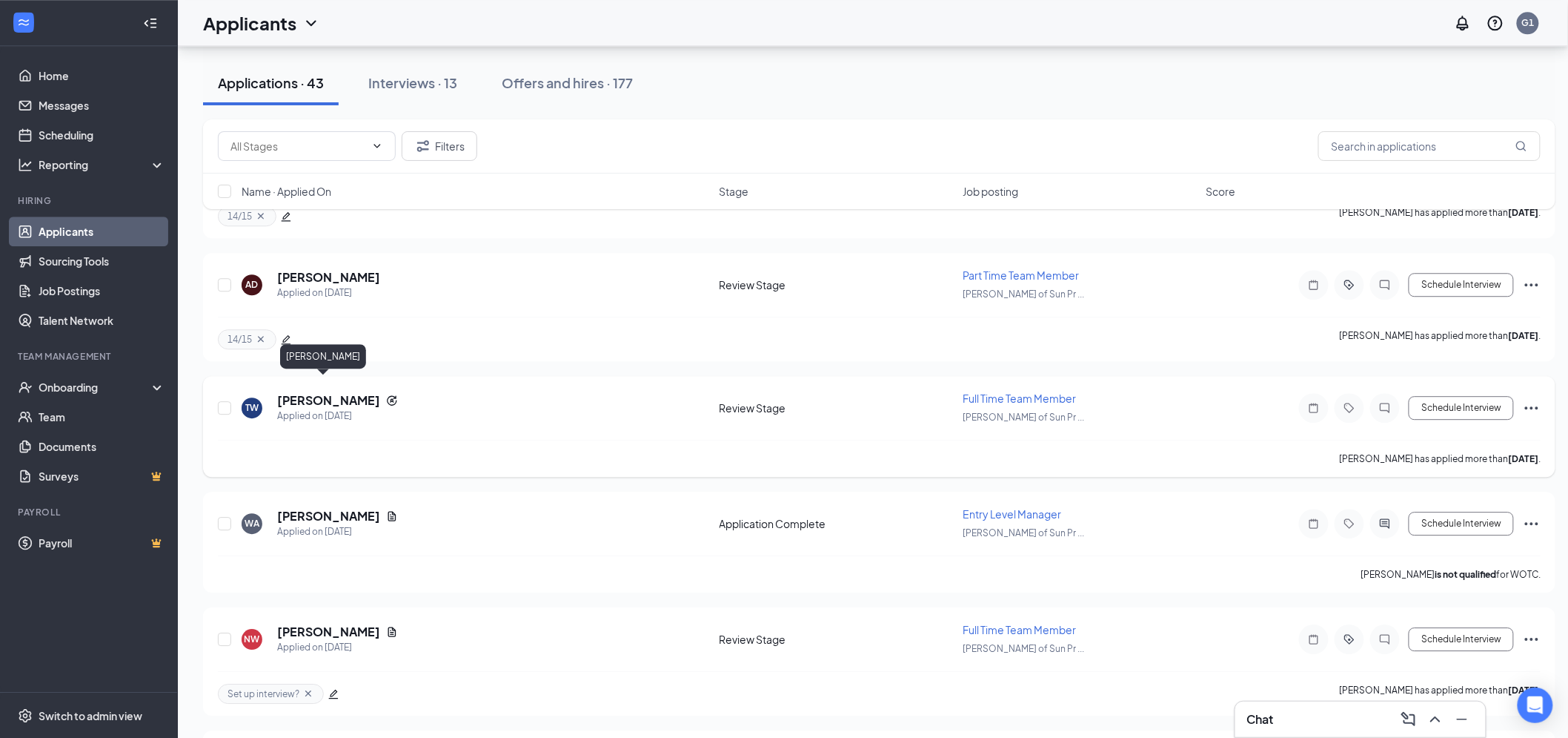
click at [340, 392] on h5 "[PERSON_NAME]" at bounding box center [328, 400] width 103 height 17
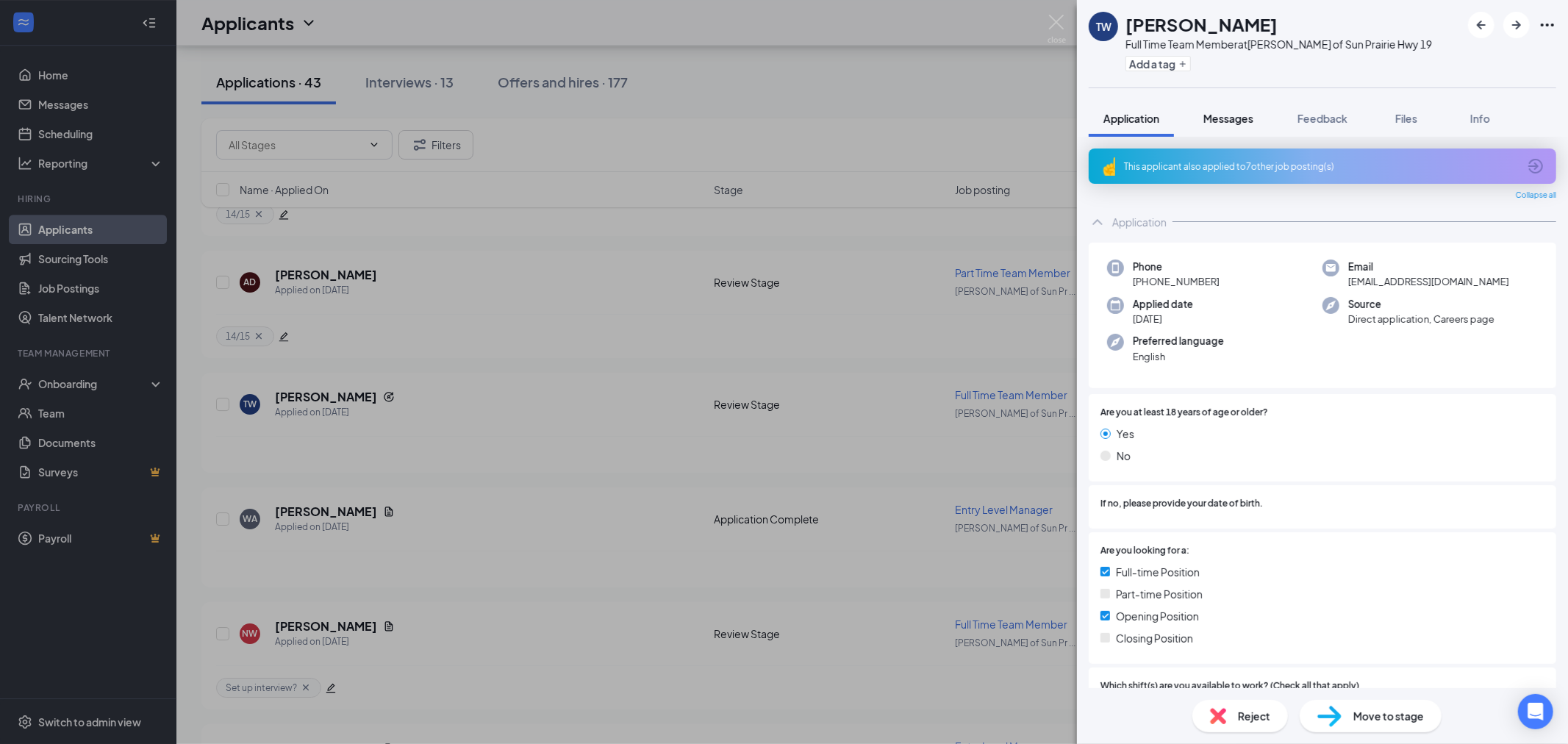
click at [1220, 118] on span "Messages" at bounding box center [1228, 118] width 50 height 14
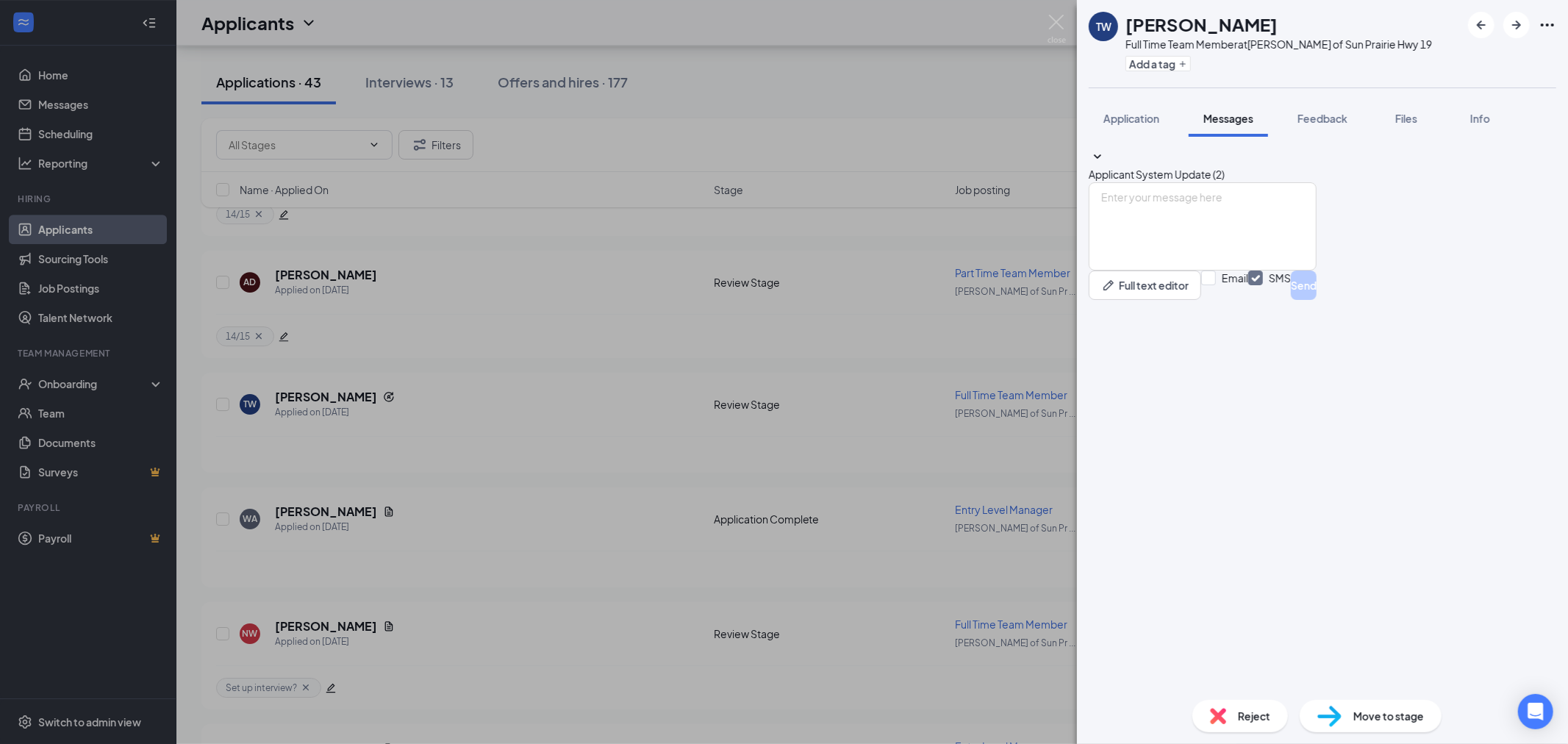
click at [1224, 168] on span "Applicant System Update (2)" at bounding box center [1156, 174] width 136 height 14
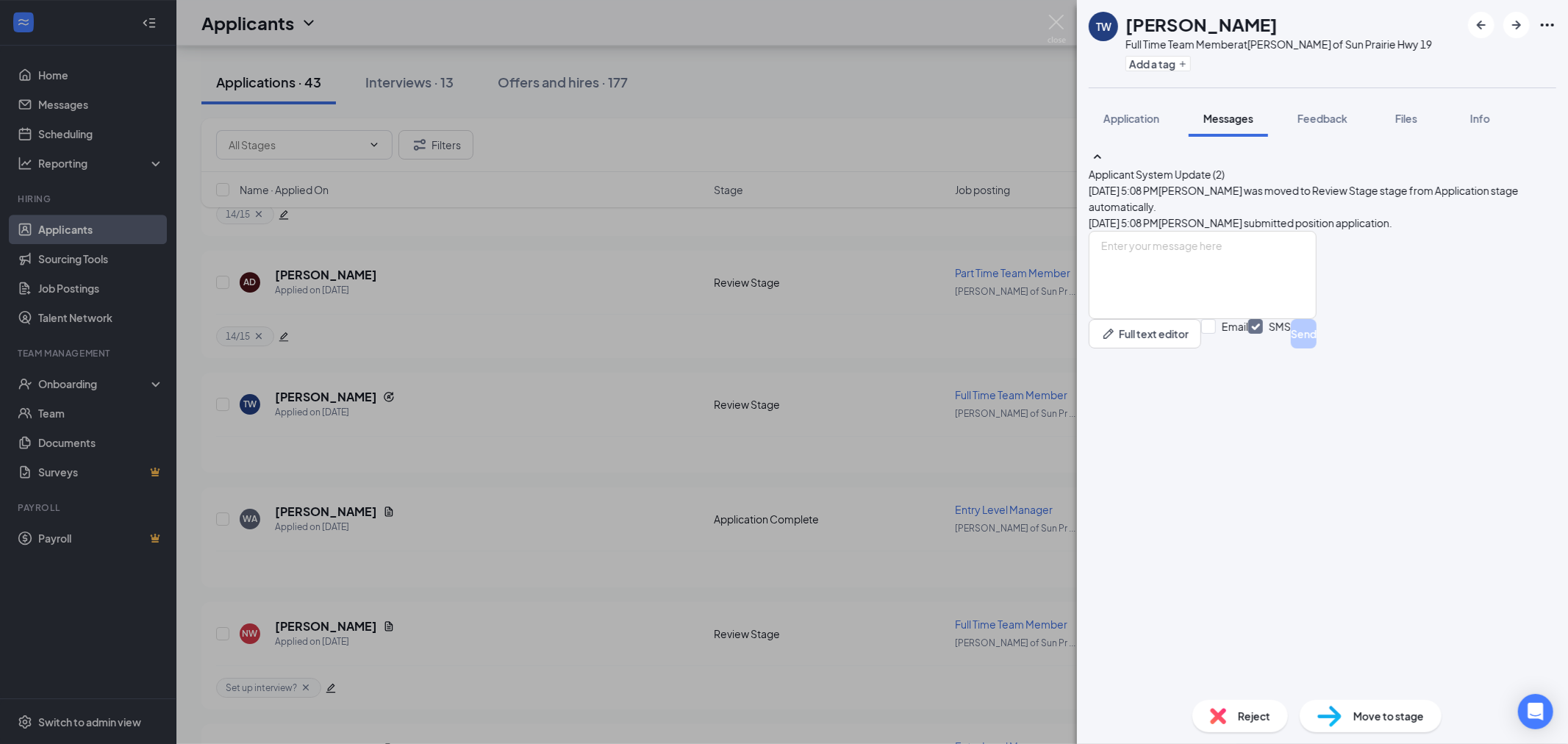
click at [1224, 168] on span "Applicant System Update (2)" at bounding box center [1156, 174] width 136 height 14
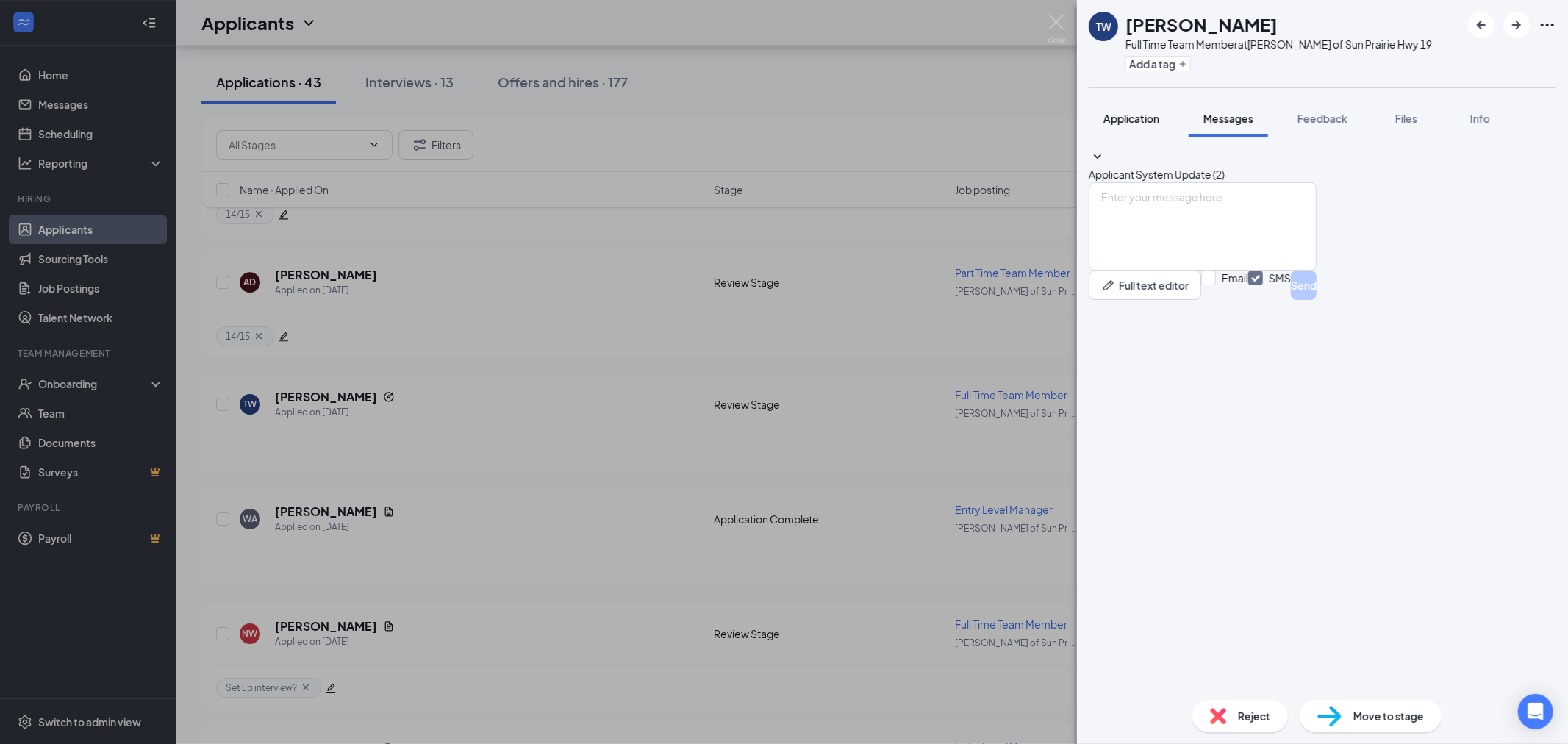
click at [1158, 107] on button "Application" at bounding box center [1131, 118] width 86 height 36
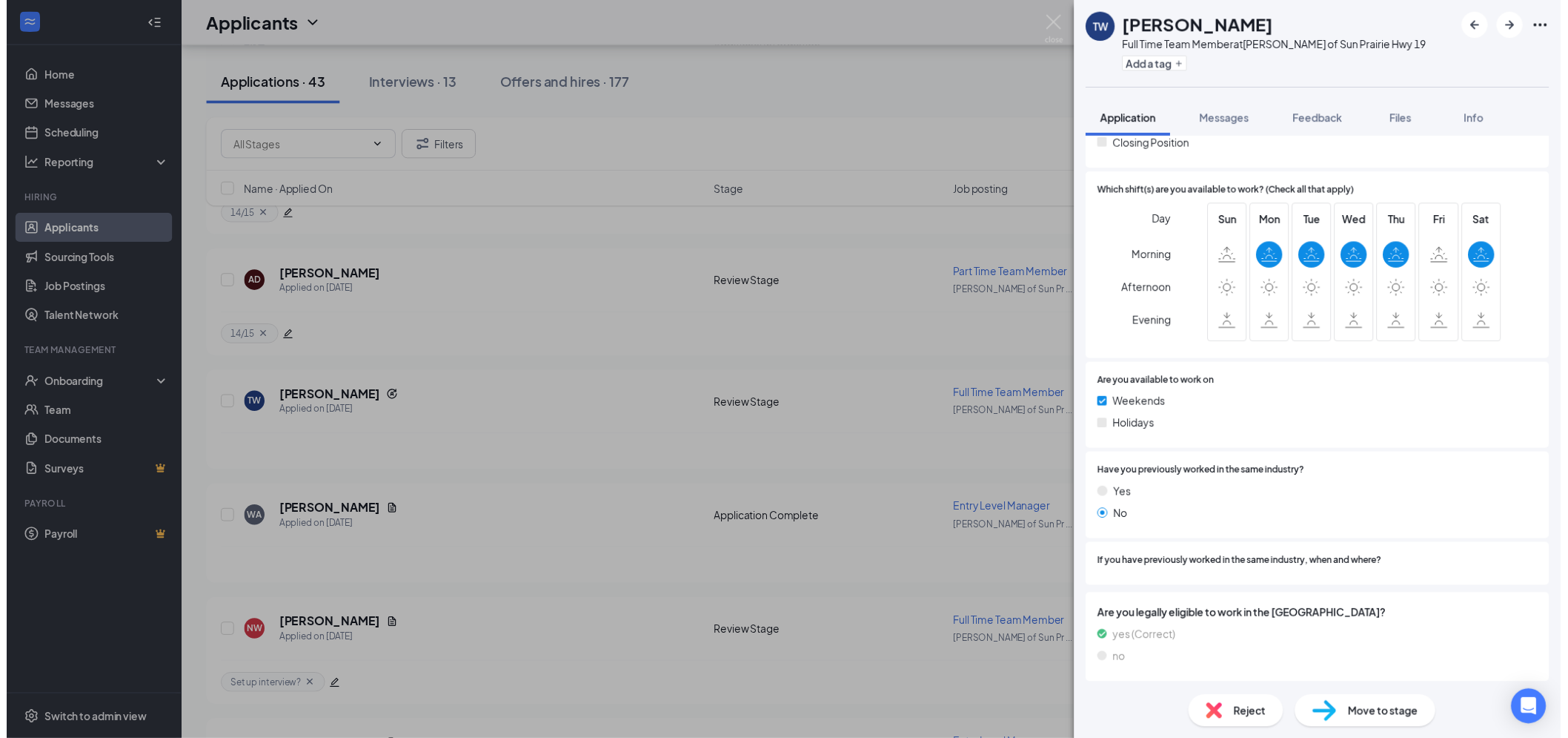
scroll to position [499, 0]
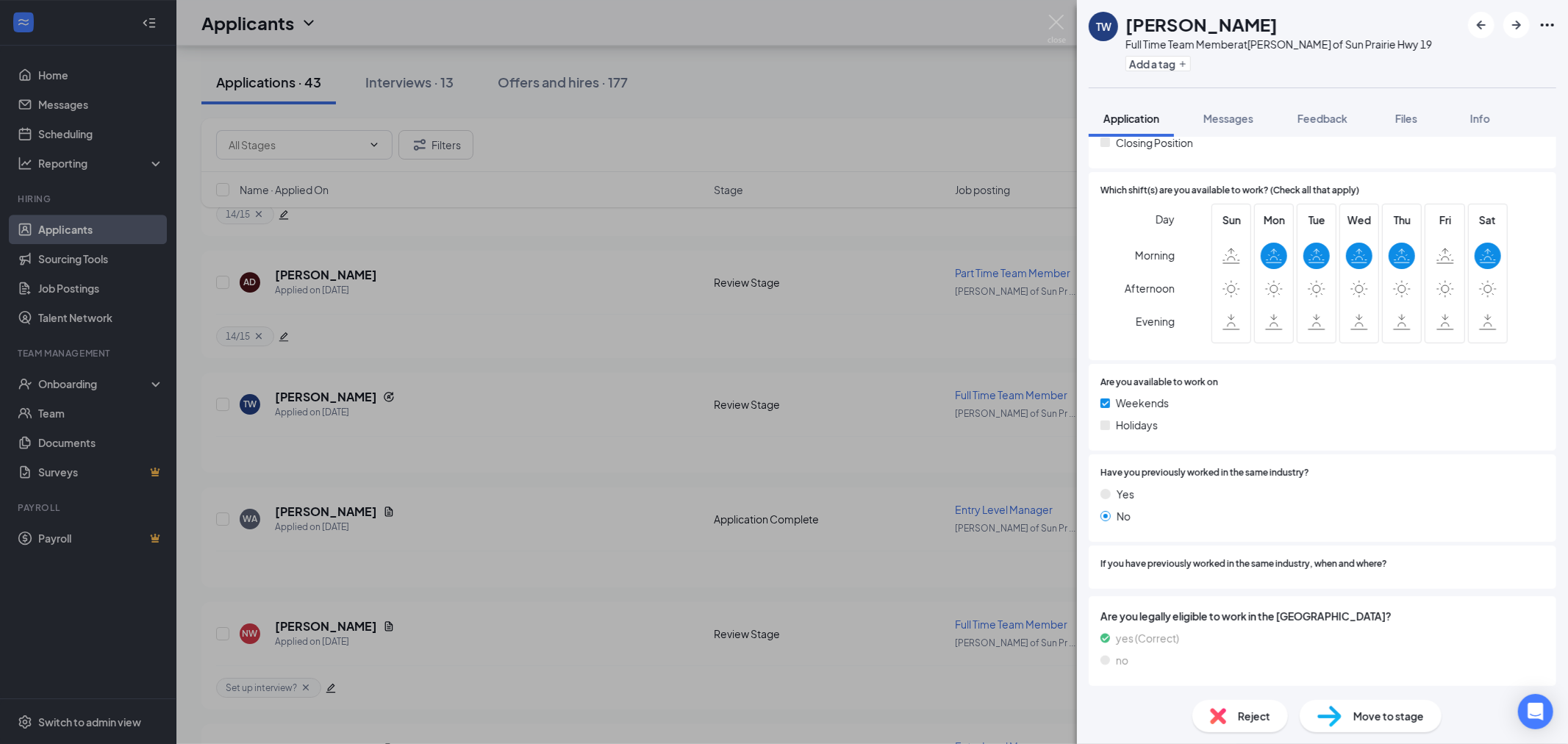
click at [1053, 29] on img at bounding box center [1057, 28] width 18 height 28
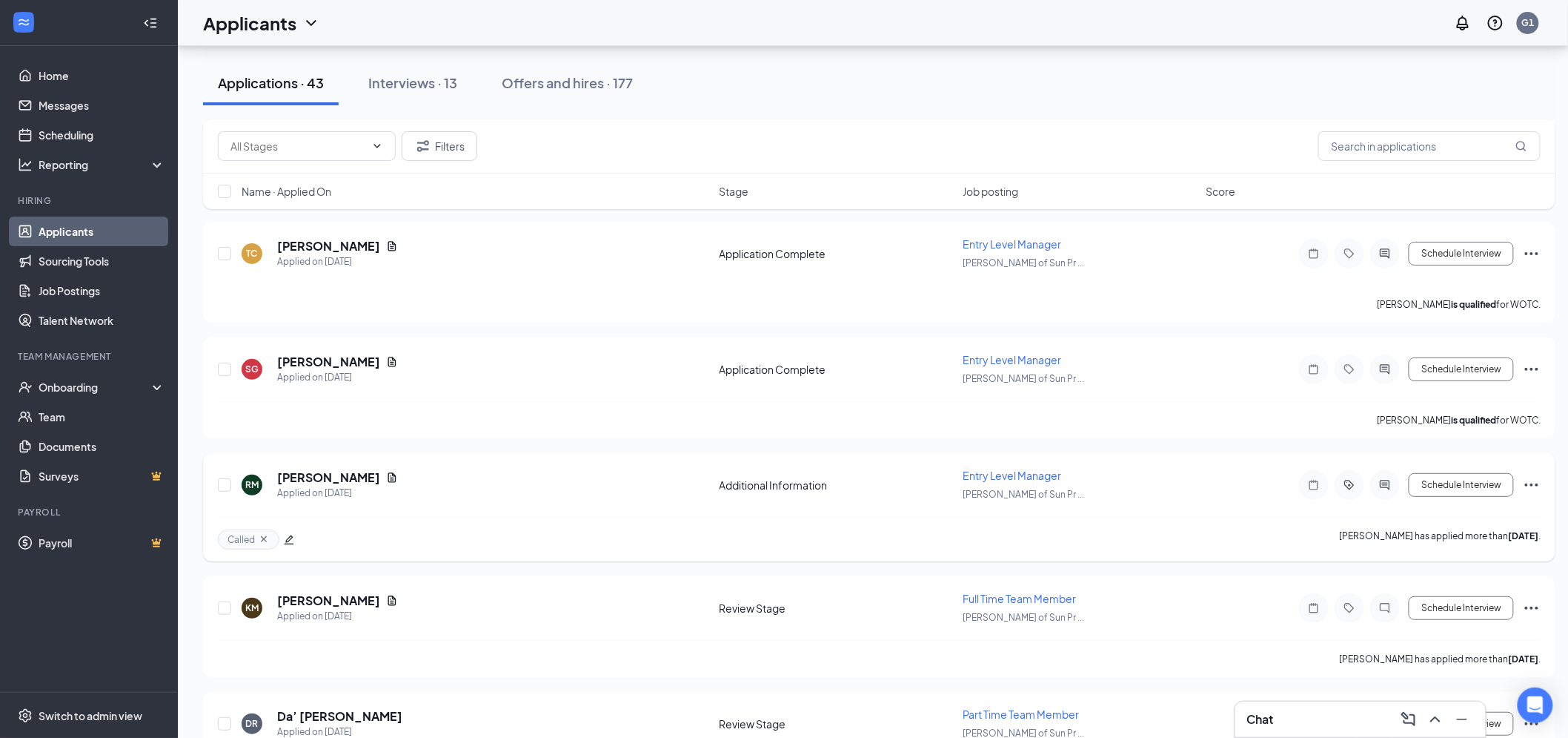
scroll to position [2298, 0]
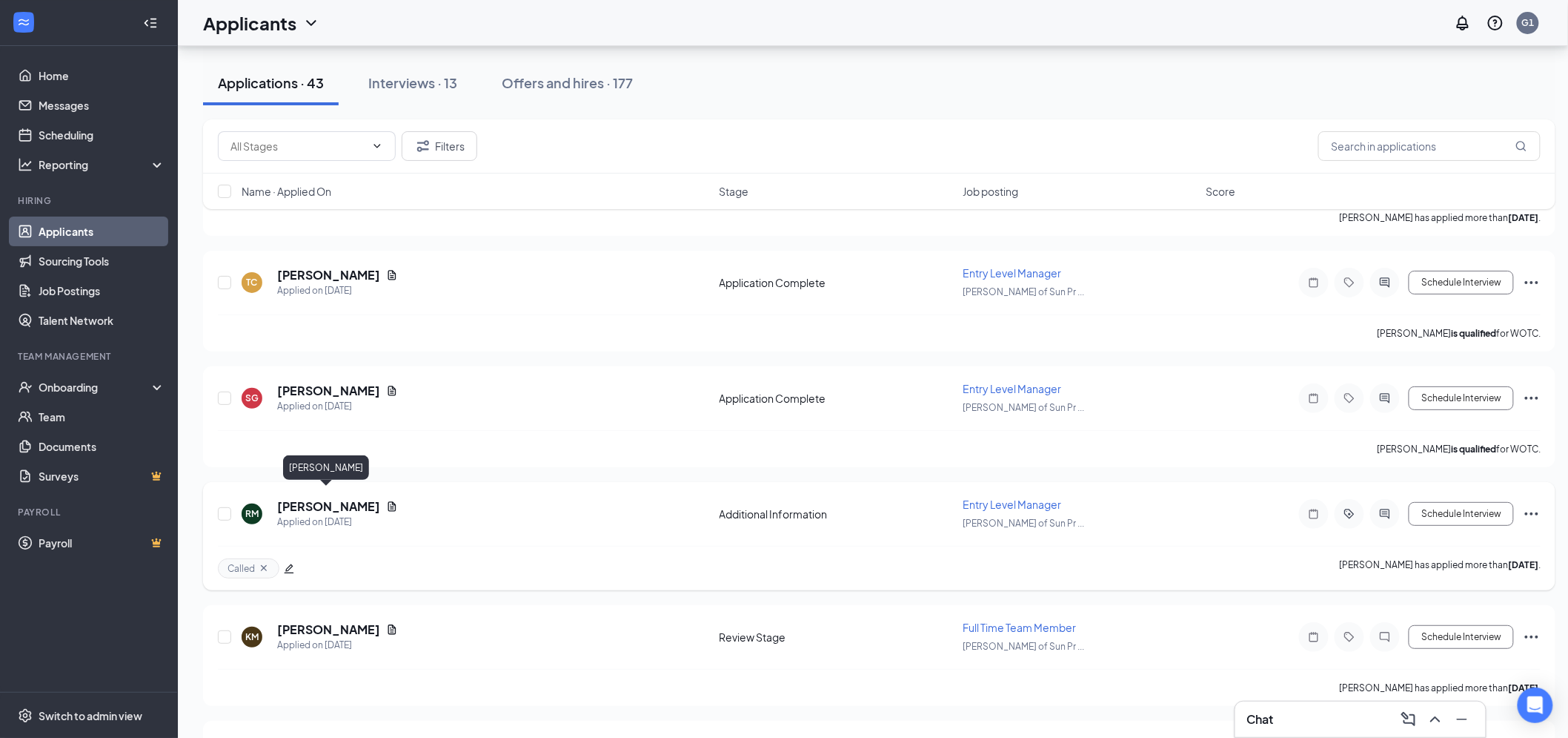
click at [315, 498] on h5 "[PERSON_NAME]" at bounding box center [328, 507] width 103 height 17
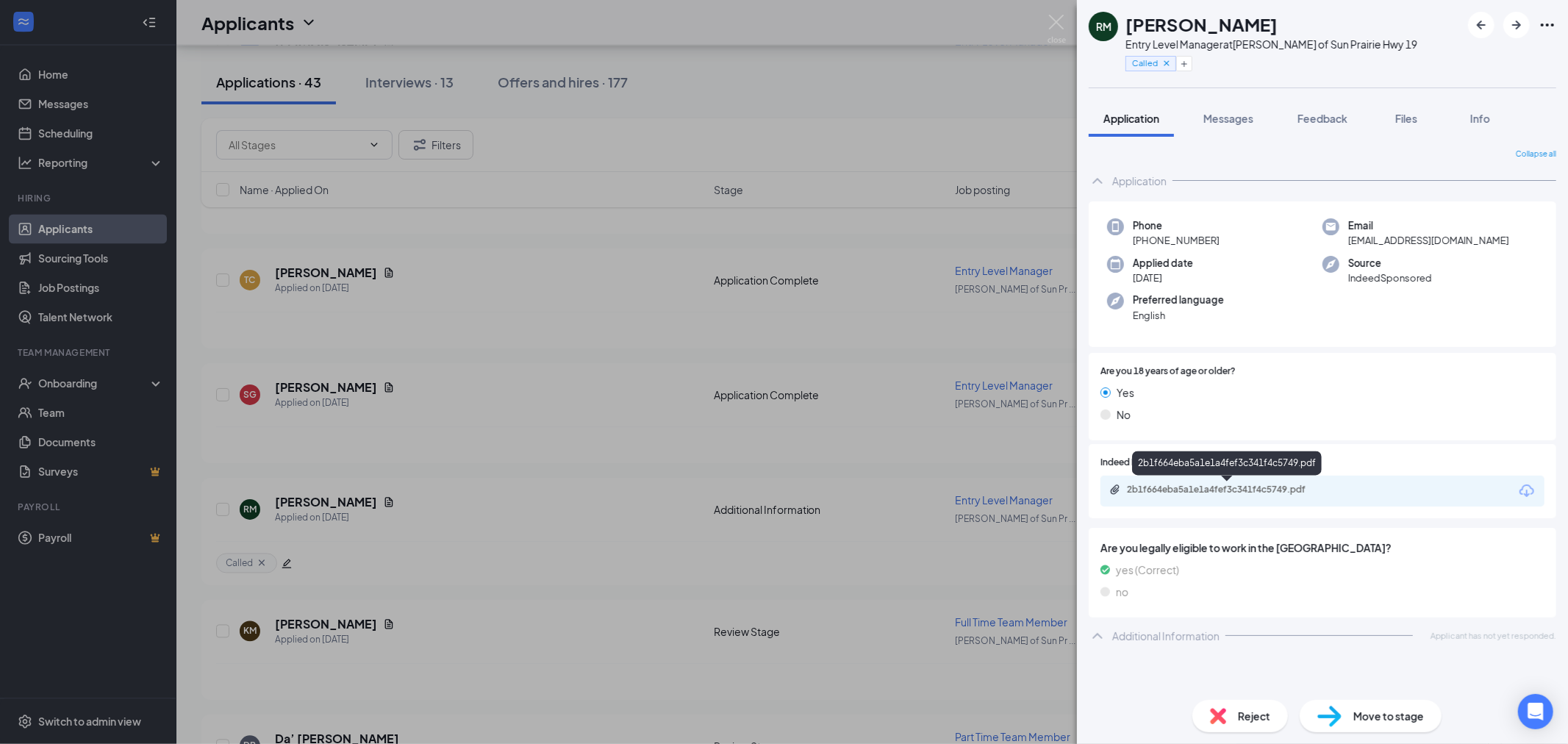
click at [1294, 484] on div "2b1f664eba5a1e1a4fef3c341f4c5749.pdf" at bounding box center [1229, 489] width 206 height 12
click at [518, 494] on div "RM [PERSON_NAME] Entry Level Manager at [PERSON_NAME] of Sun Prairie Hwy 19 Cal…" at bounding box center [784, 372] width 1568 height 744
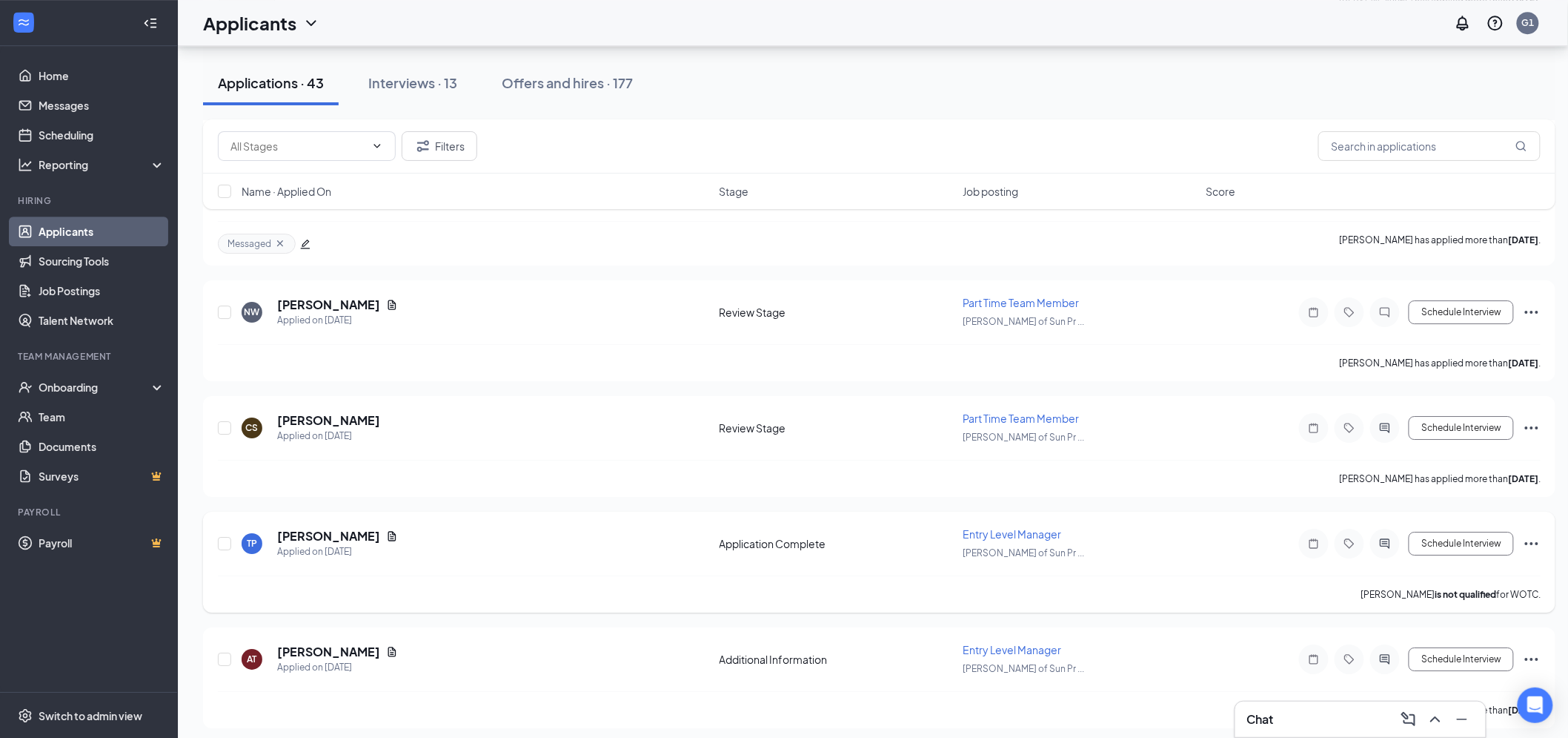
scroll to position [1805, 0]
click at [1362, 730] on div "Chat" at bounding box center [1360, 719] width 227 height 24
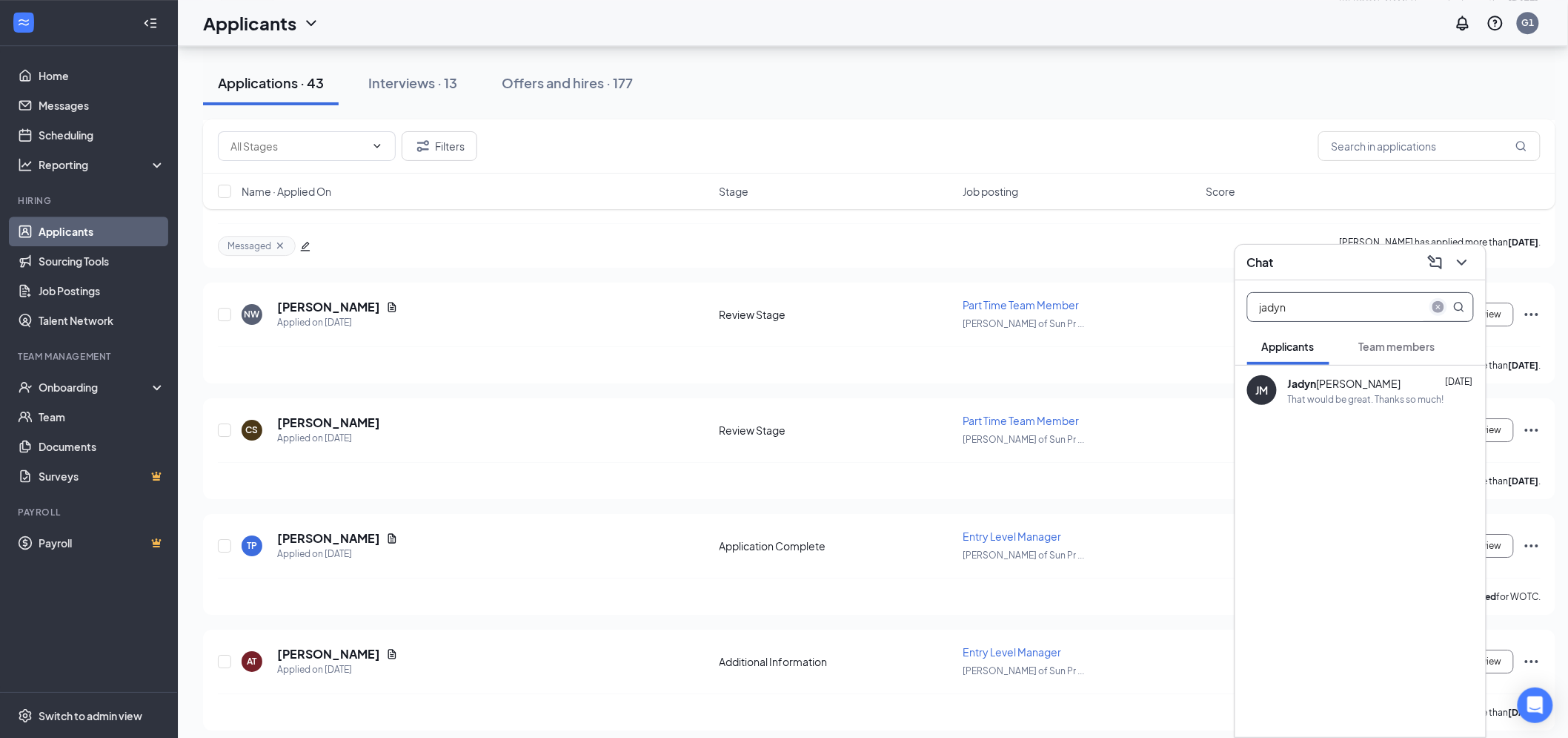
click at [1438, 310] on icon "close-circle" at bounding box center [1438, 307] width 12 height 12
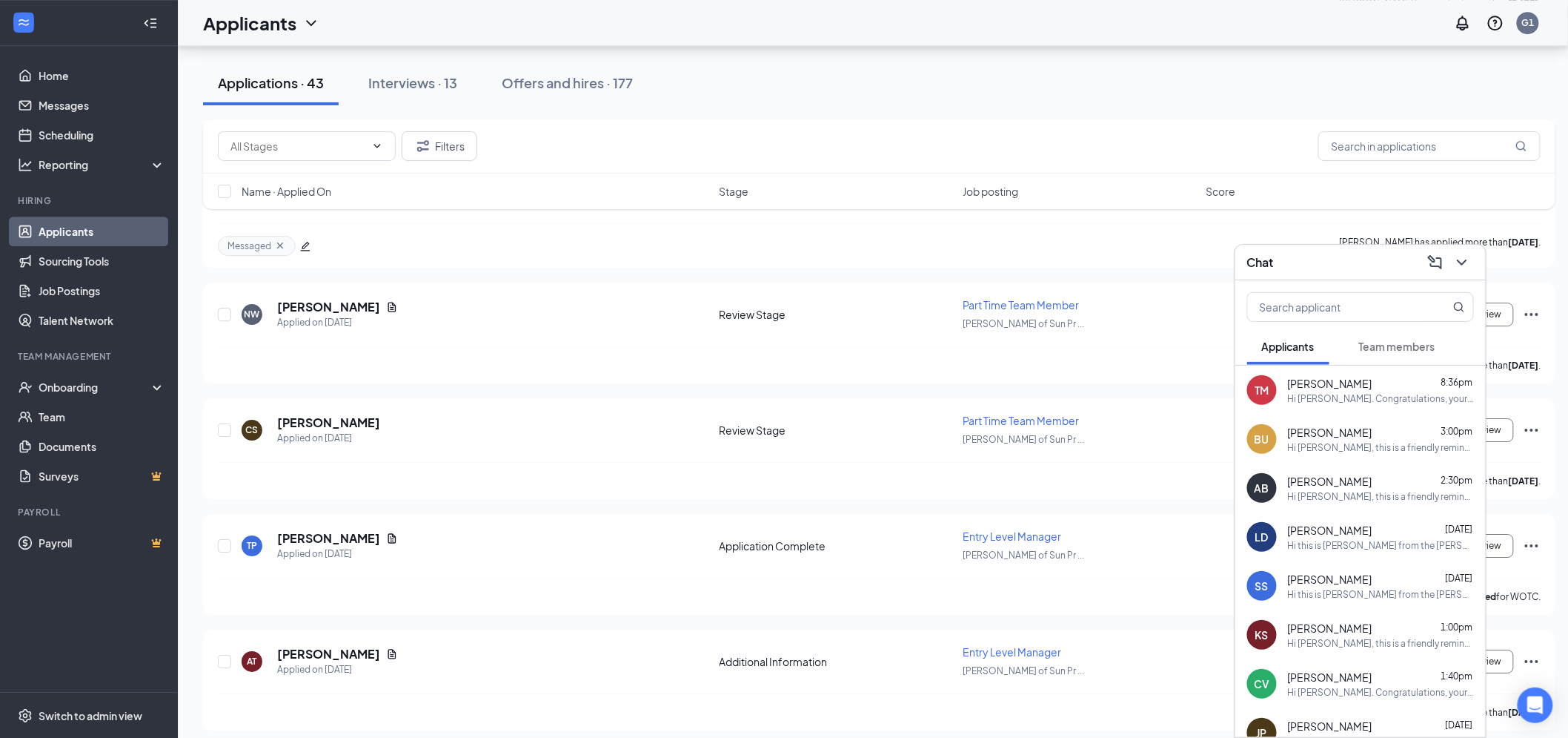
click at [1330, 403] on div "TM [PERSON_NAME] 8:36pm Hi [PERSON_NAME]. Congratulations, your meeting with [P…" at bounding box center [1360, 389] width 250 height 49
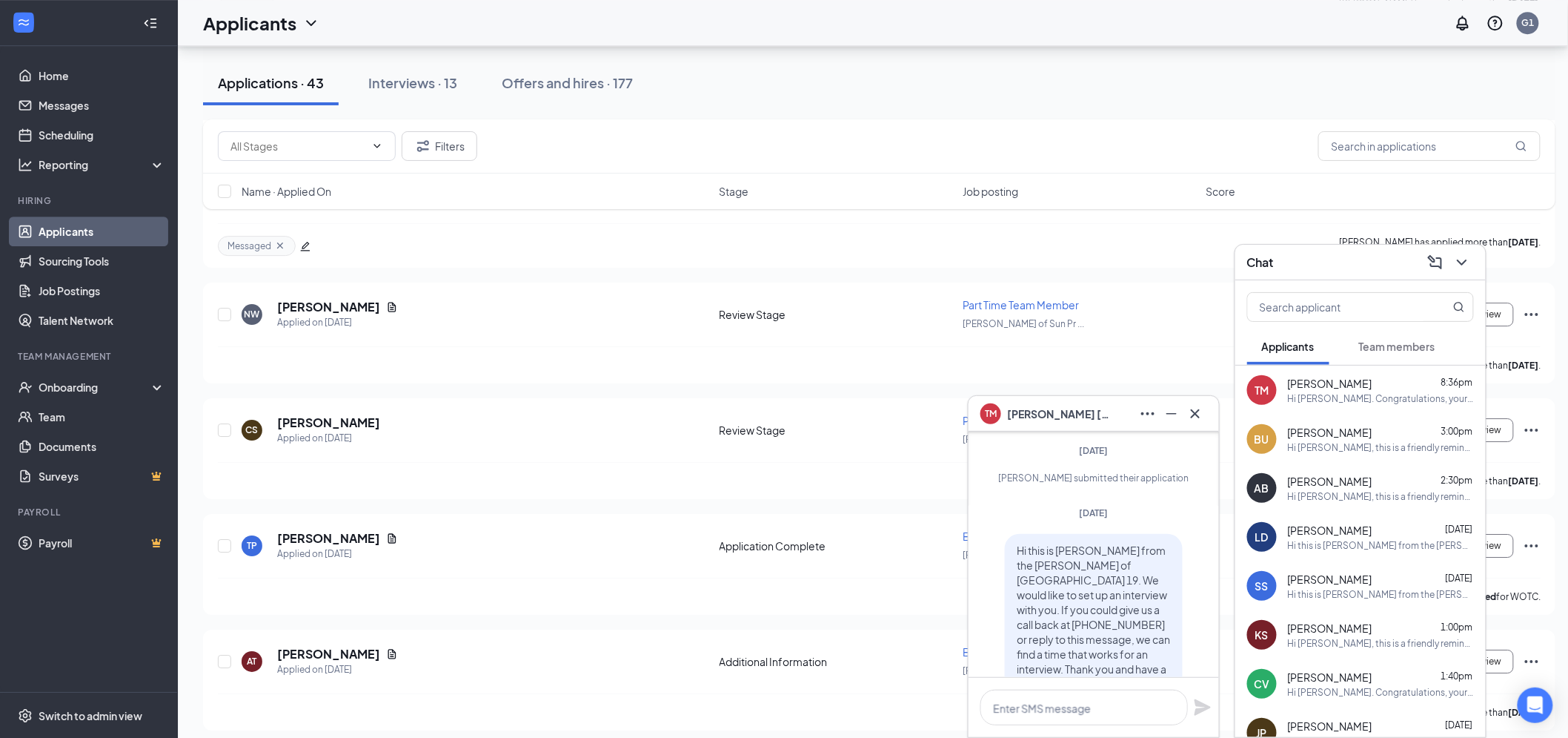
scroll to position [-823, 0]
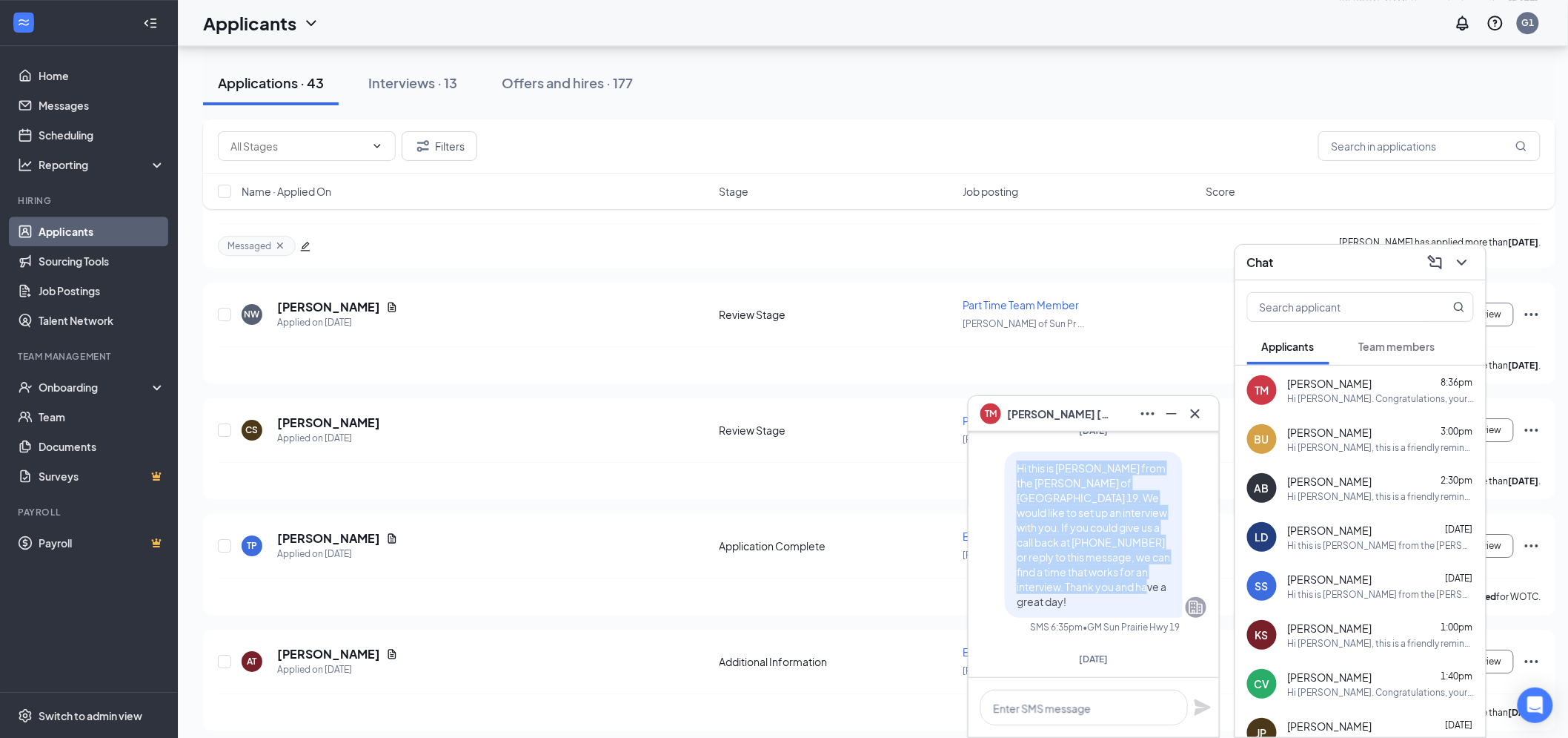
drag, startPoint x: 1099, startPoint y: 619, endPoint x: 1006, endPoint y: 487, distance: 161.5
click at [1006, 487] on div "Hi this is [PERSON_NAME] from the [PERSON_NAME] of [GEOGRAPHIC_DATA] 19. We wou…" at bounding box center [1094, 534] width 178 height 166
copy span "Hi this is [PERSON_NAME] from the [PERSON_NAME] of [GEOGRAPHIC_DATA] 19. We wou…"
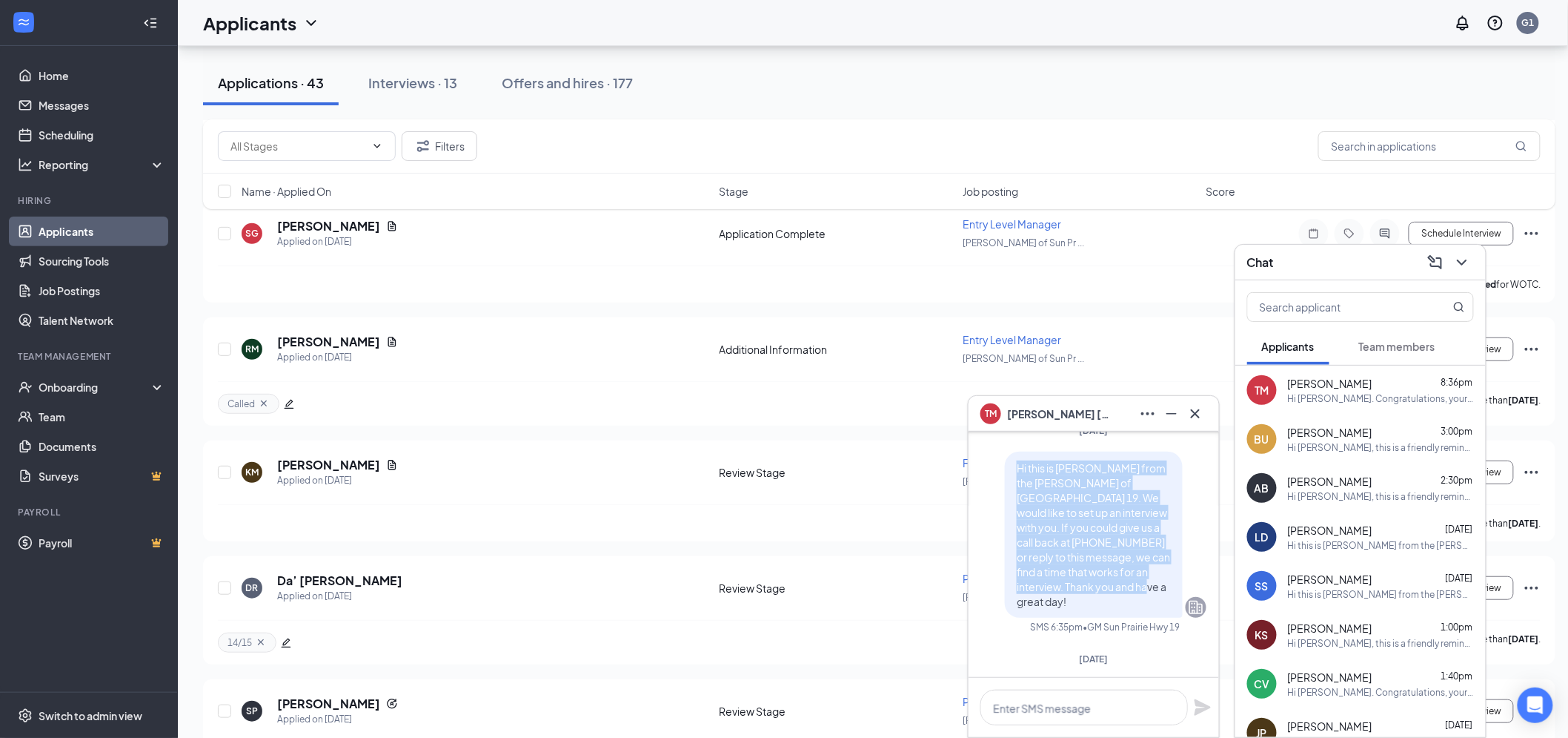
scroll to position [2381, 0]
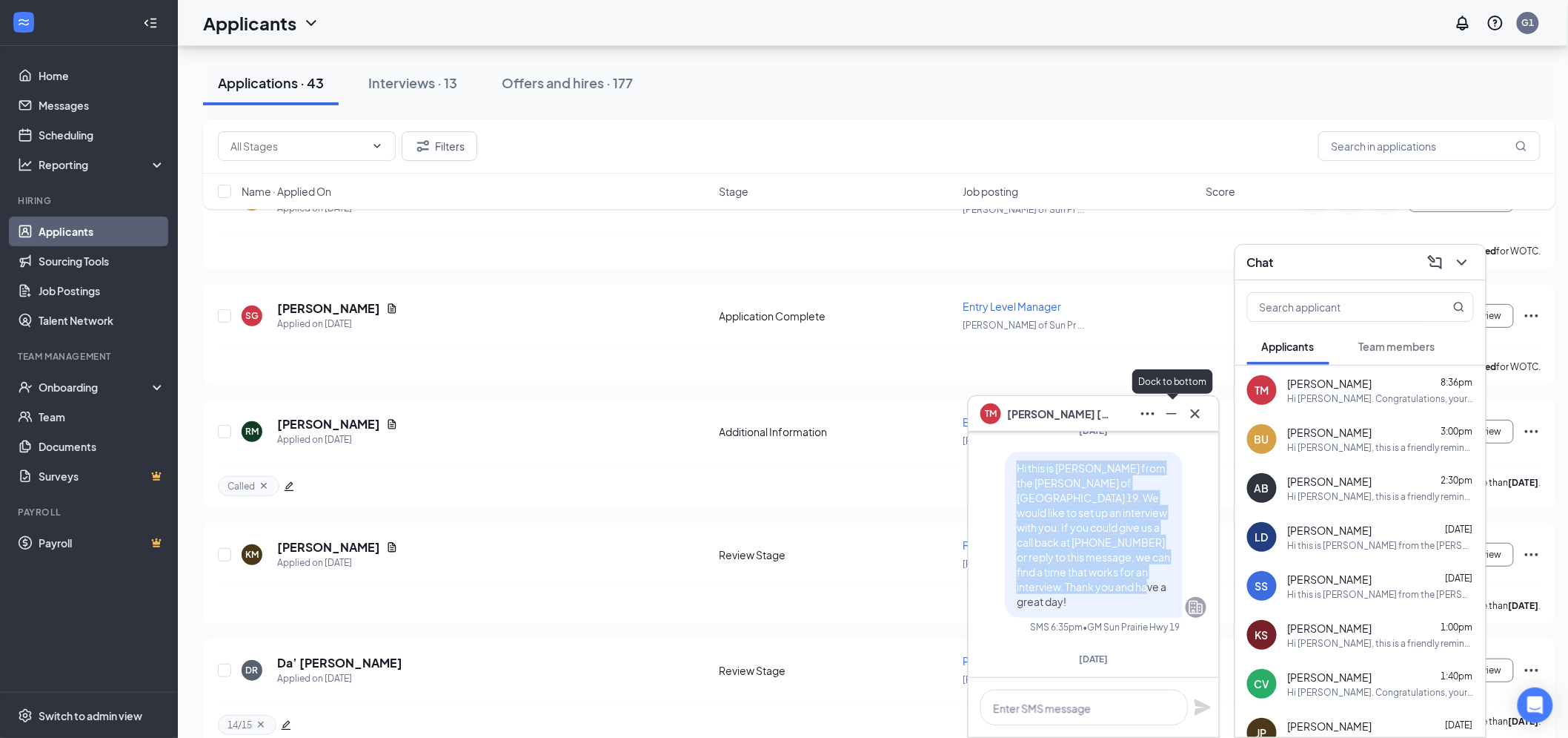
click at [1173, 414] on icon "Minimize" at bounding box center [1171, 413] width 17 height 17
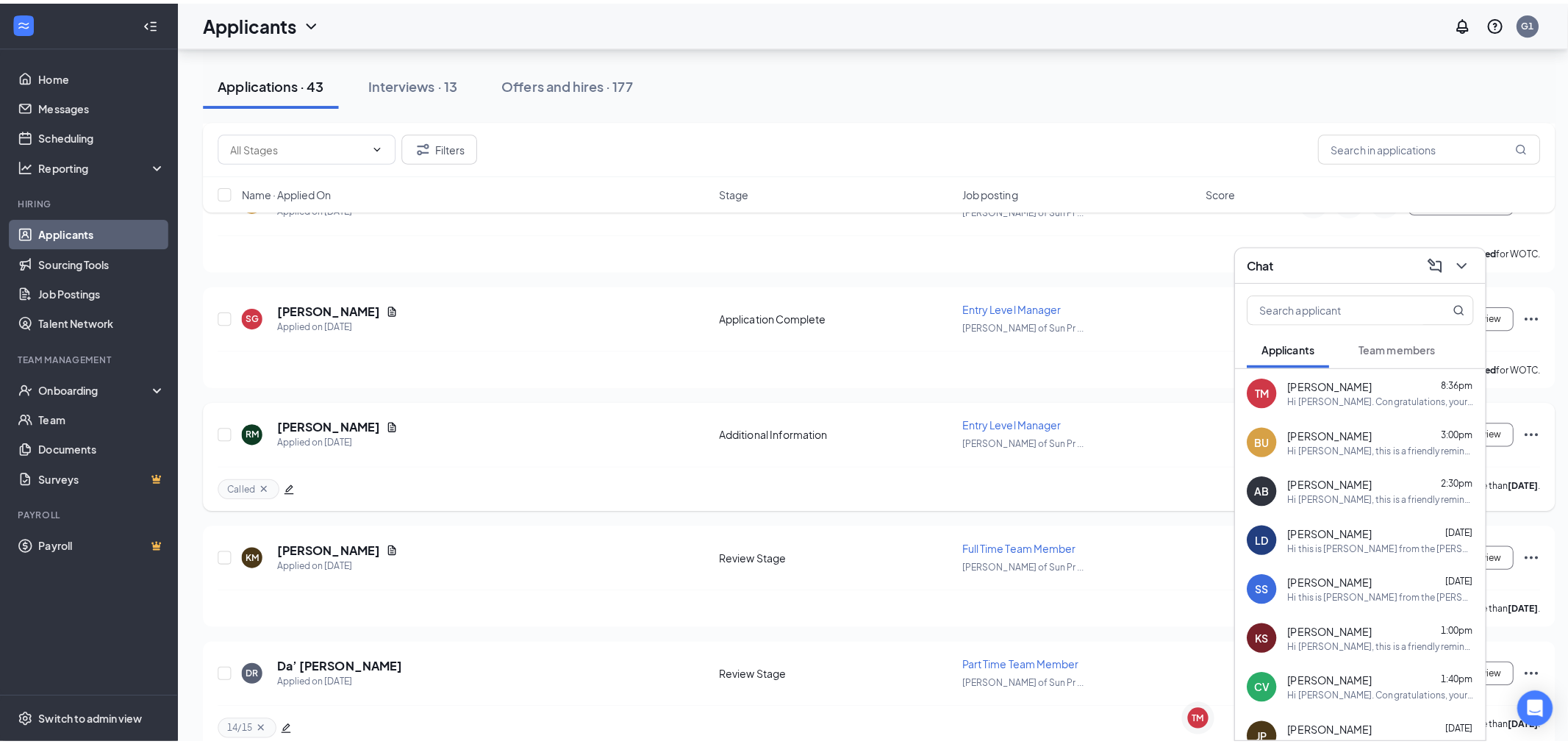
scroll to position [0, 0]
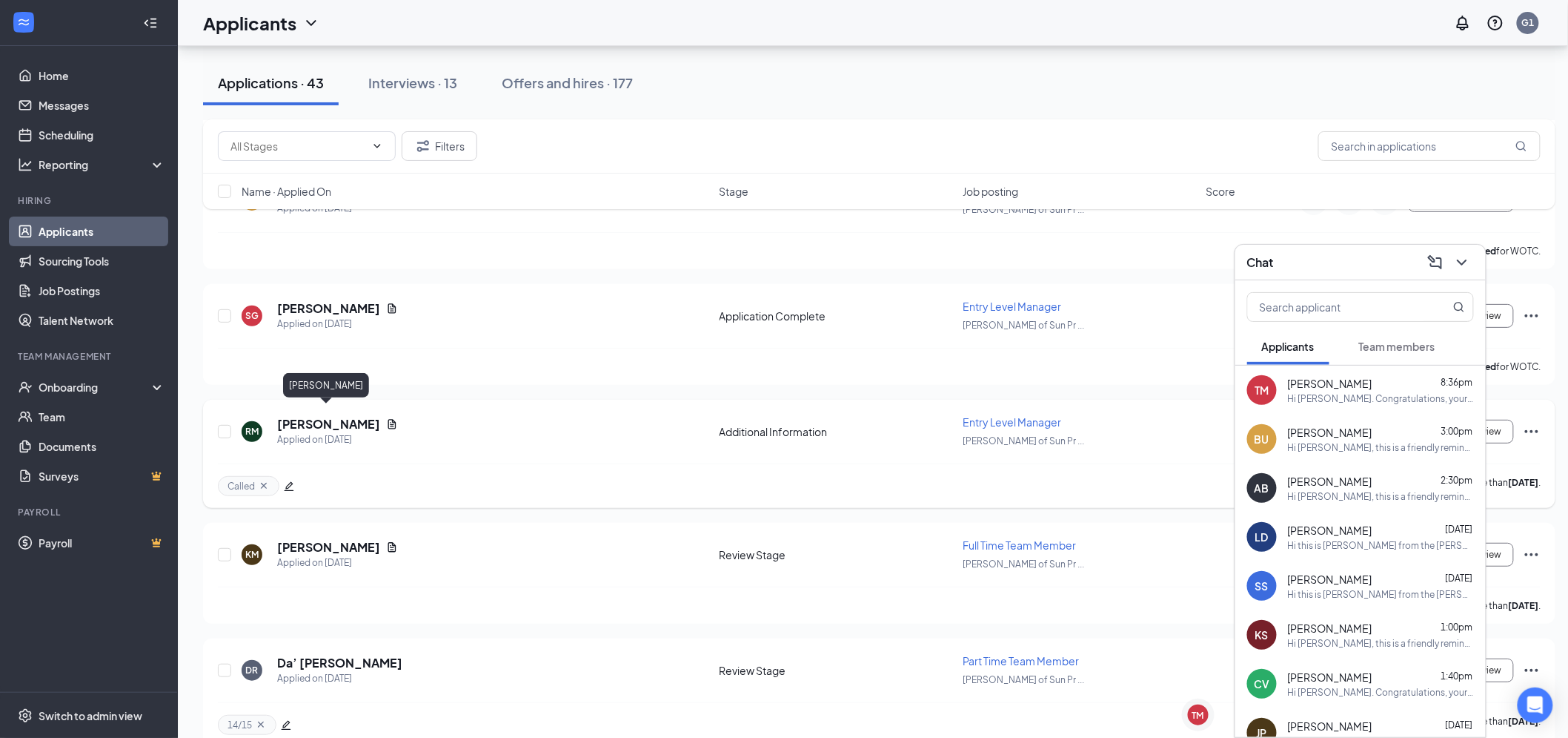
click at [306, 416] on h5 "[PERSON_NAME]" at bounding box center [328, 424] width 103 height 17
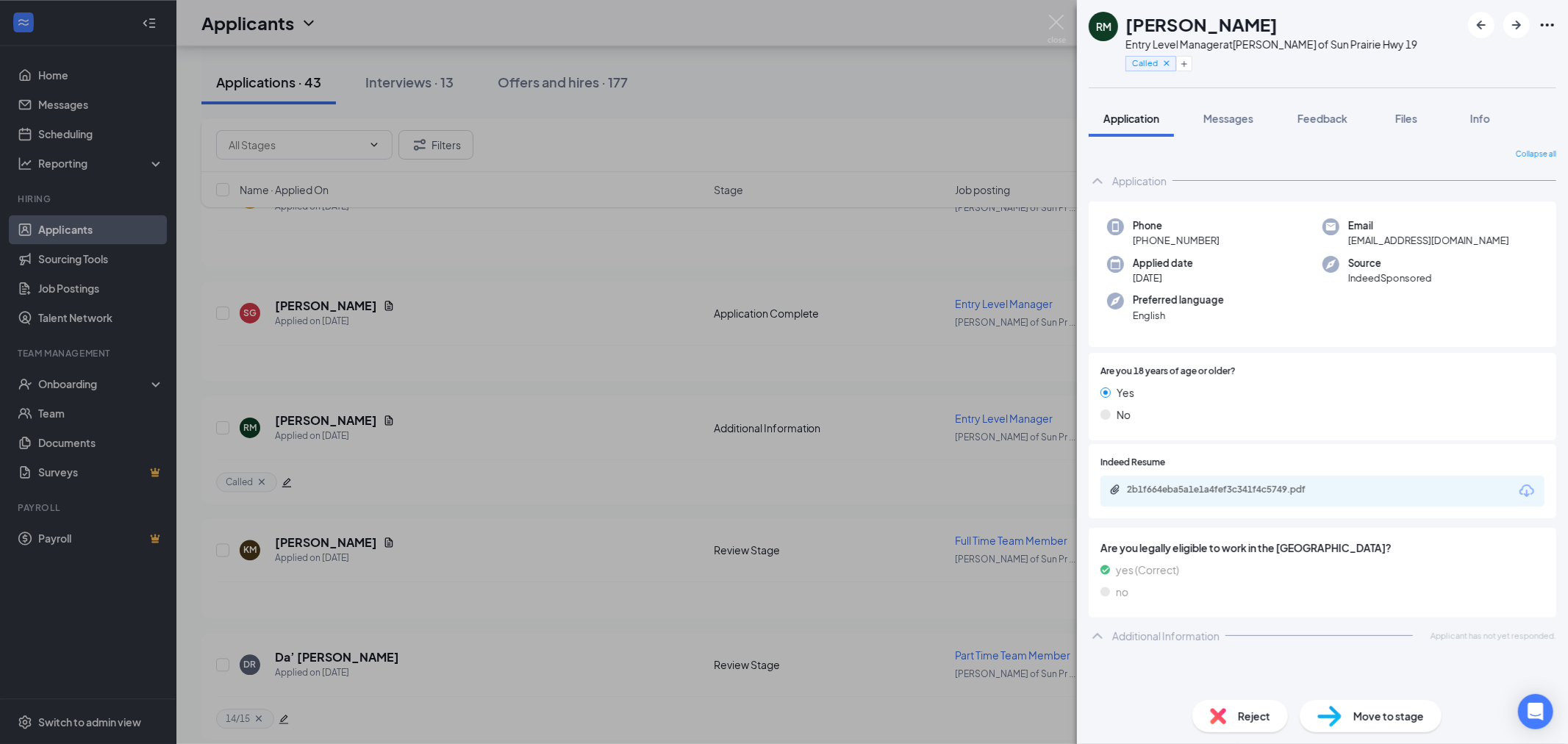
click at [1228, 124] on span "Messages" at bounding box center [1228, 118] width 50 height 14
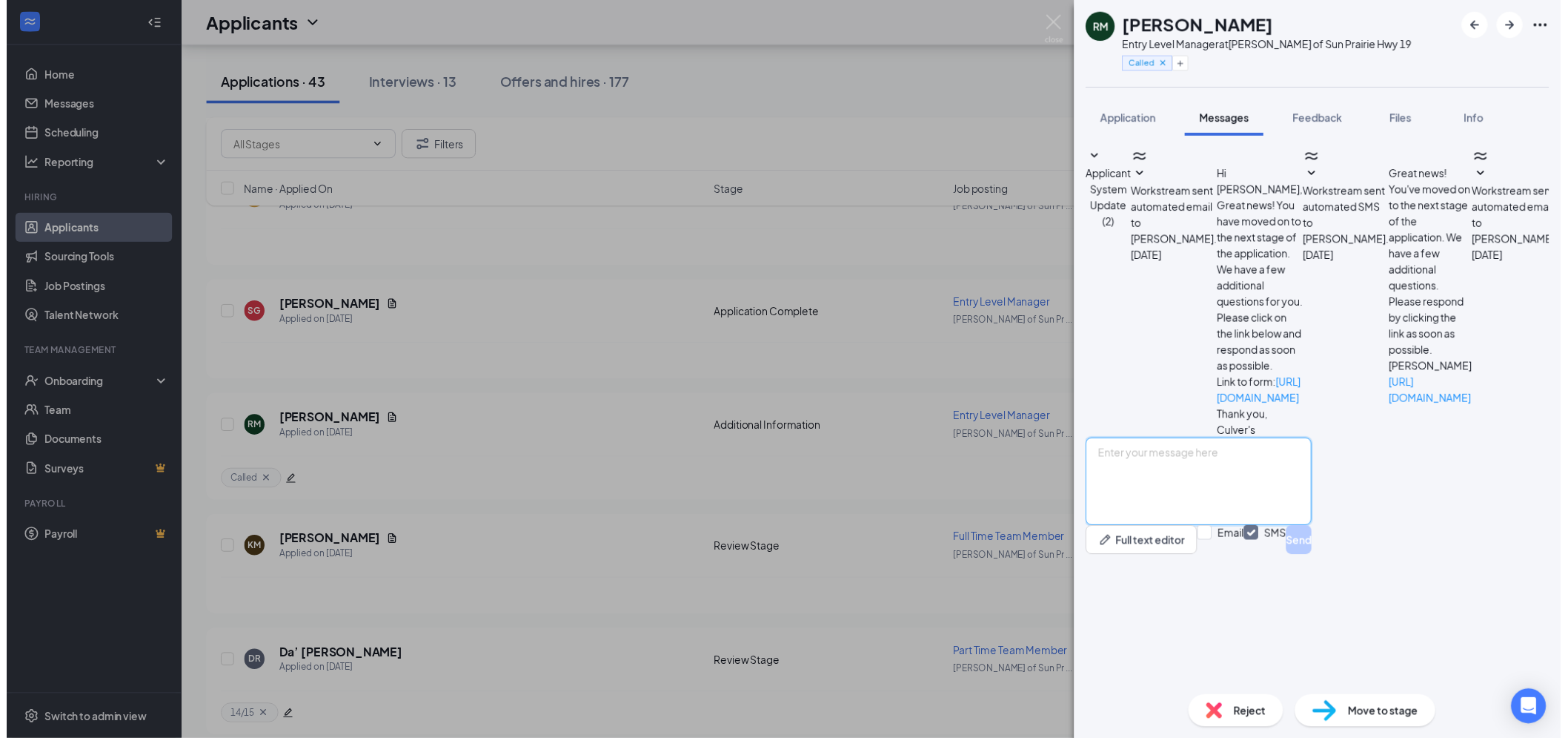
scroll to position [228, 0]
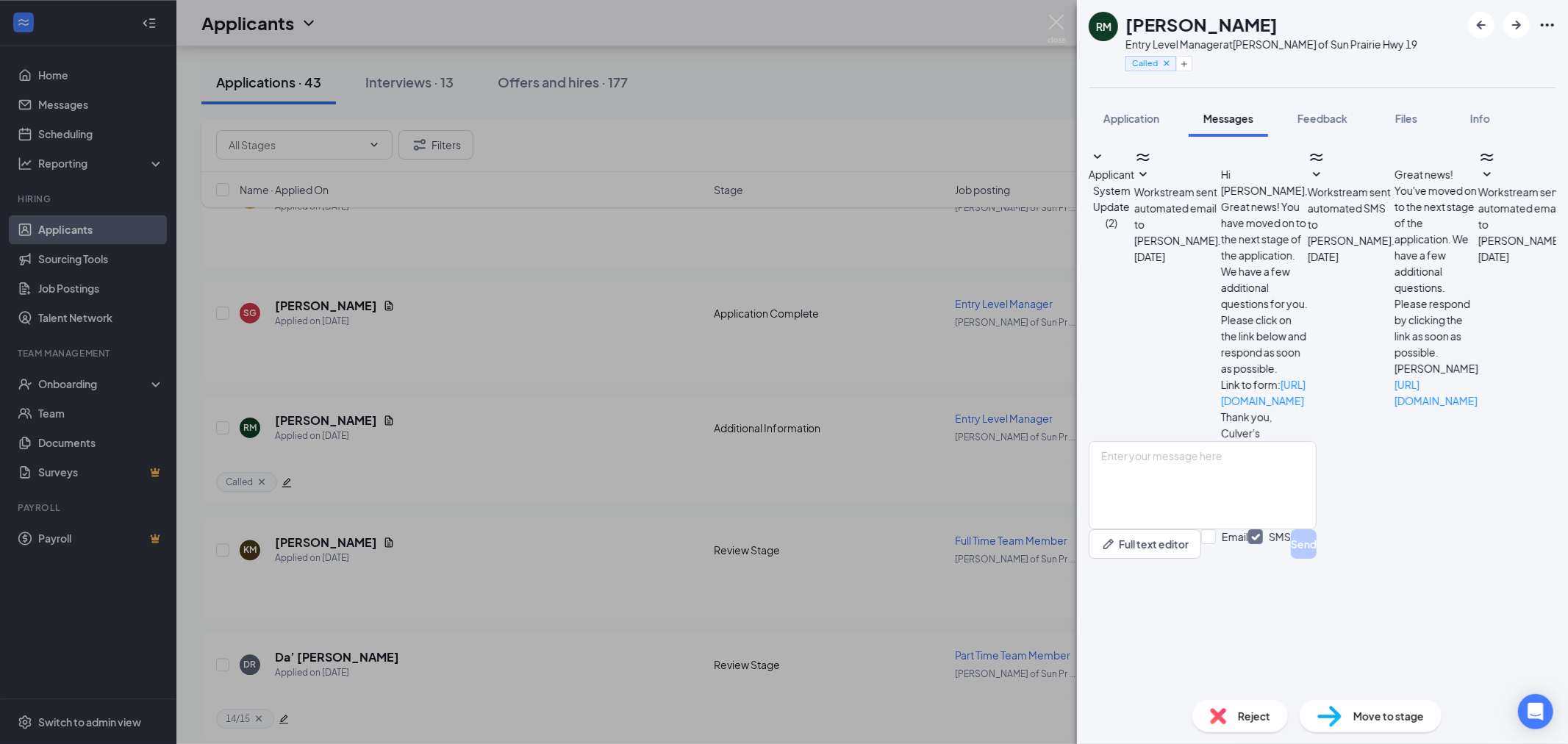
drag, startPoint x: 1247, startPoint y: 593, endPoint x: 1148, endPoint y: 411, distance: 207.2
click at [1189, 63] on icon "Plus" at bounding box center [1184, 64] width 9 height 9
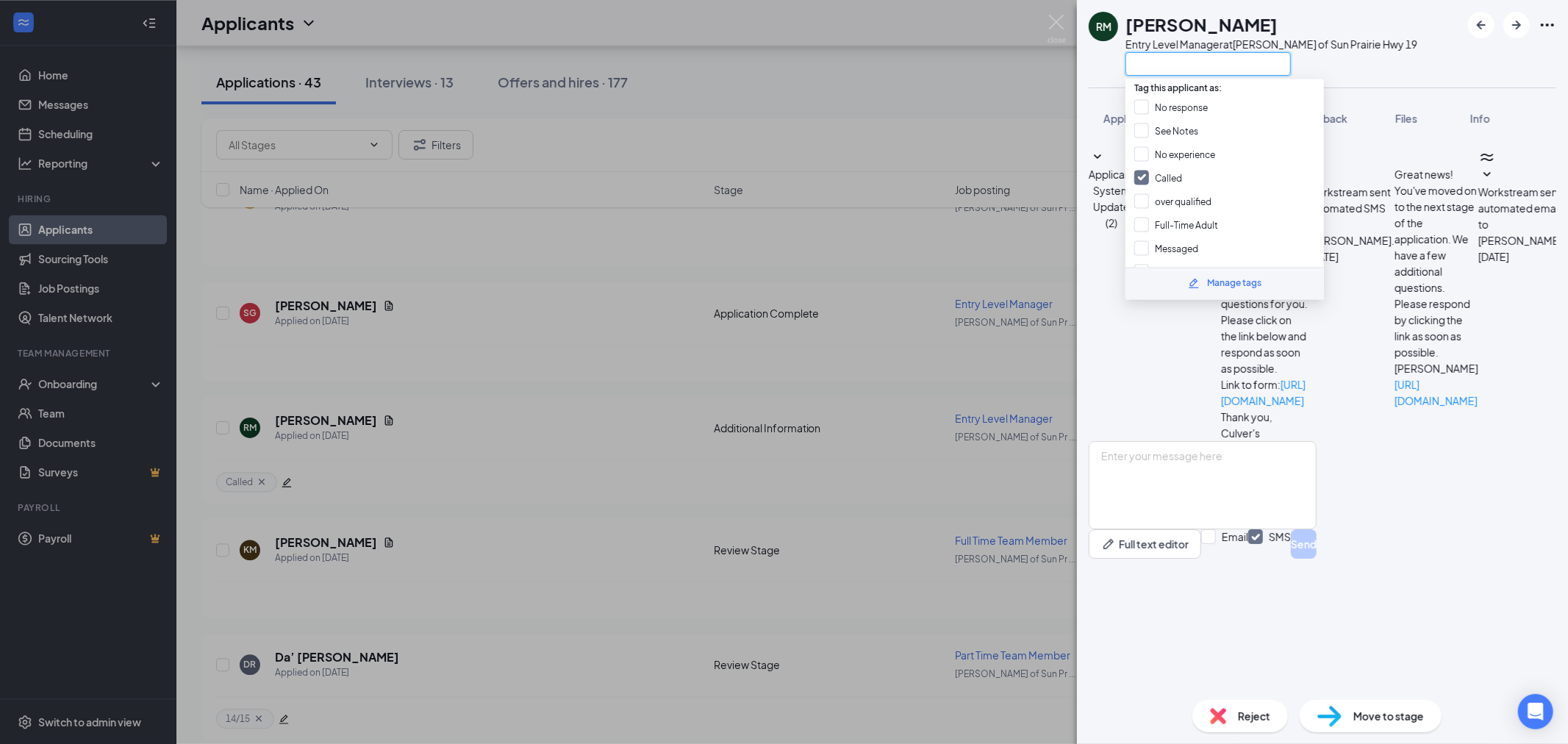
click at [1189, 63] on input "text" at bounding box center [1208, 64] width 166 height 24
type input "me"
click at [1190, 132] on input "me ssaged" at bounding box center [1166, 139] width 65 height 16
checkbox input "true"
click at [1009, 97] on div "RM [PERSON_NAME] Entry Level Manager at [PERSON_NAME] of Sun Prairie Hwy 19 me …" at bounding box center [784, 372] width 1568 height 744
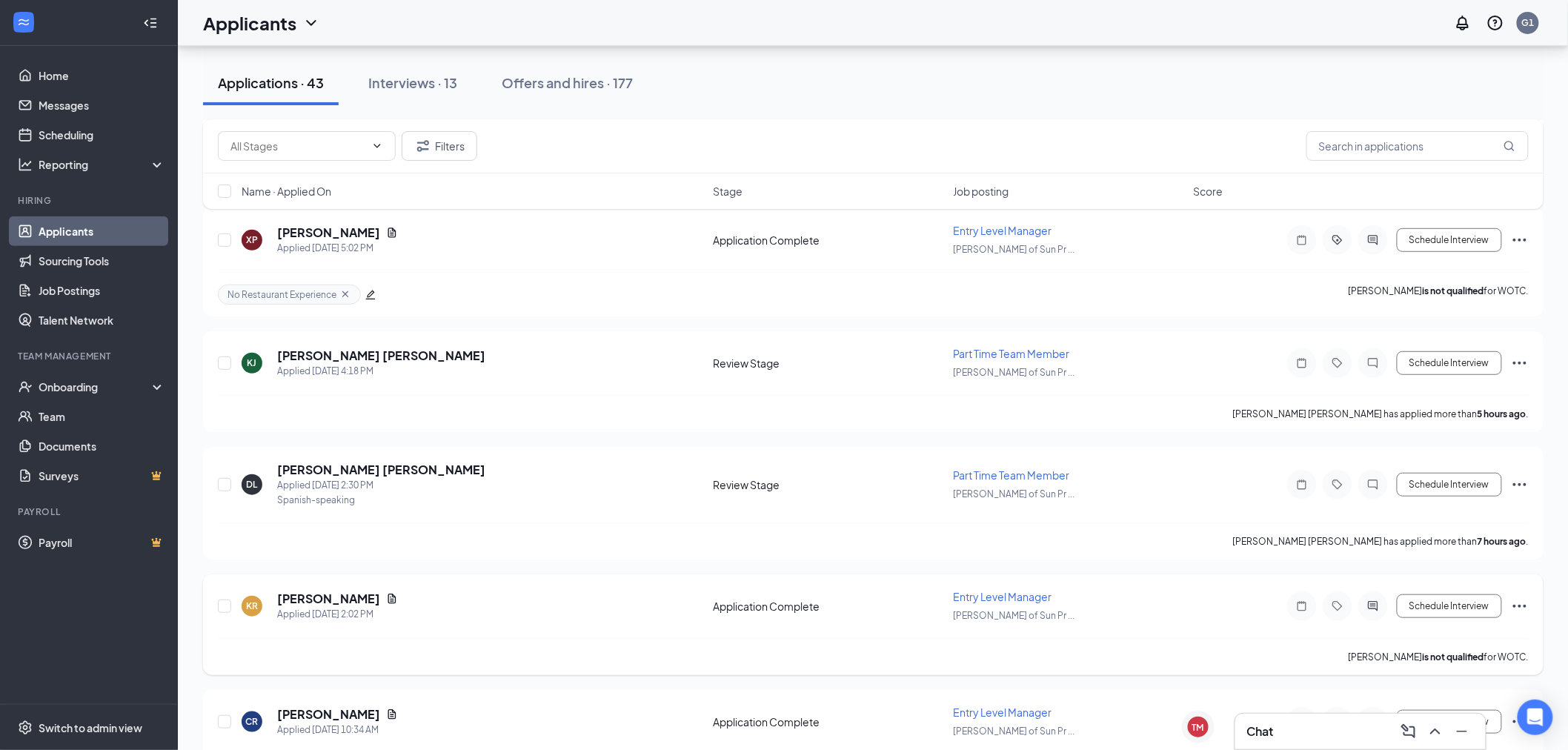
scroll to position [247, 0]
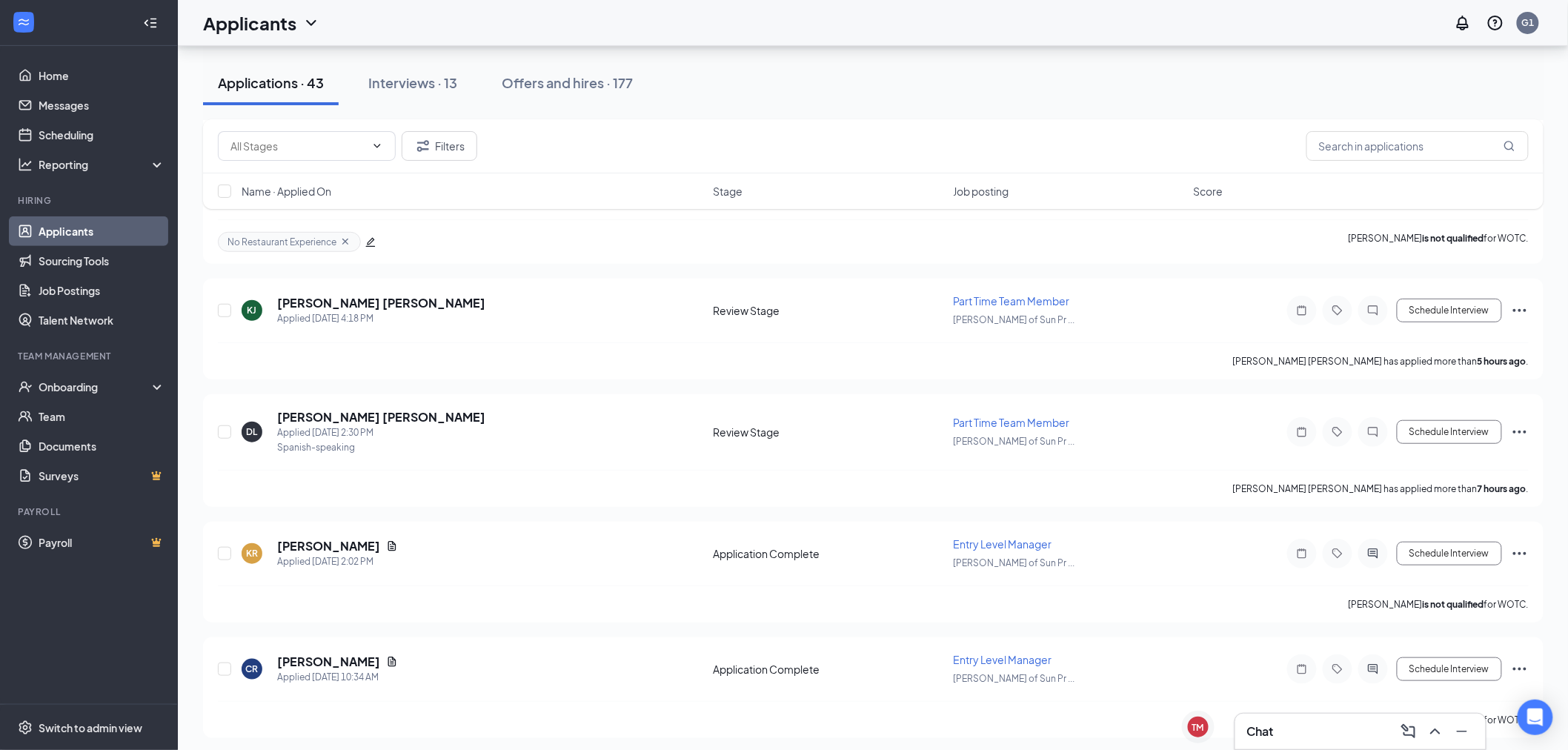
click at [1212, 730] on div "TM" at bounding box center [1198, 727] width 33 height 33
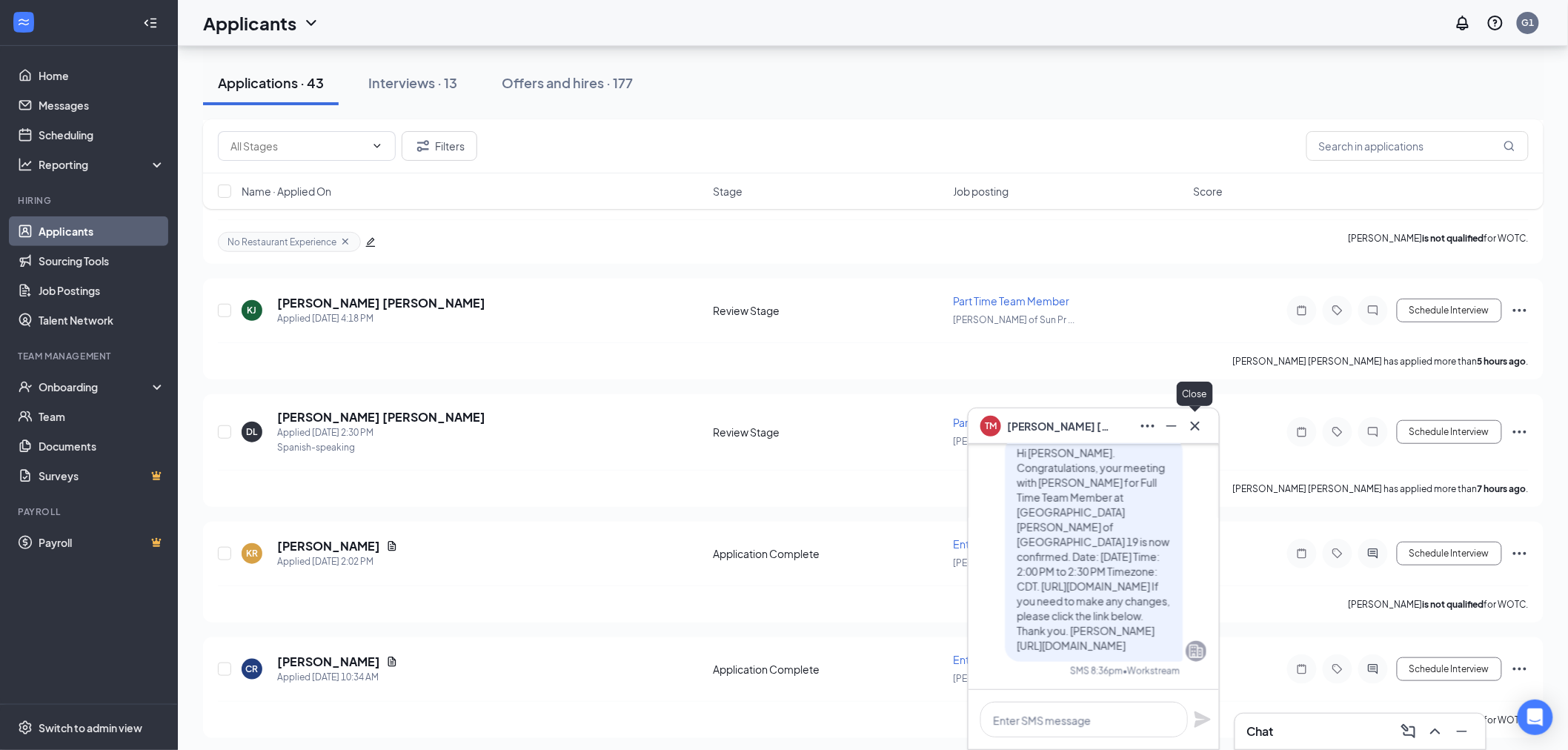
click at [1199, 423] on icon "Cross" at bounding box center [1195, 426] width 17 height 17
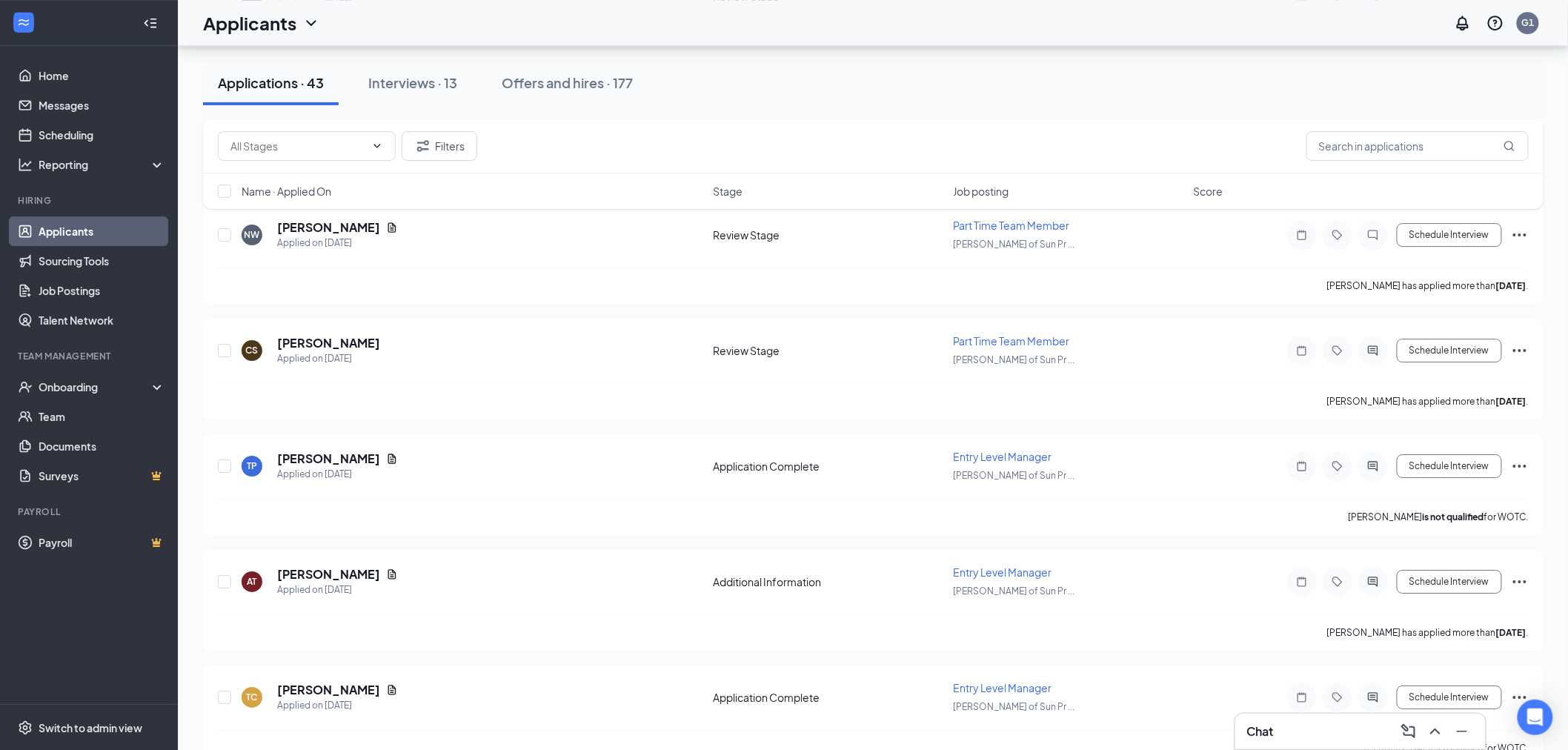
scroll to position [1976, 0]
